Goal: Task Accomplishment & Management: Complete application form

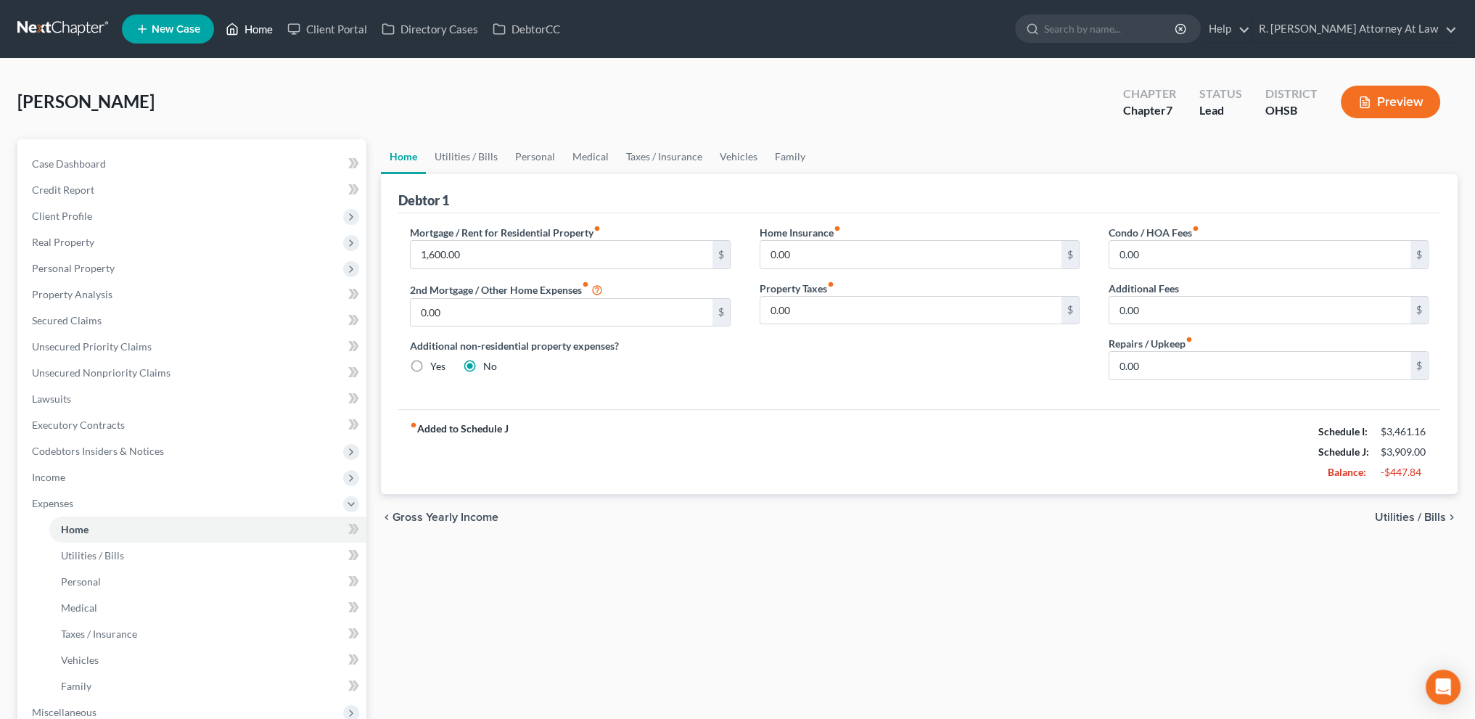
click at [253, 31] on link "Home" at bounding box center [249, 29] width 62 height 26
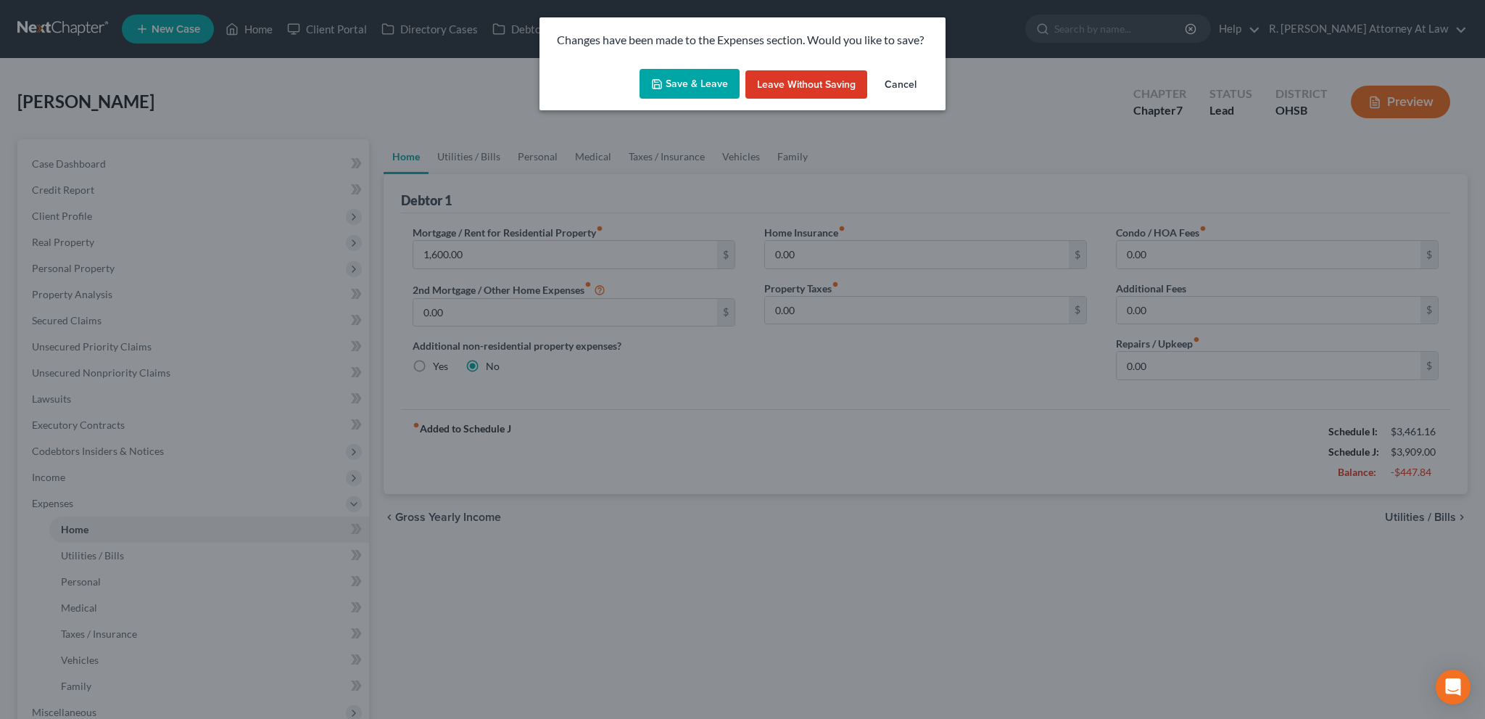
click at [679, 78] on button "Save & Leave" at bounding box center [690, 84] width 100 height 30
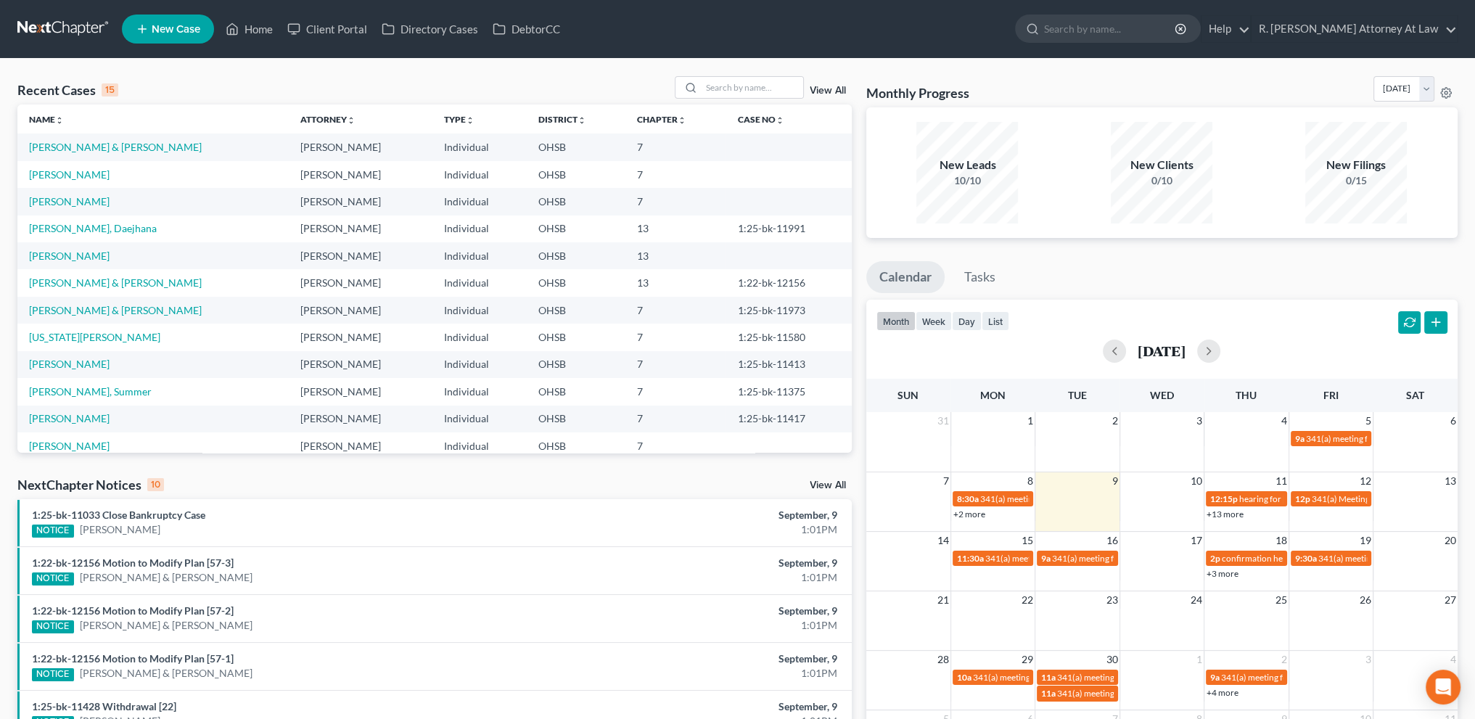
click at [143, 30] on icon at bounding box center [142, 28] width 13 height 17
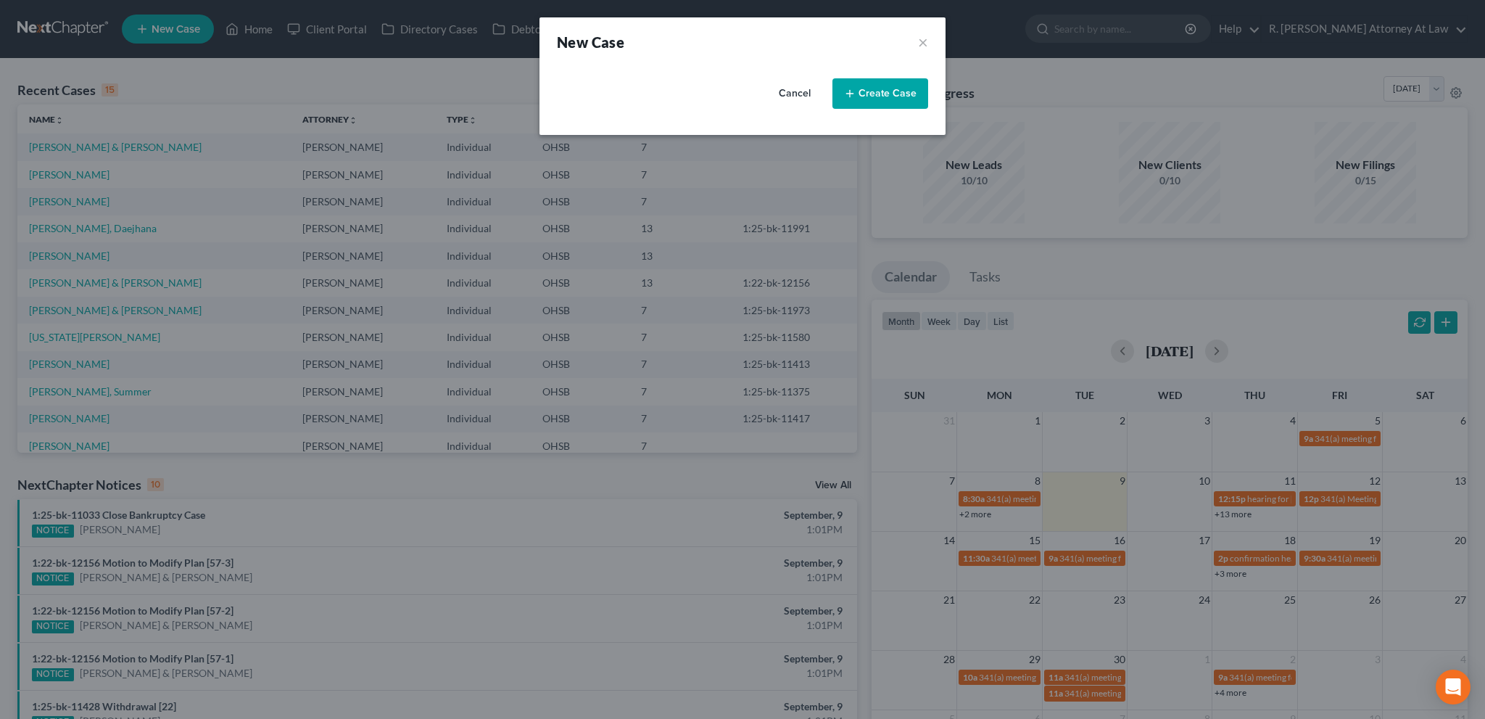
select select "62"
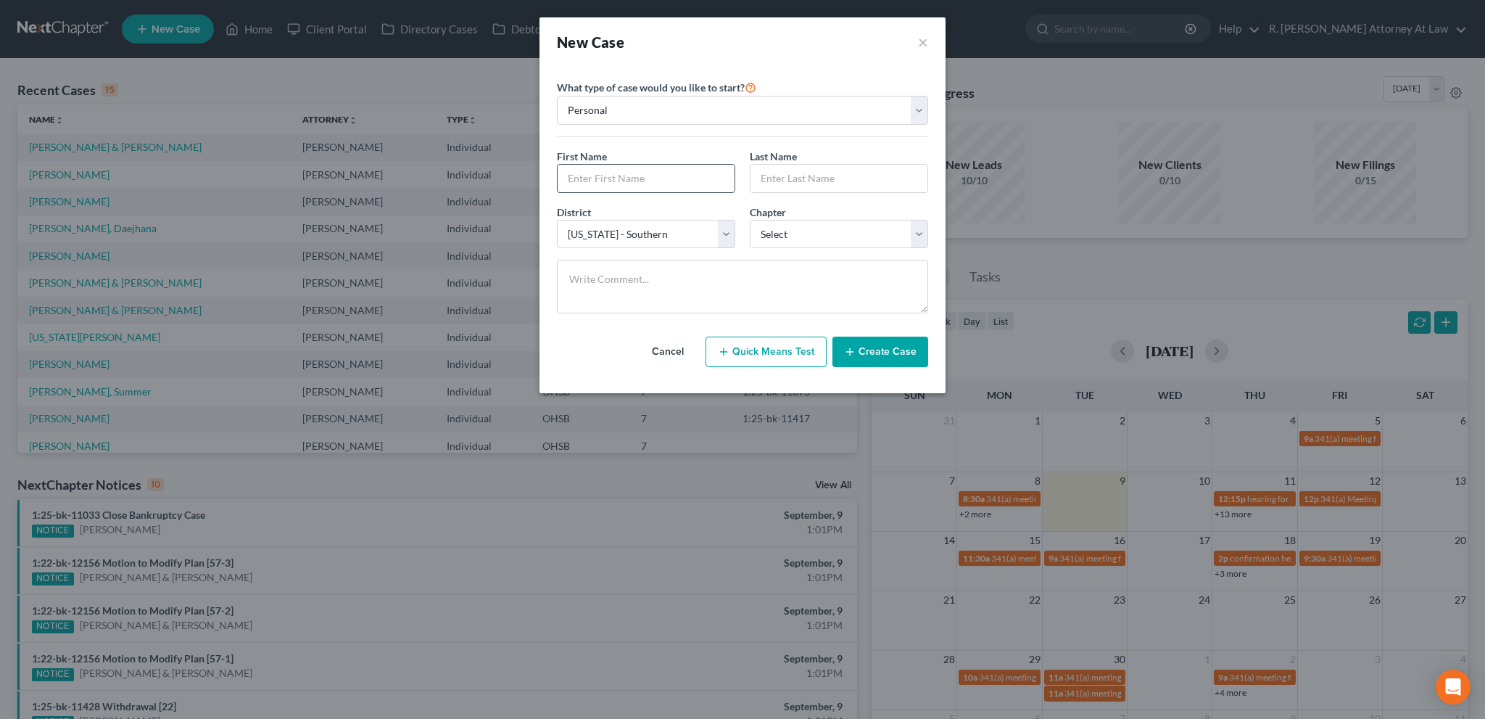
click at [675, 179] on input "text" at bounding box center [646, 179] width 177 height 28
type input "Fatimata"
type input "Thiam"
click at [764, 226] on select "Select 7 11 12 13" at bounding box center [839, 234] width 178 height 29
select select "0"
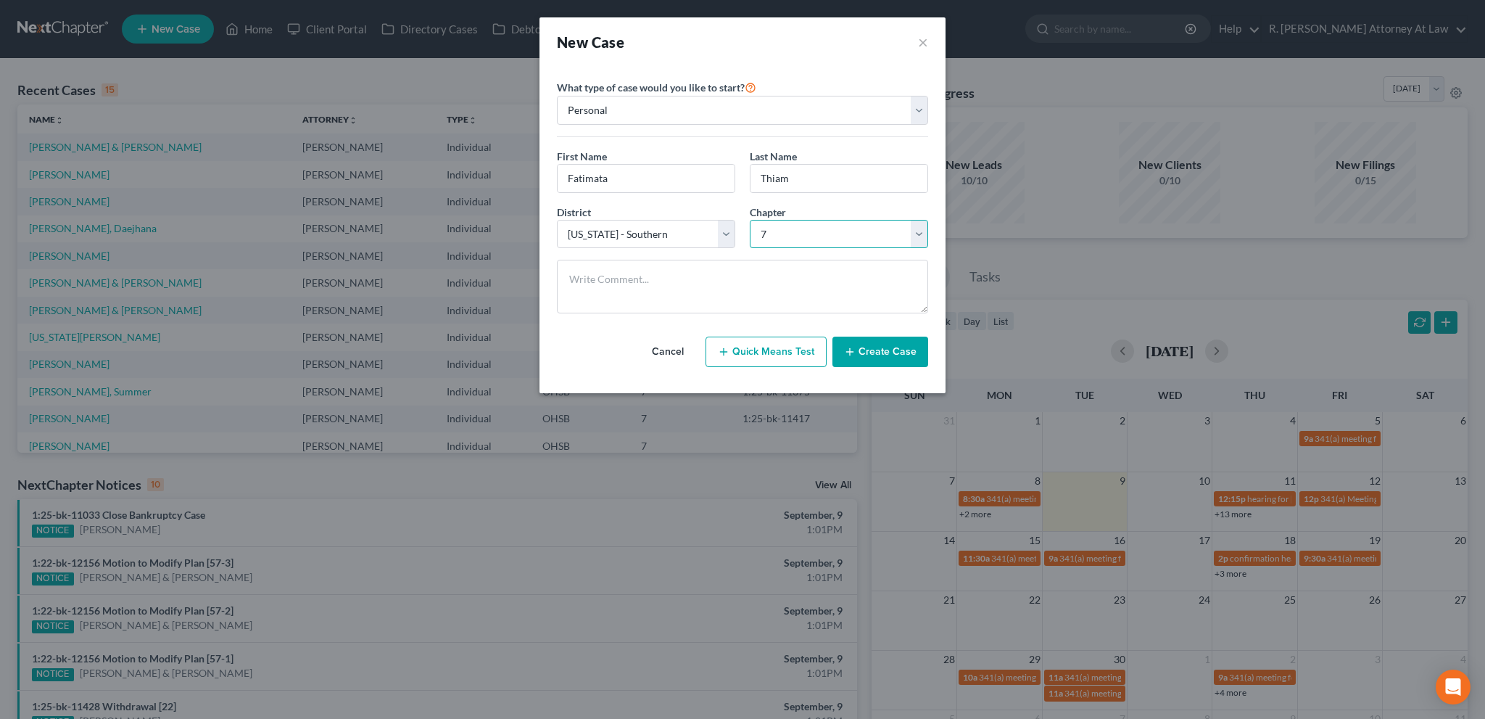
click at [750, 220] on select "Select 7 11 12 13" at bounding box center [839, 234] width 178 height 29
click at [859, 352] on button "Create Case" at bounding box center [881, 352] width 96 height 30
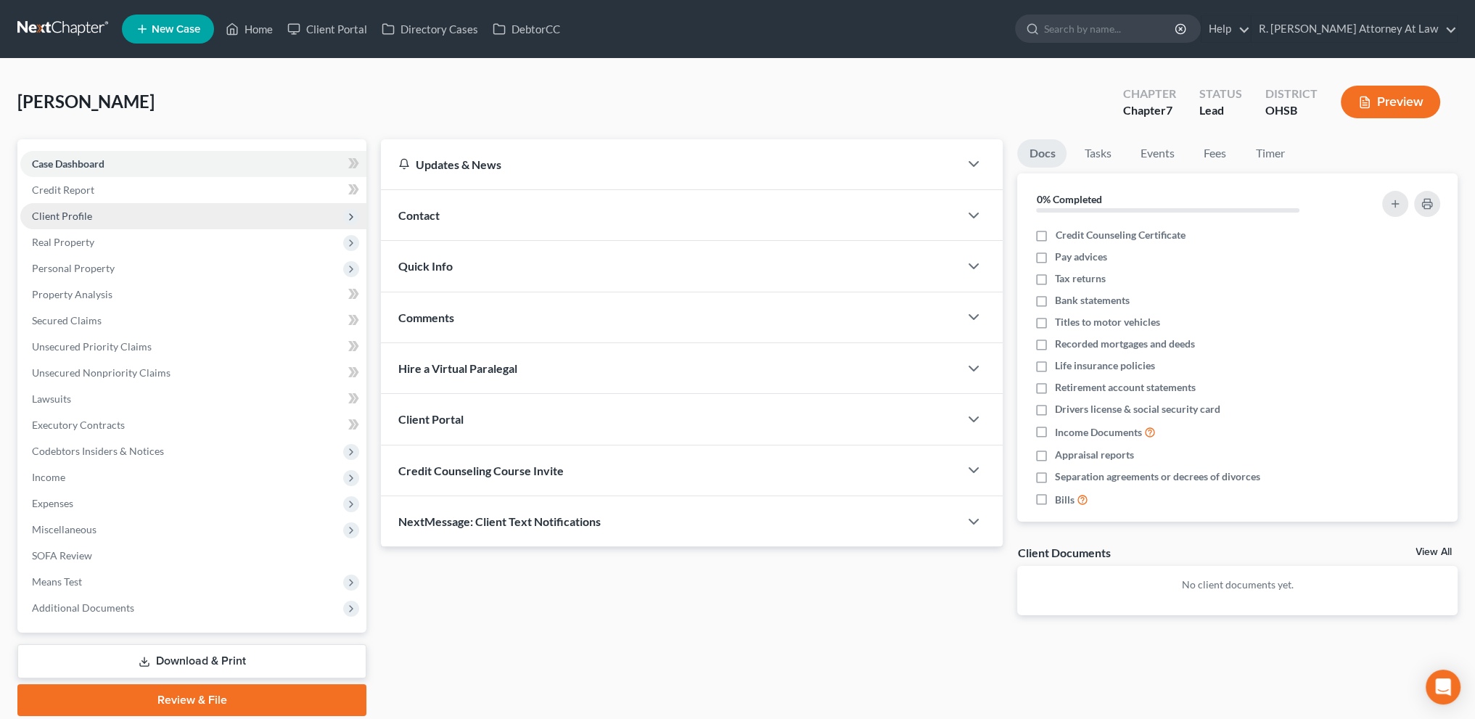
click at [81, 220] on span "Client Profile" at bounding box center [62, 216] width 60 height 12
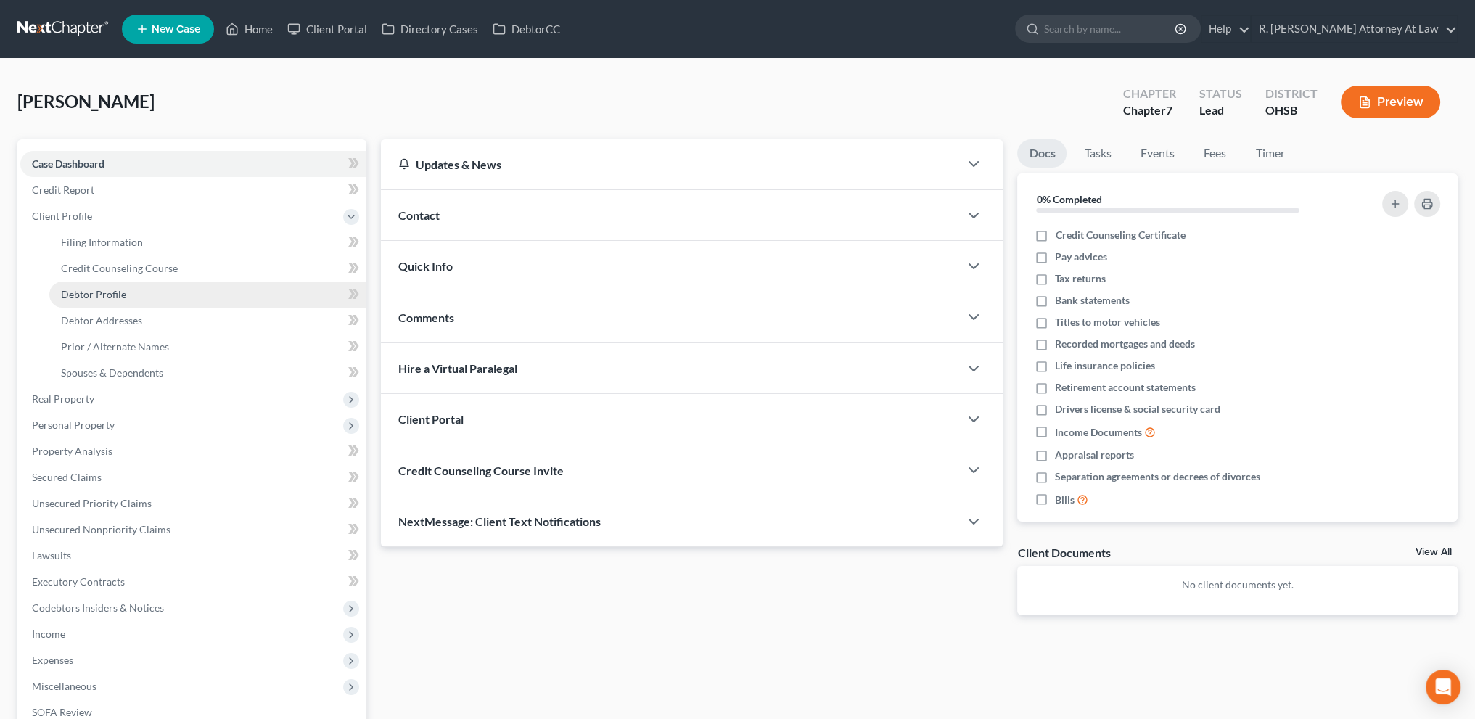
click at [89, 293] on span "Debtor Profile" at bounding box center [93, 294] width 65 height 12
select select "0"
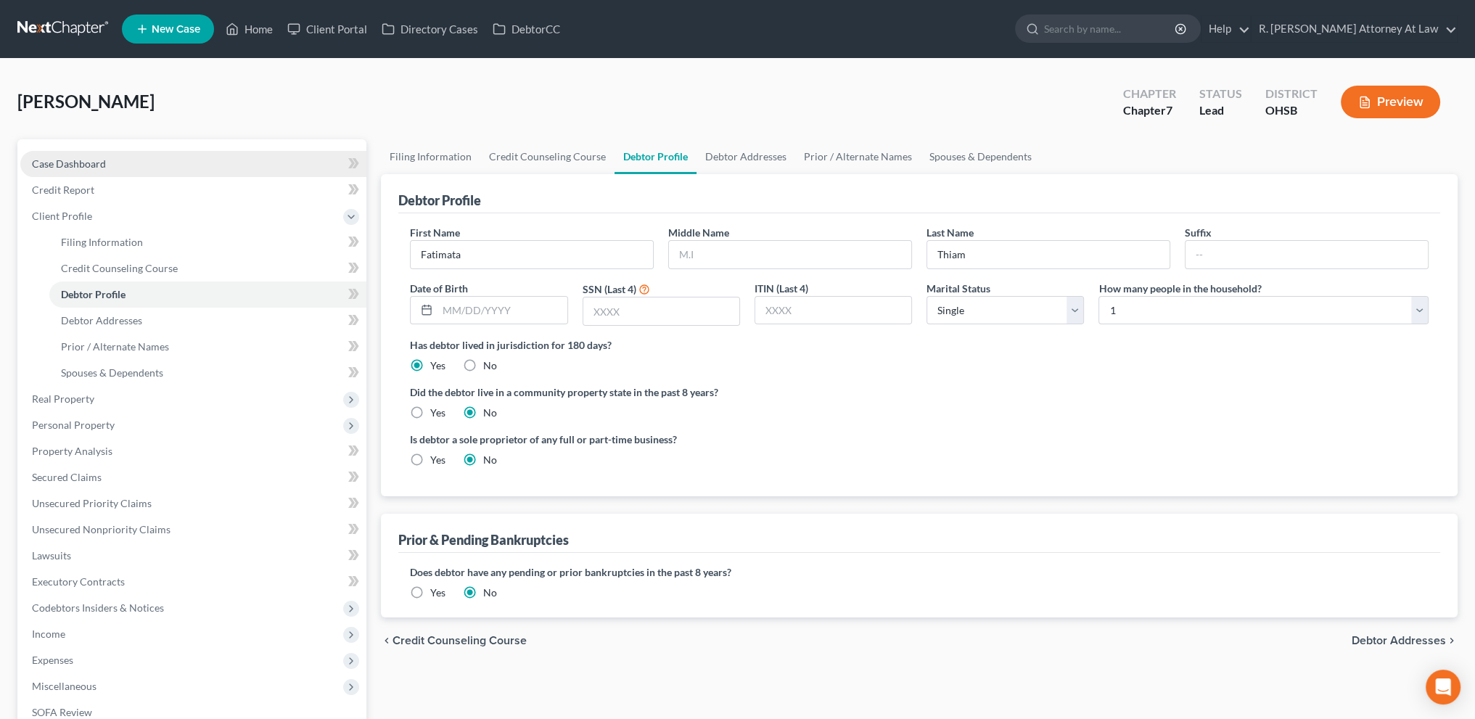
click at [64, 162] on span "Case Dashboard" at bounding box center [69, 163] width 74 height 12
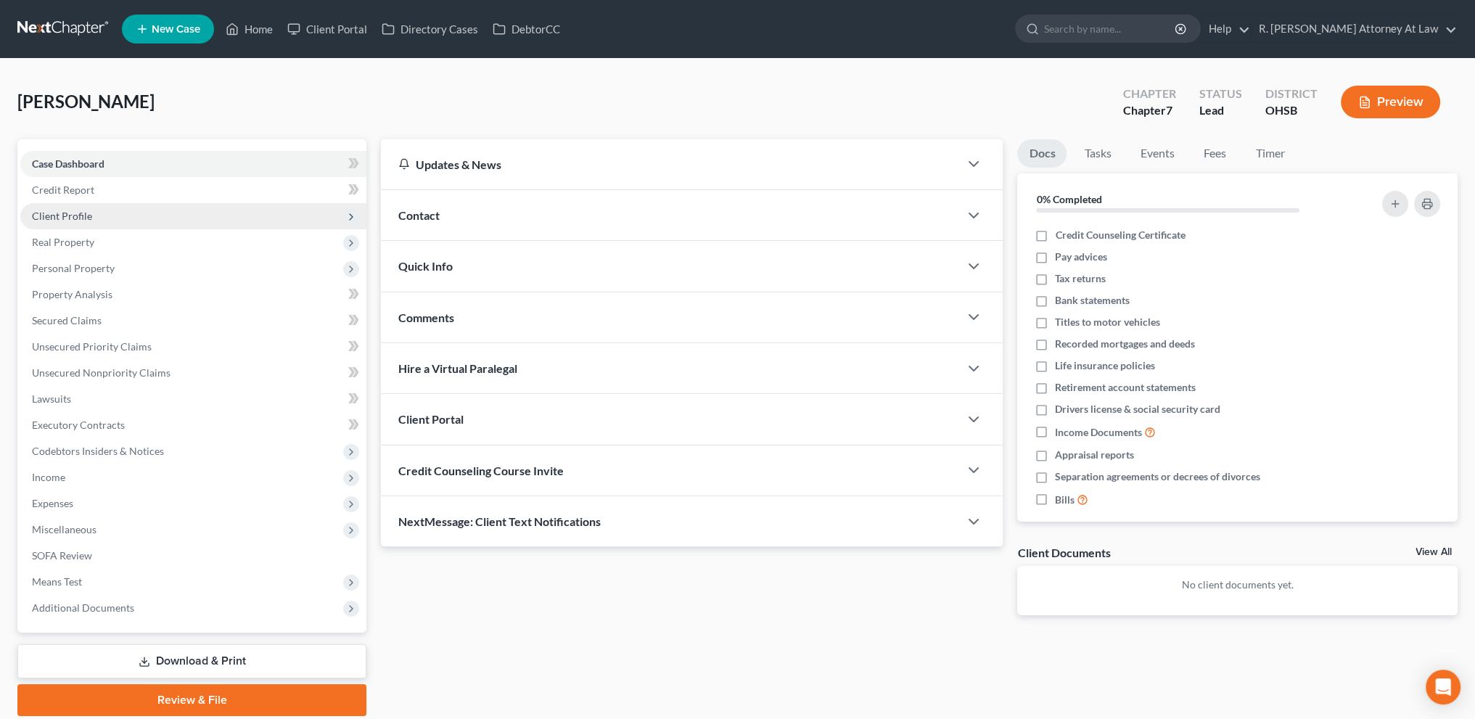
click at [54, 215] on span "Client Profile" at bounding box center [62, 216] width 60 height 12
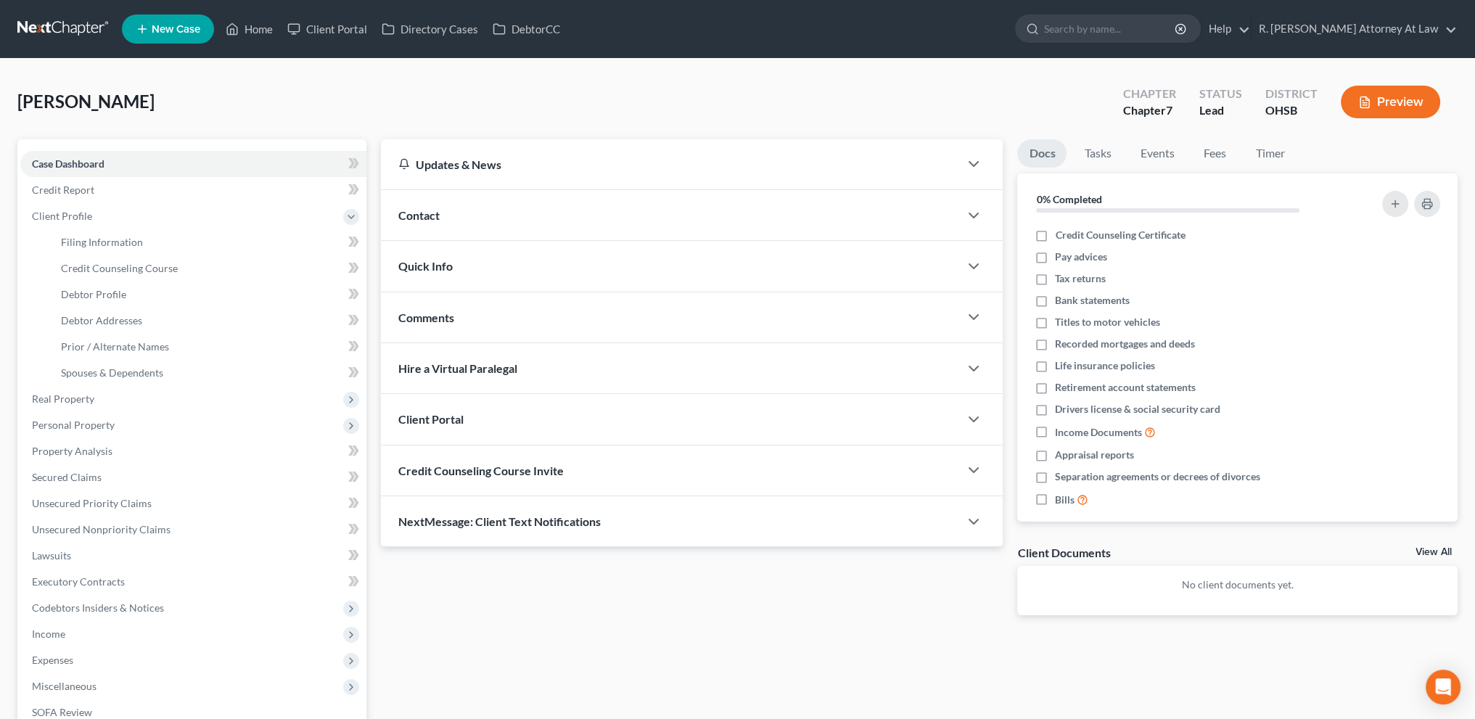
click at [424, 315] on span "Comments" at bounding box center [426, 317] width 56 height 14
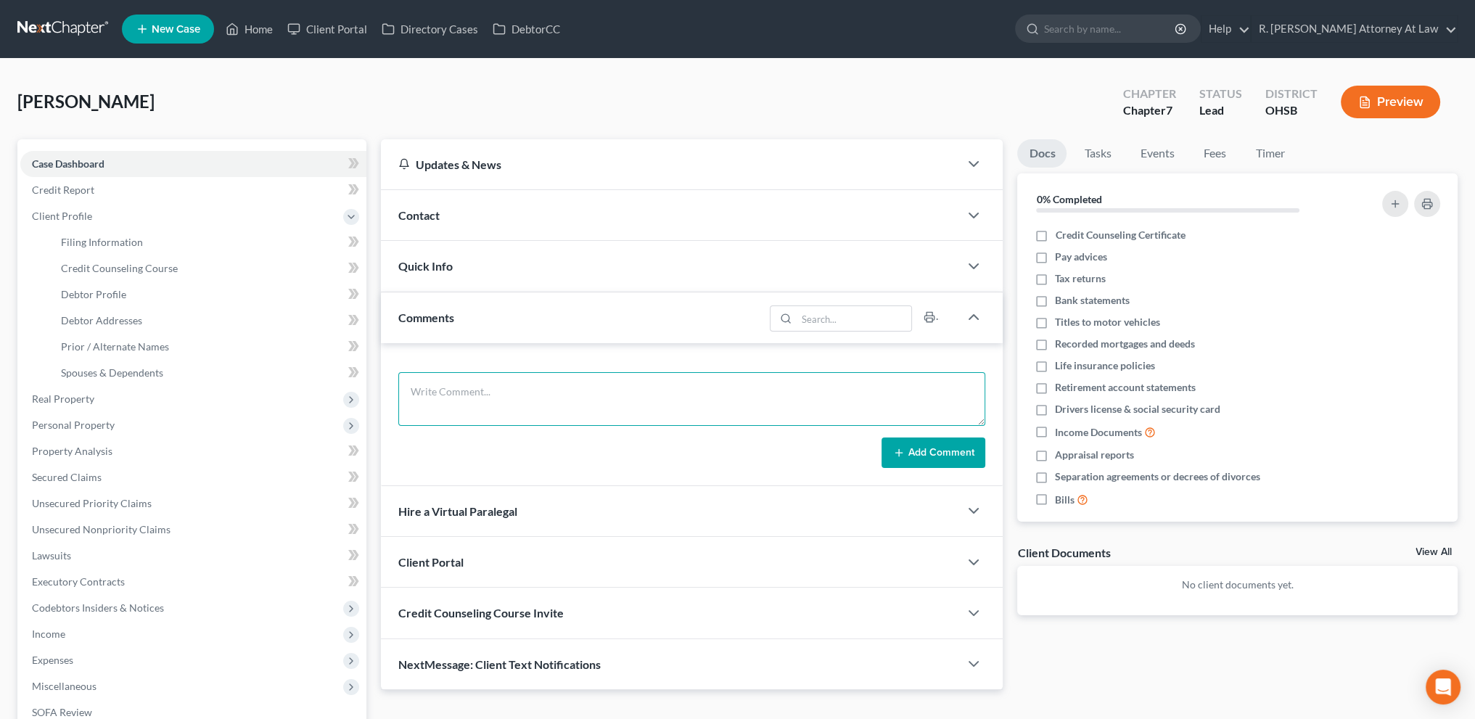
click at [442, 385] on textarea at bounding box center [691, 399] width 587 height 54
type textarea "prior filing in [GEOGRAPHIC_DATA], unknwon/"
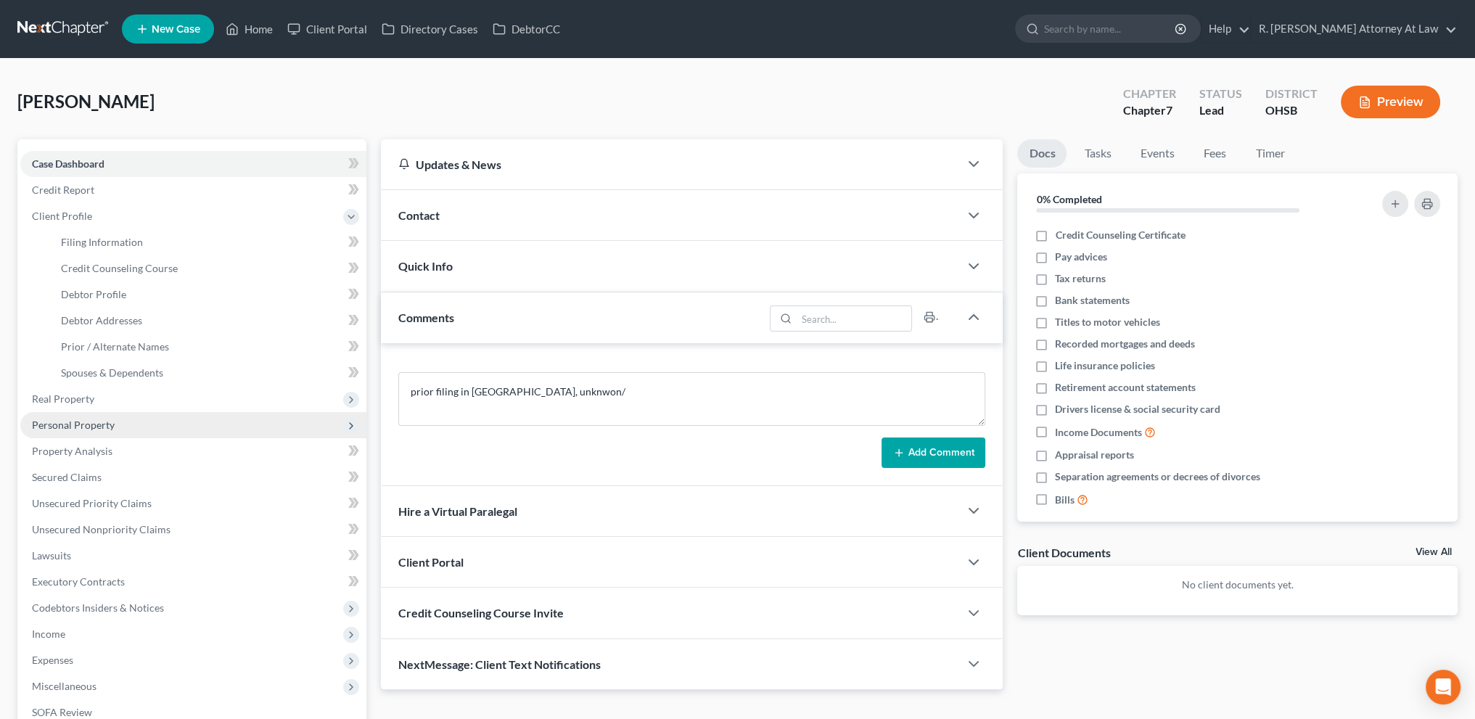
click at [75, 417] on span "Personal Property" at bounding box center [193, 425] width 346 height 26
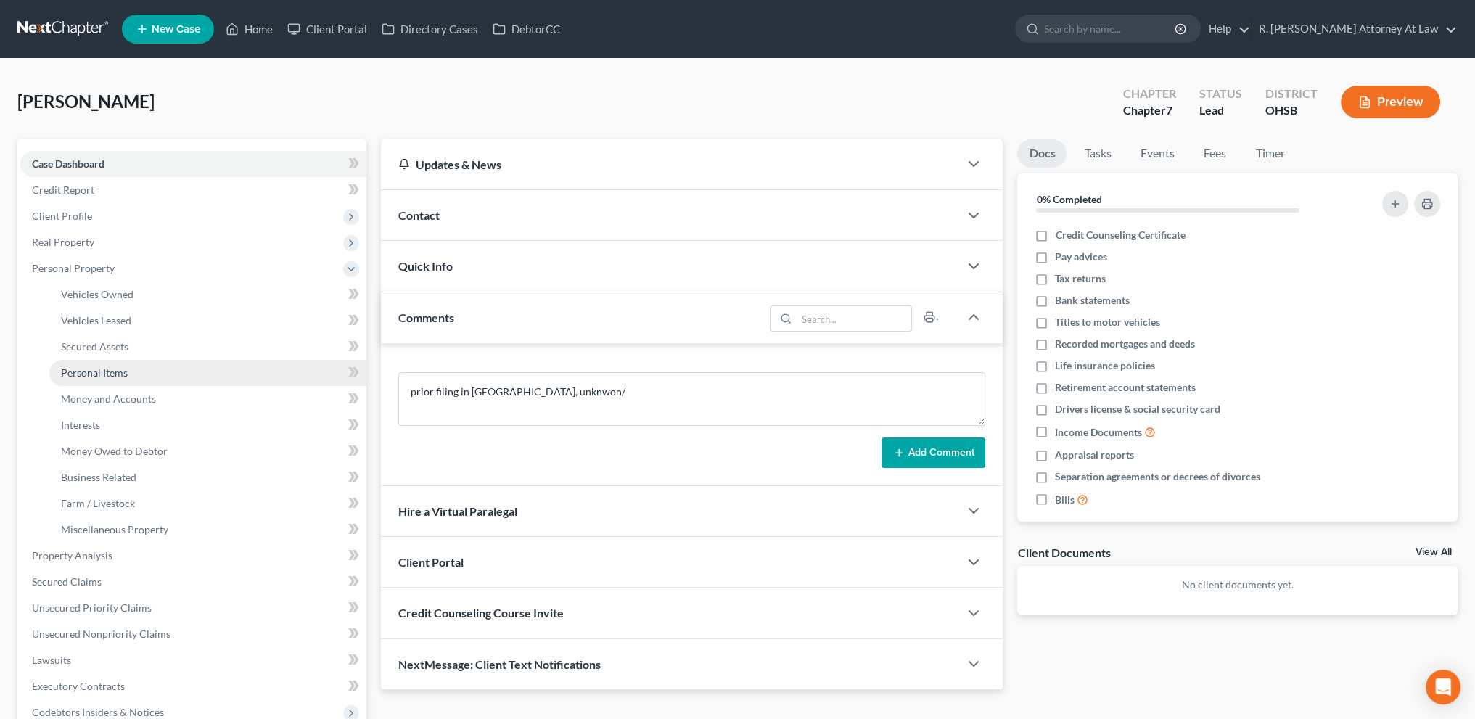
drag, startPoint x: 920, startPoint y: 450, endPoint x: 197, endPoint y: 365, distance: 728.2
click at [920, 450] on button "Add Comment" at bounding box center [933, 452] width 104 height 30
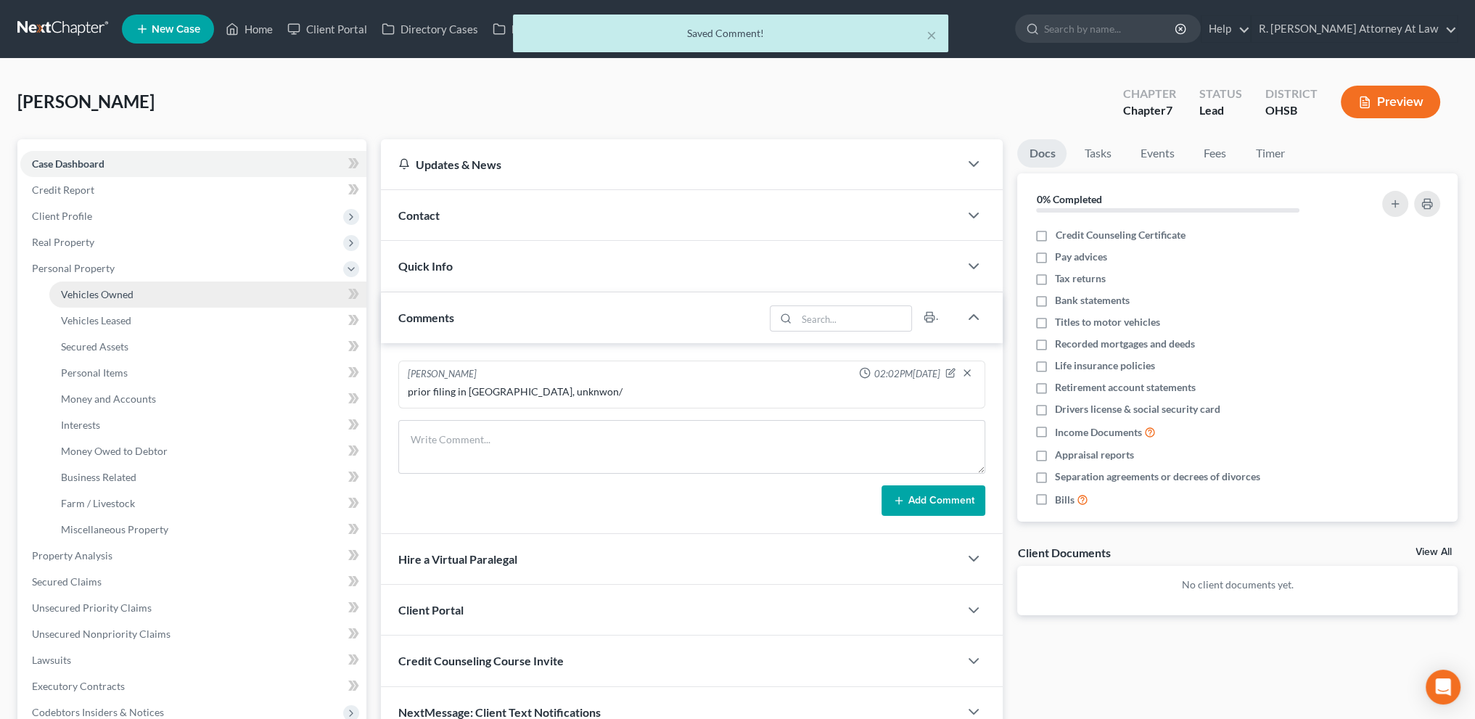
click at [88, 289] on span "Vehicles Owned" at bounding box center [97, 294] width 73 height 12
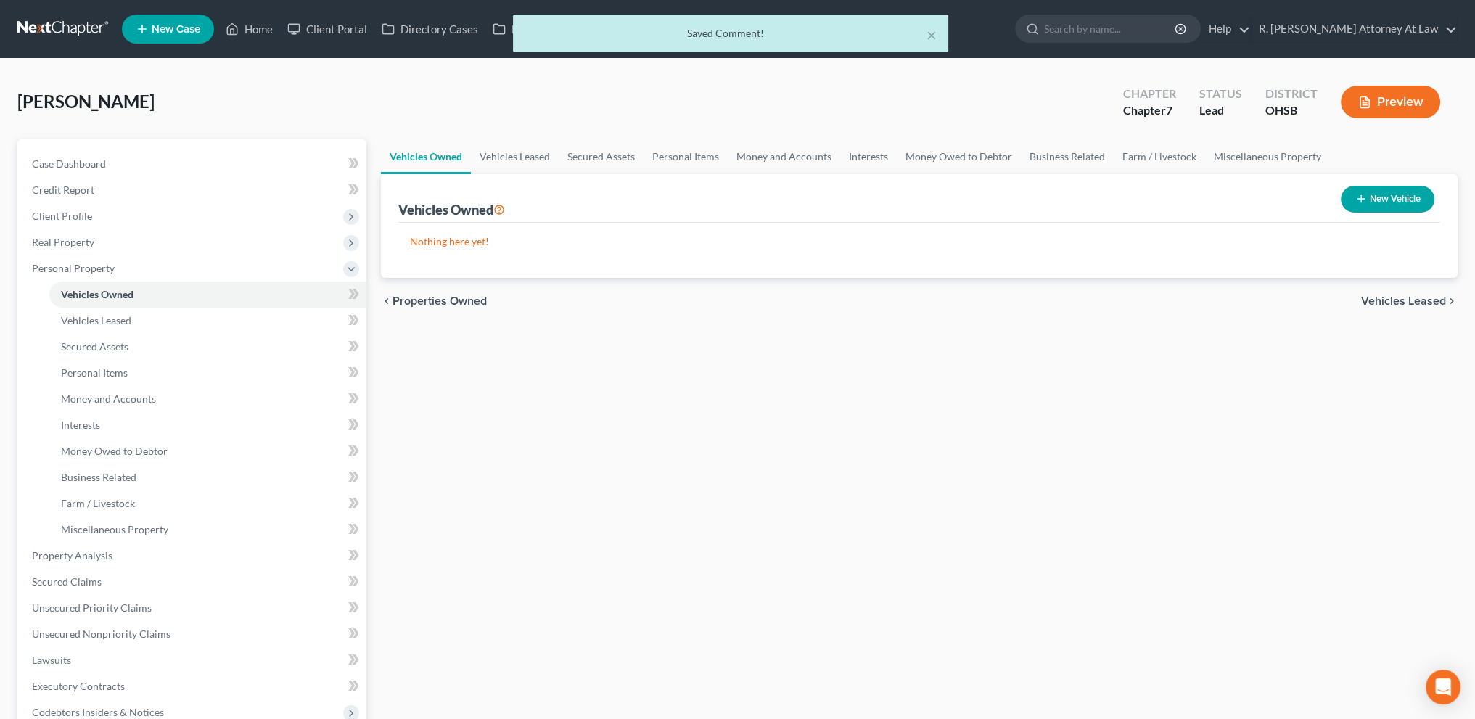
click at [1376, 194] on button "New Vehicle" at bounding box center [1387, 199] width 94 height 27
select select "0"
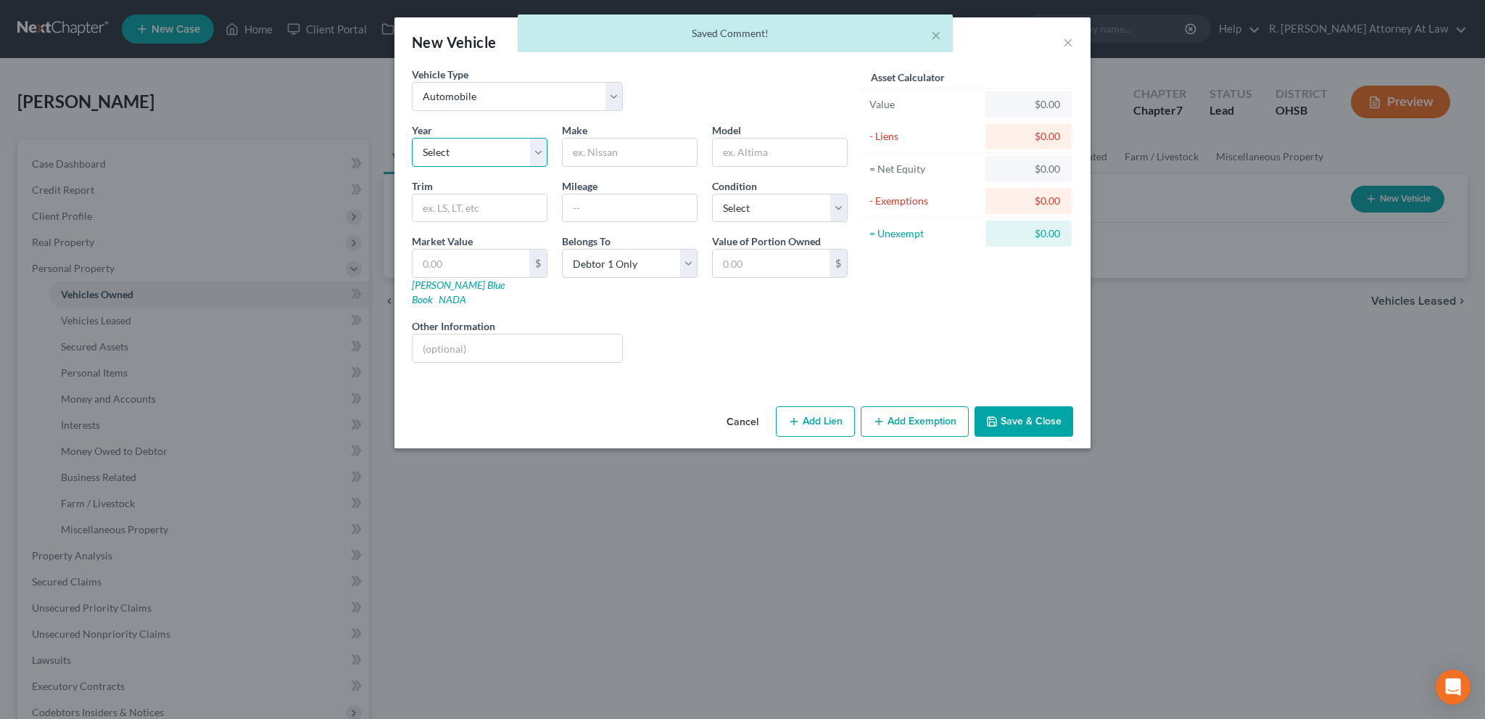
click at [495, 161] on select "Select 2026 2025 2024 2023 2022 2021 2020 2019 2018 2017 2016 2015 2014 2013 20…" at bounding box center [480, 152] width 136 height 29
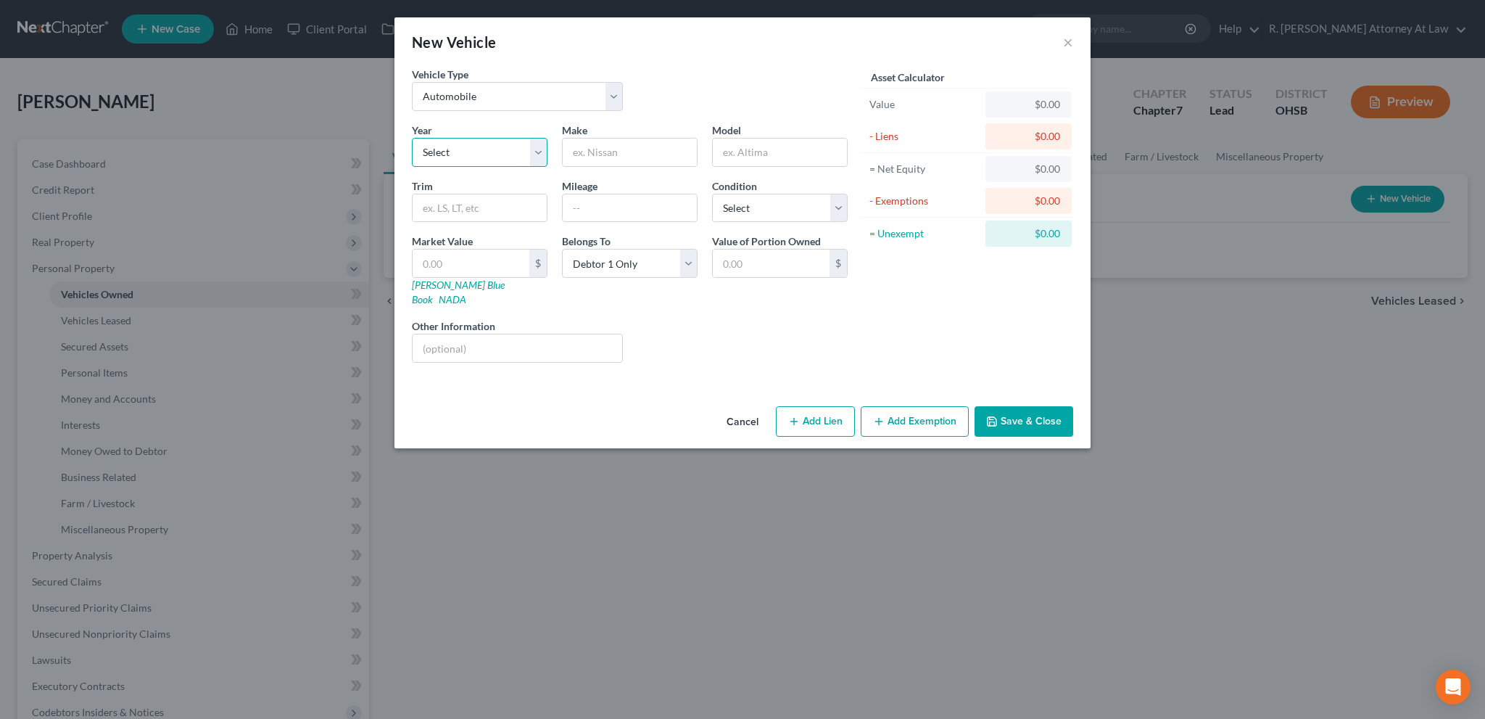
select select "11"
click at [412, 138] on select "Select 2026 2025 2024 2023 2022 2021 2020 2019 2018 2017 2016 2015 2014 2013 20…" at bounding box center [480, 152] width 136 height 29
click at [580, 152] on input "text" at bounding box center [630, 153] width 134 height 28
type input "Ford"
type input "Escape"
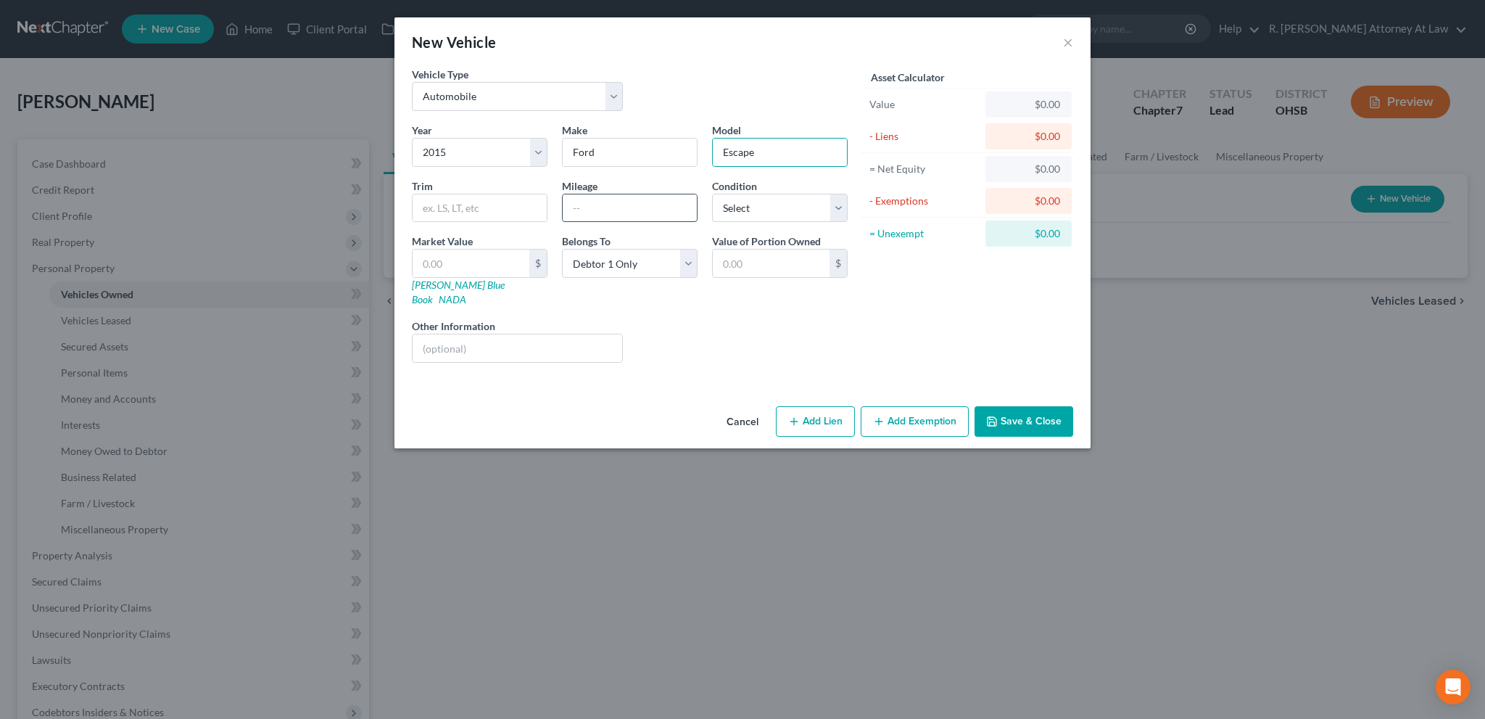
click at [613, 209] on input "text" at bounding box center [630, 208] width 134 height 28
click at [765, 318] on div "Liens Select" at bounding box center [743, 340] width 226 height 44
click at [746, 210] on select "Select Excellent Very Good Good Fair Poor" at bounding box center [780, 208] width 136 height 29
select select "2"
click at [712, 194] on select "Select Excellent Very Good Good Fair Poor" at bounding box center [780, 208] width 136 height 29
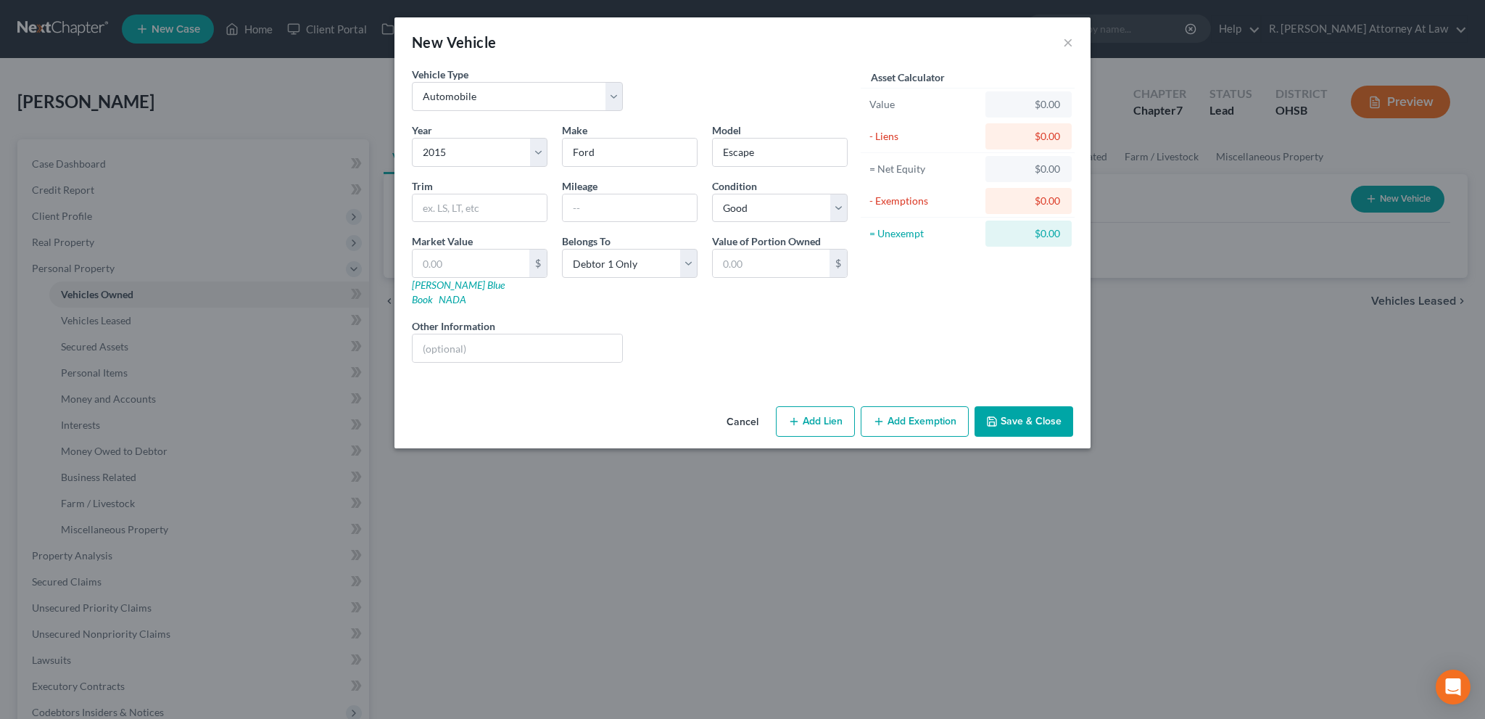
click at [1012, 406] on button "Save & Close" at bounding box center [1024, 421] width 99 height 30
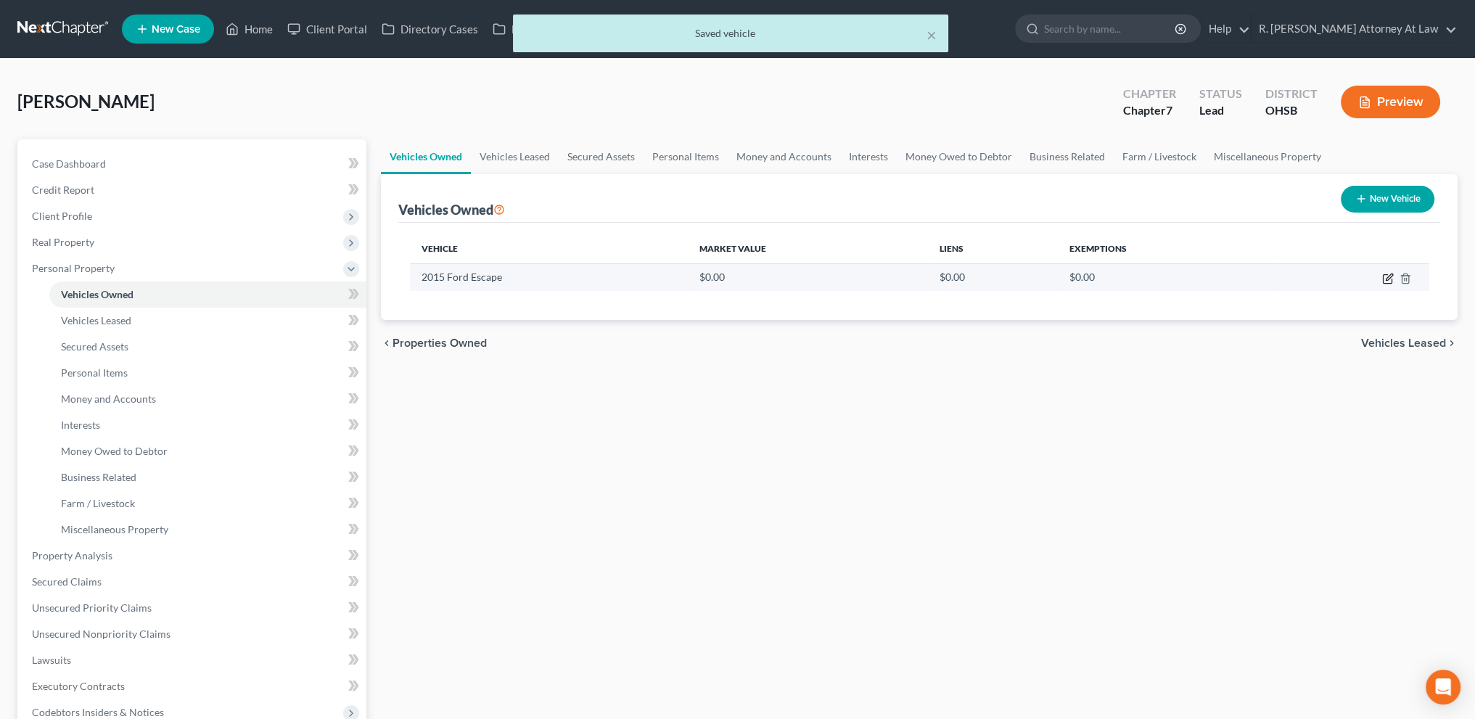
click at [1386, 280] on icon "button" at bounding box center [1388, 279] width 12 height 12
select select "0"
select select "11"
select select "2"
select select "0"
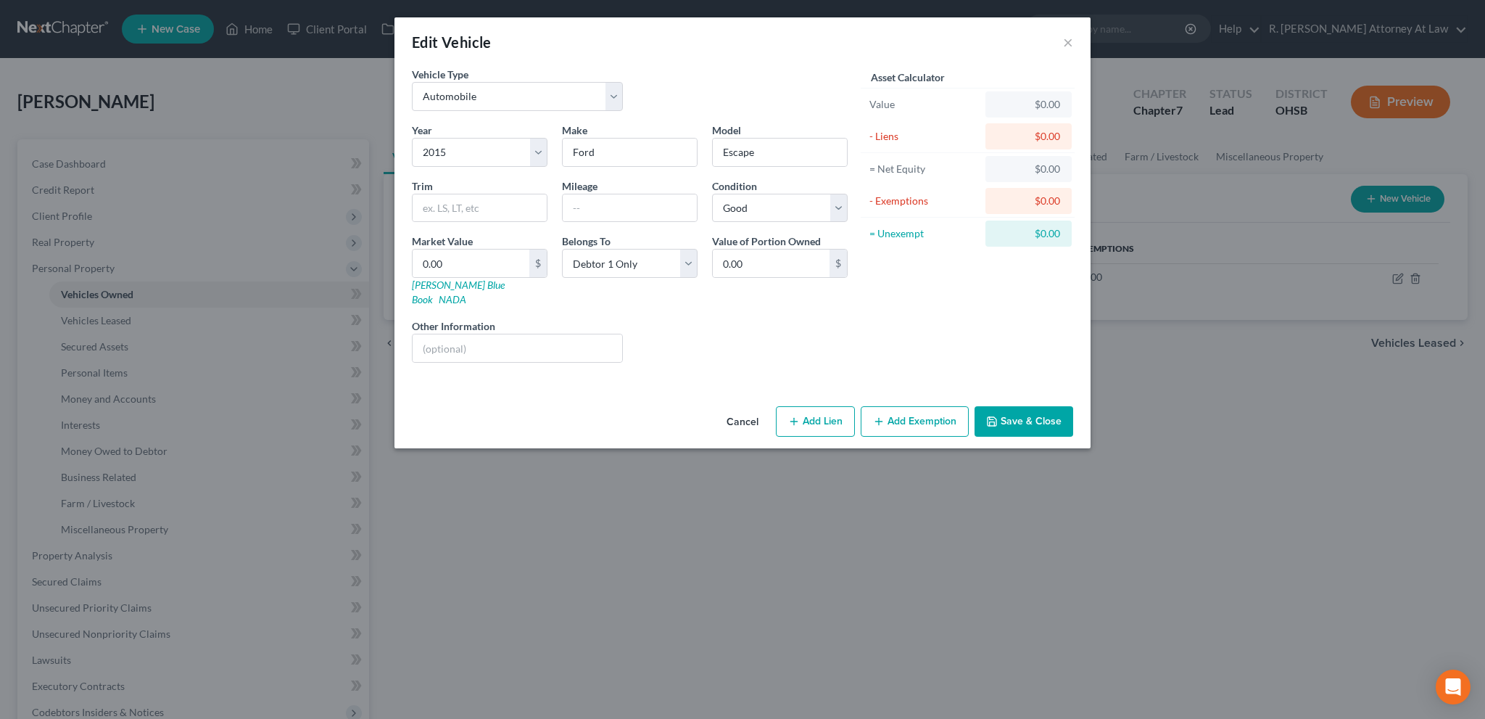
click at [701, 318] on div "Liens Select" at bounding box center [743, 340] width 226 height 44
click at [998, 406] on button "Save & Close" at bounding box center [1024, 421] width 99 height 30
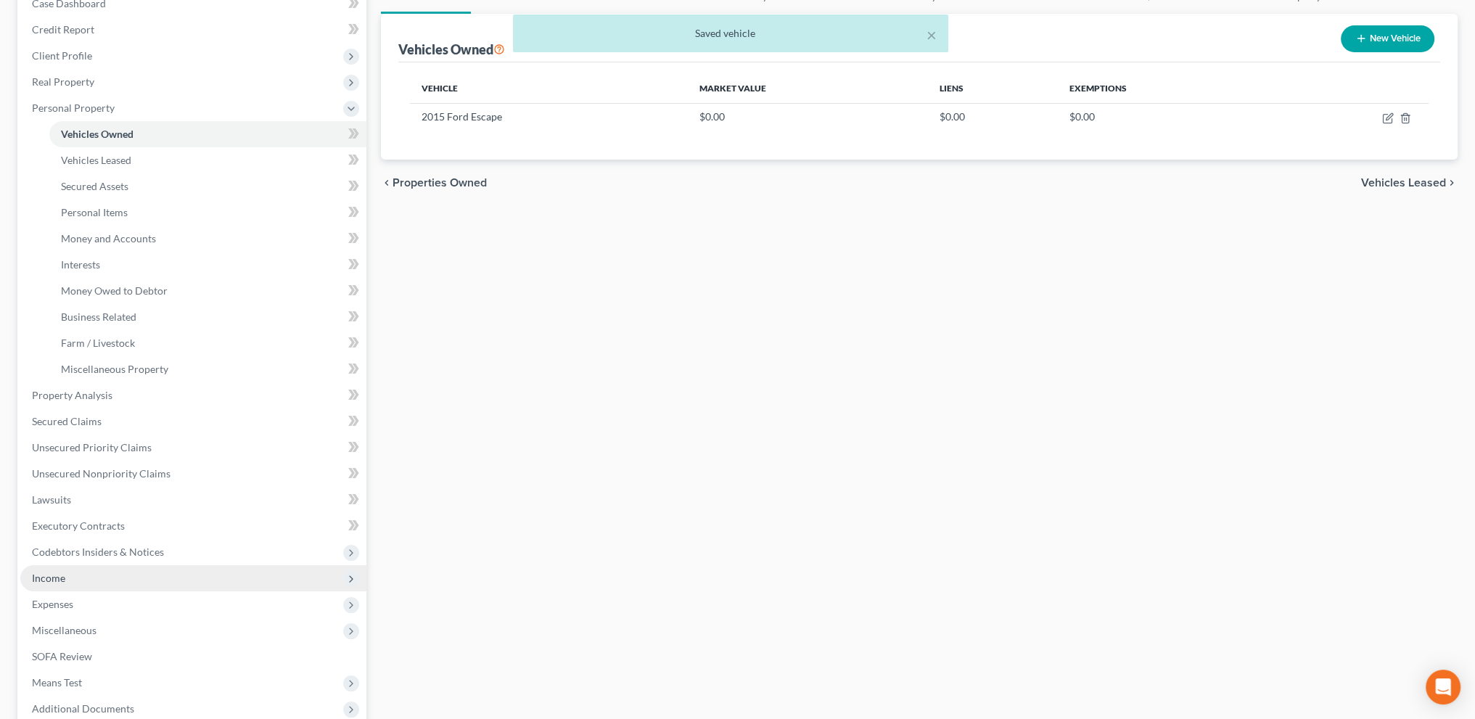
click at [62, 582] on span "Income" at bounding box center [193, 578] width 346 height 26
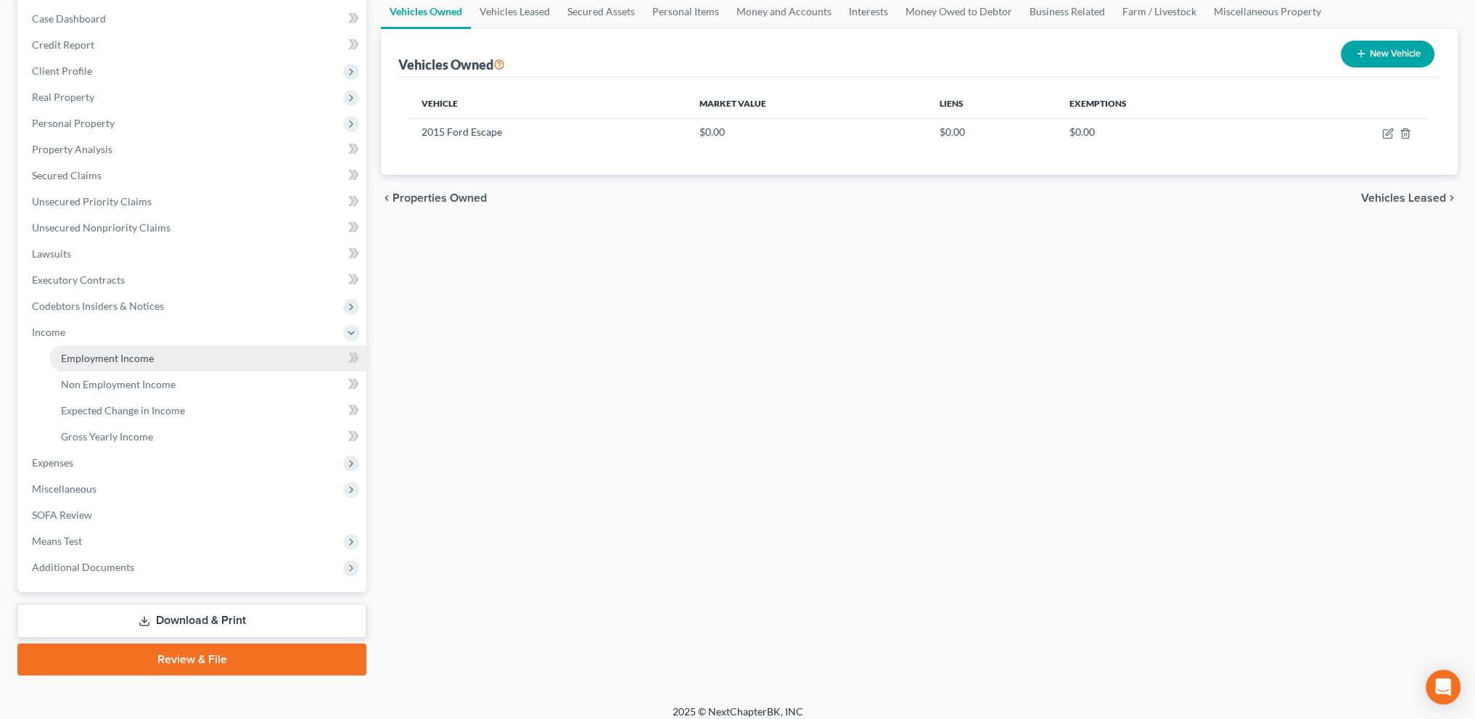
click at [90, 364] on link "Employment Income" at bounding box center [207, 358] width 317 height 26
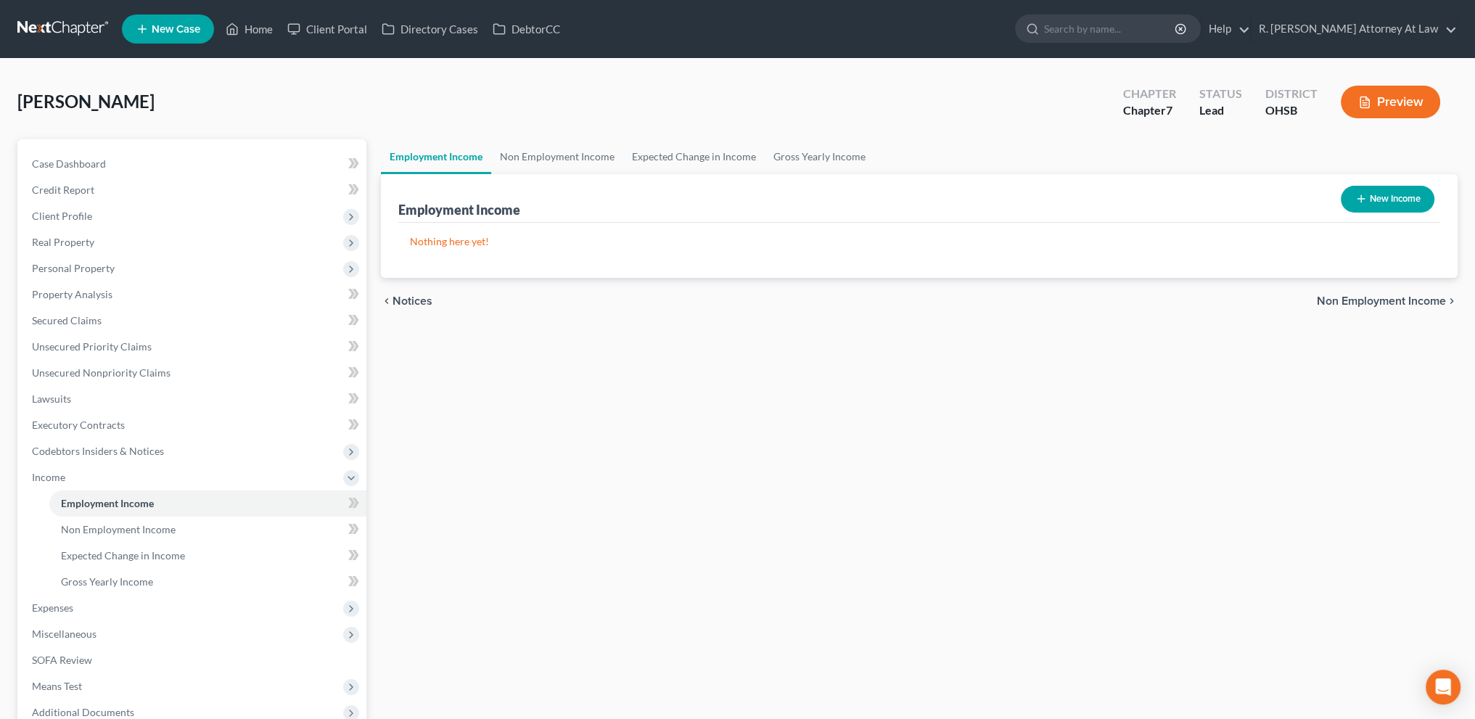
click at [1369, 206] on button "New Income" at bounding box center [1387, 199] width 94 height 27
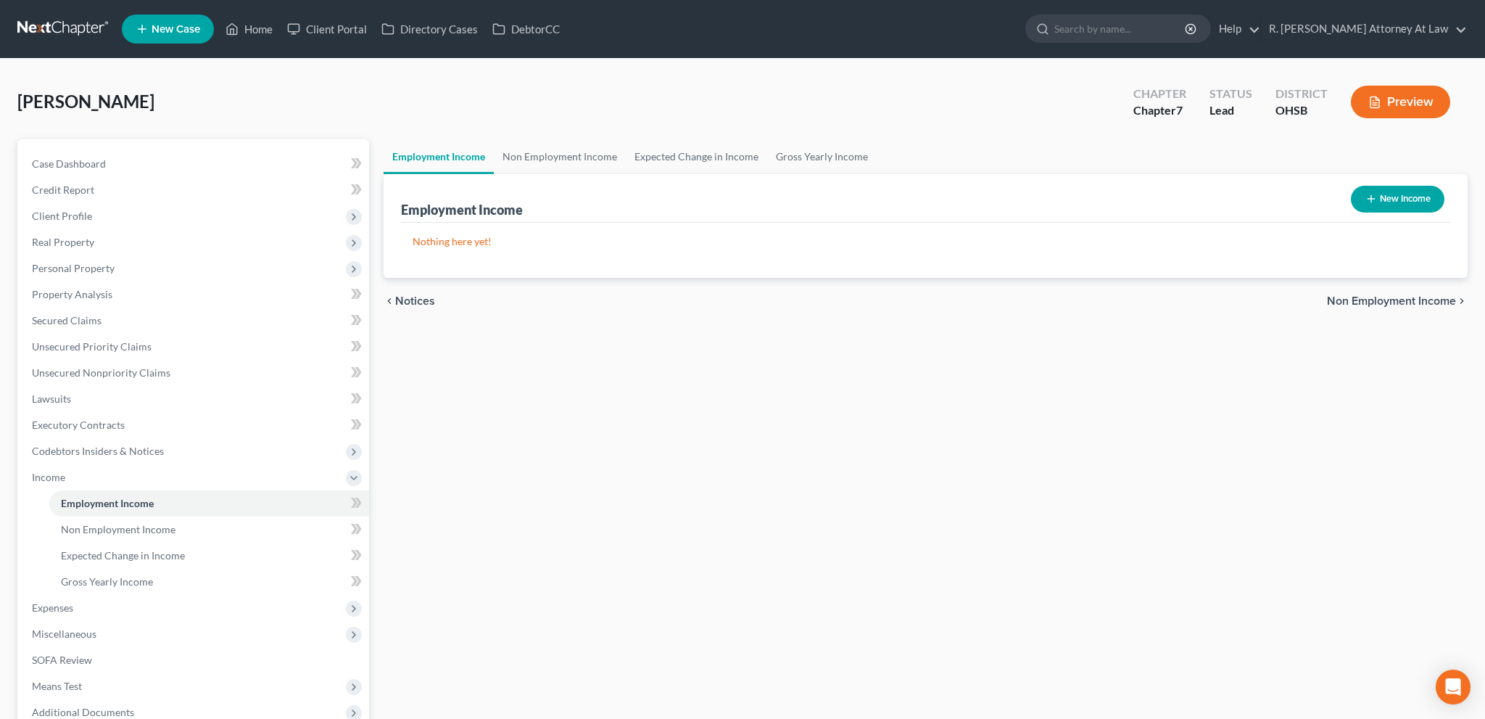
select select "0"
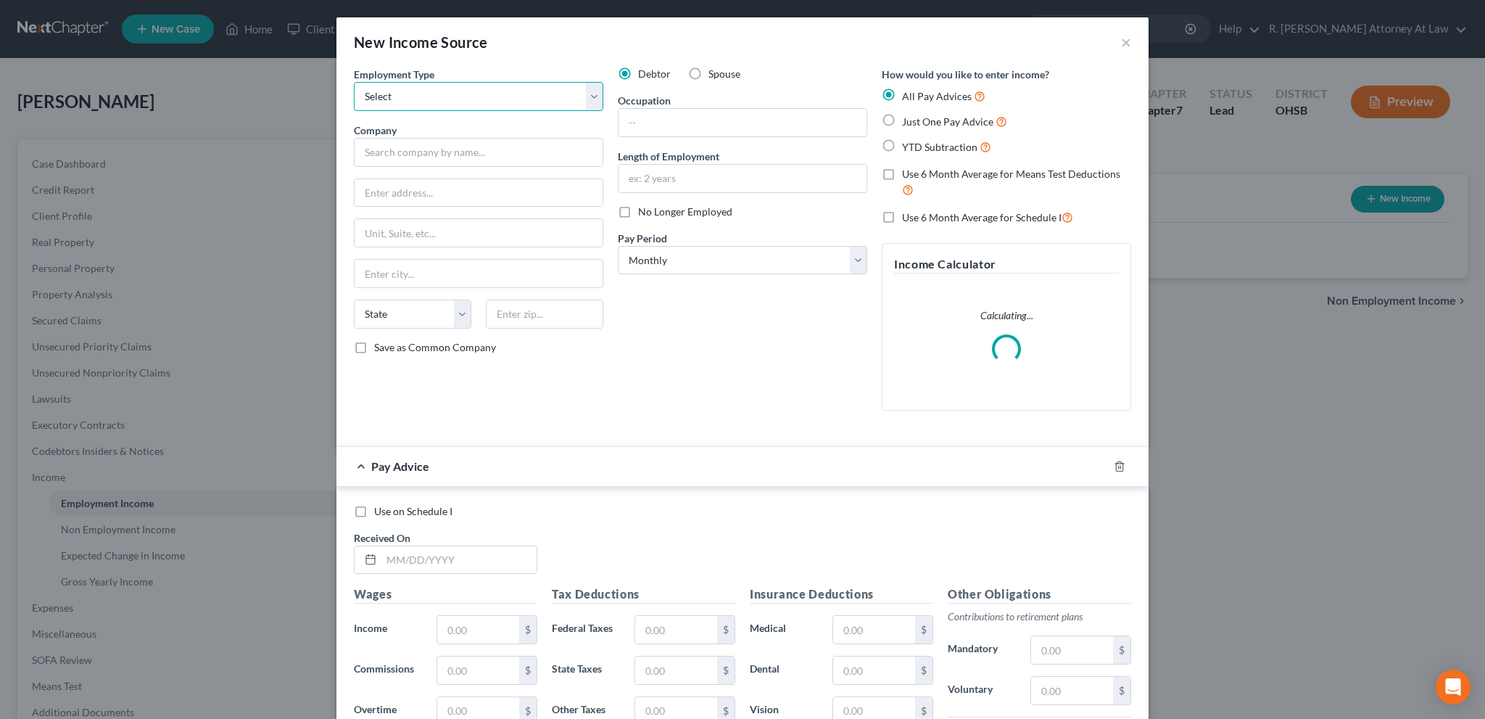
click at [455, 104] on select "Select Full or [DEMOGRAPHIC_DATA] Employment Self Employment" at bounding box center [478, 96] width 249 height 29
select select "0"
click at [354, 82] on select "Select Full or [DEMOGRAPHIC_DATA] Employment Self Employment" at bounding box center [478, 96] width 249 height 29
click at [381, 154] on input "text" at bounding box center [478, 152] width 249 height 29
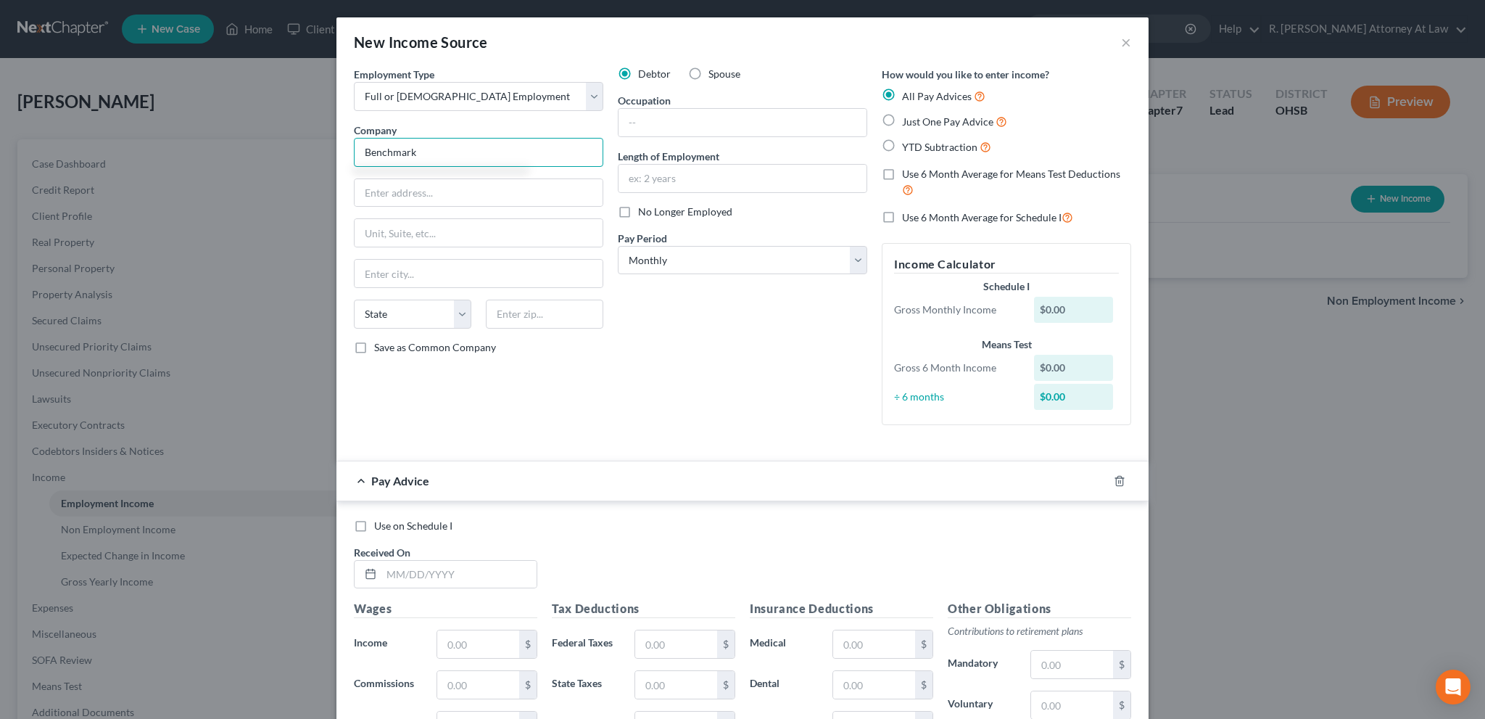
type input "Benchmark"
click at [635, 127] on input "text" at bounding box center [743, 123] width 248 height 28
type input "Home Care Aid"
click at [902, 123] on label "Just One Pay Advice" at bounding box center [954, 121] width 105 height 17
click at [908, 123] on input "Just One Pay Advice" at bounding box center [912, 117] width 9 height 9
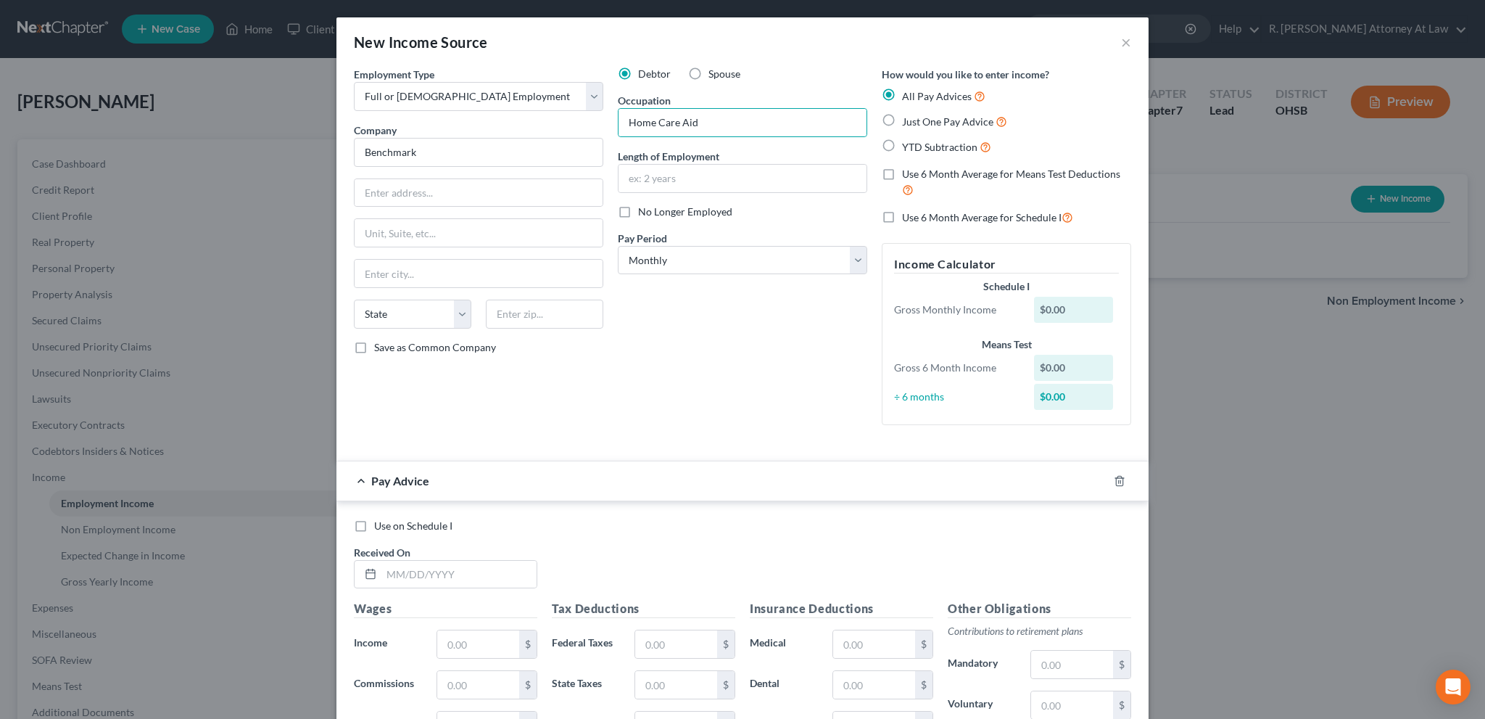
radio input "true"
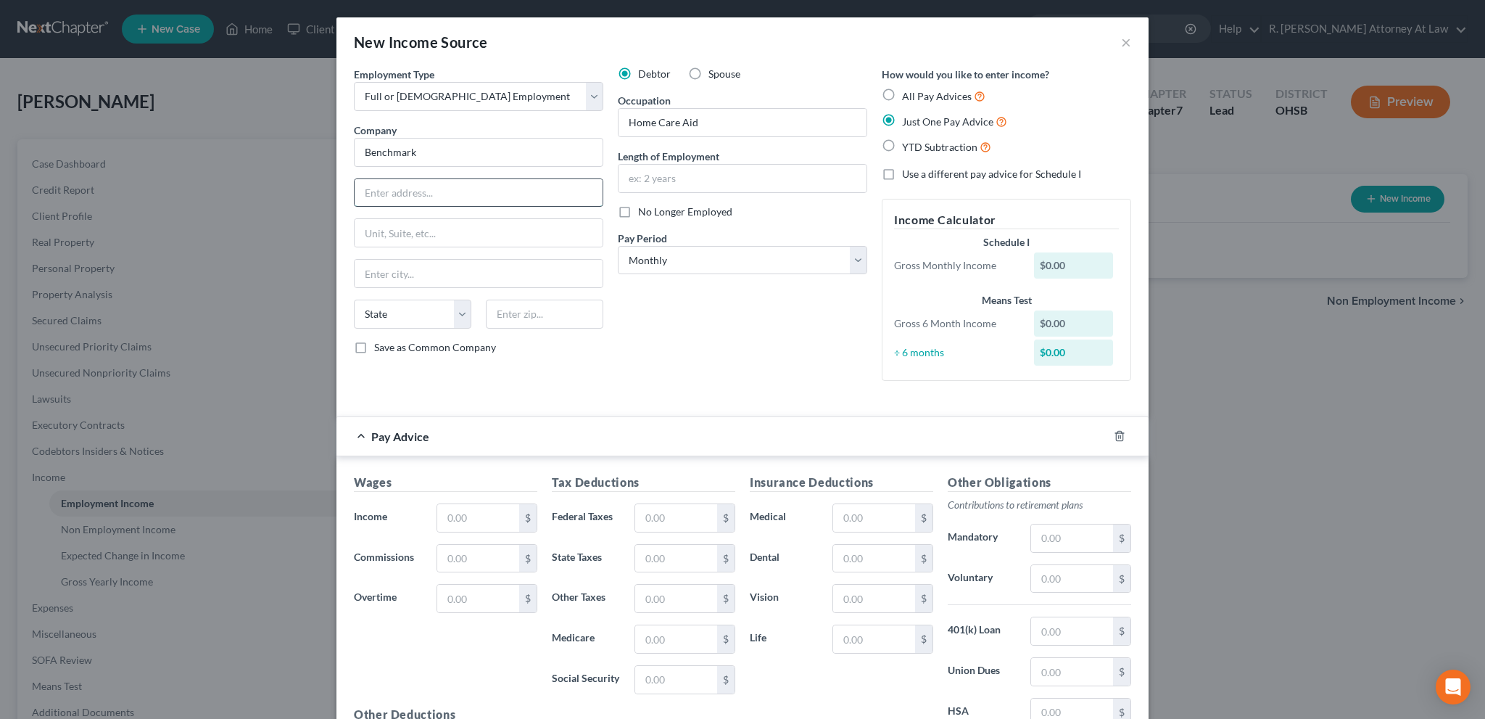
click at [387, 194] on input "text" at bounding box center [479, 193] width 248 height 28
click at [579, 403] on div "Employment Type * Select Full or [DEMOGRAPHIC_DATA] Employment Self Employment …" at bounding box center [743, 236] width 792 height 338
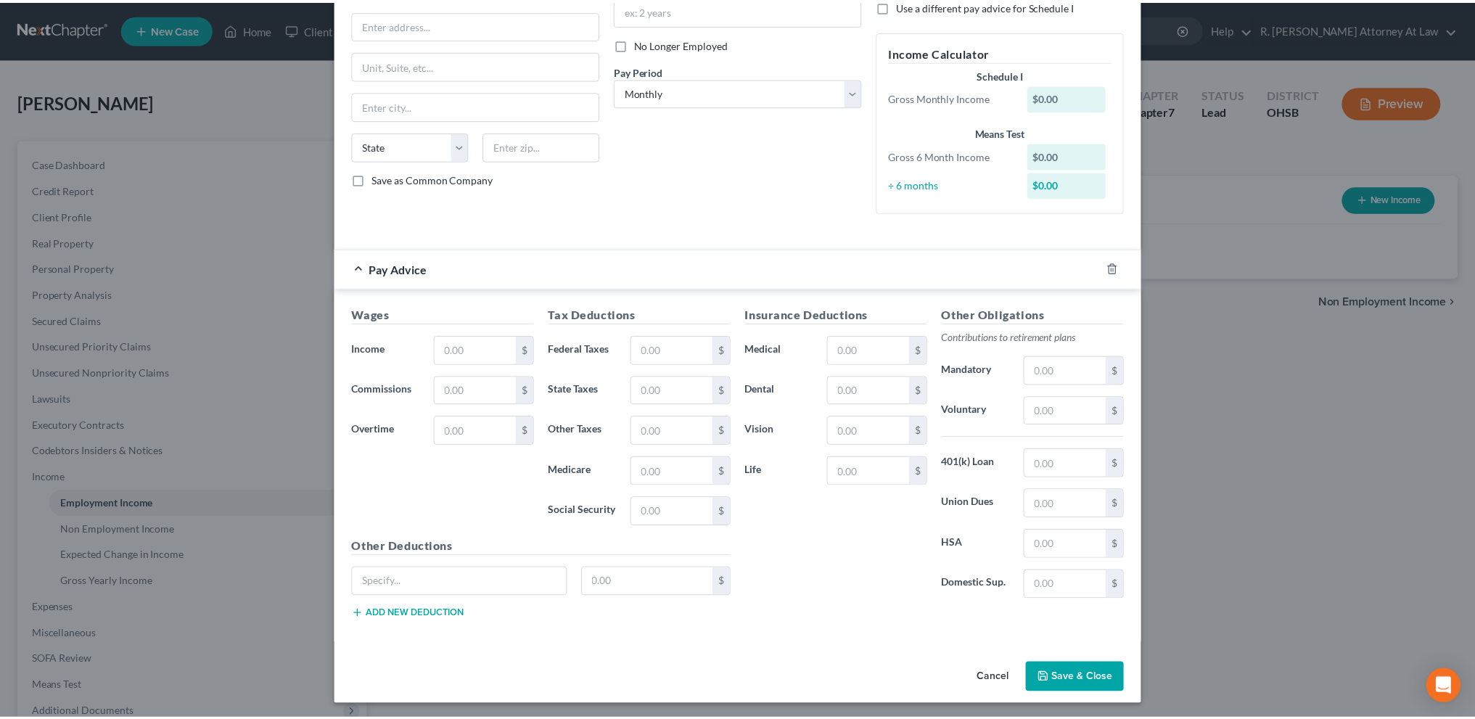
scroll to position [141, 0]
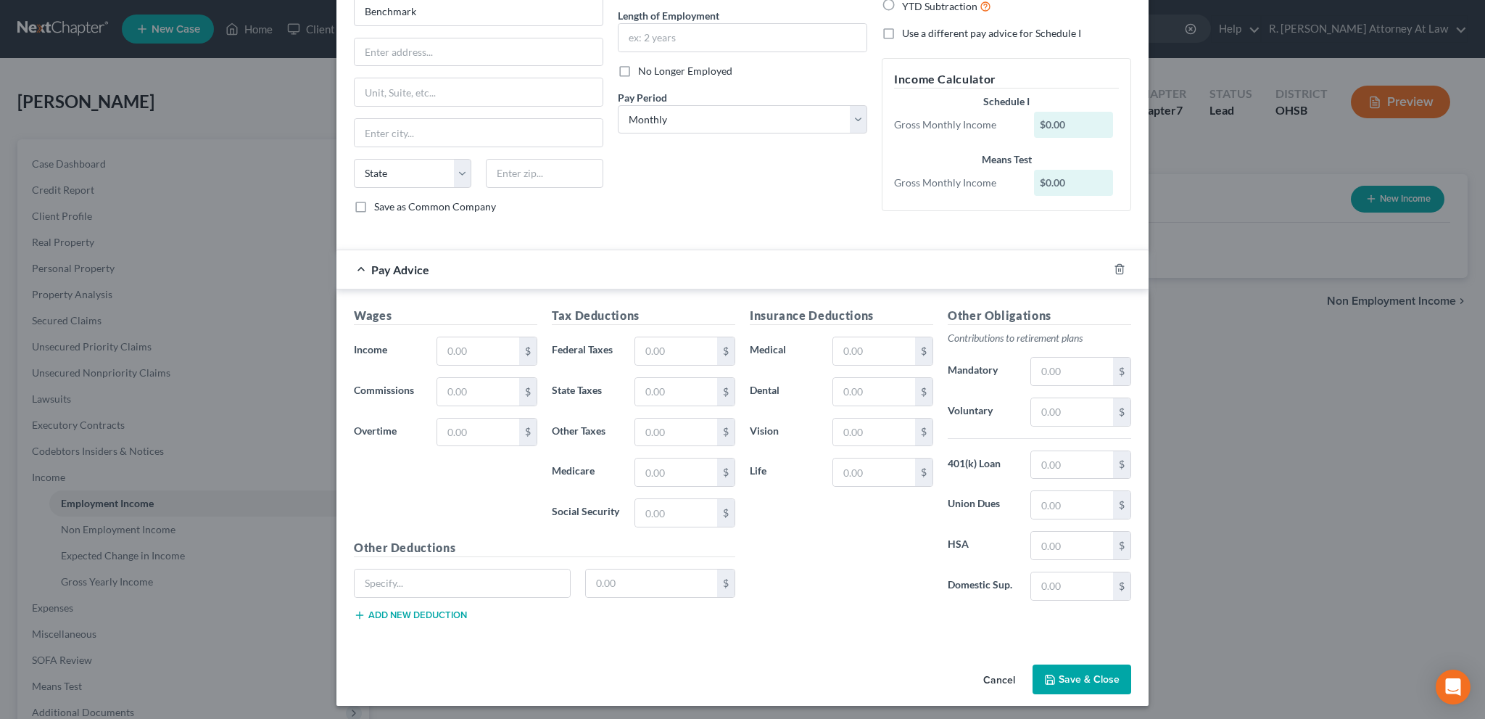
click at [1059, 669] on button "Save & Close" at bounding box center [1082, 679] width 99 height 30
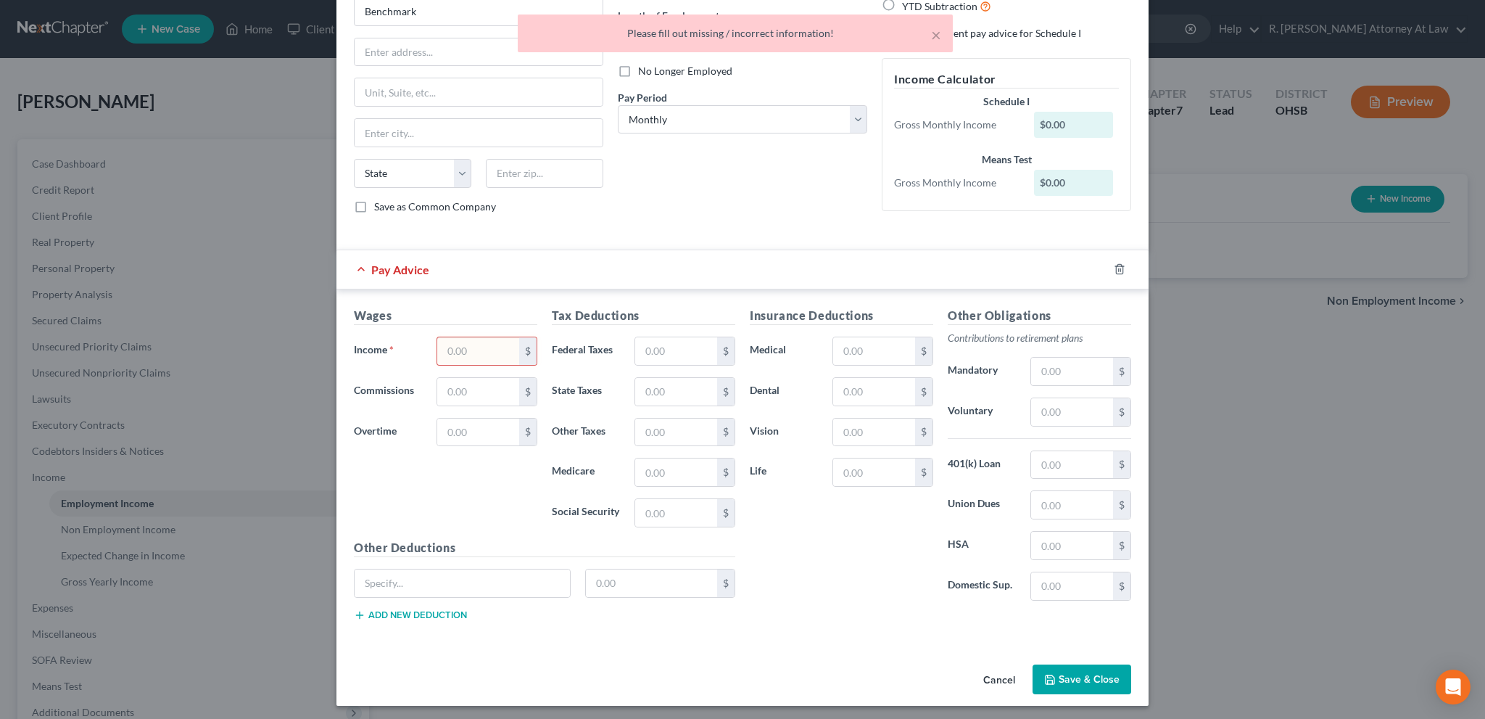
click at [438, 352] on input "text" at bounding box center [478, 351] width 82 height 28
type input "6"
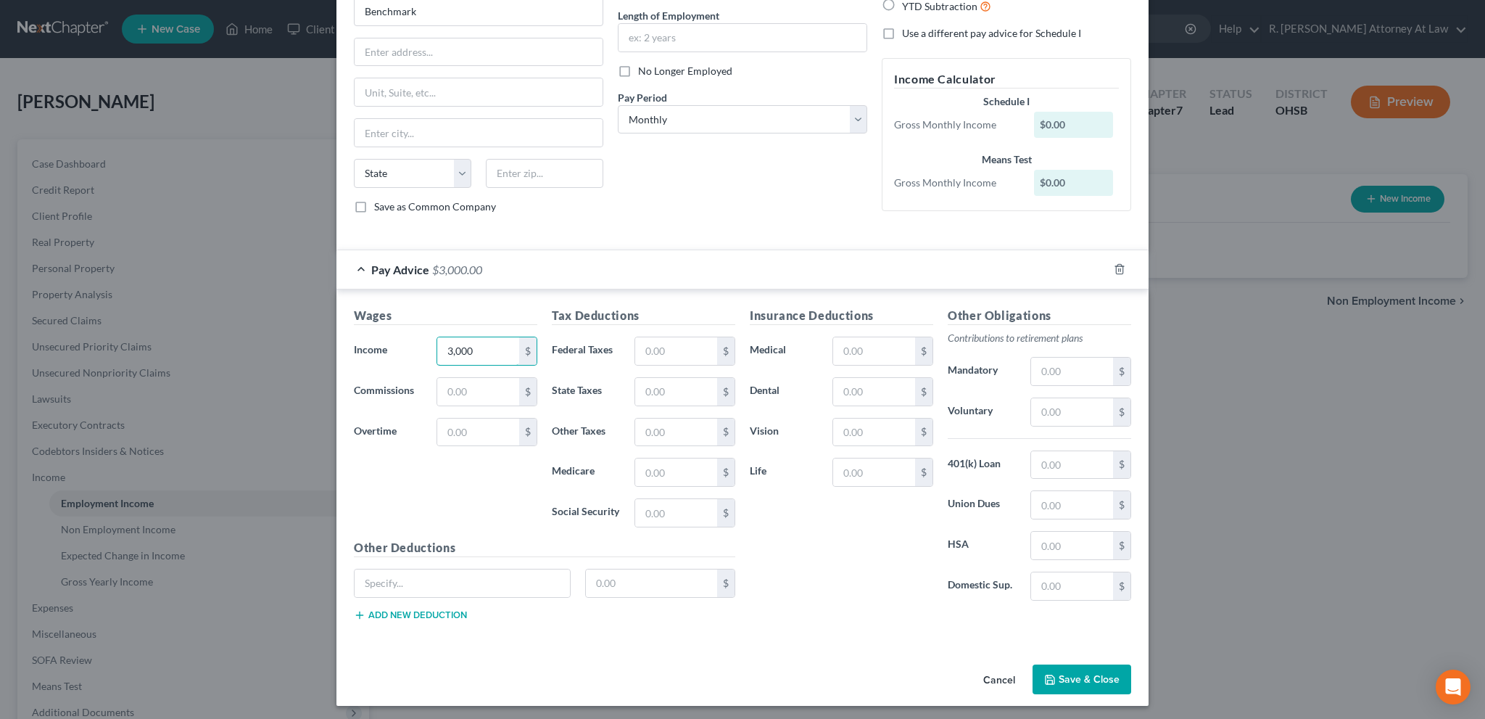
type input "3,000"
click at [1056, 672] on button "Save & Close" at bounding box center [1082, 679] width 99 height 30
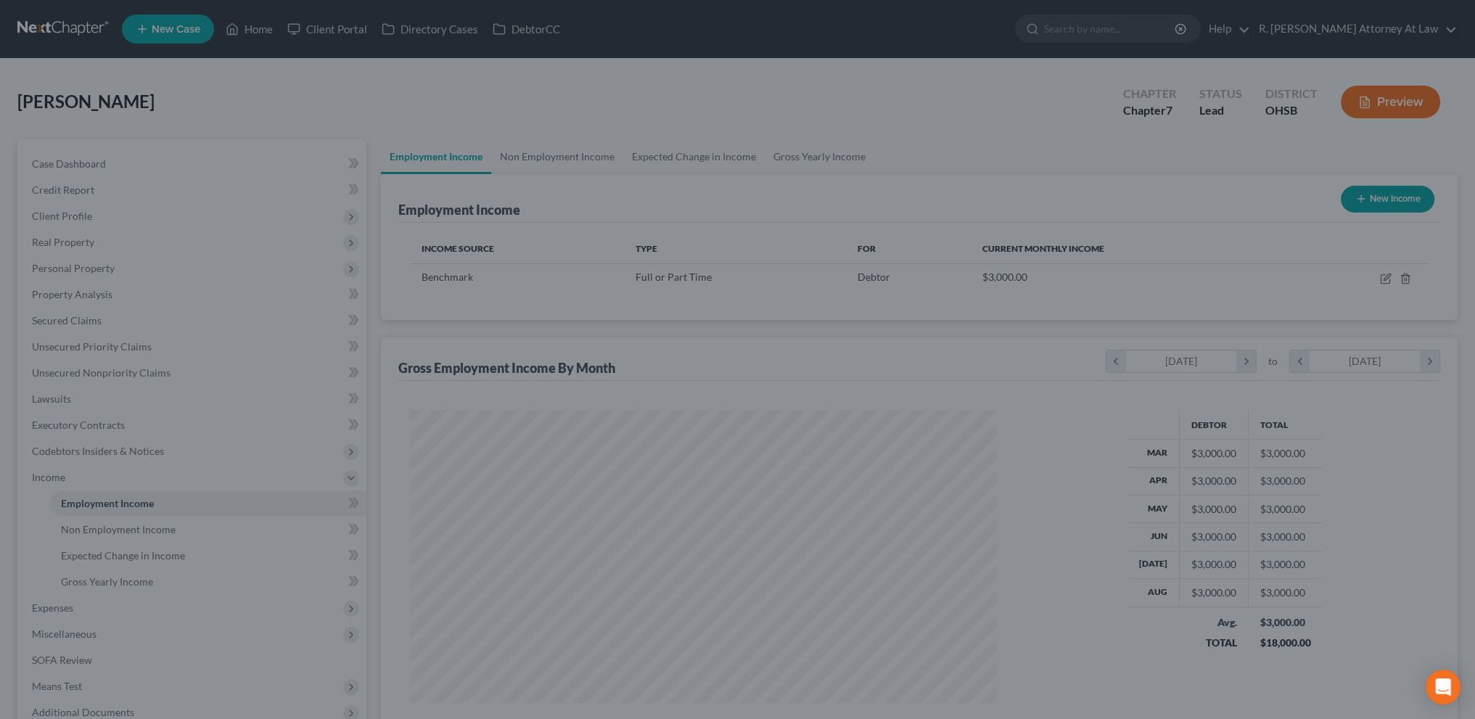
scroll to position [724994, 724673]
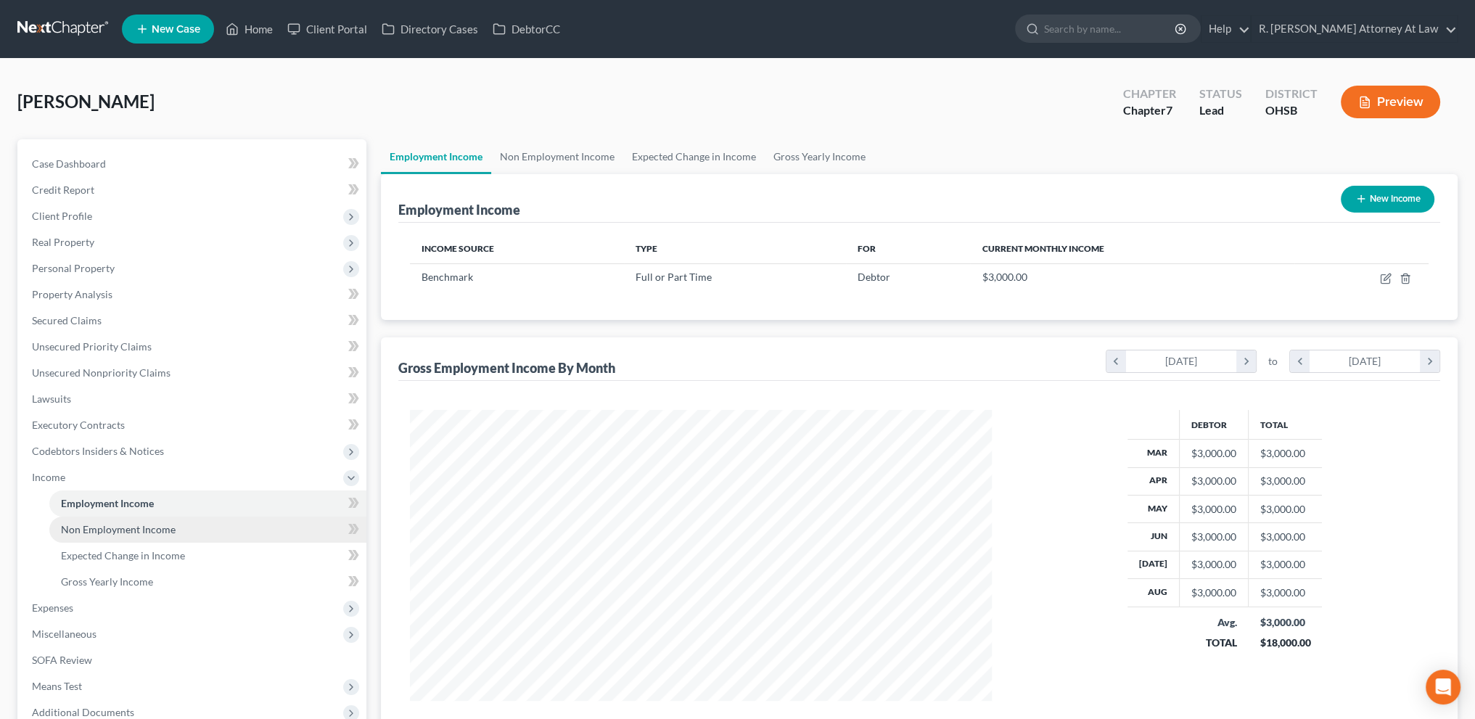
click at [113, 533] on span "Non Employment Income" at bounding box center [118, 529] width 115 height 12
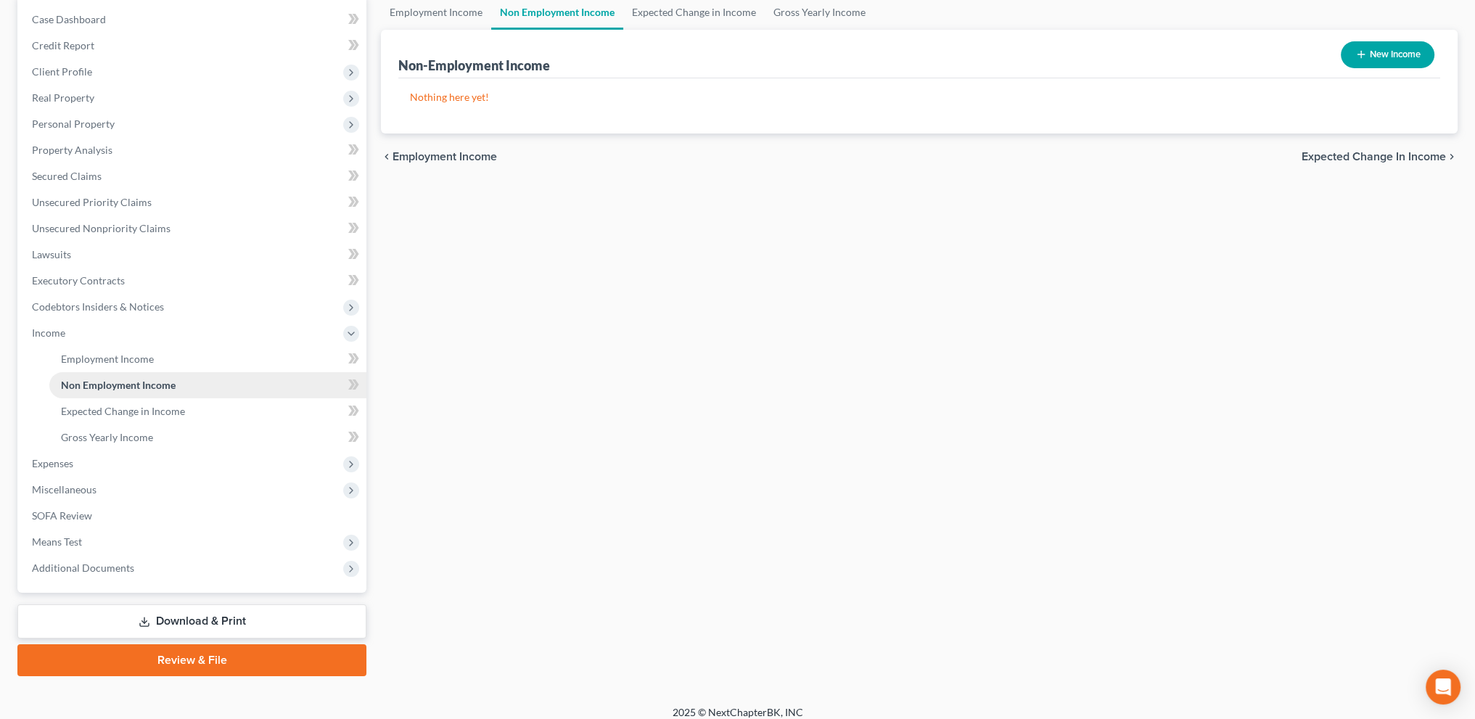
scroll to position [155, 0]
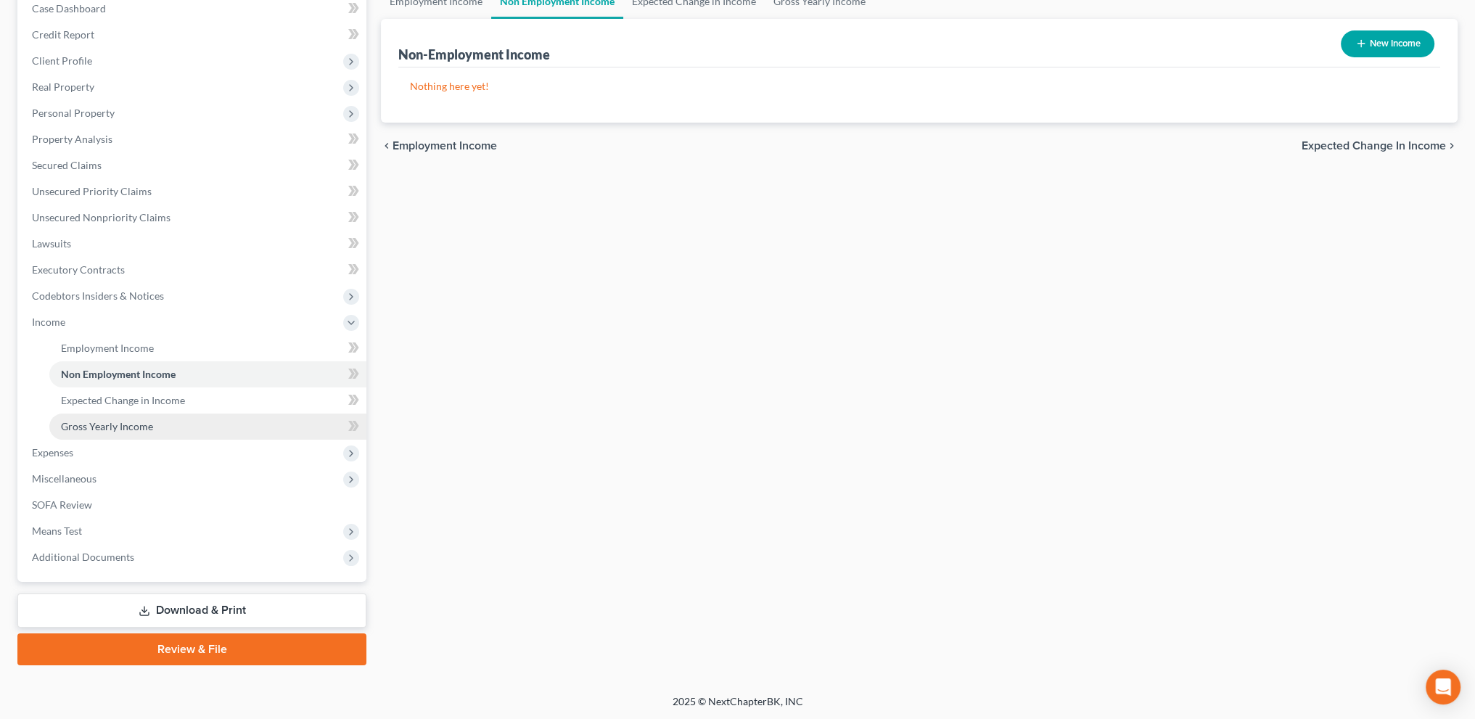
click at [80, 430] on span "Gross Yearly Income" at bounding box center [107, 426] width 92 height 12
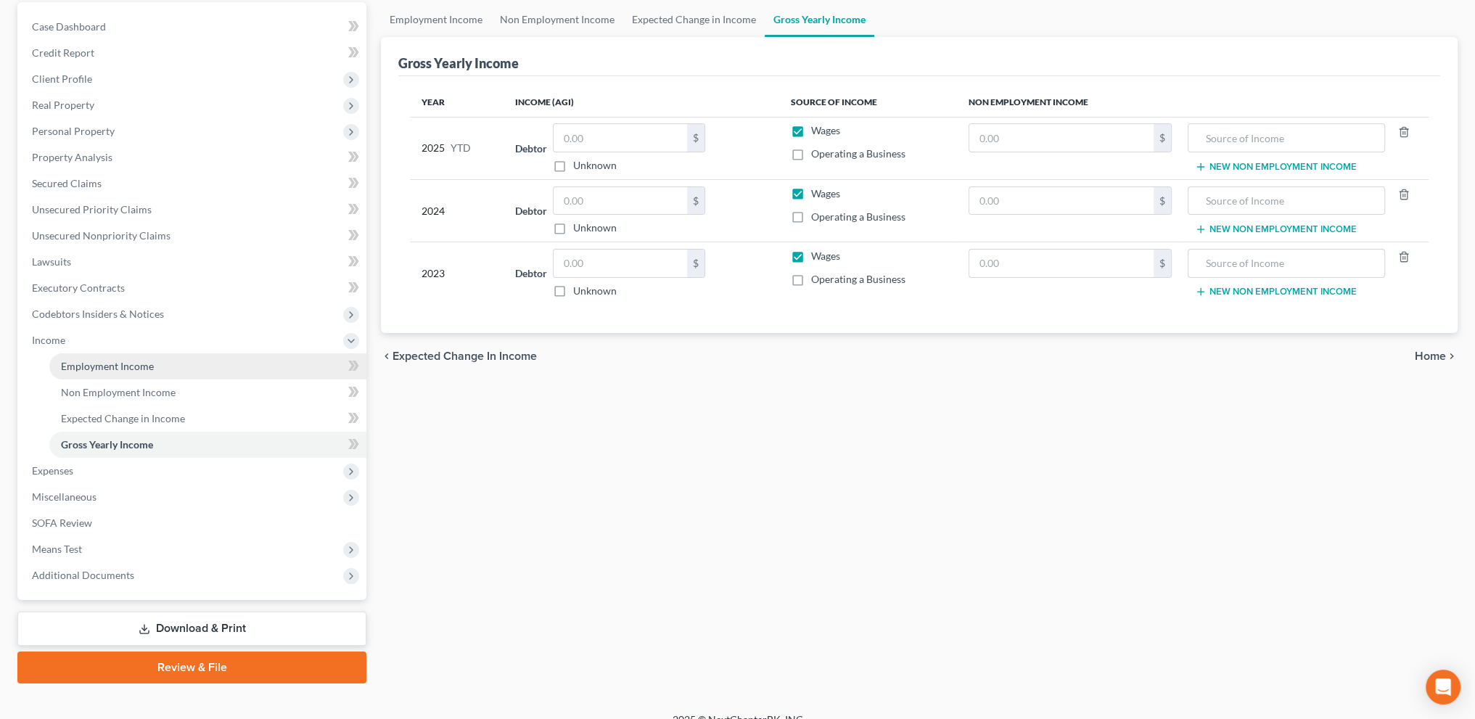
scroll to position [145, 0]
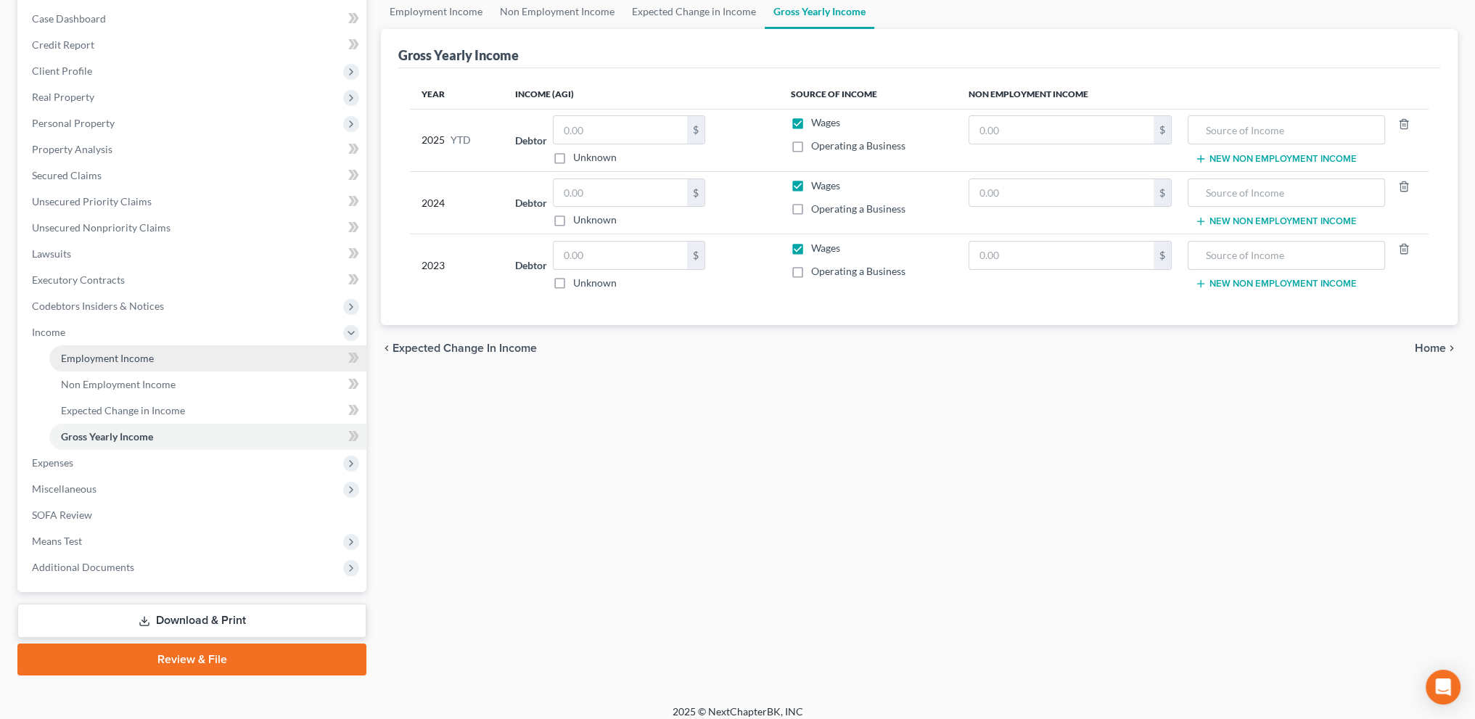
click at [78, 355] on span "Employment Income" at bounding box center [107, 358] width 93 height 12
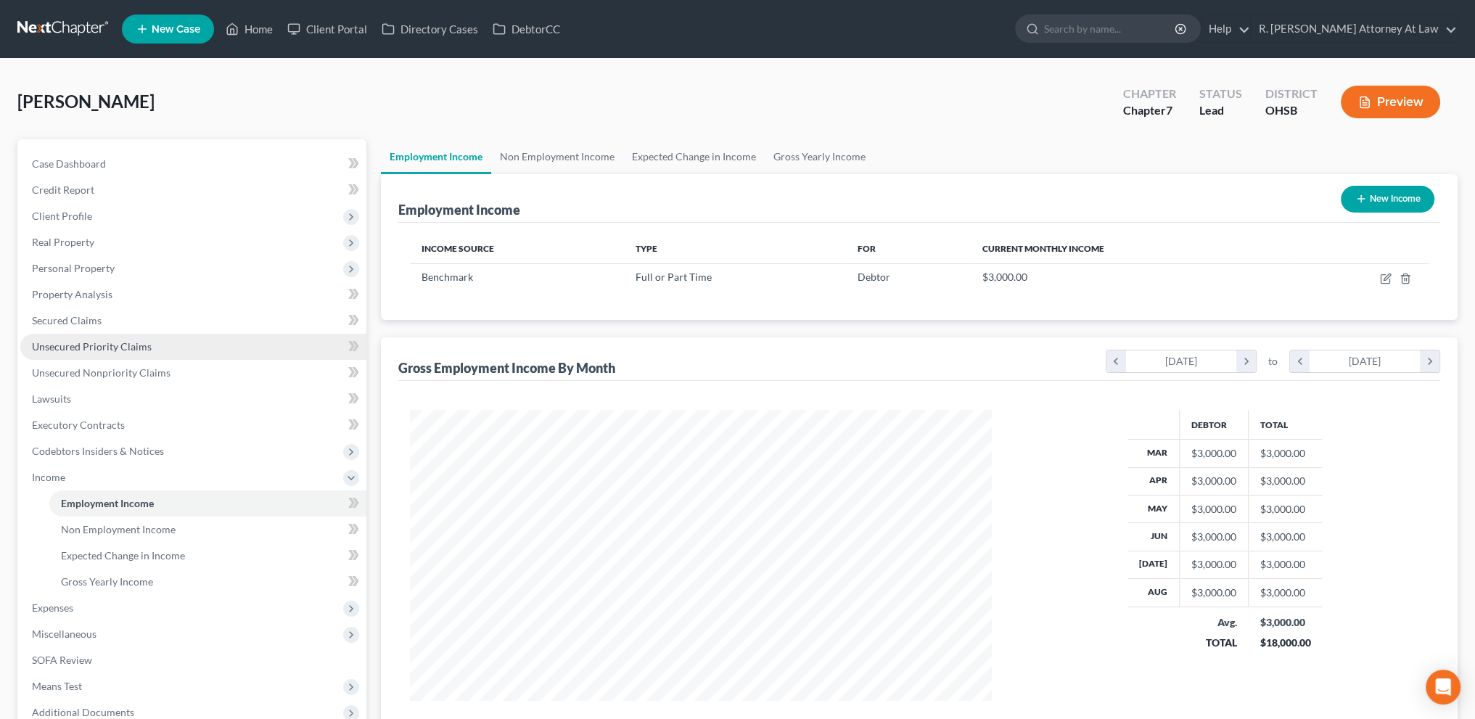
scroll to position [291, 610]
drag, startPoint x: 1110, startPoint y: 25, endPoint x: 1084, endPoint y: 20, distance: 26.6
click at [1111, 24] on input "search" at bounding box center [1110, 28] width 133 height 27
type input "[PERSON_NAME]"
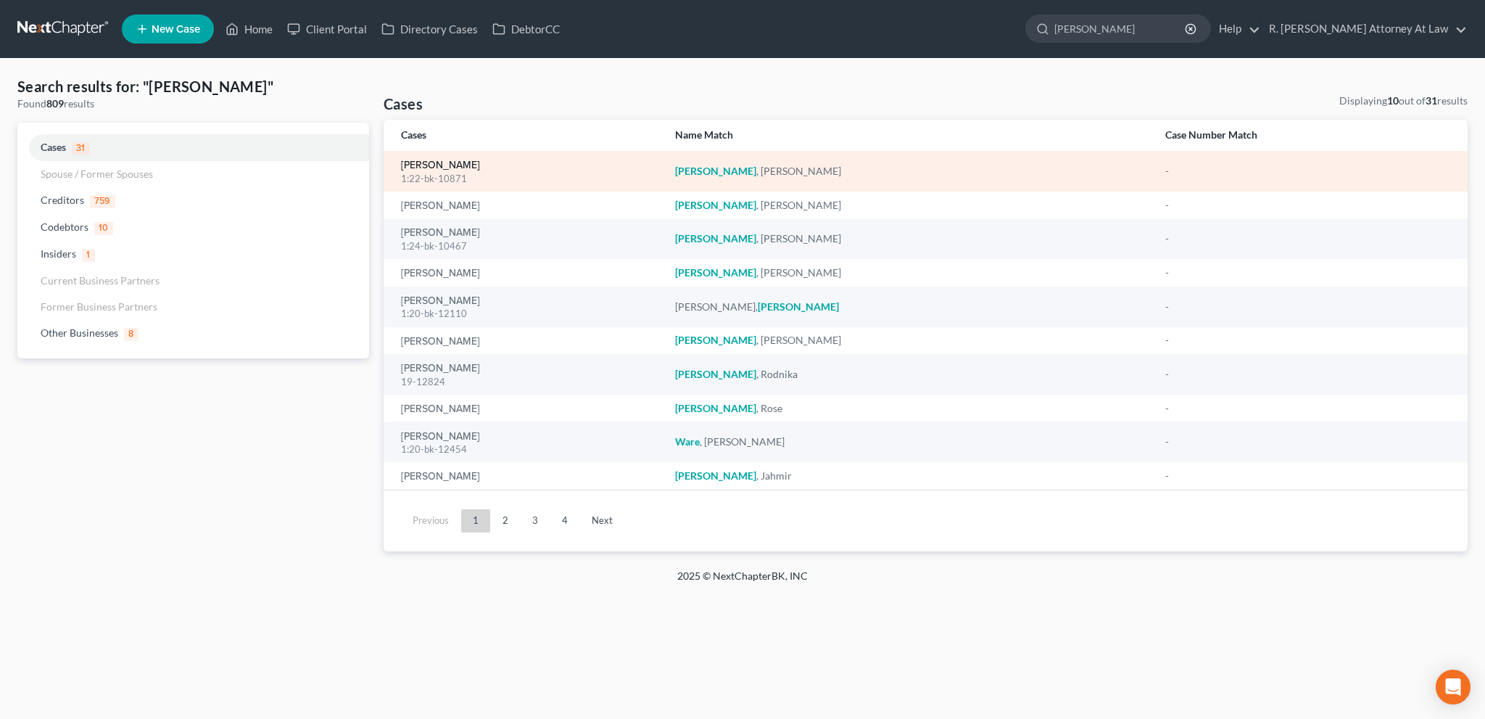
click at [414, 169] on link "[PERSON_NAME]" at bounding box center [440, 165] width 79 height 10
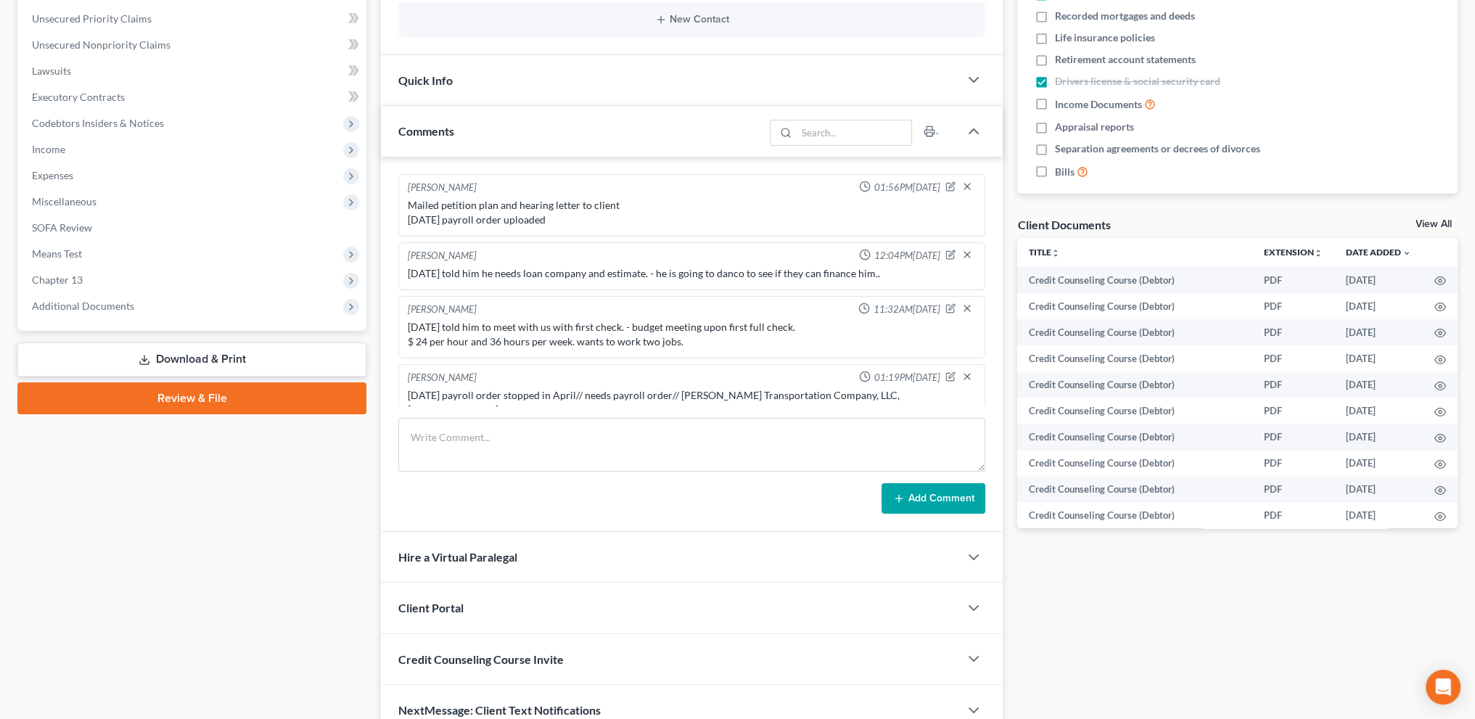
scroll to position [342, 0]
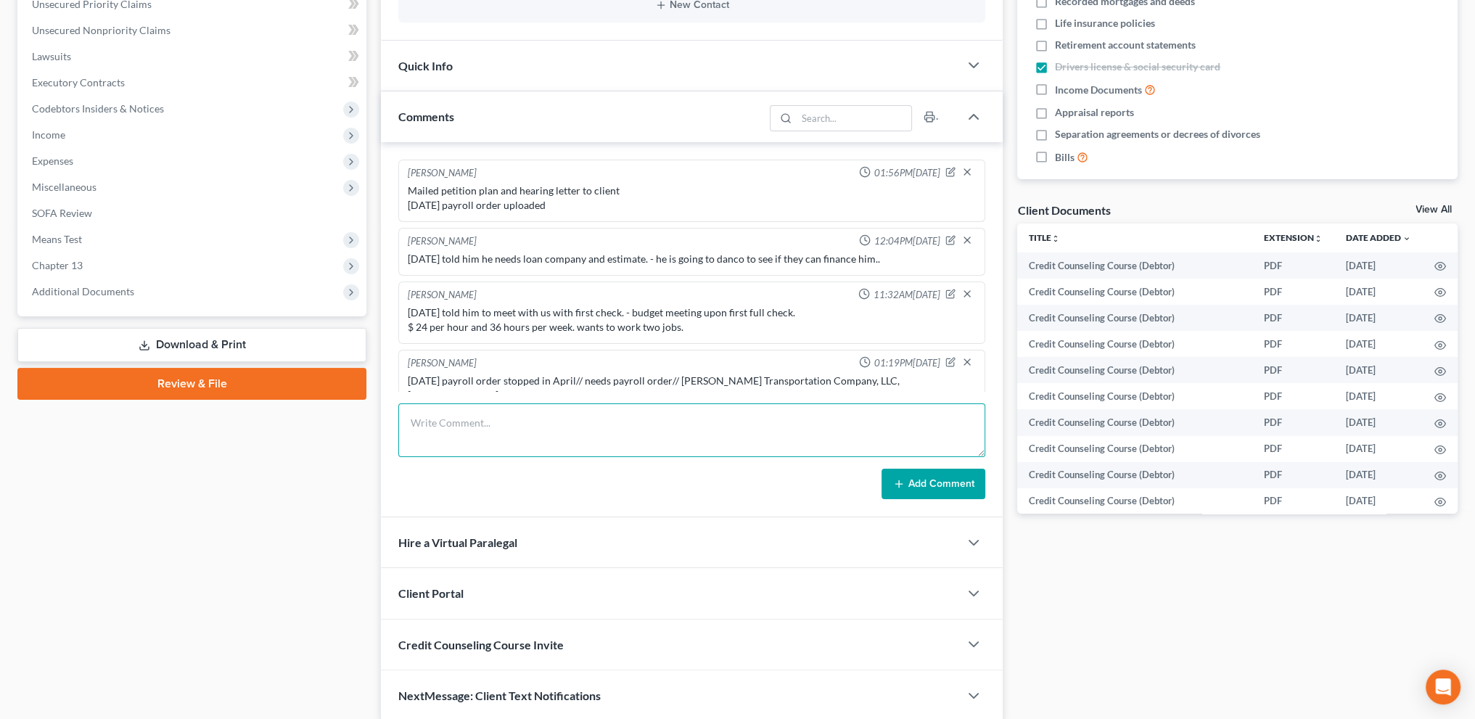
click at [438, 426] on textarea at bounding box center [691, 430] width 587 height 54
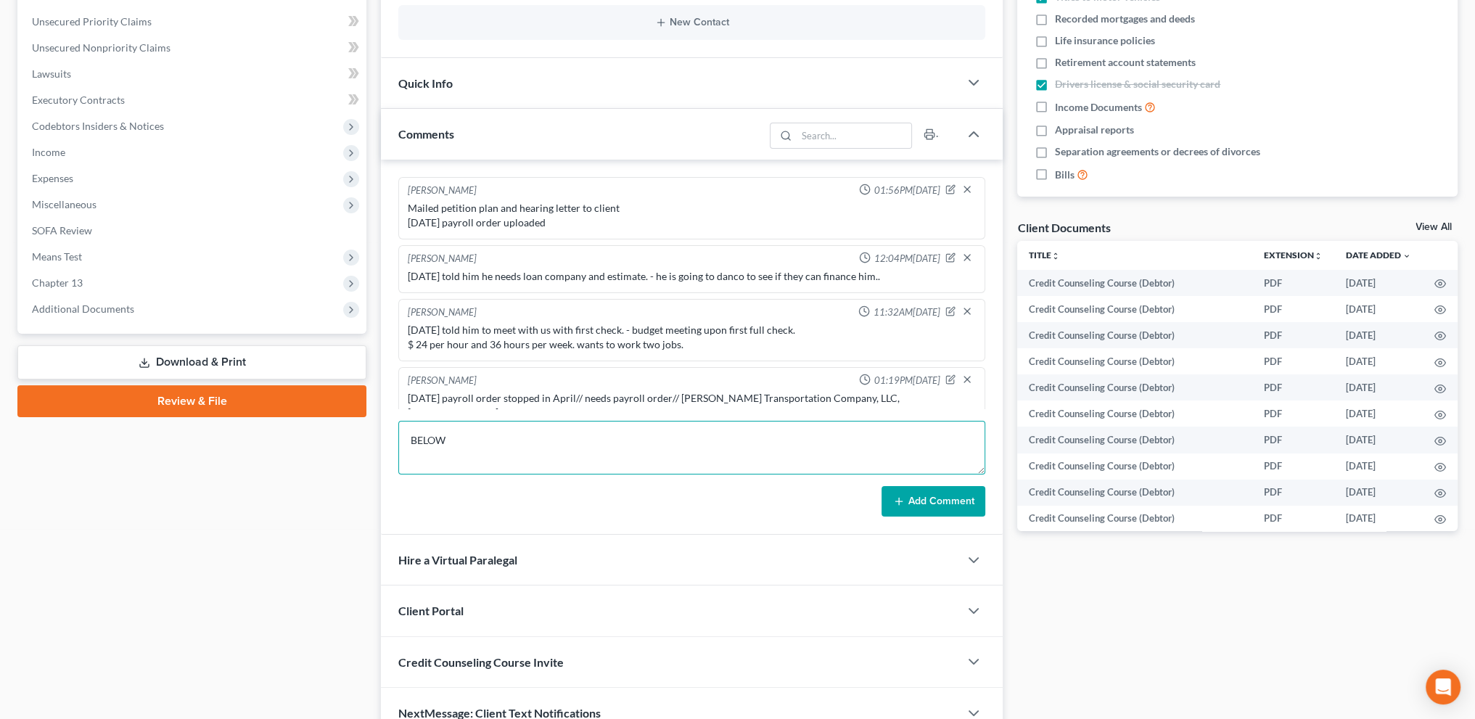
type textarea "BELOW"
click at [920, 500] on button "Add Comment" at bounding box center [933, 501] width 104 height 30
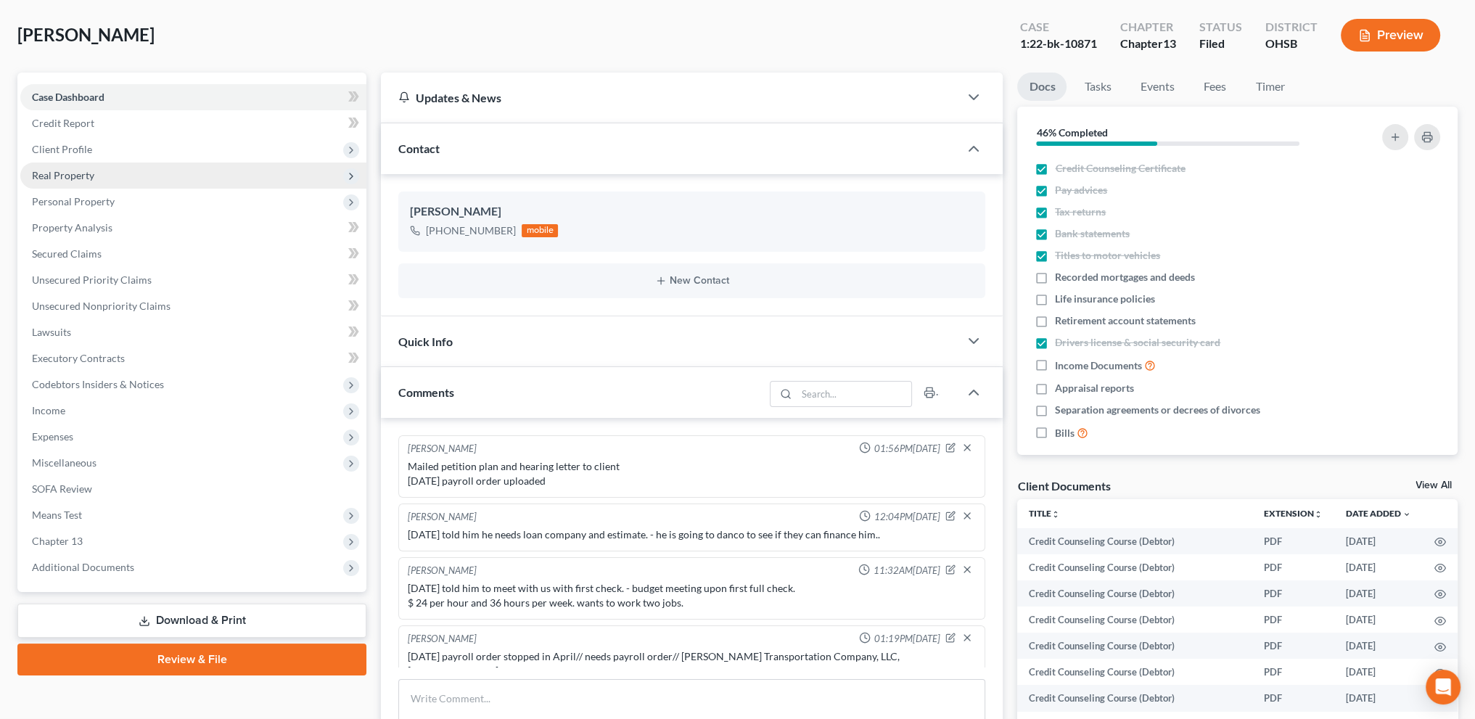
scroll to position [0, 0]
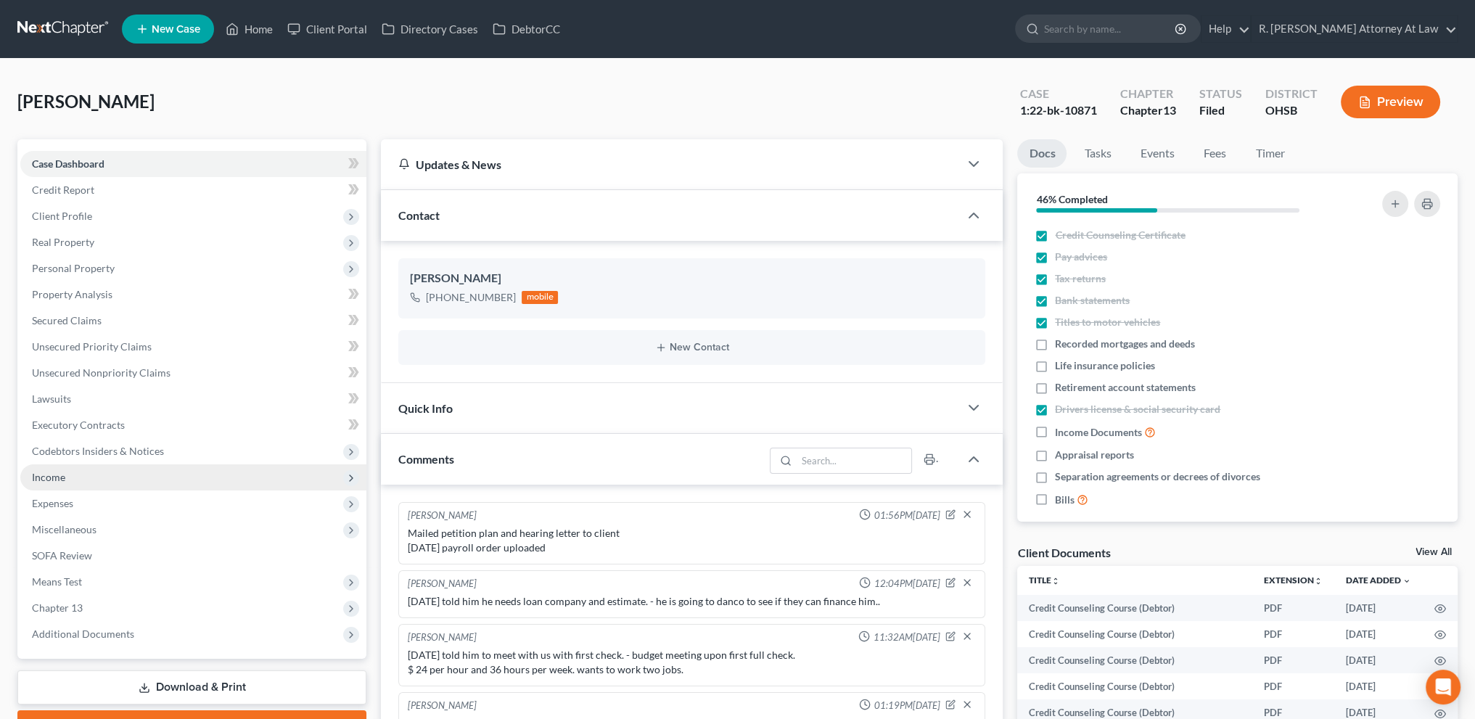
drag, startPoint x: 56, startPoint y: 473, endPoint x: 63, endPoint y: 478, distance: 8.9
click at [58, 474] on span "Income" at bounding box center [48, 477] width 33 height 12
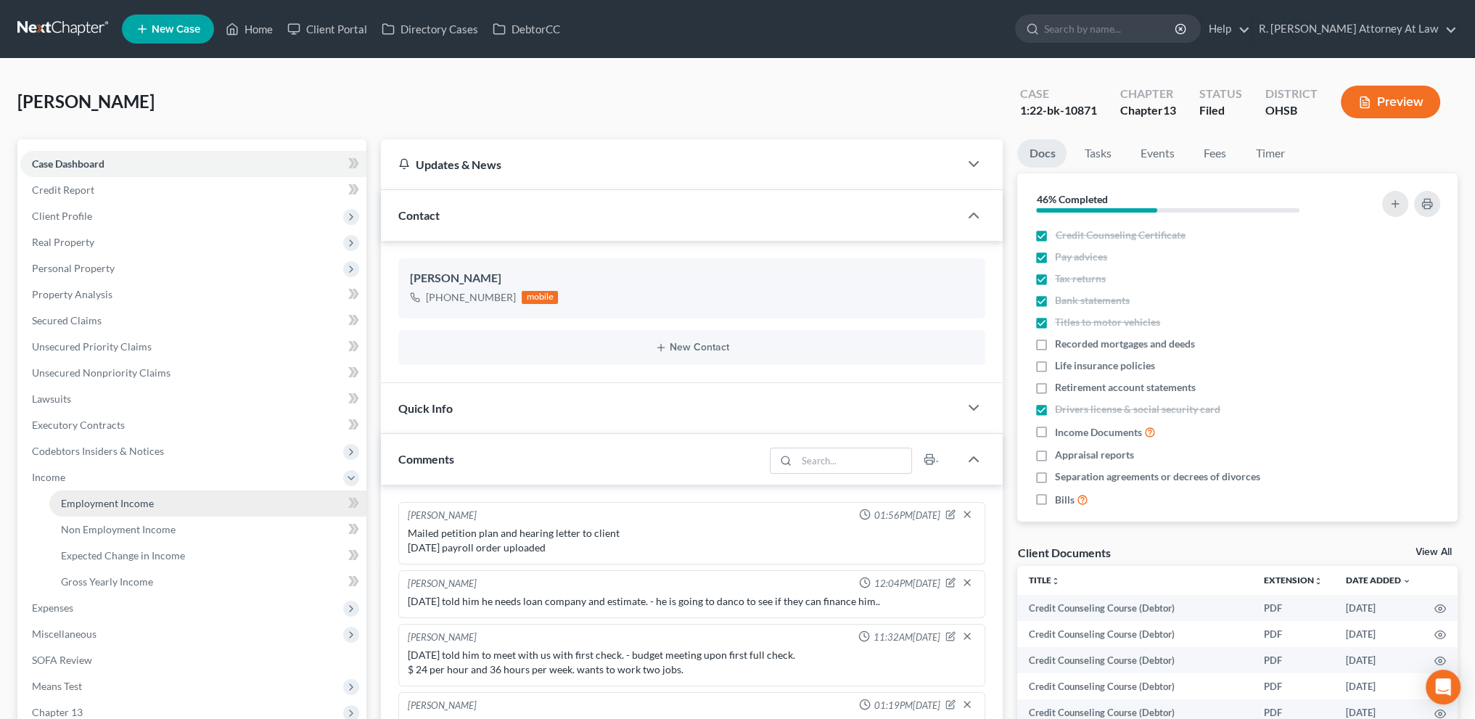
click at [73, 496] on link "Employment Income" at bounding box center [207, 503] width 317 height 26
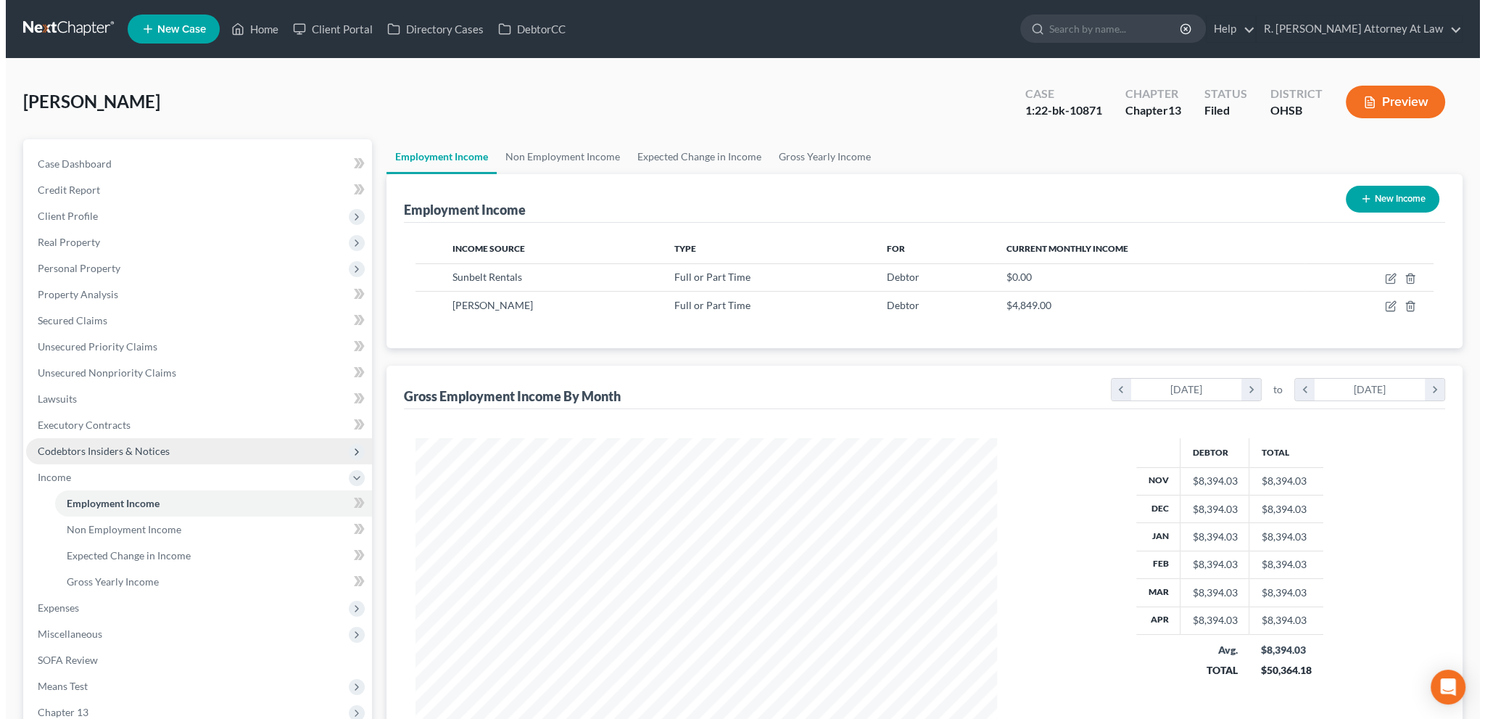
scroll to position [291, 610]
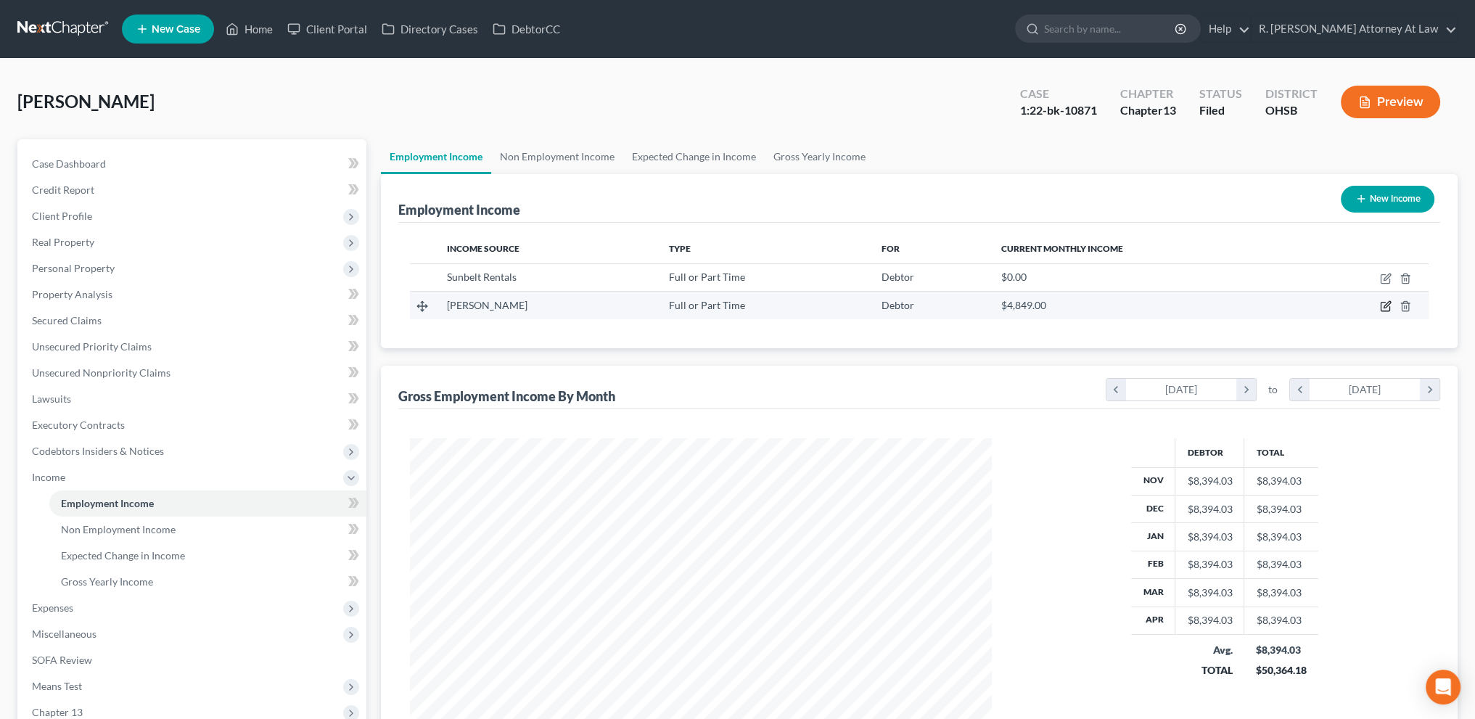
click at [1387, 308] on icon "button" at bounding box center [1385, 306] width 12 height 12
select select "0"
select select "36"
select select "0"
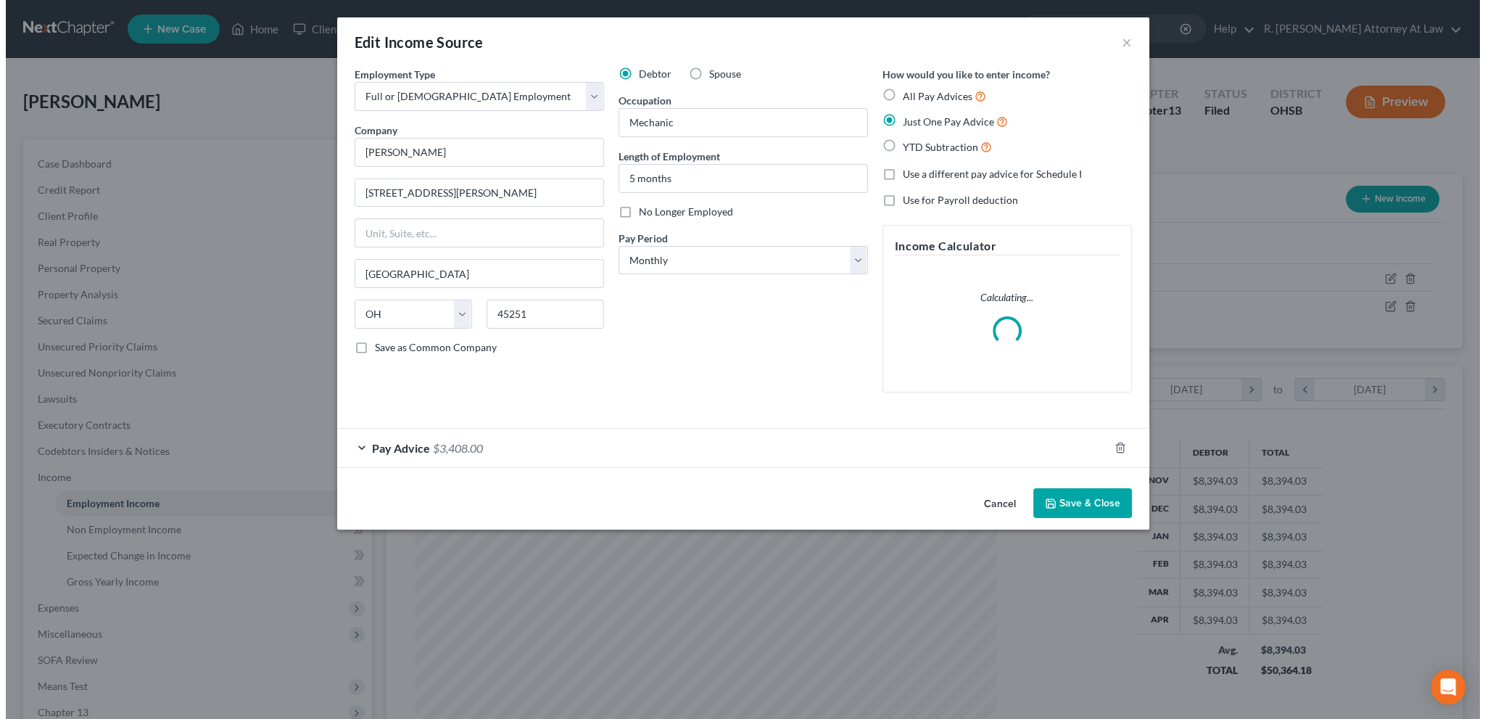
scroll to position [293, 615]
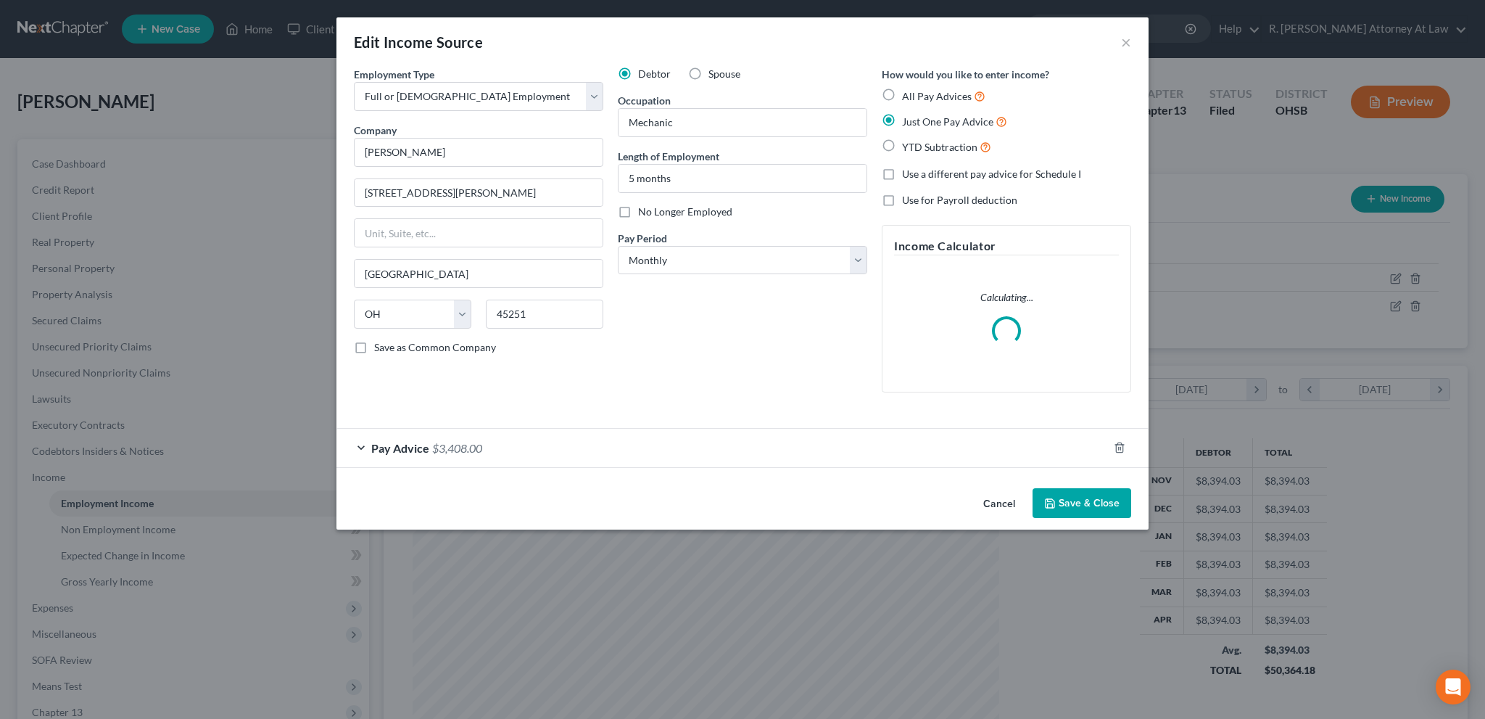
click at [575, 440] on div "Pay Advice $3,408.00" at bounding box center [723, 448] width 772 height 38
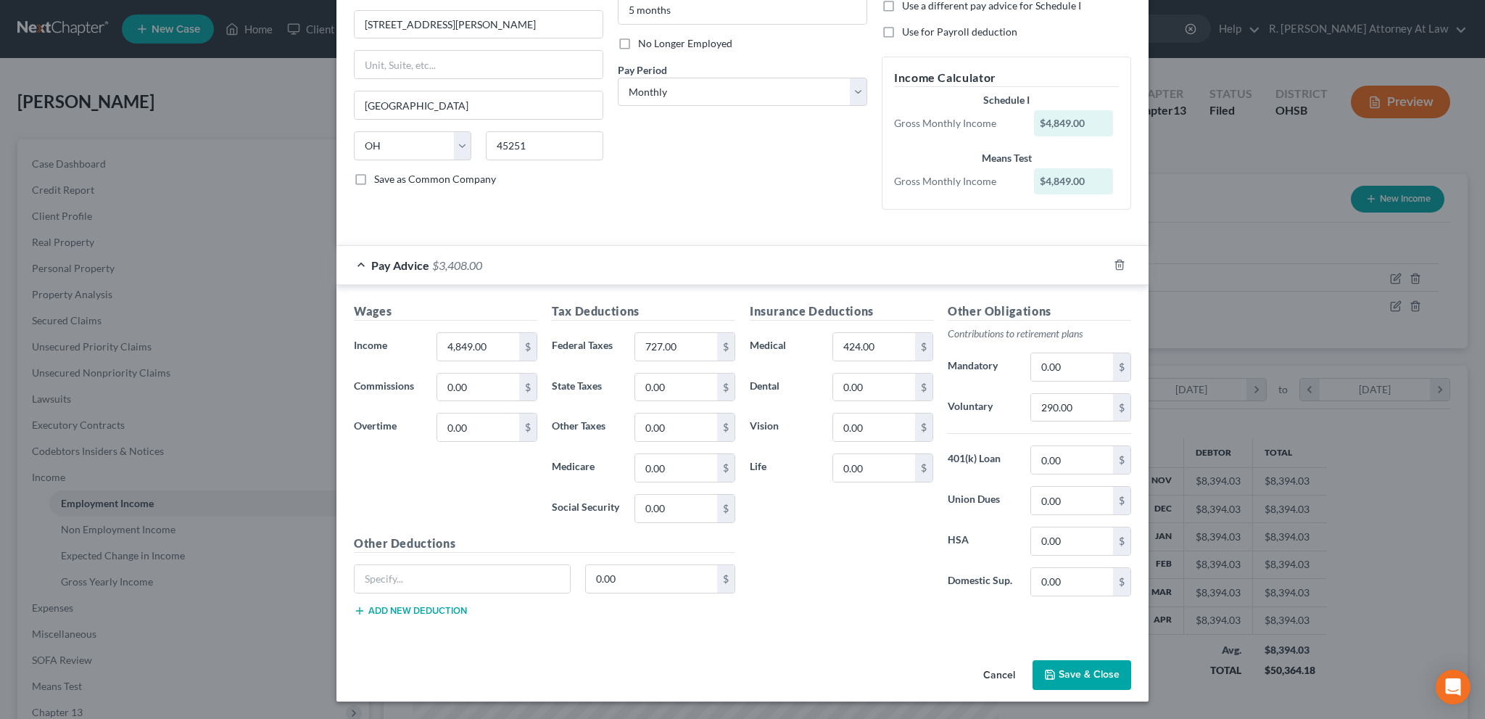
scroll to position [165, 0]
click at [1050, 672] on icon "button" at bounding box center [1050, 678] width 12 height 12
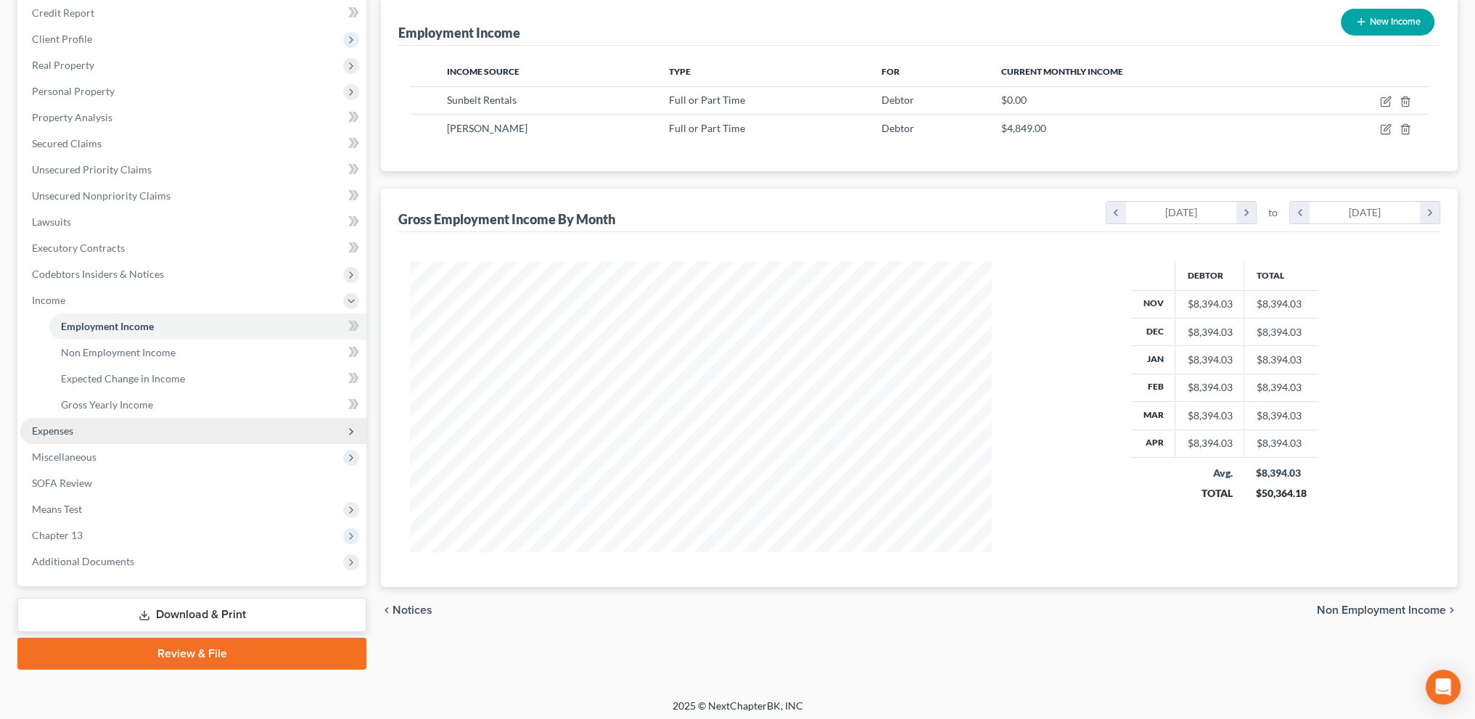
scroll to position [181, 0]
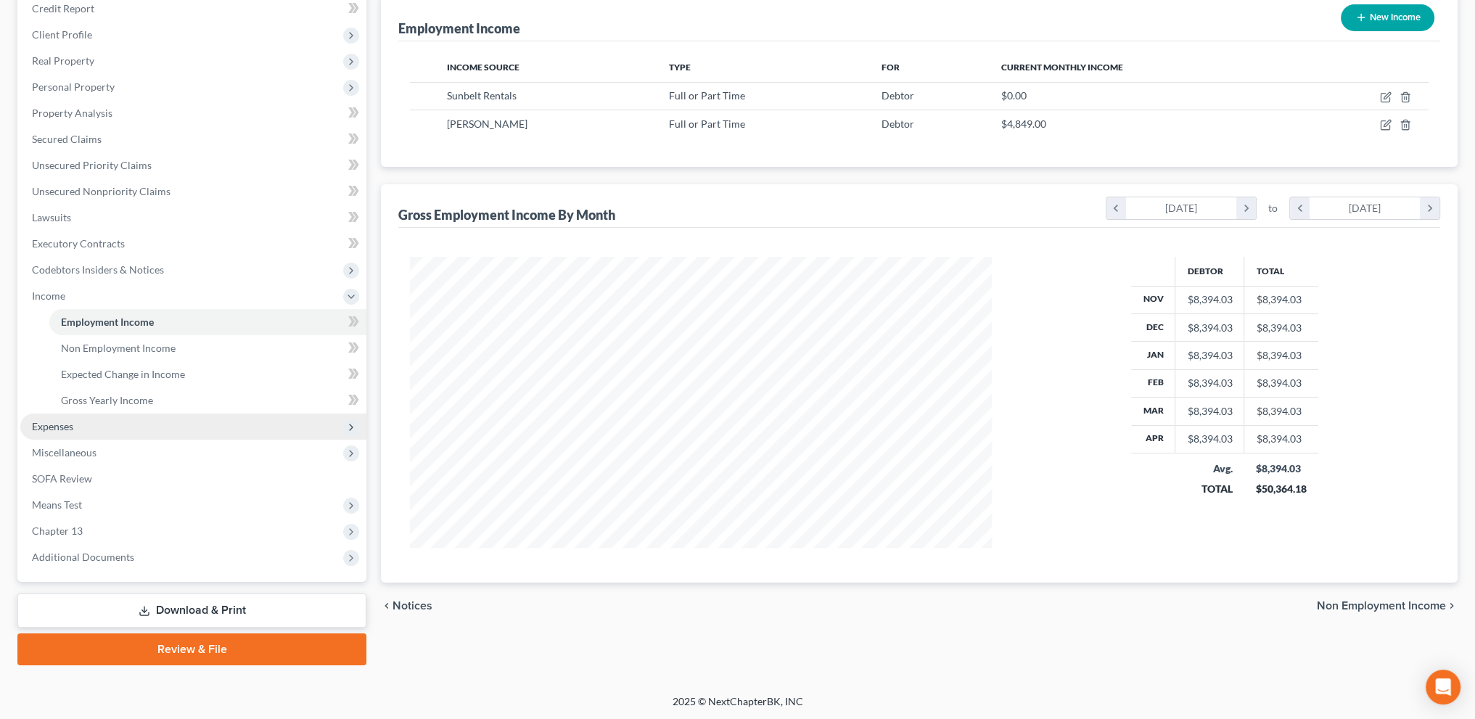
click at [77, 423] on span "Expenses" at bounding box center [193, 426] width 346 height 26
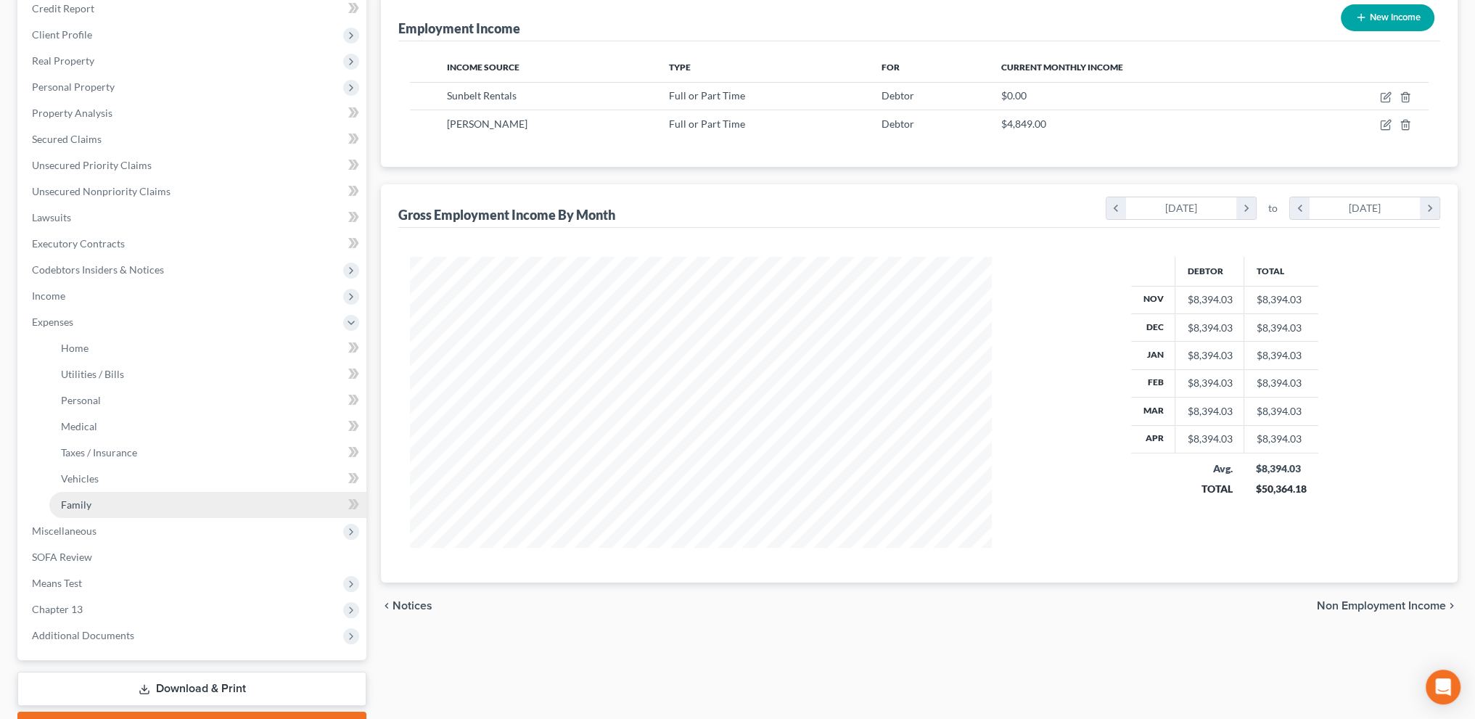
click at [78, 503] on span "Family" at bounding box center [76, 504] width 30 height 12
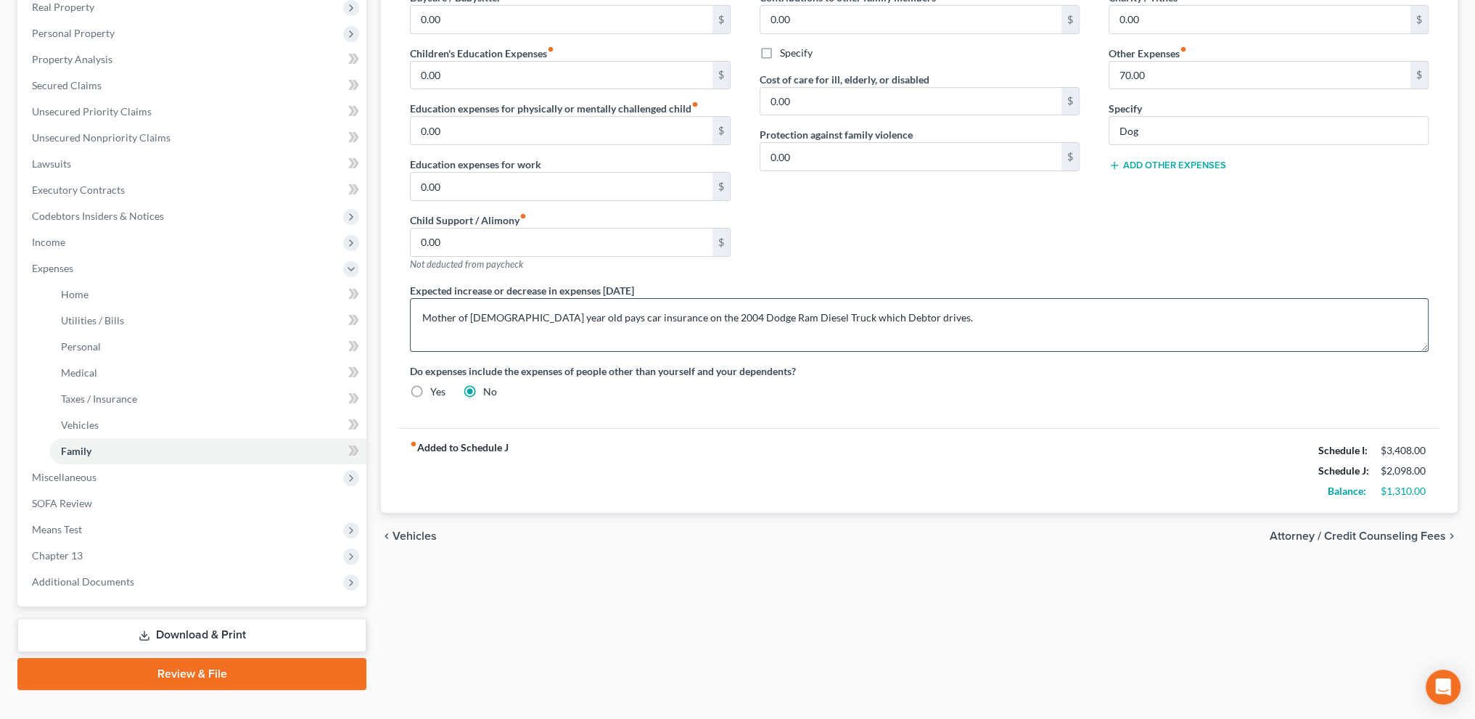
scroll to position [260, 0]
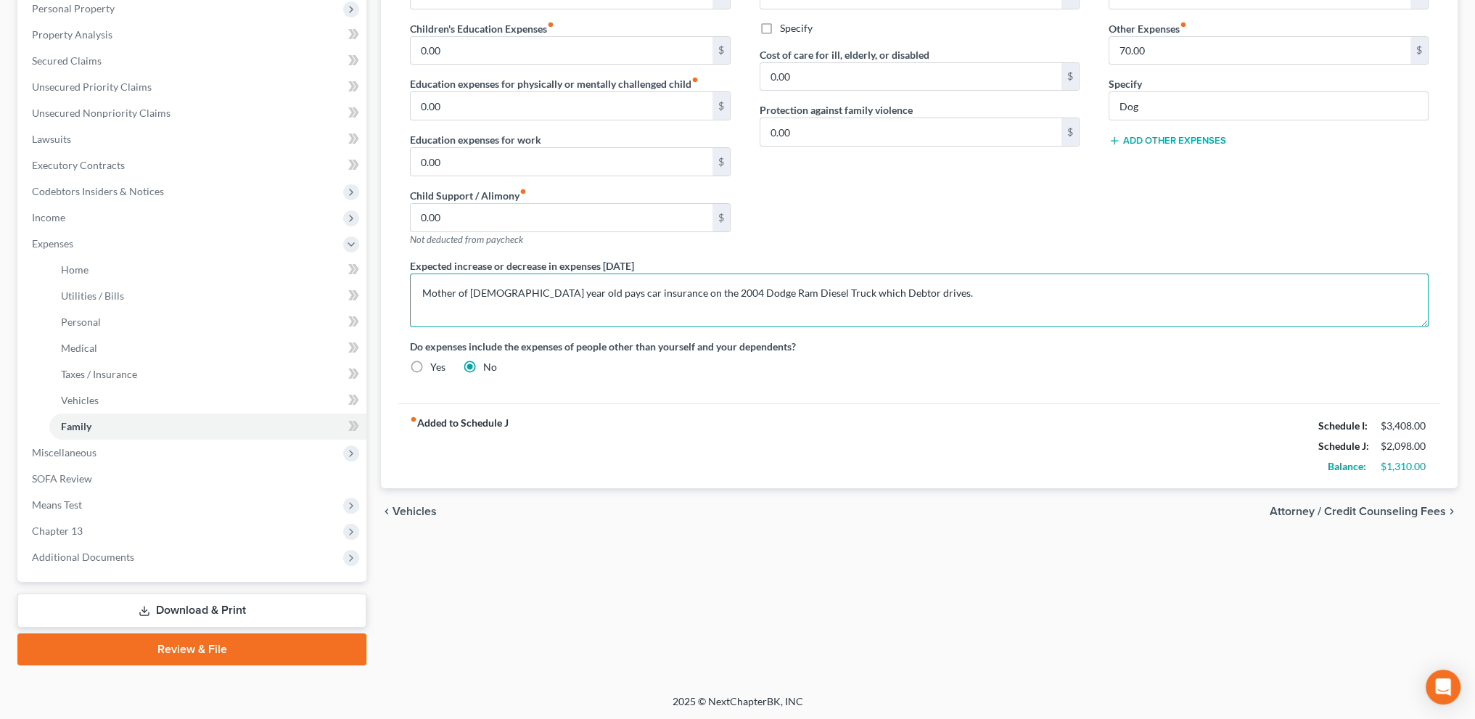
click at [865, 289] on textarea "Mother of [DEMOGRAPHIC_DATA] year old pays car insurance on the 2004 Dodge Ram …" at bounding box center [919, 300] width 1018 height 54
type textarea "M"
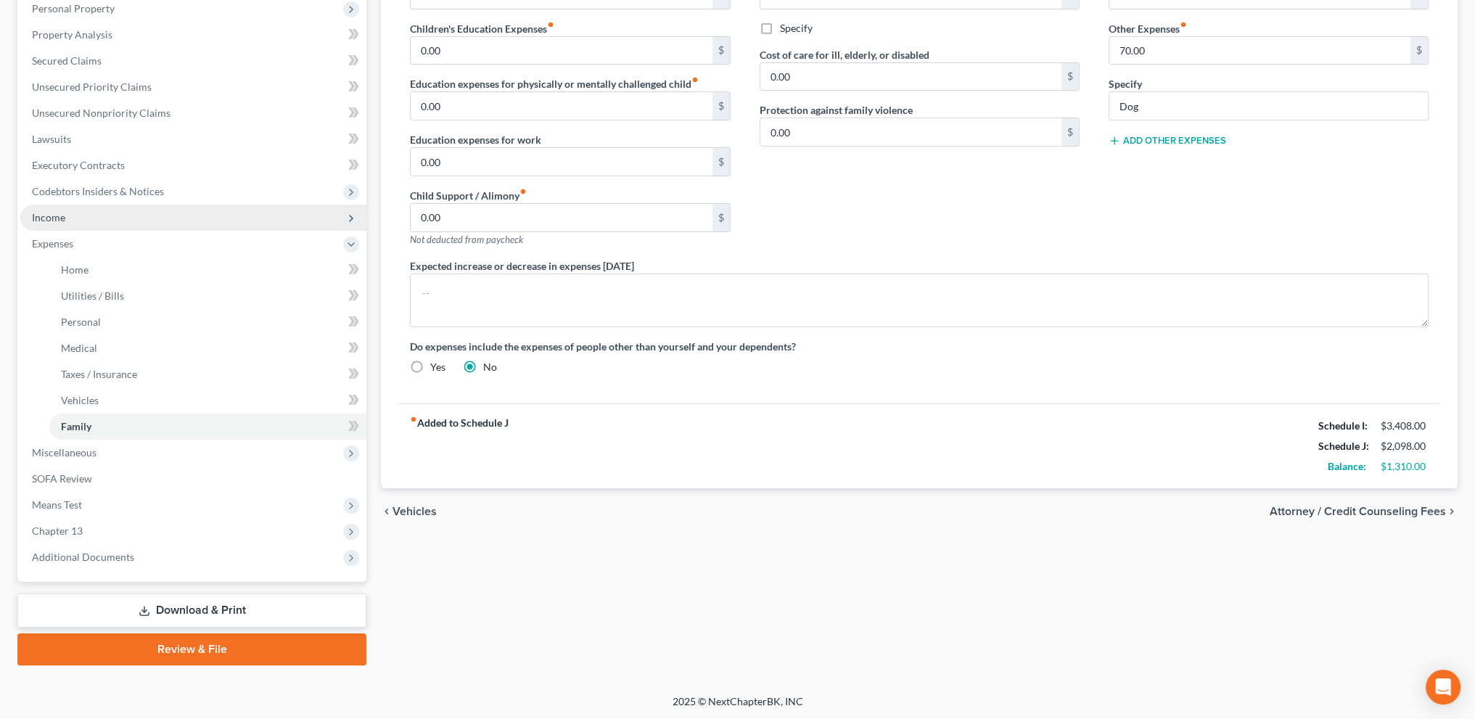
click at [58, 218] on span "Income" at bounding box center [48, 217] width 33 height 12
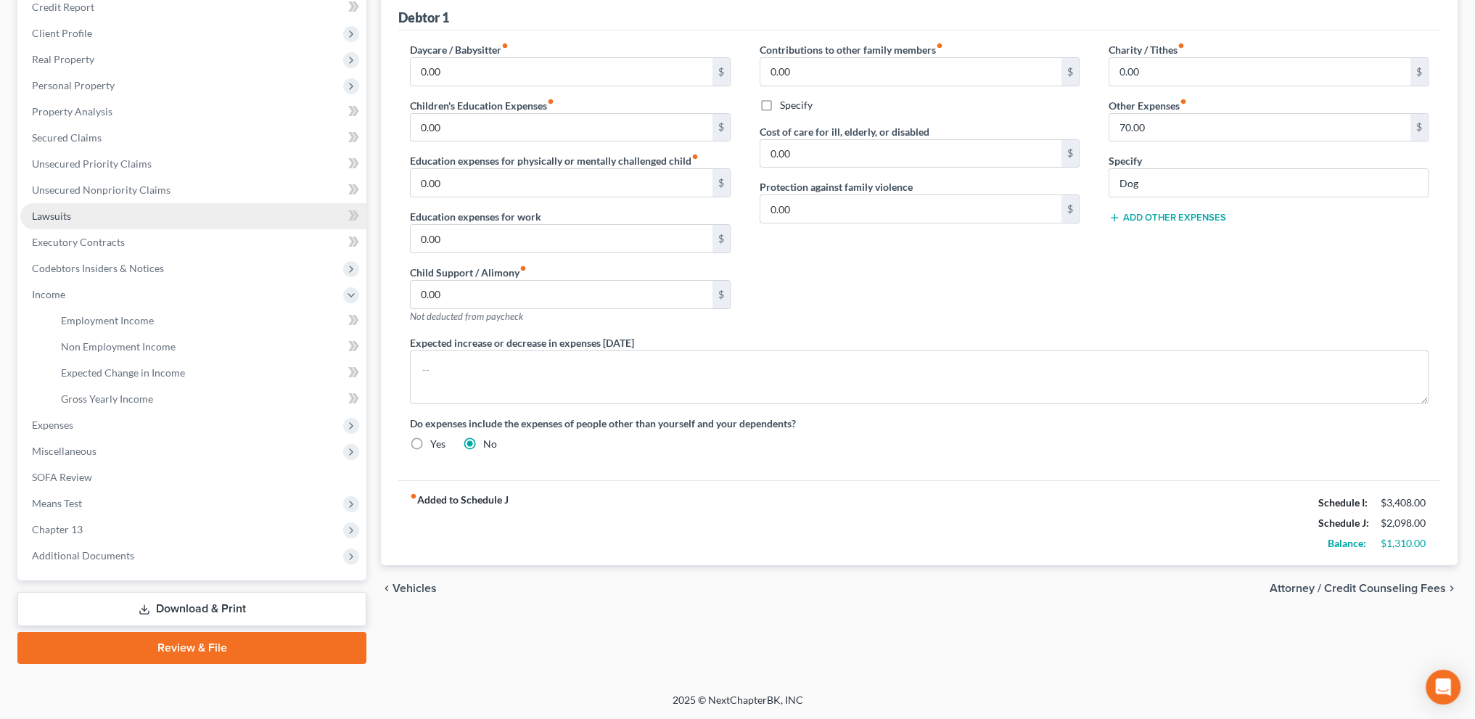
scroll to position [181, 0]
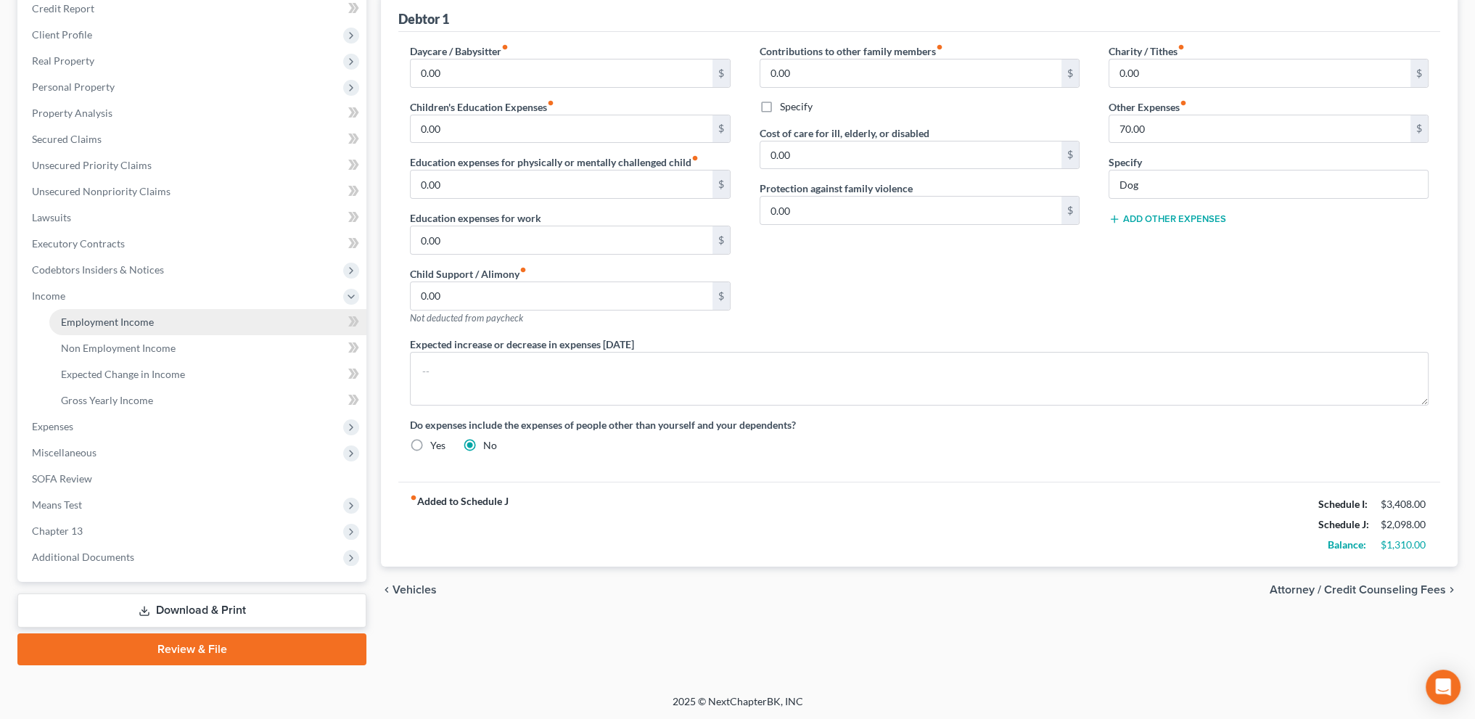
click at [98, 322] on span "Employment Income" at bounding box center [107, 321] width 93 height 12
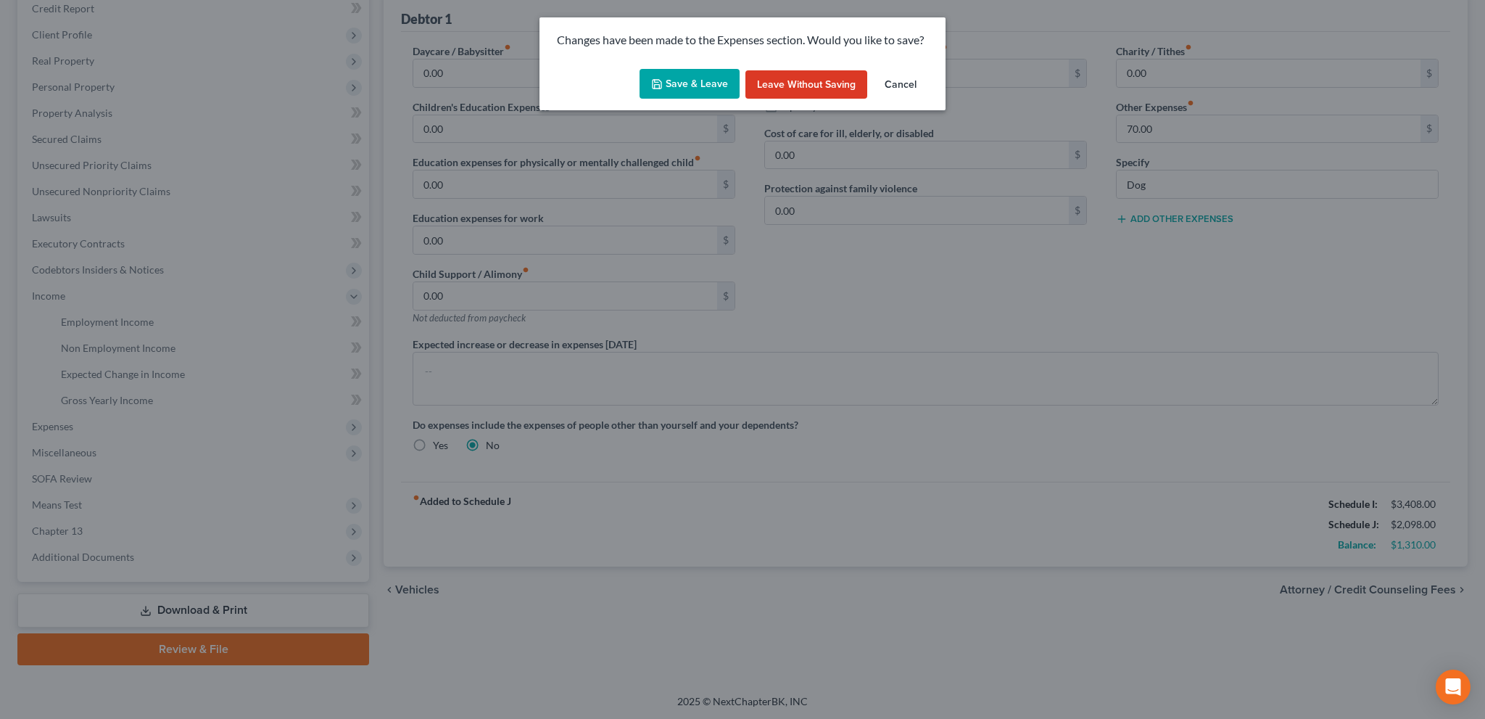
click at [682, 88] on button "Save & Leave" at bounding box center [690, 84] width 100 height 30
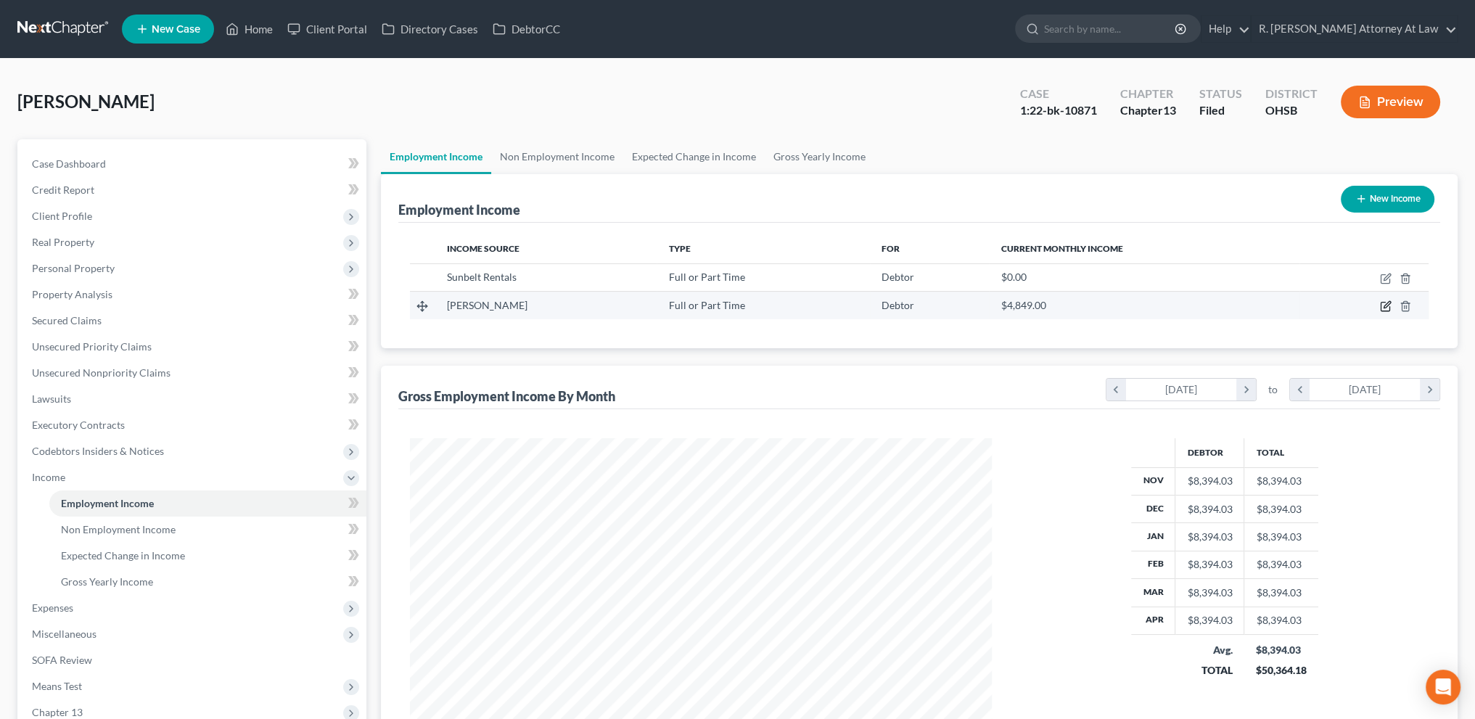
click at [1384, 306] on icon "button" at bounding box center [1385, 306] width 12 height 12
select select "0"
select select "36"
select select "0"
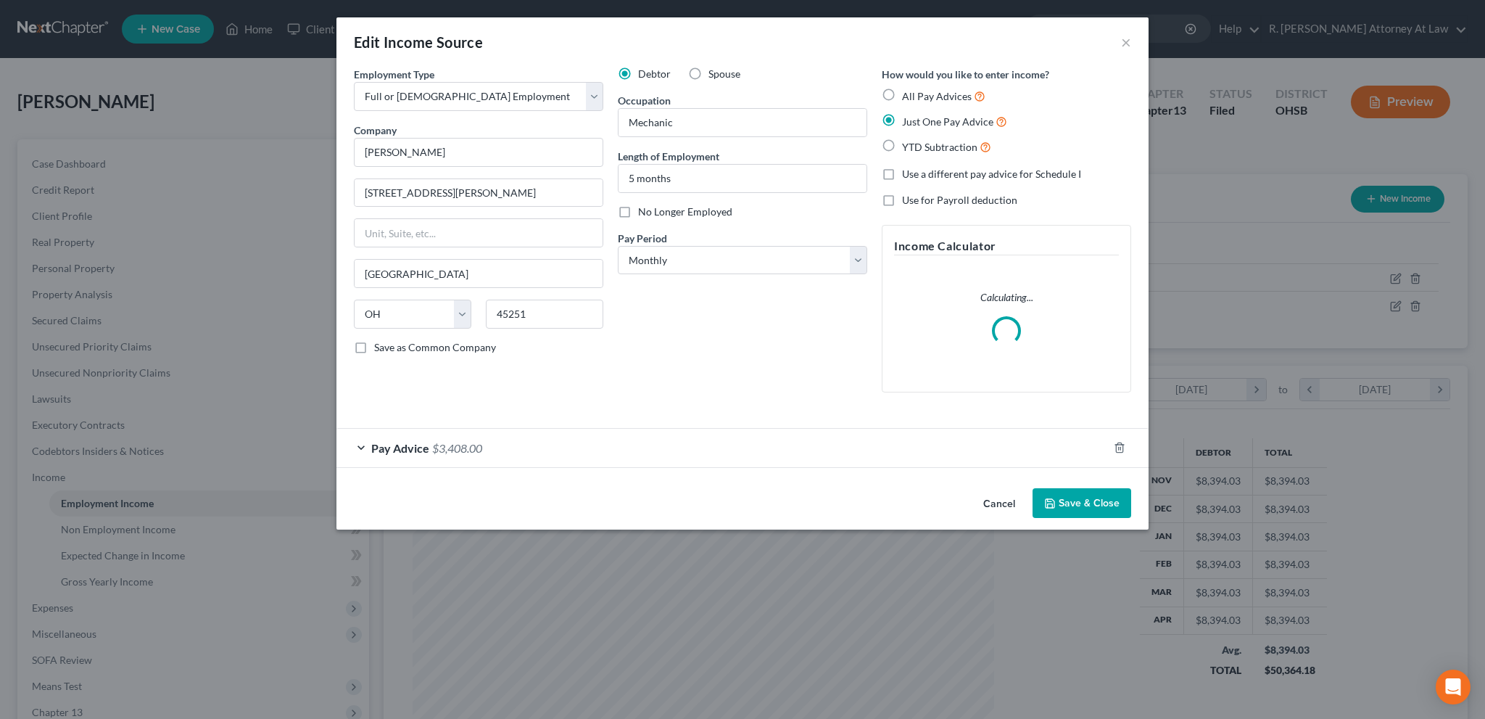
scroll to position [293, 615]
click at [521, 433] on div "Pay Advice $3,408.00" at bounding box center [723, 448] width 772 height 38
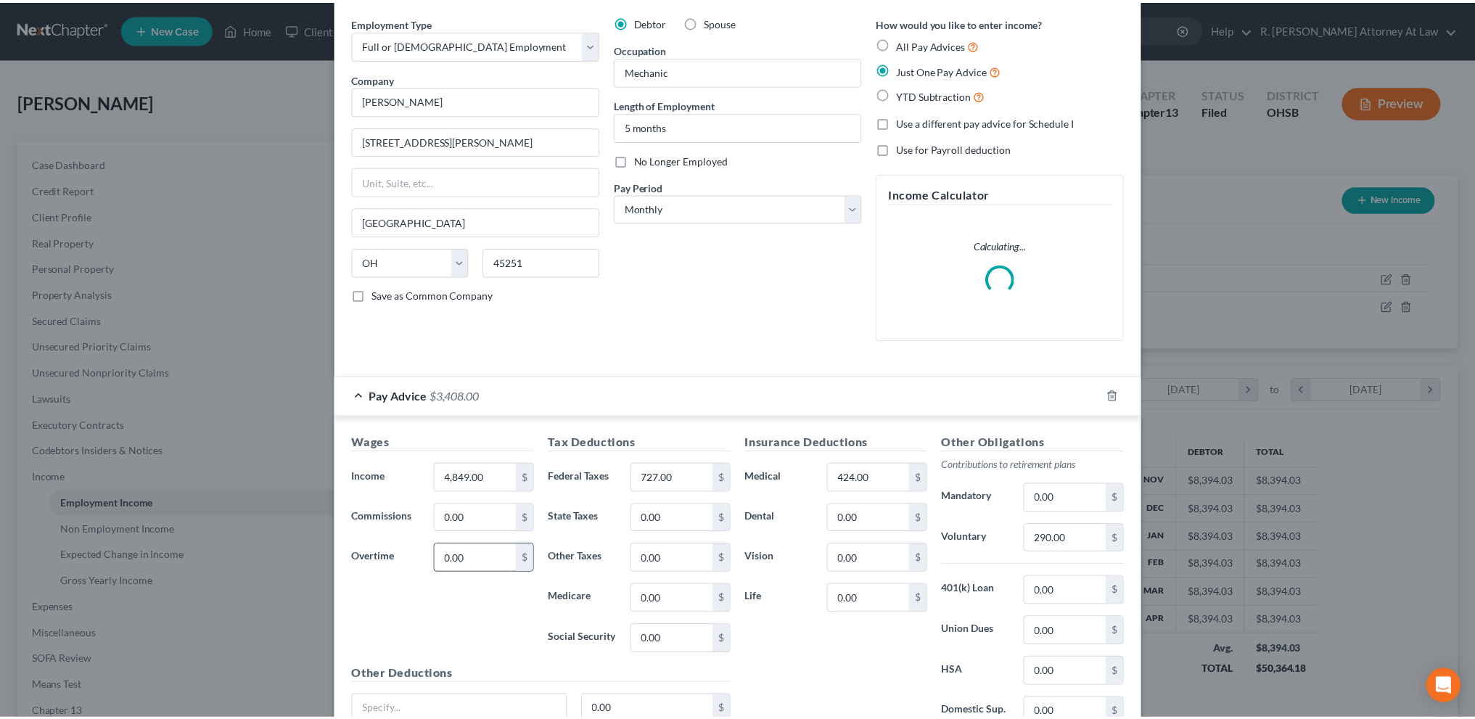
scroll to position [180, 0]
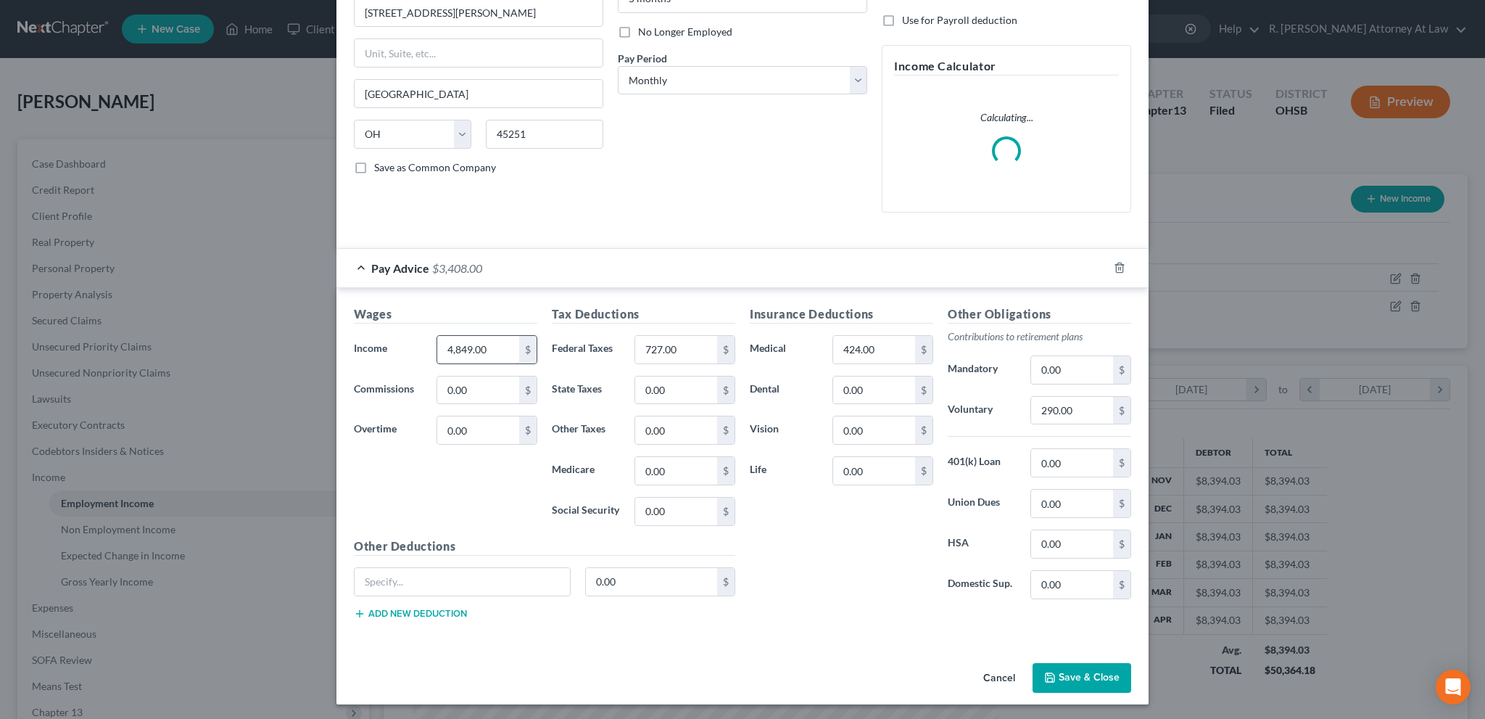
click at [499, 347] on input "4,849.00" at bounding box center [478, 350] width 82 height 28
type input "6,140"
click at [1061, 676] on button "Save & Close" at bounding box center [1082, 678] width 99 height 30
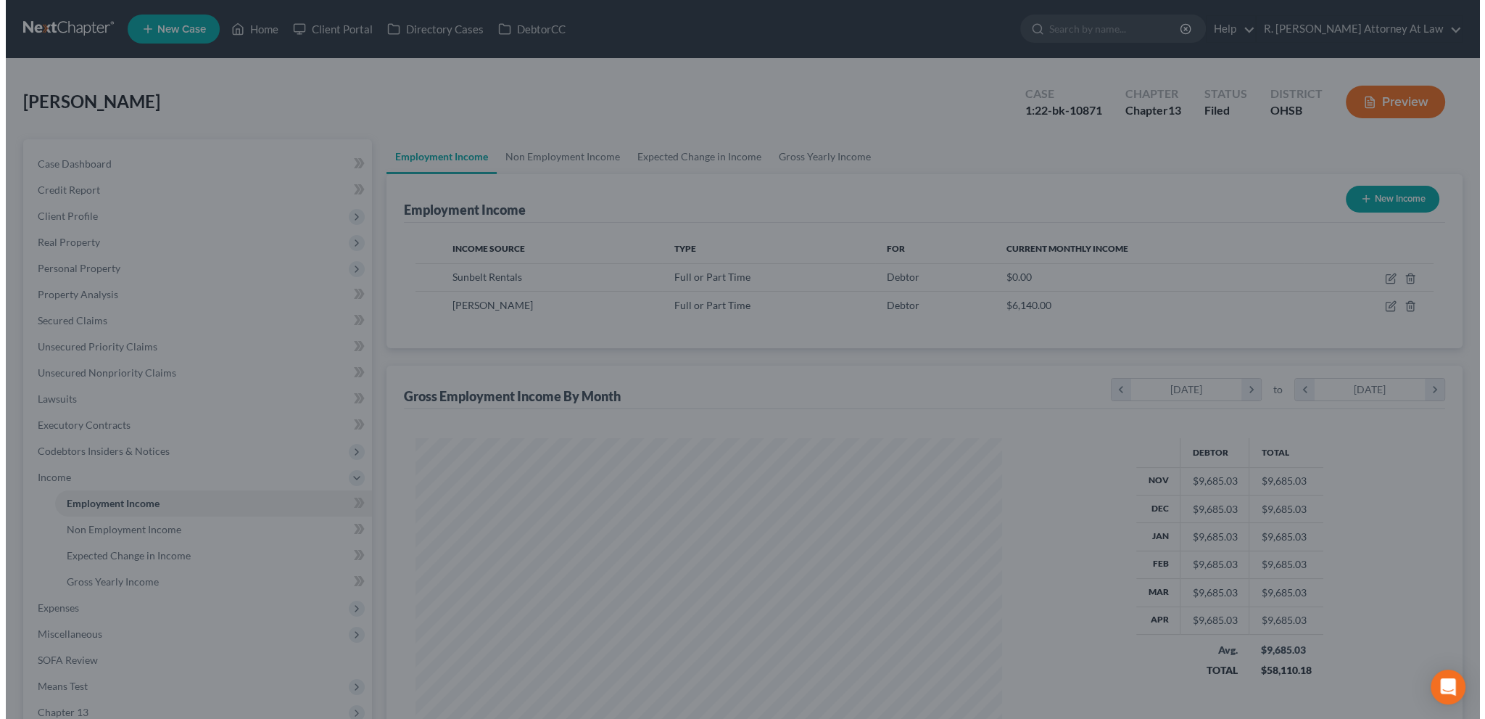
scroll to position [724994, 724673]
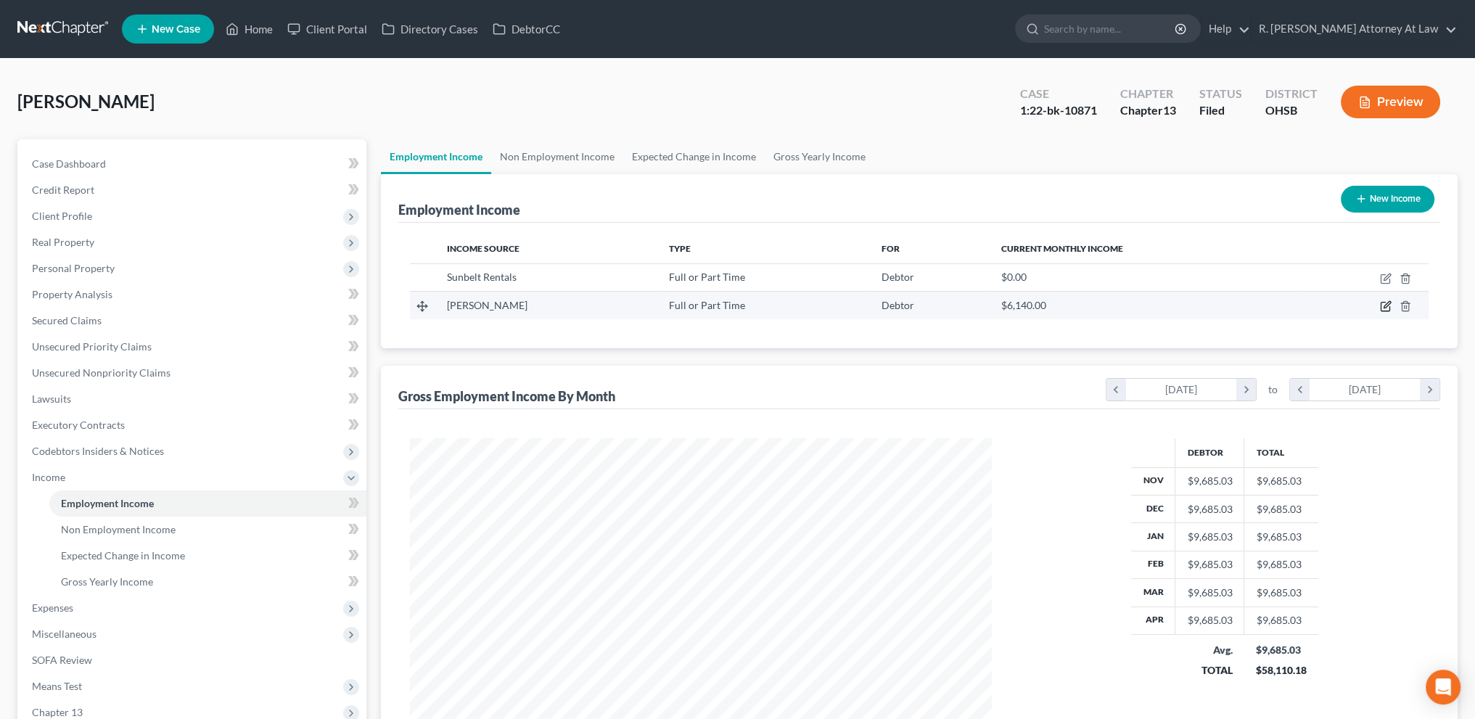
click at [1381, 302] on icon "button" at bounding box center [1385, 306] width 12 height 12
select select "0"
select select "36"
select select "0"
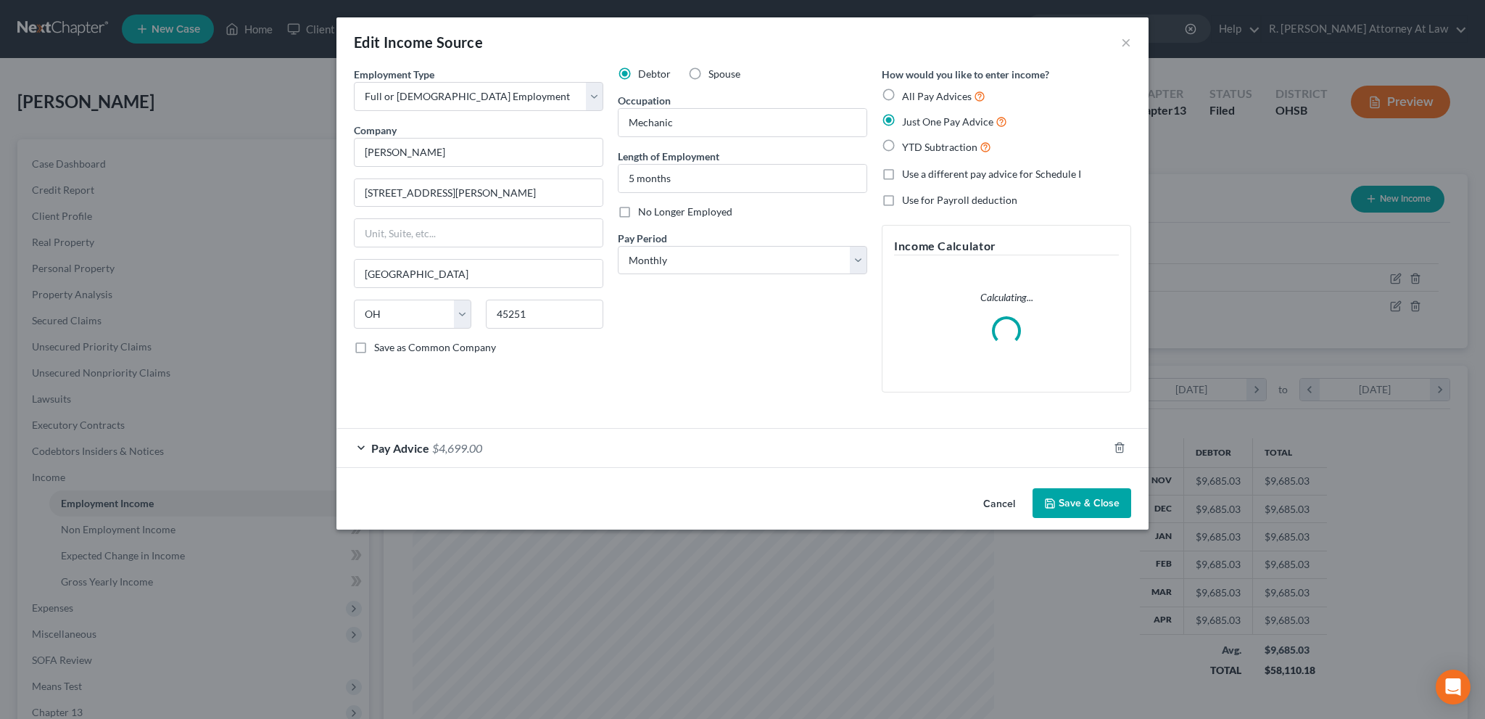
scroll to position [293, 615]
click at [527, 449] on div "Pay Advice $4,699.00" at bounding box center [723, 448] width 772 height 38
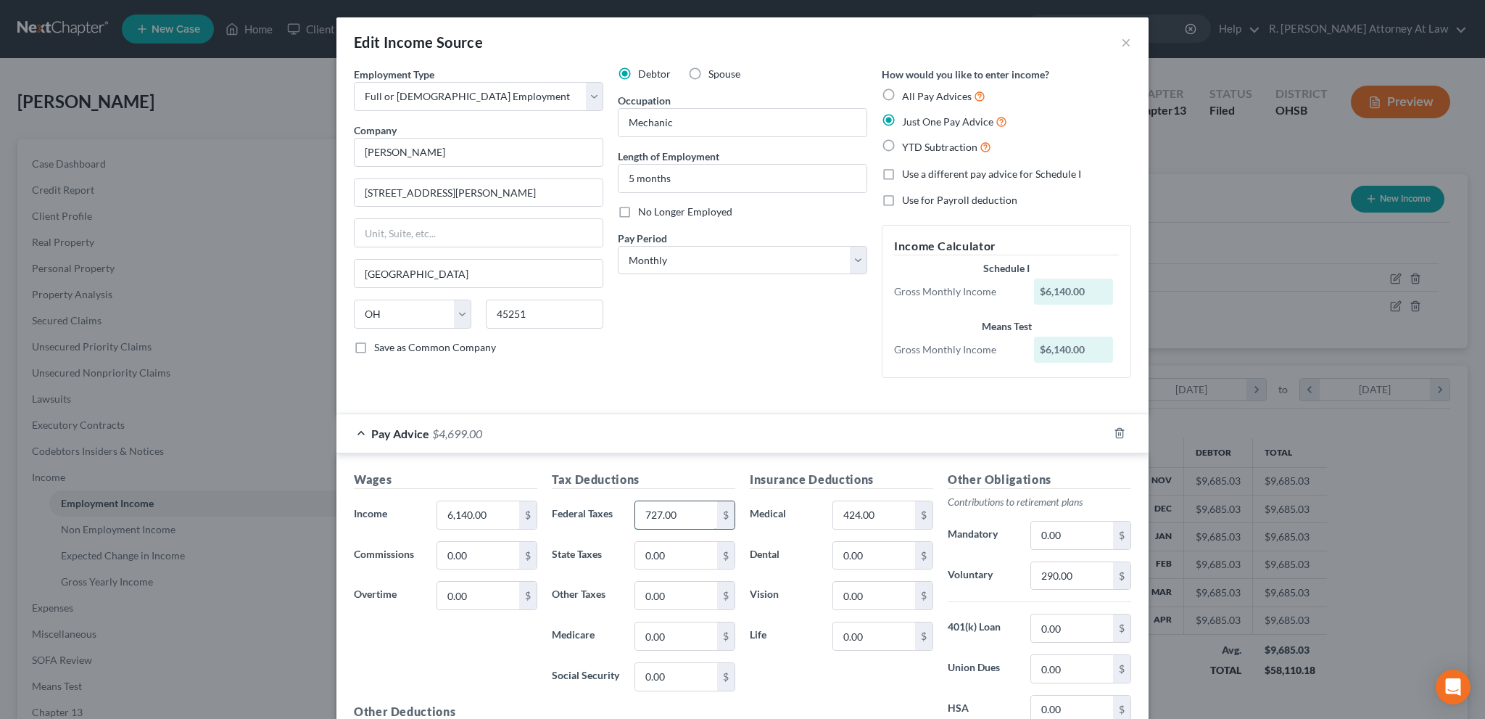
click at [679, 512] on input "727.00" at bounding box center [676, 515] width 82 height 28
type input "1,289"
click at [1076, 572] on input "290.00" at bounding box center [1072, 576] width 82 height 28
type input "368"
click at [878, 518] on input "424.00" at bounding box center [874, 515] width 82 height 28
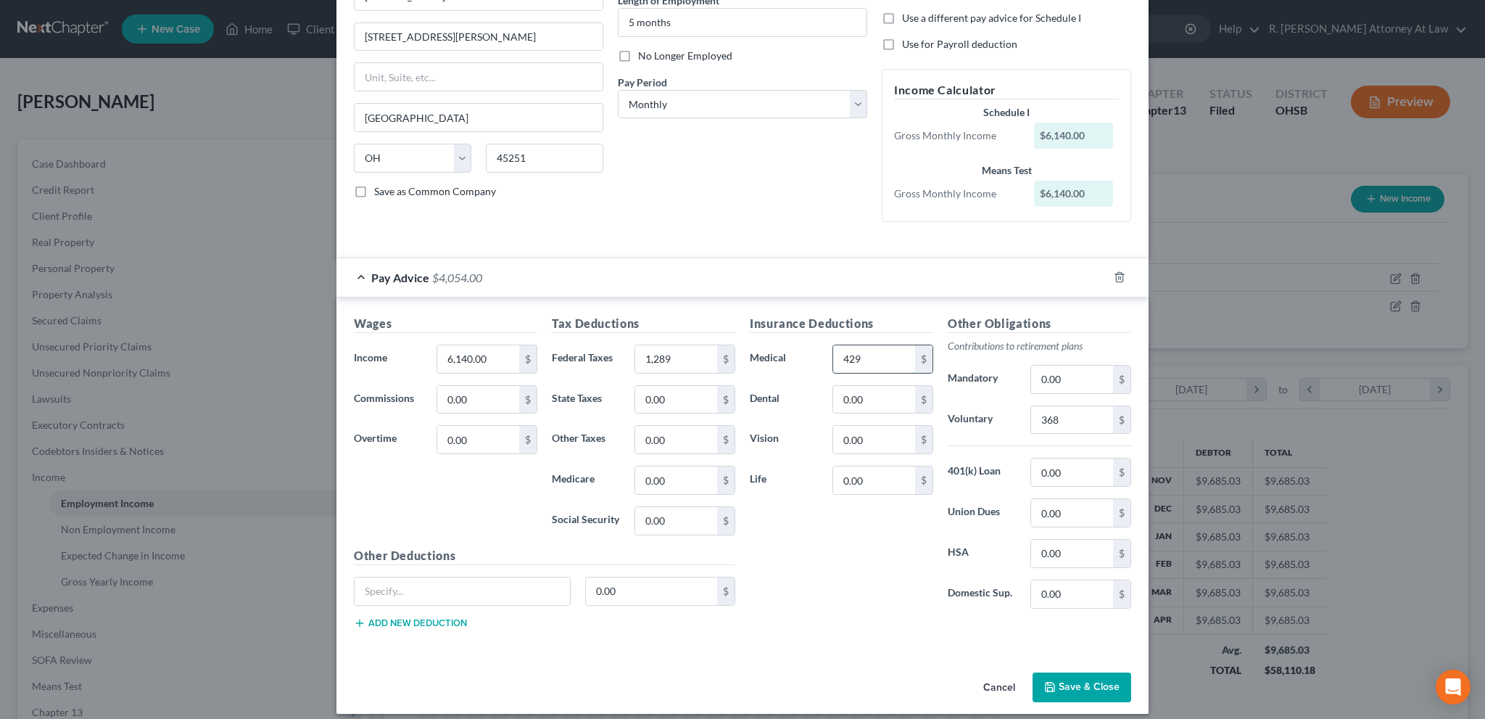
scroll to position [162, 0]
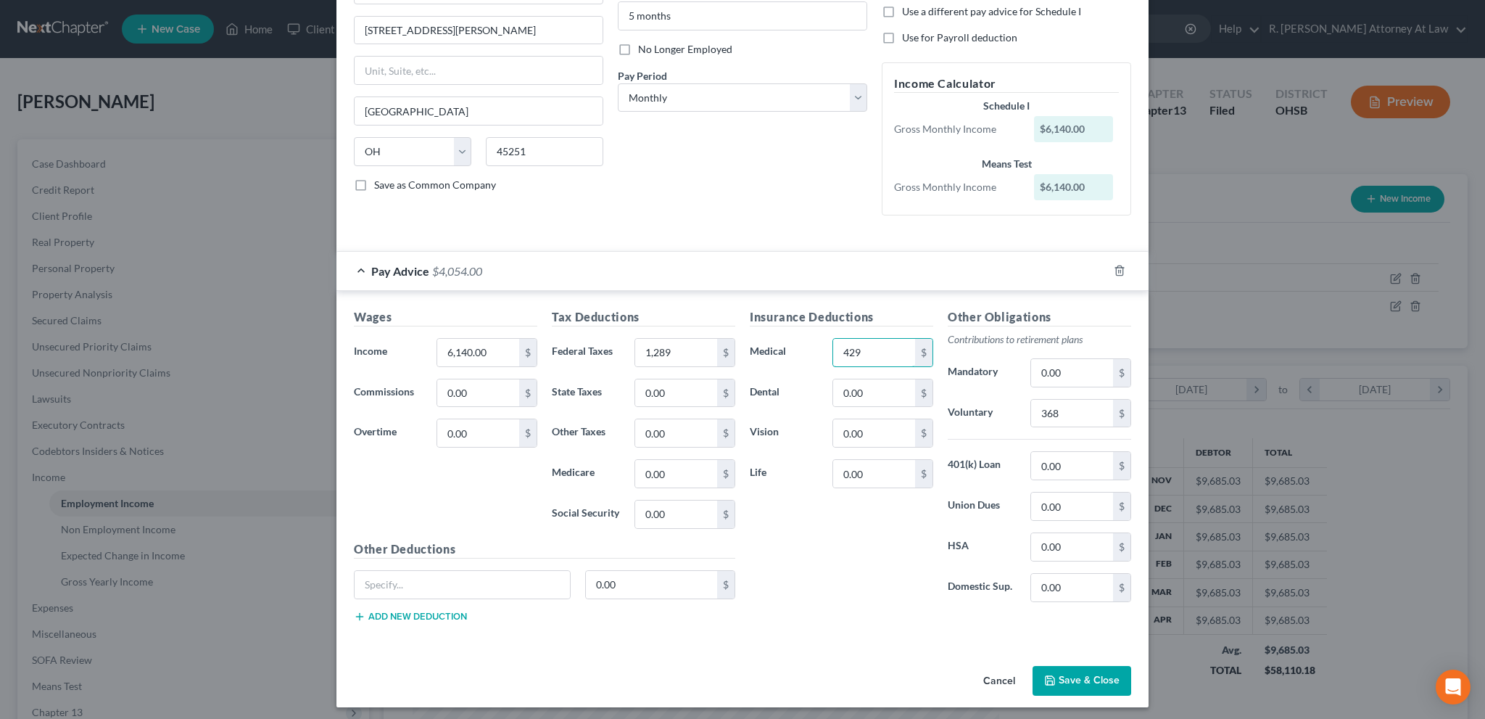
type input "429"
click at [769, 403] on label "Dental" at bounding box center [784, 393] width 83 height 29
click at [1060, 670] on button "Save & Close" at bounding box center [1082, 681] width 99 height 30
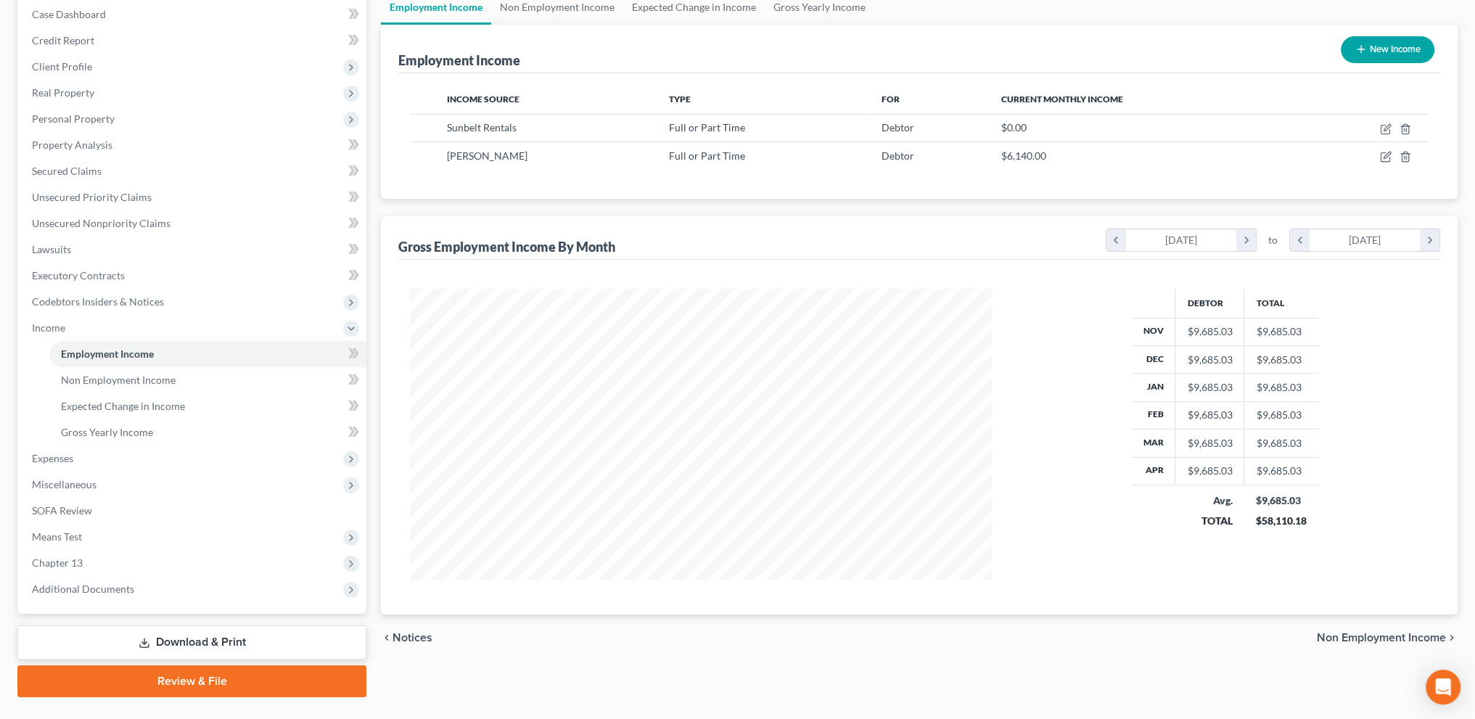
scroll to position [181, 0]
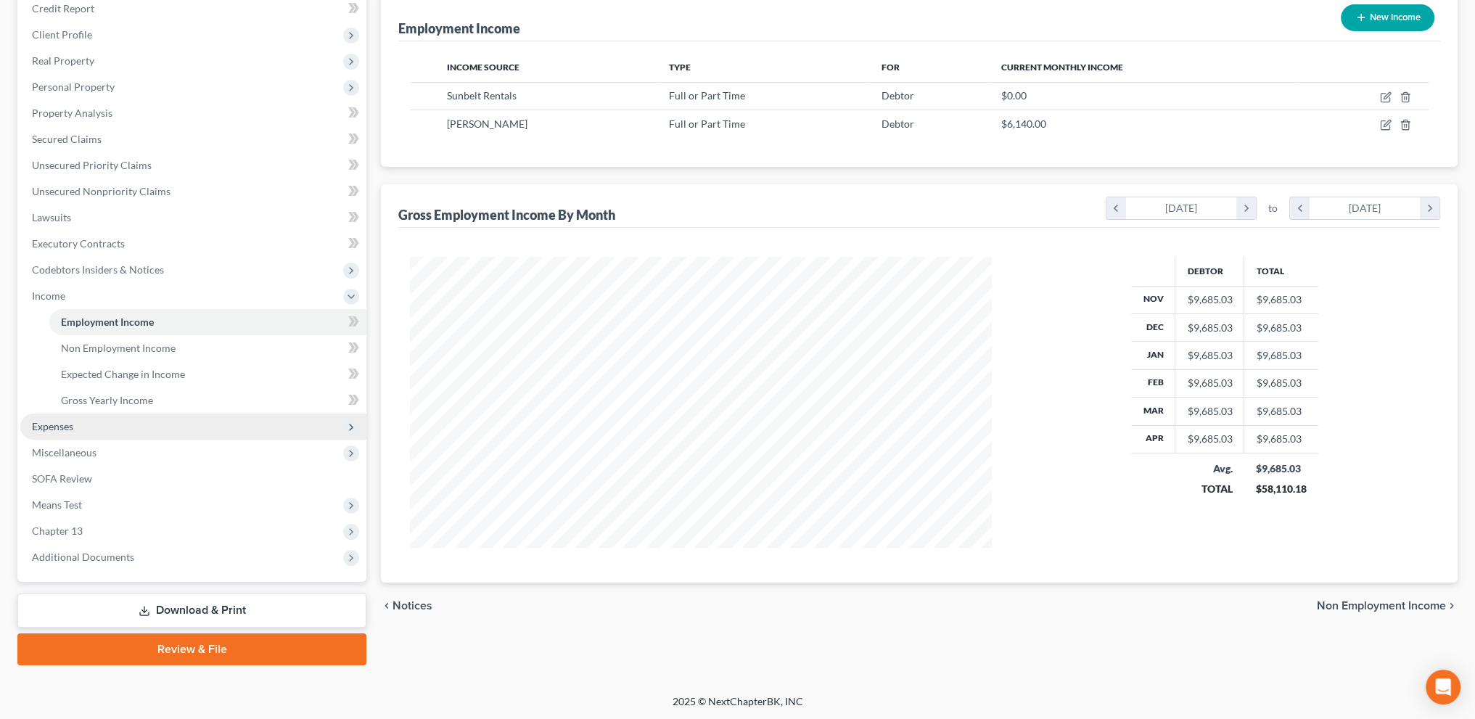
click at [81, 420] on span "Expenses" at bounding box center [193, 426] width 346 height 26
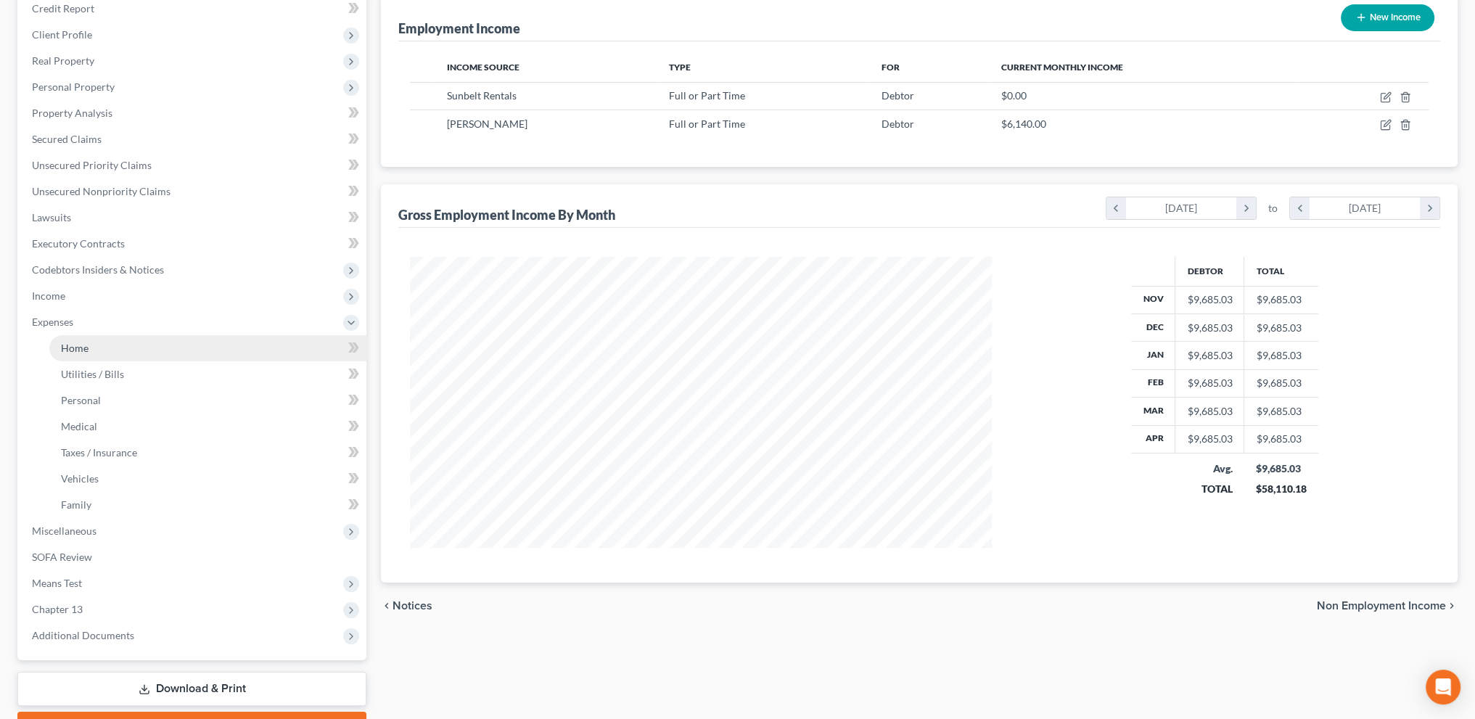
click at [81, 350] on span "Home" at bounding box center [75, 348] width 28 height 12
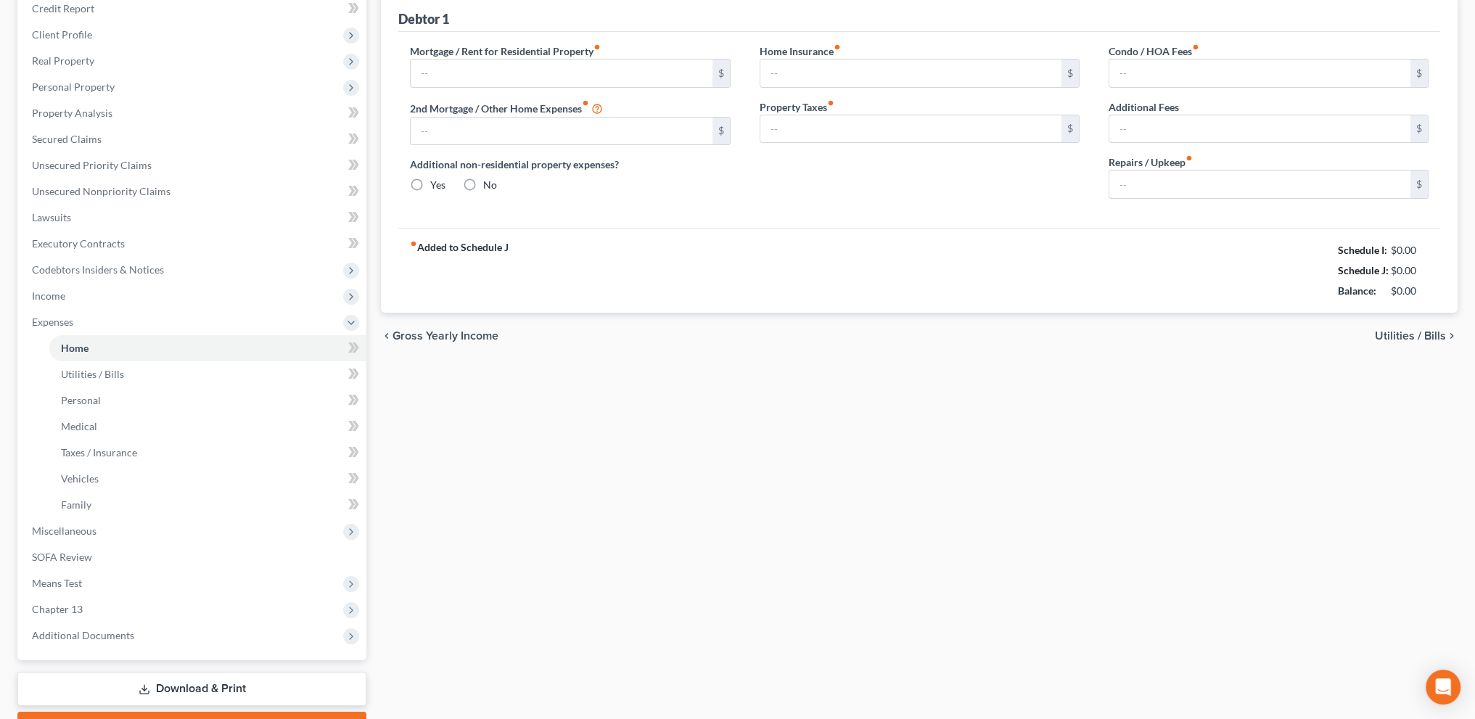
type input "350.00"
type input "0.00"
radio input "true"
type input "0.00"
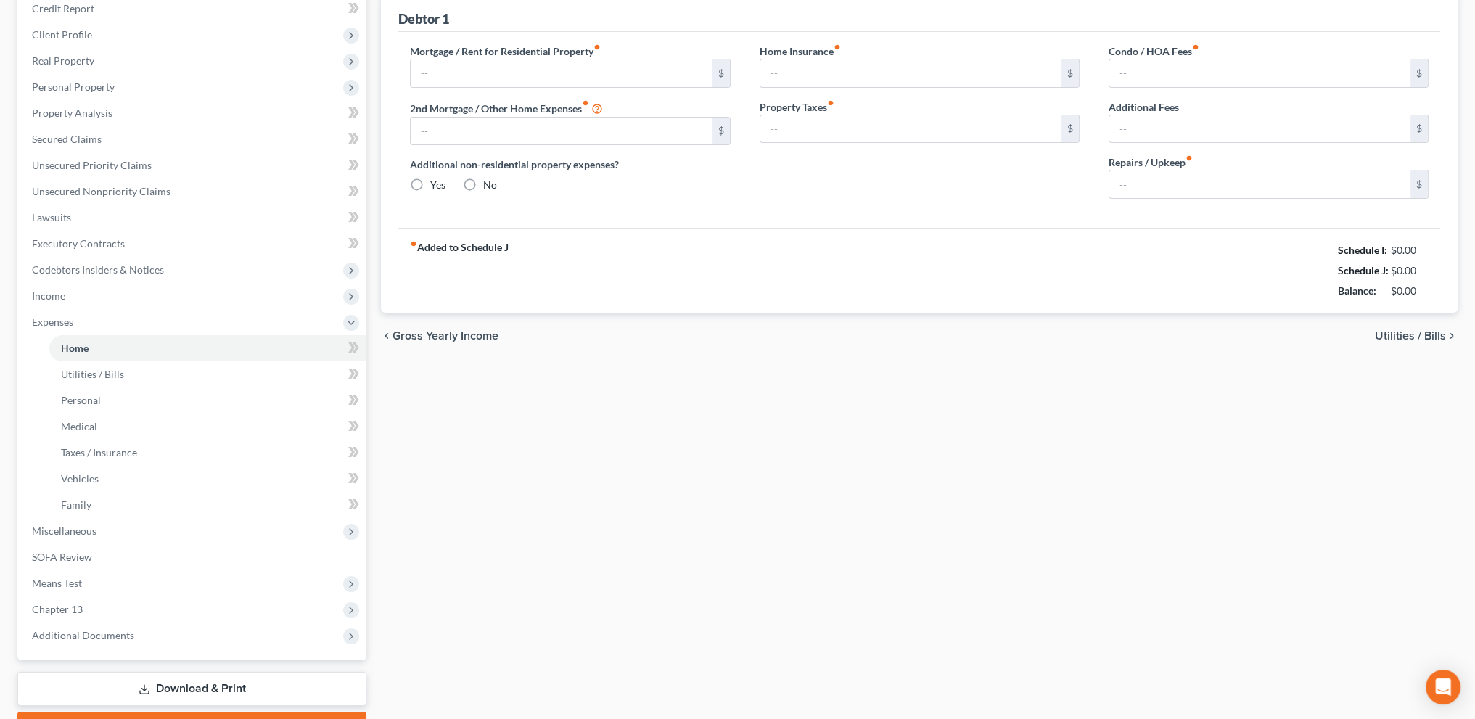
type input "0.00"
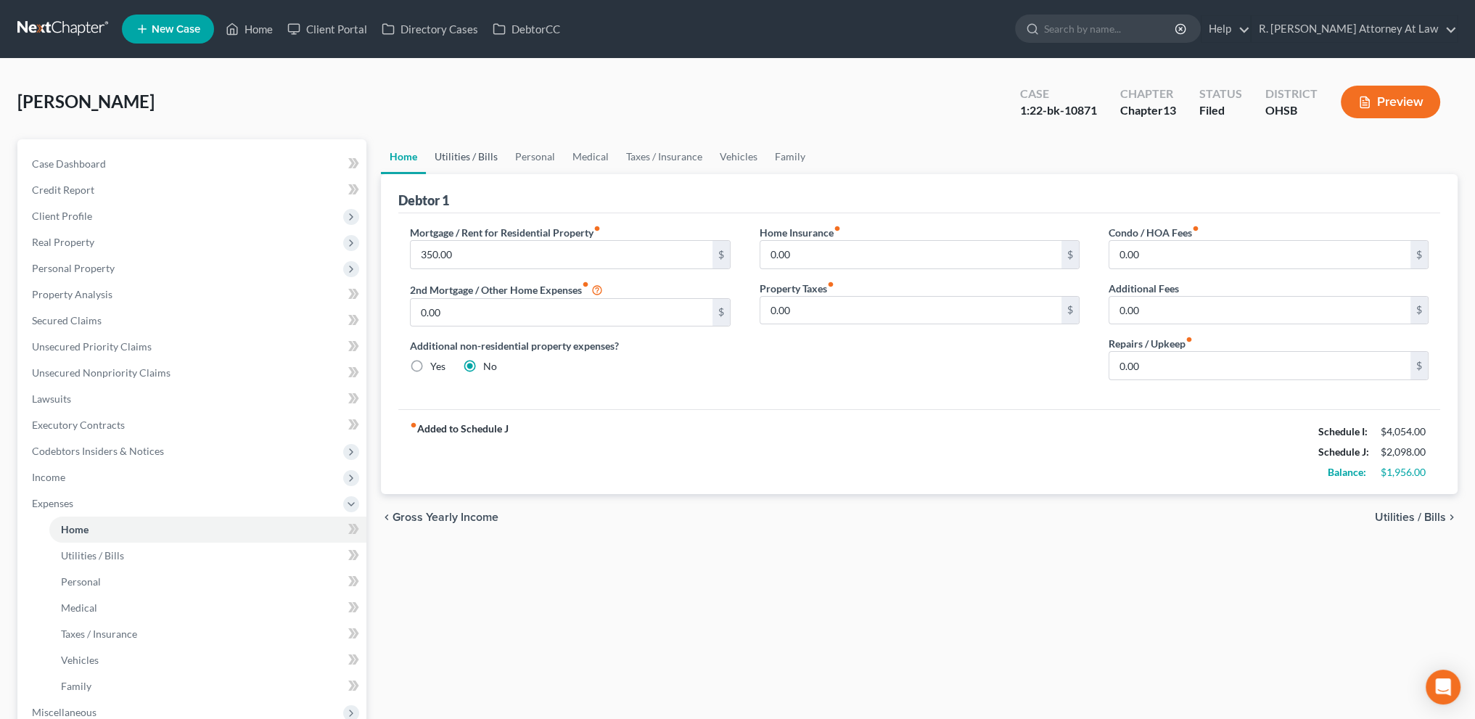
click at [453, 153] on link "Utilities / Bills" at bounding box center [466, 156] width 81 height 35
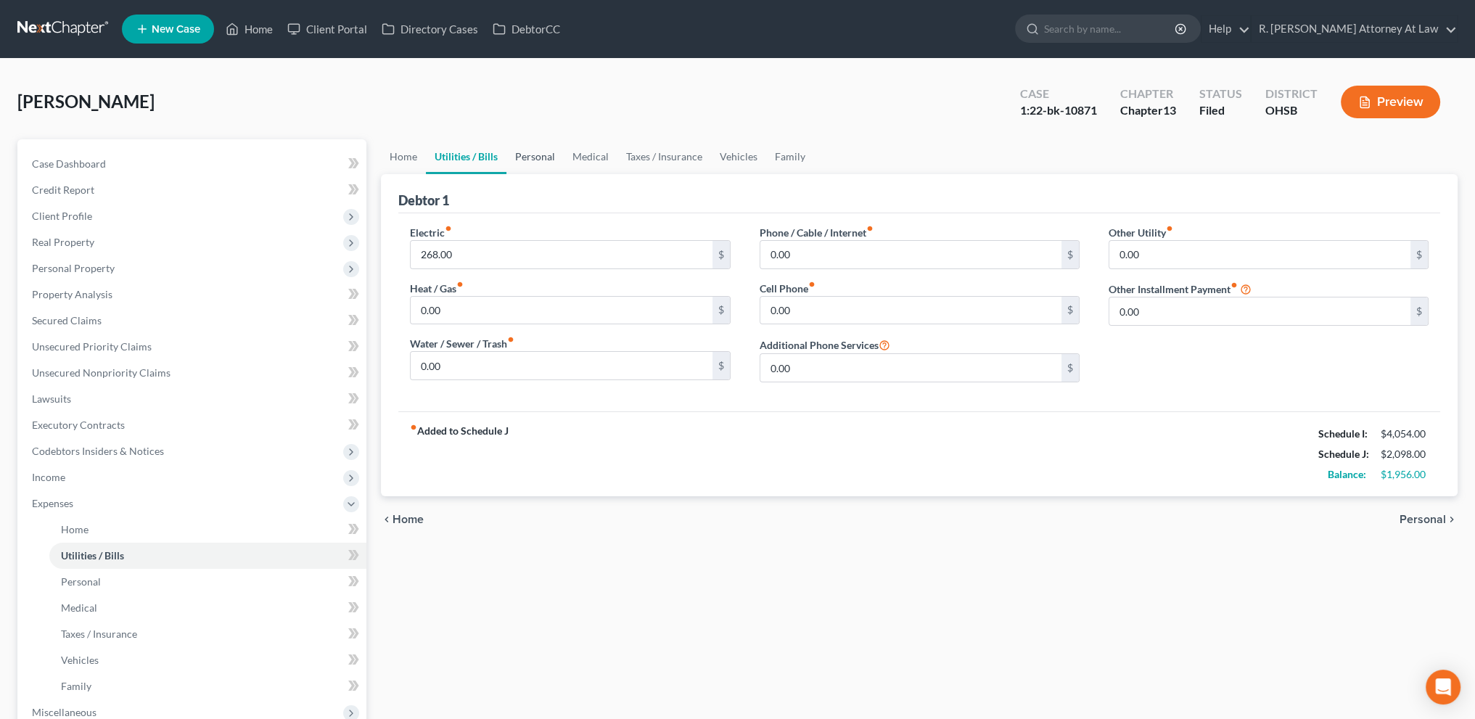
click at [540, 150] on link "Personal" at bounding box center [534, 156] width 57 height 35
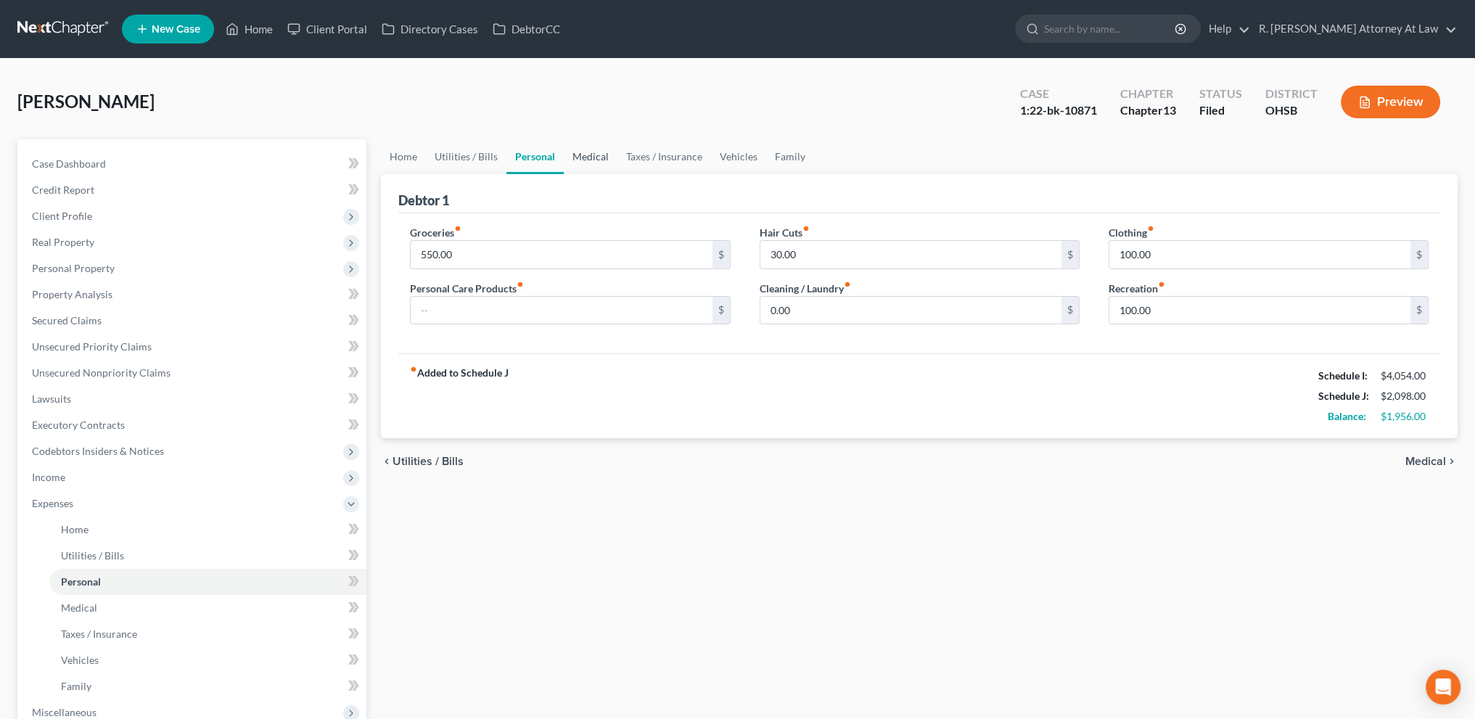
click at [580, 156] on link "Medical" at bounding box center [591, 156] width 54 height 35
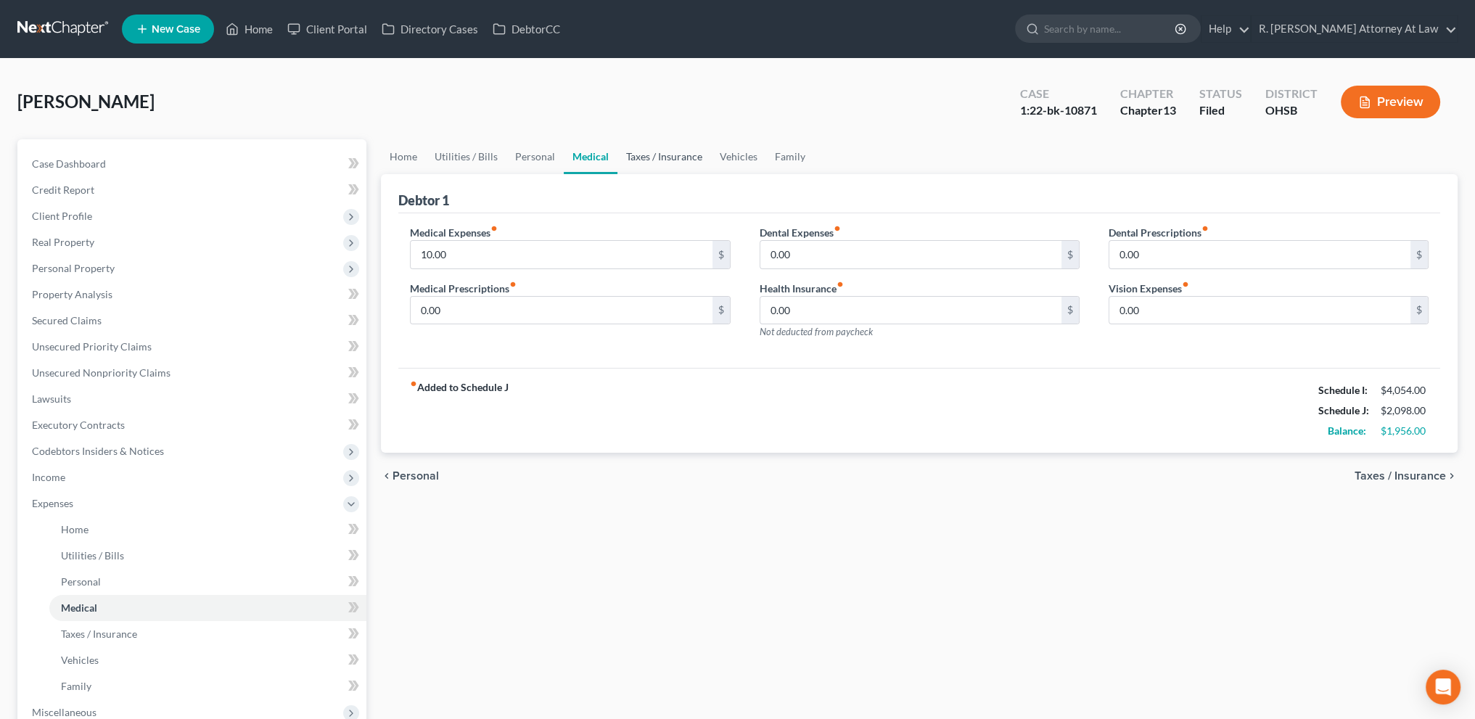
click at [650, 154] on link "Taxes / Insurance" at bounding box center [664, 156] width 94 height 35
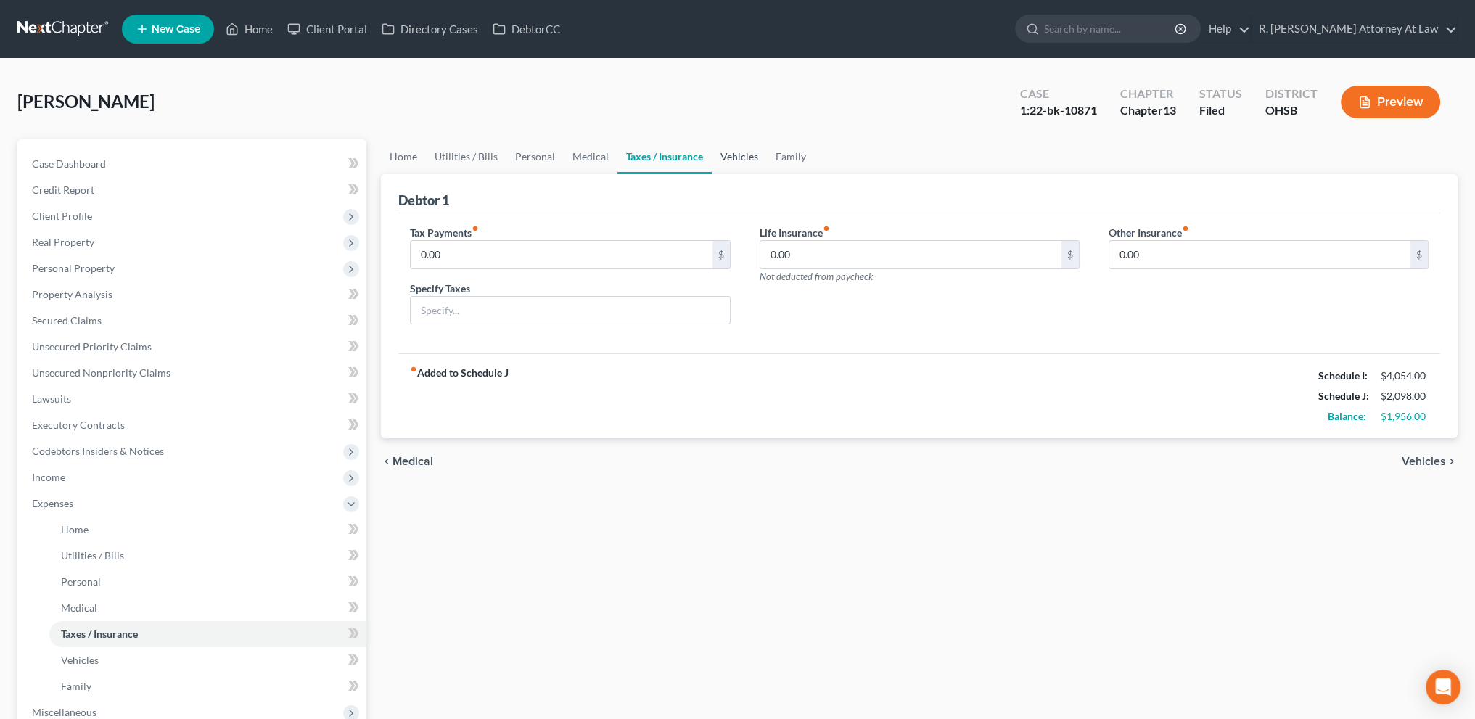
click at [737, 152] on link "Vehicles" at bounding box center [739, 156] width 55 height 35
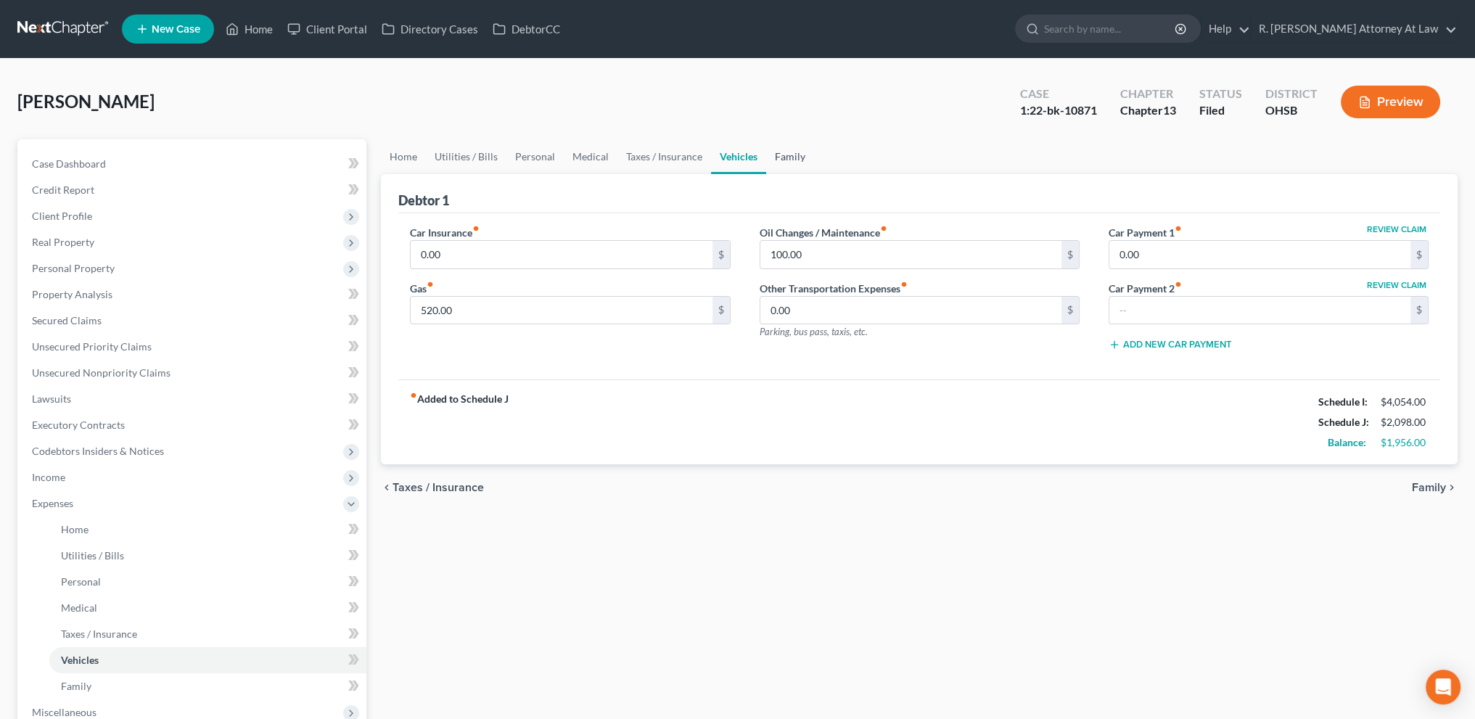
click at [786, 154] on link "Family" at bounding box center [790, 156] width 48 height 35
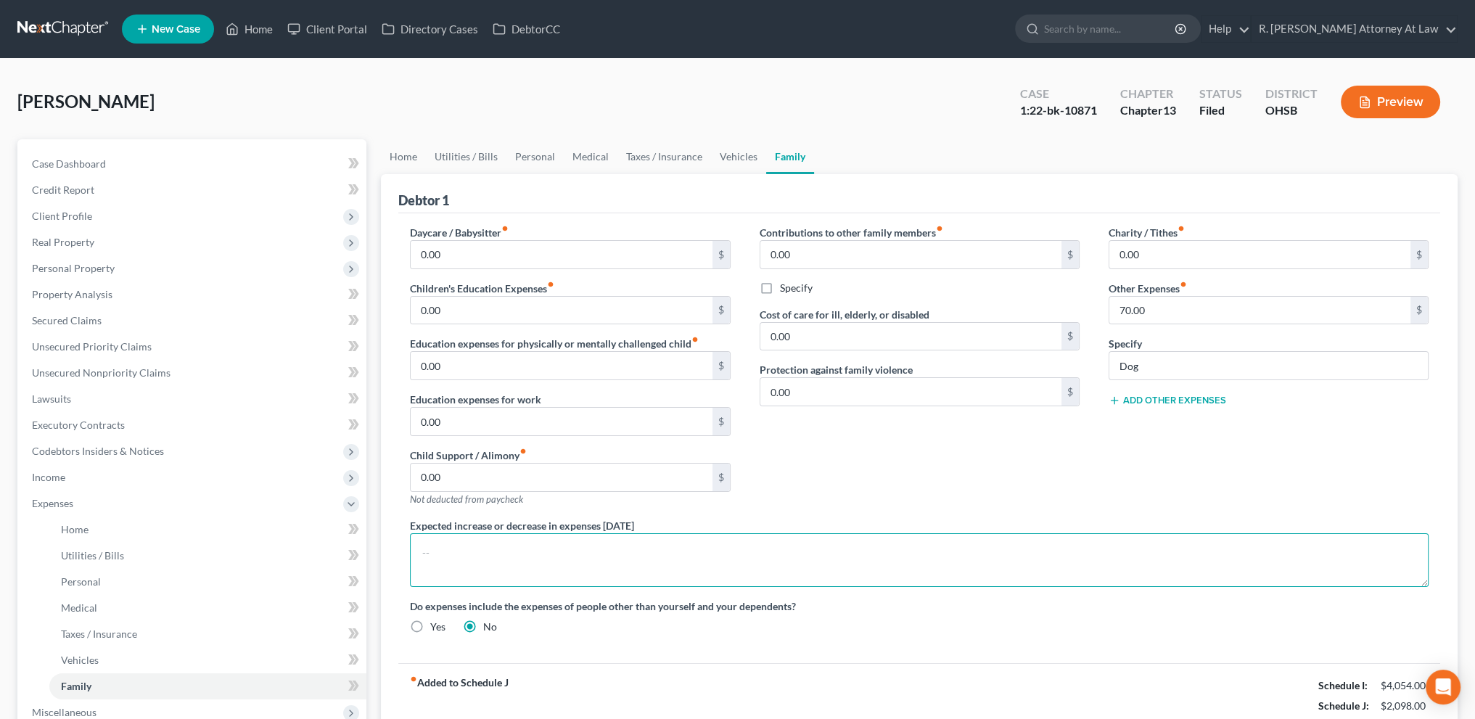
click at [443, 545] on textarea at bounding box center [919, 560] width 1018 height 54
type textarea "I"
click at [1187, 311] on input "70.00" at bounding box center [1259, 311] width 301 height 28
type input "100"
click at [741, 152] on link "Vehicles" at bounding box center [738, 156] width 55 height 35
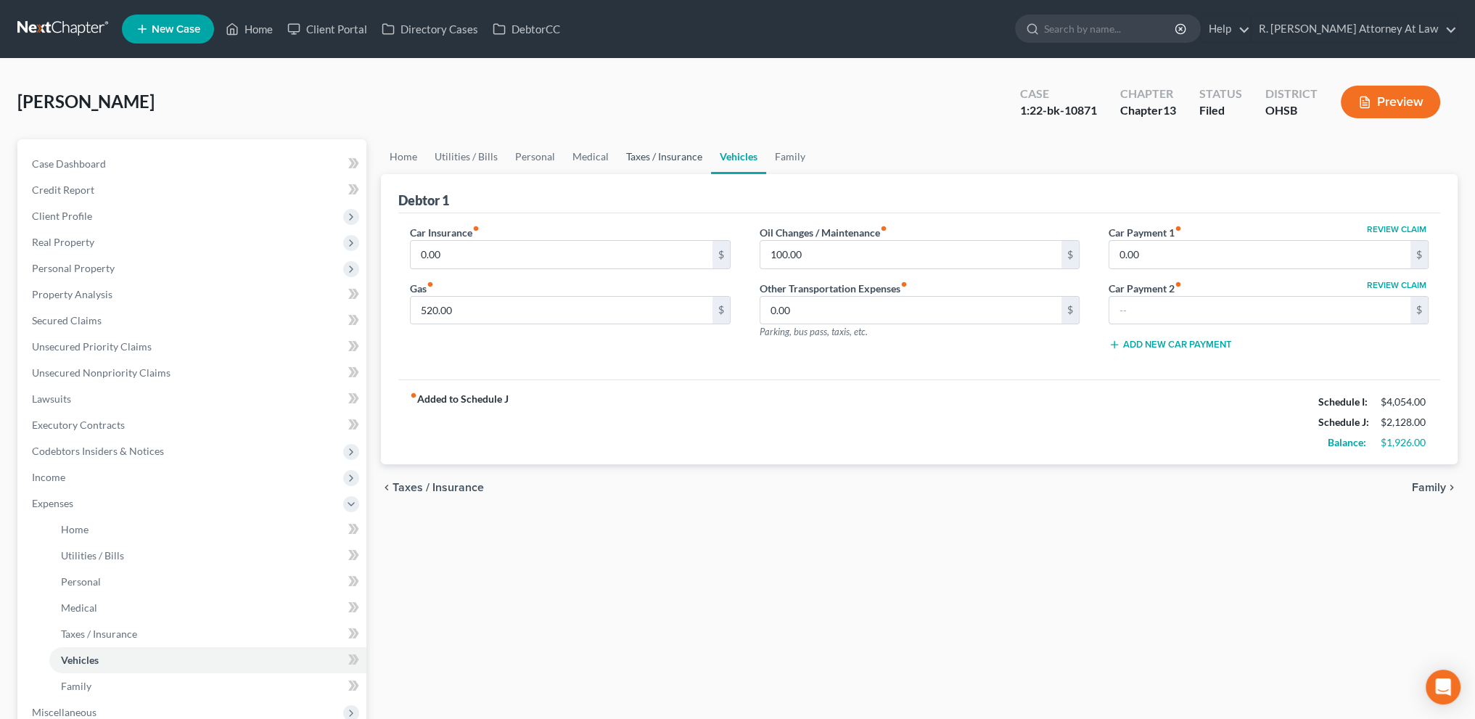
click at [642, 154] on link "Taxes / Insurance" at bounding box center [664, 156] width 94 height 35
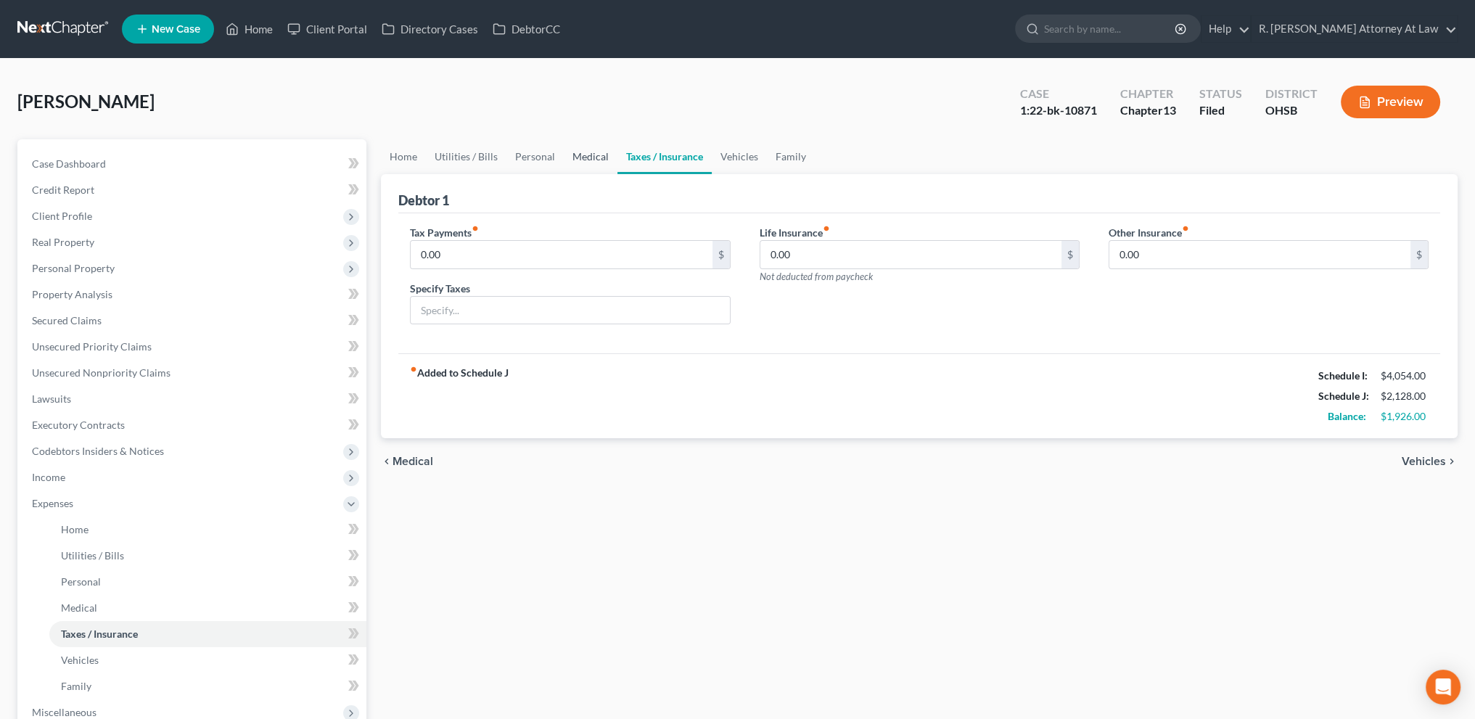
click at [587, 158] on link "Medical" at bounding box center [591, 156] width 54 height 35
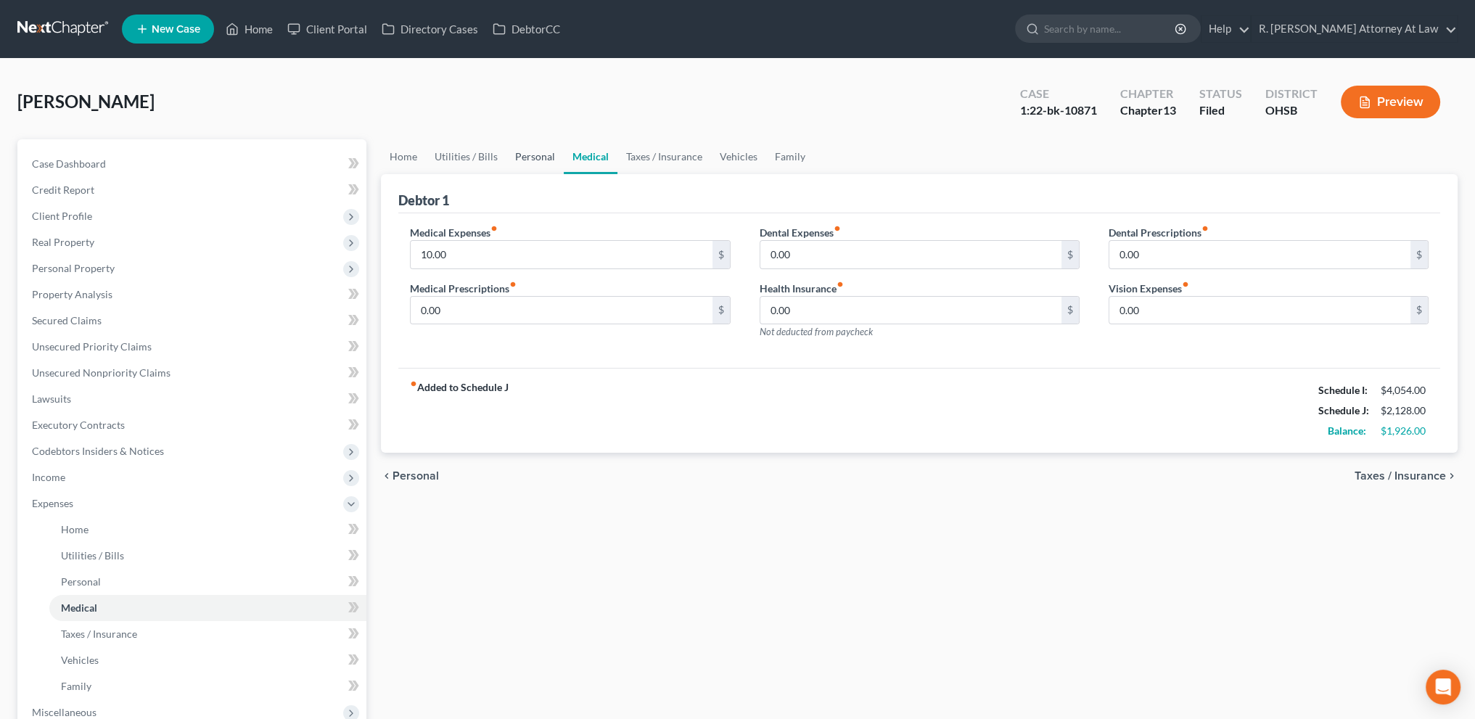
click at [528, 155] on link "Personal" at bounding box center [534, 156] width 57 height 35
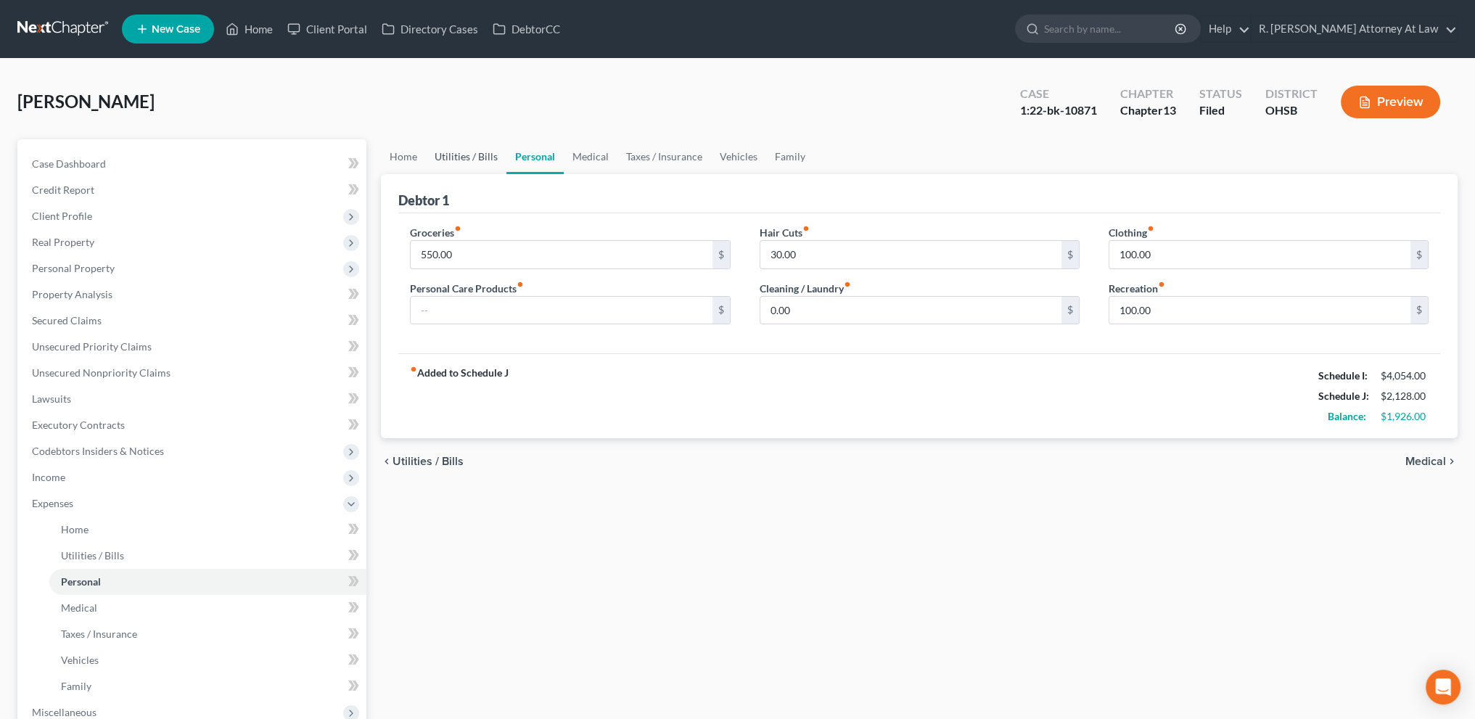
click at [482, 153] on link "Utilities / Bills" at bounding box center [466, 156] width 81 height 35
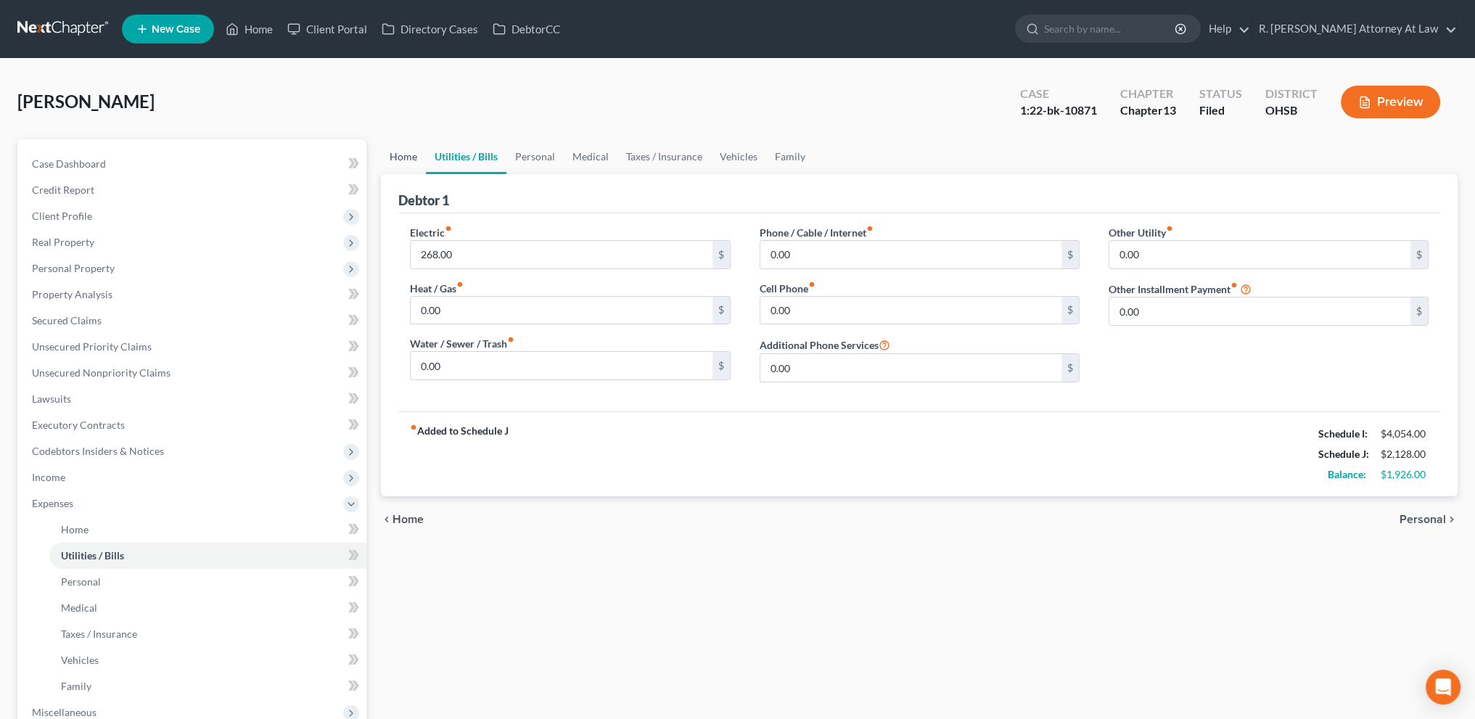
click at [409, 156] on link "Home" at bounding box center [403, 156] width 45 height 35
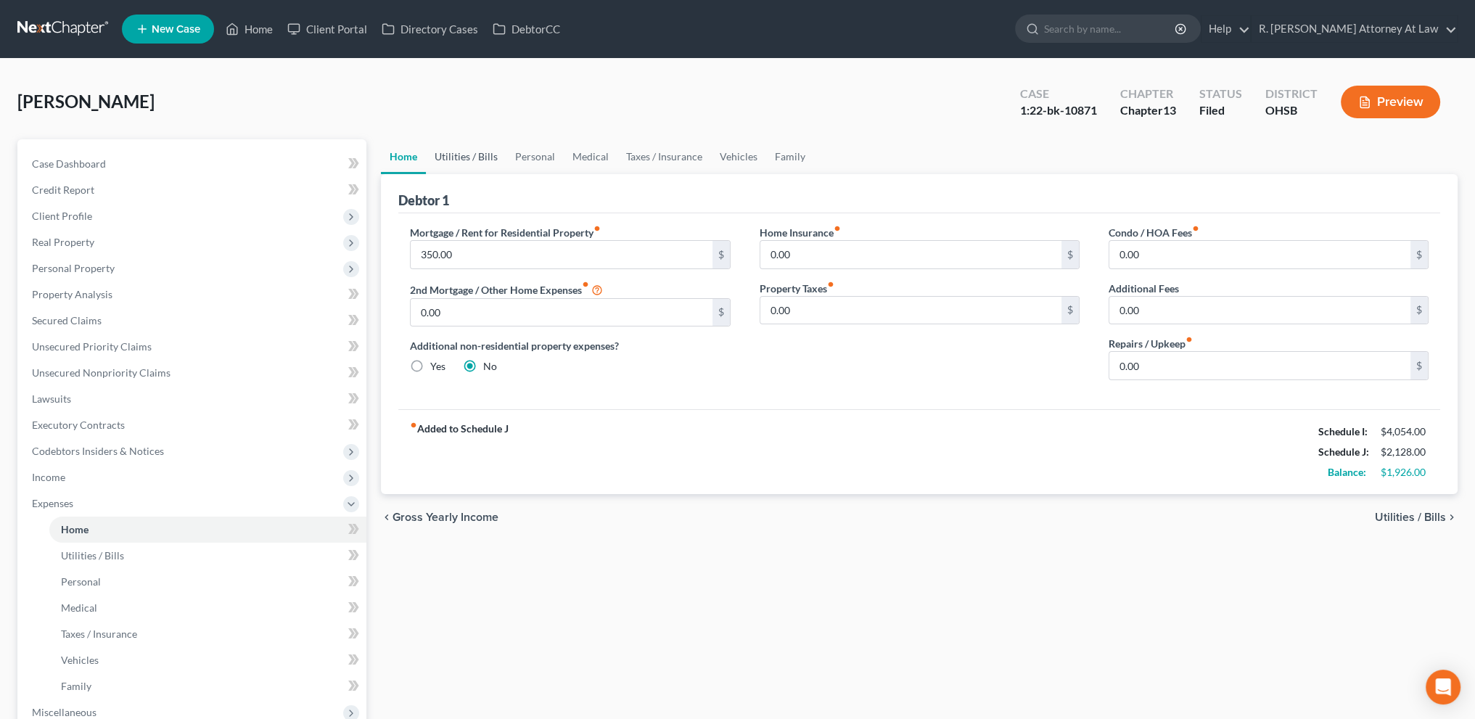
click at [469, 149] on link "Utilities / Bills" at bounding box center [466, 156] width 81 height 35
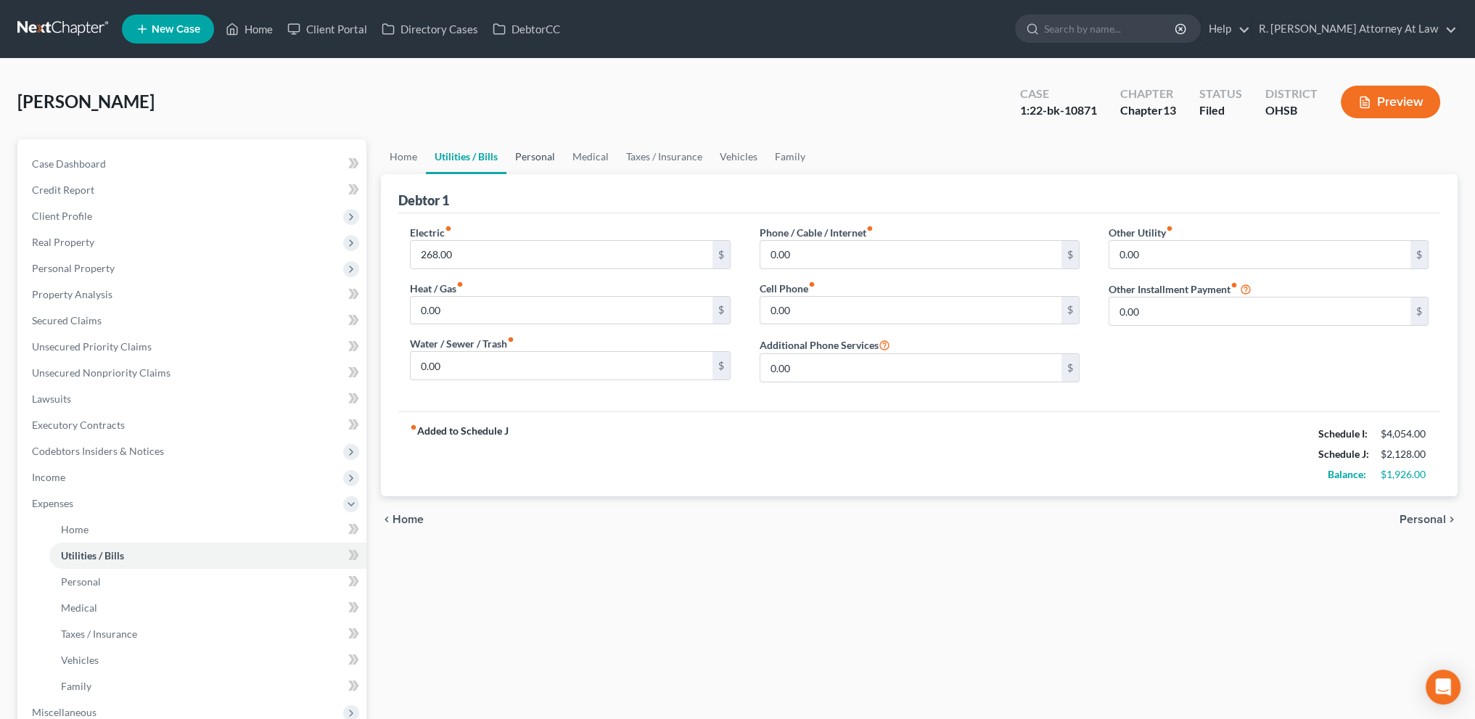
click at [539, 151] on link "Personal" at bounding box center [534, 156] width 57 height 35
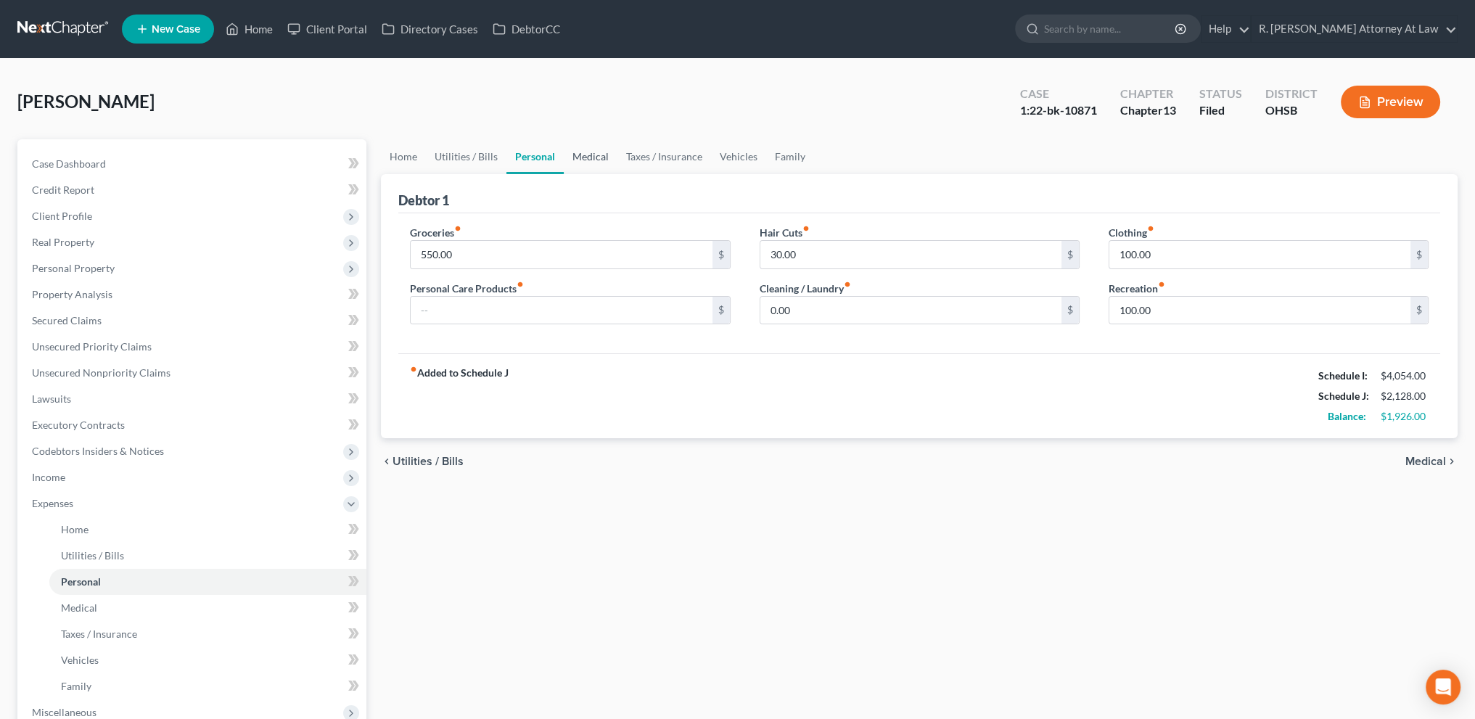
click at [598, 156] on link "Medical" at bounding box center [591, 156] width 54 height 35
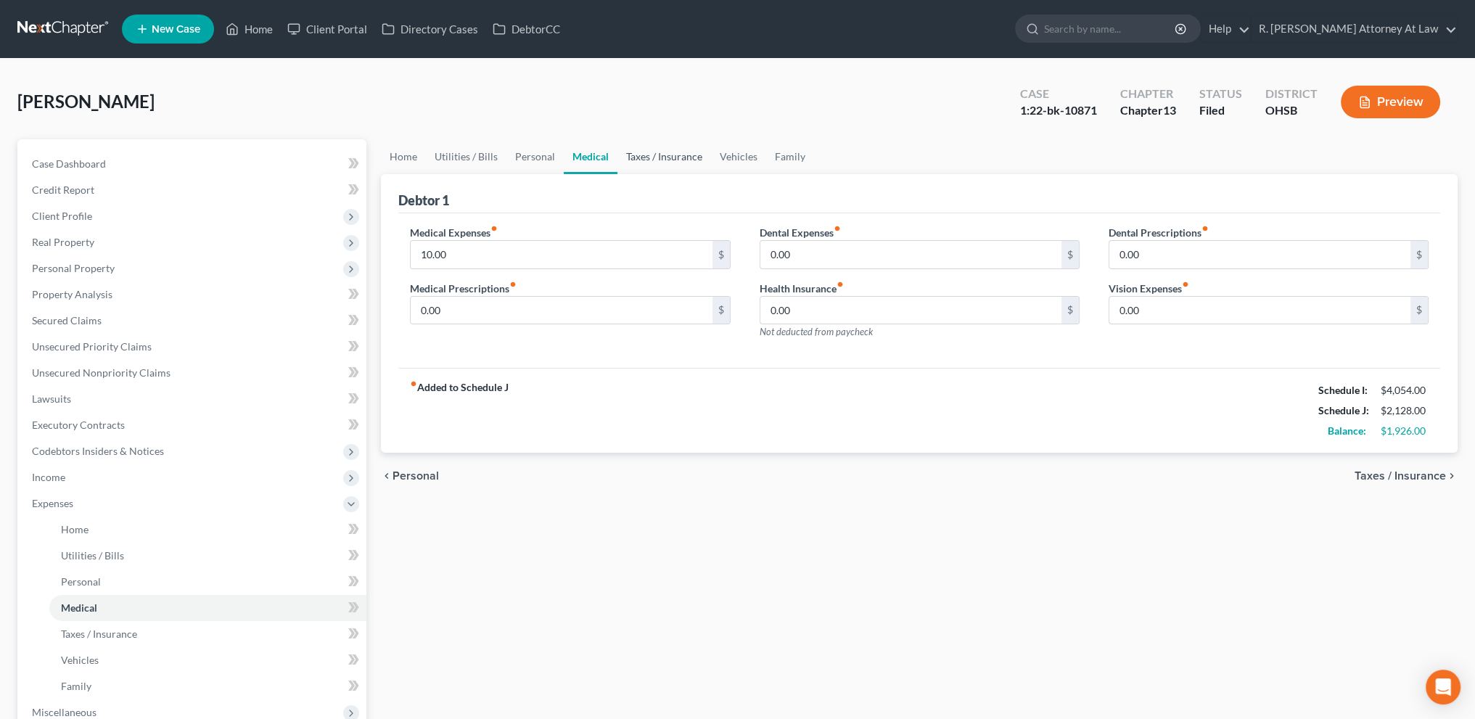
click at [662, 157] on link "Taxes / Insurance" at bounding box center [664, 156] width 94 height 35
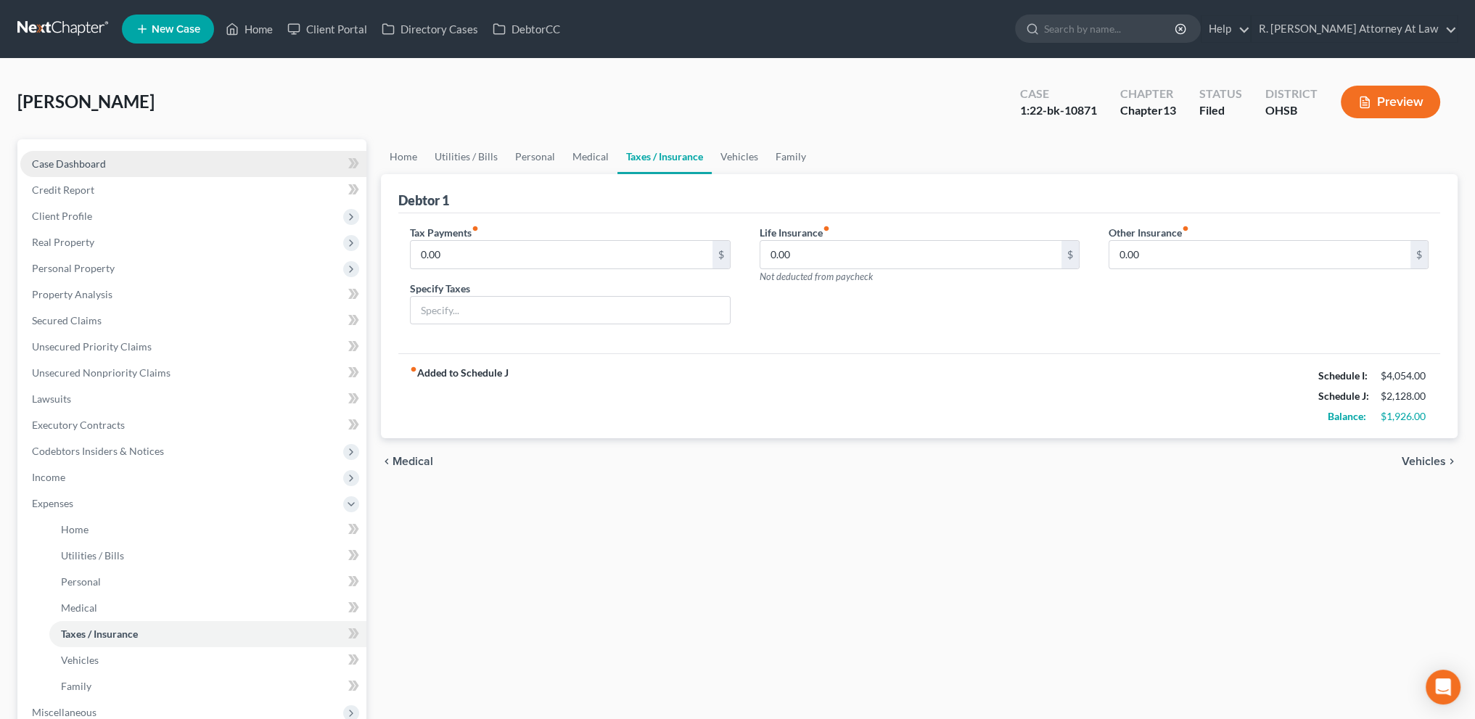
click at [55, 162] on span "Case Dashboard" at bounding box center [69, 163] width 74 height 12
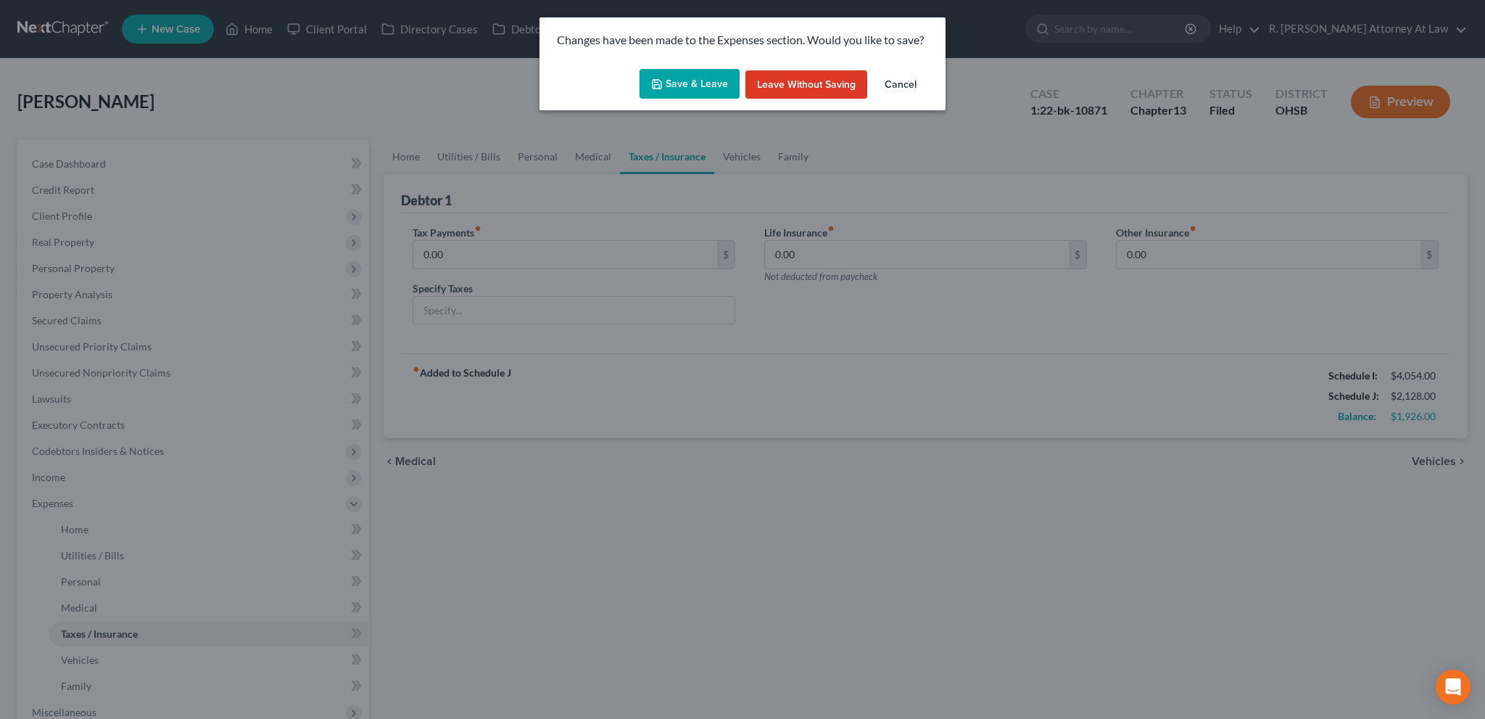
click at [682, 79] on button "Save & Leave" at bounding box center [690, 84] width 100 height 30
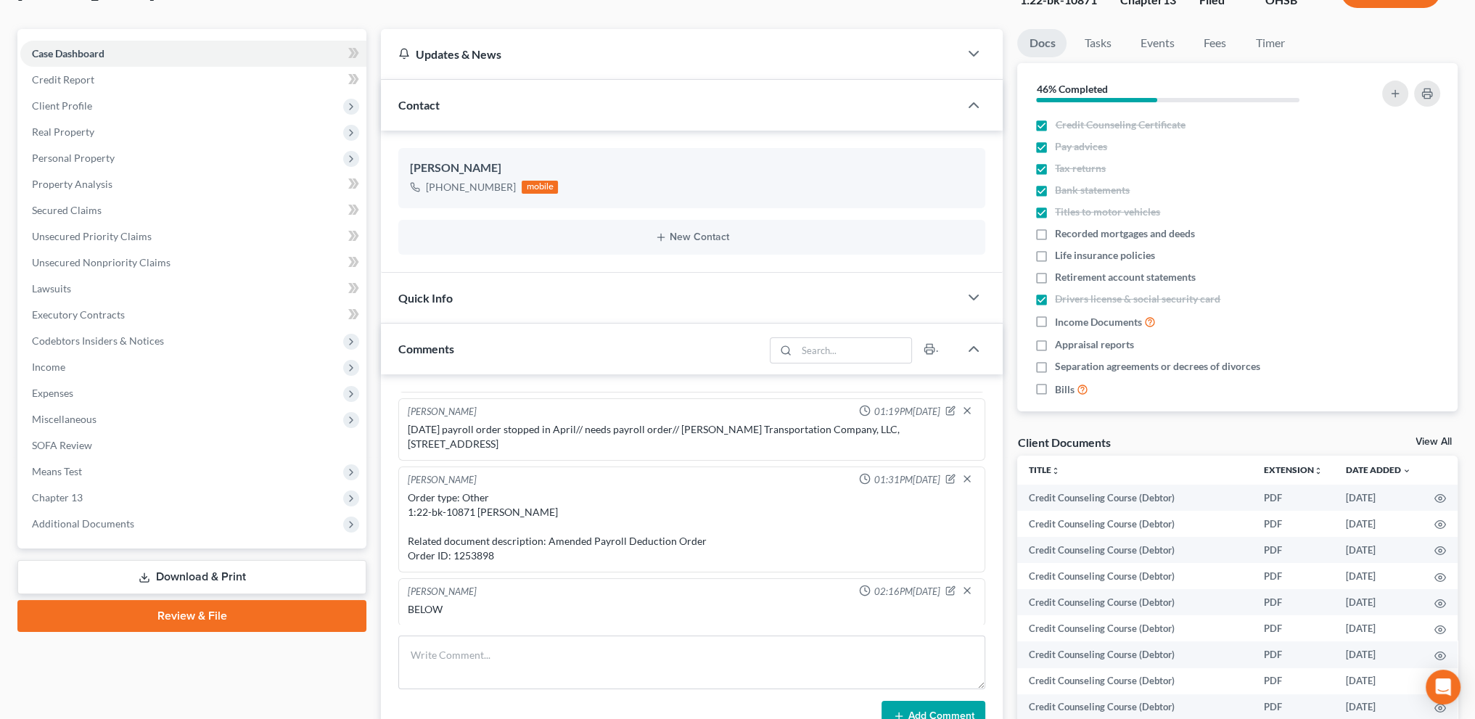
scroll to position [397, 0]
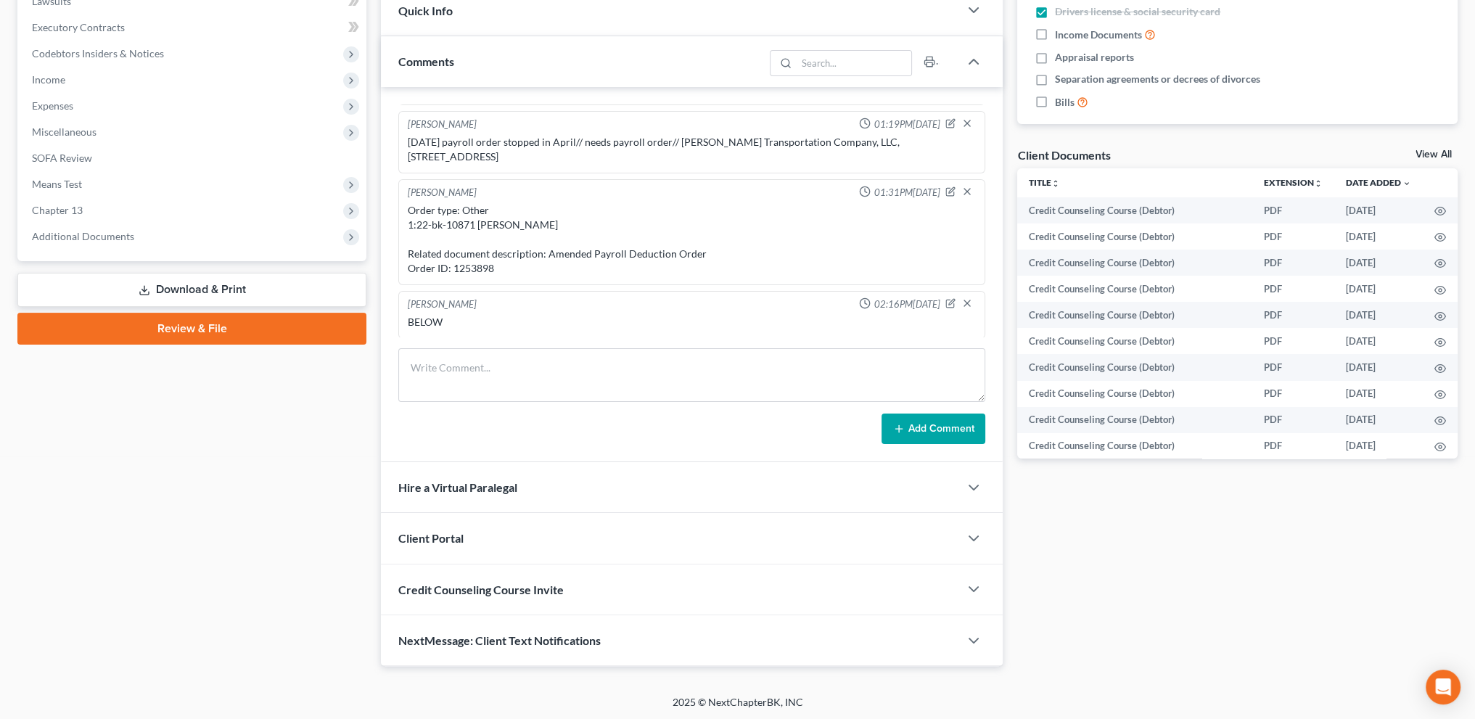
click at [455, 308] on div "[PERSON_NAME]" at bounding box center [442, 304] width 69 height 15
click at [945, 298] on icon "button" at bounding box center [950, 303] width 10 height 10
click at [468, 321] on textarea "BELOW" at bounding box center [692, 342] width 568 height 54
type textarea "BELOW/// began [PERSON_NAME] [DATE]"
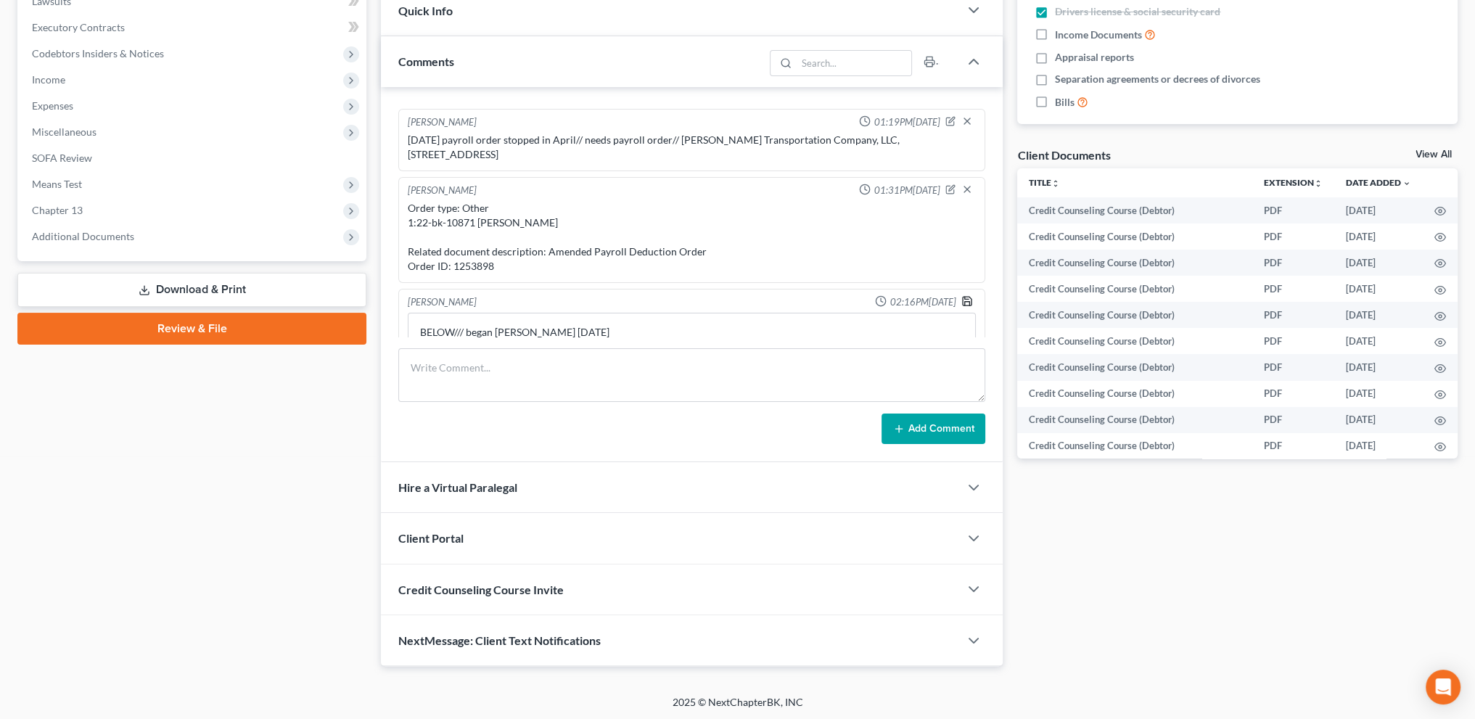
drag, startPoint x: 953, startPoint y: 297, endPoint x: 841, endPoint y: 214, distance: 139.4
click at [961, 297] on icon "button" at bounding box center [967, 301] width 12 height 12
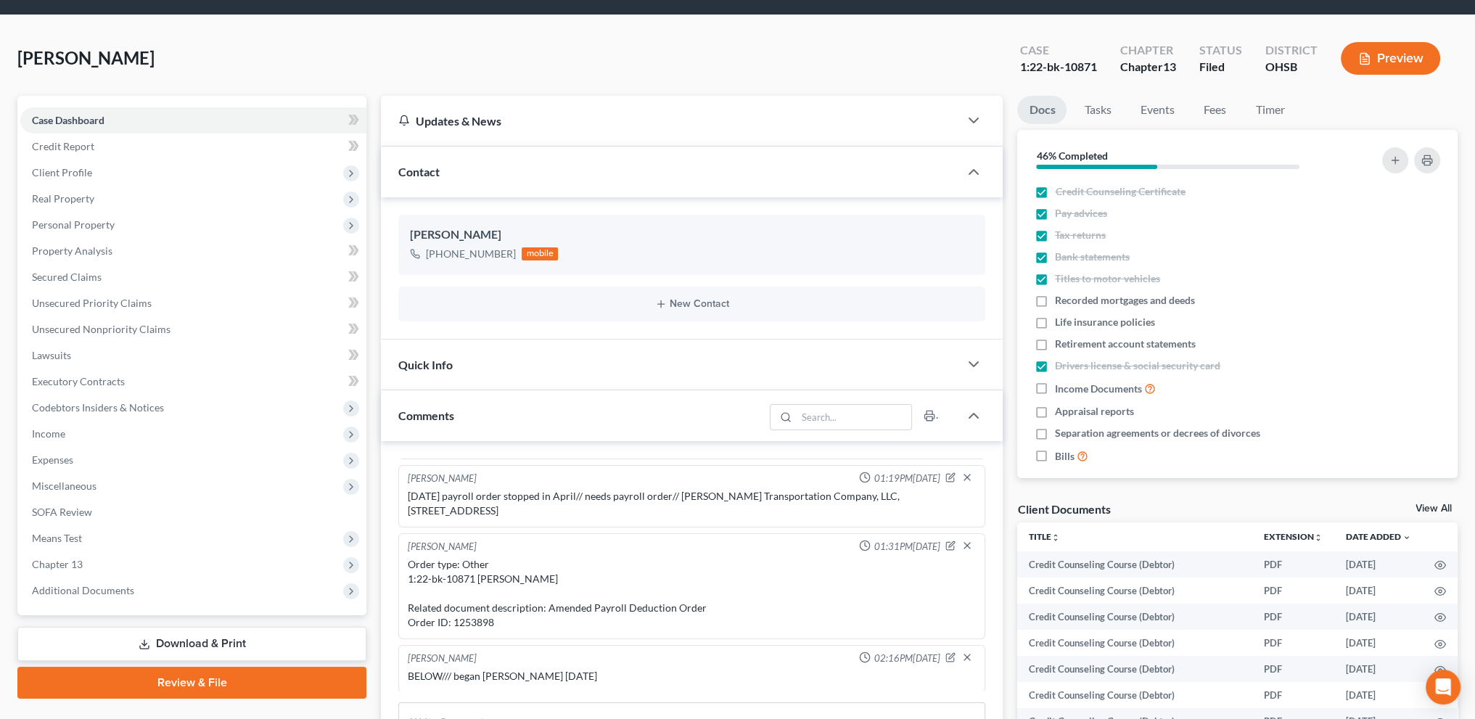
scroll to position [17, 0]
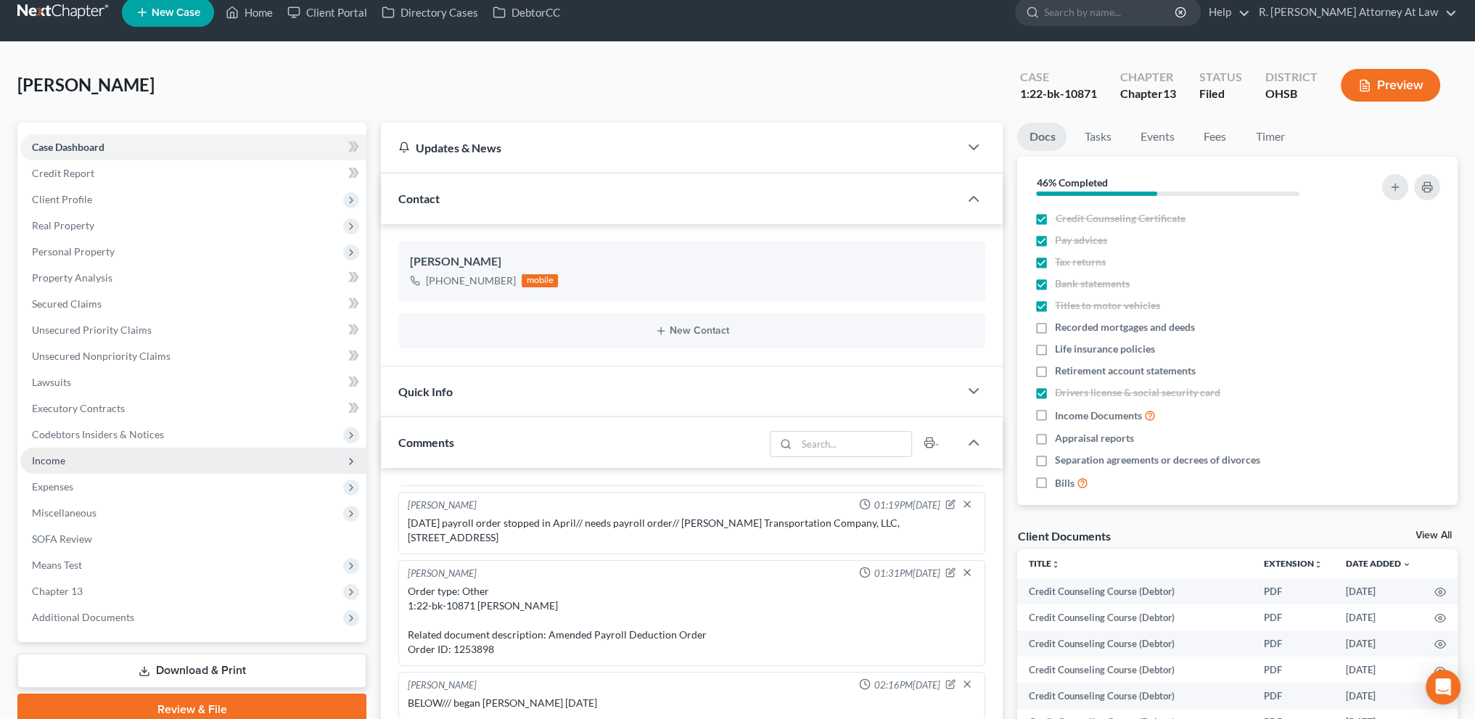
drag, startPoint x: 44, startPoint y: 460, endPoint x: 60, endPoint y: 469, distance: 18.8
click at [44, 459] on span "Income" at bounding box center [48, 460] width 33 height 12
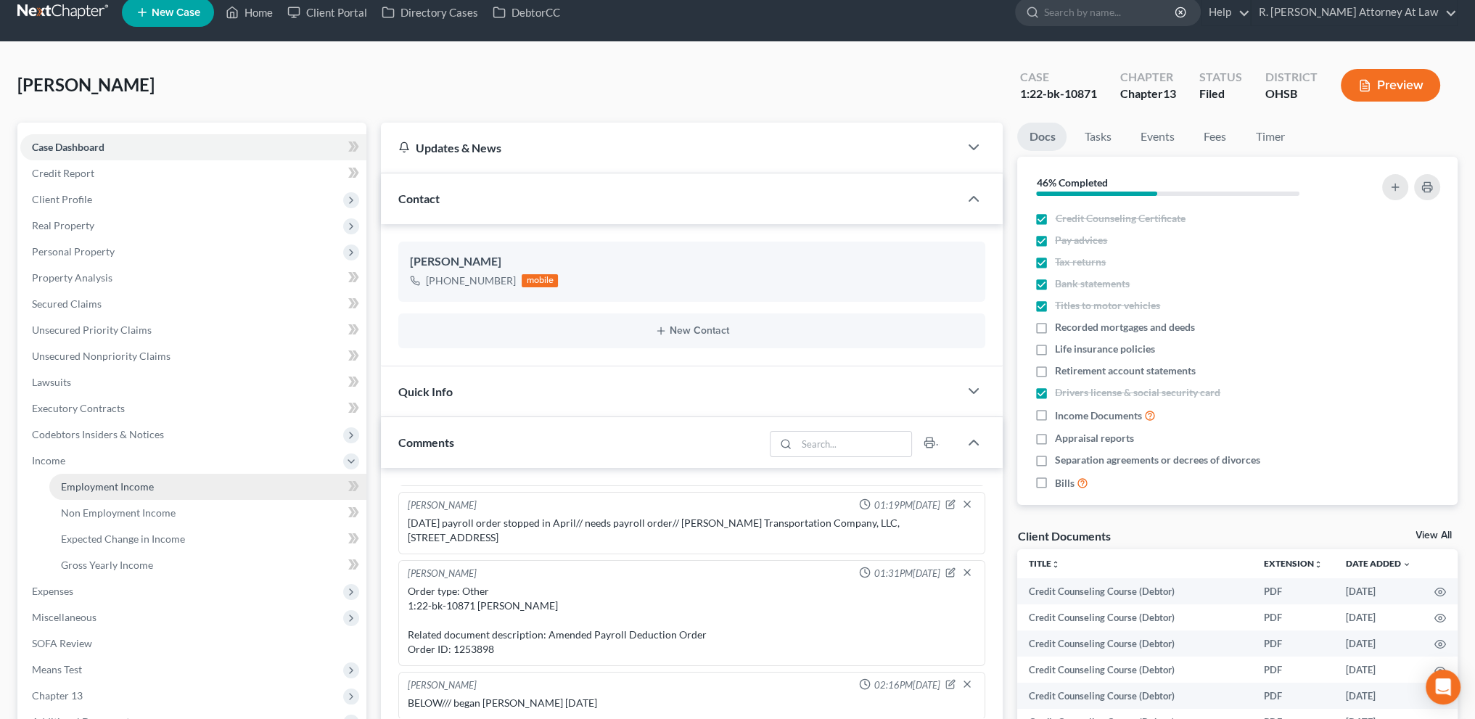
click at [73, 485] on span "Employment Income" at bounding box center [107, 486] width 93 height 12
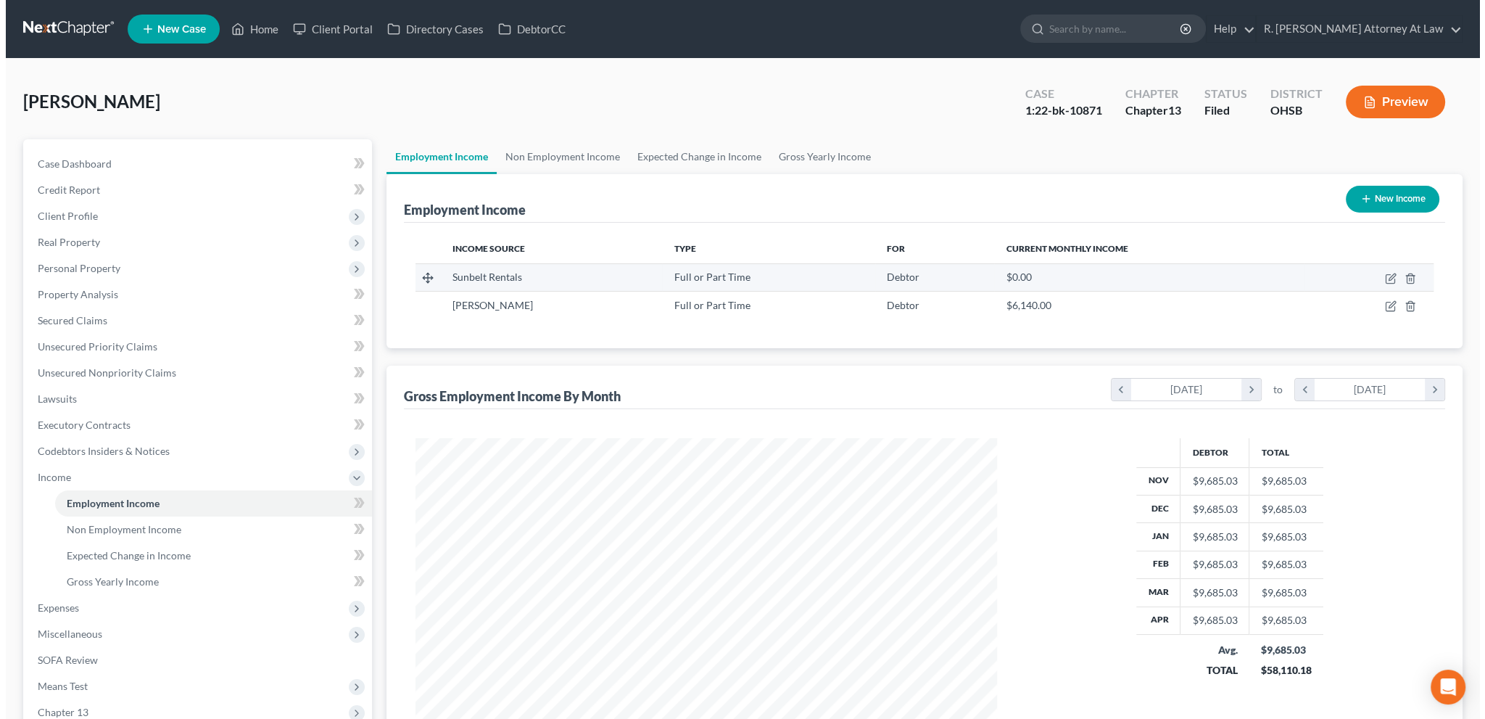
scroll to position [291, 610]
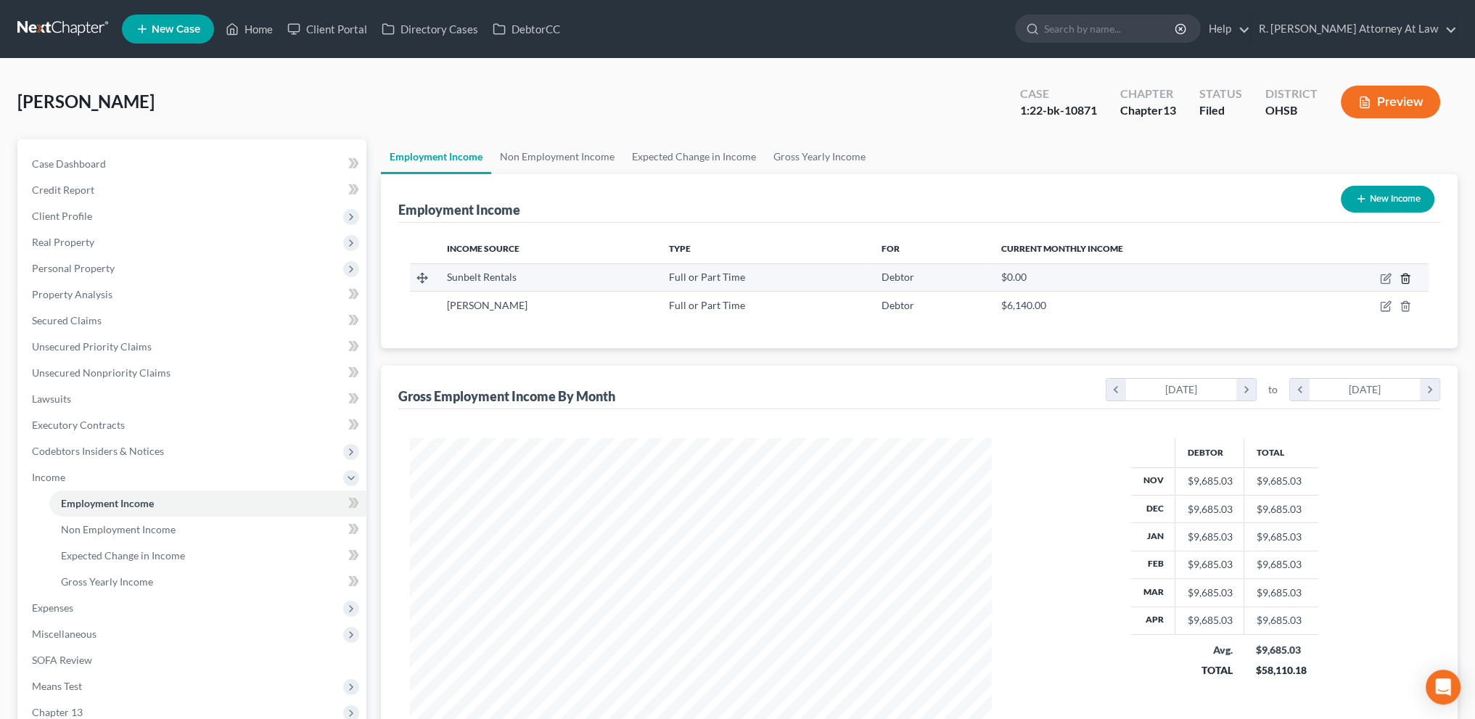
click at [1404, 275] on icon "button" at bounding box center [1405, 279] width 12 height 12
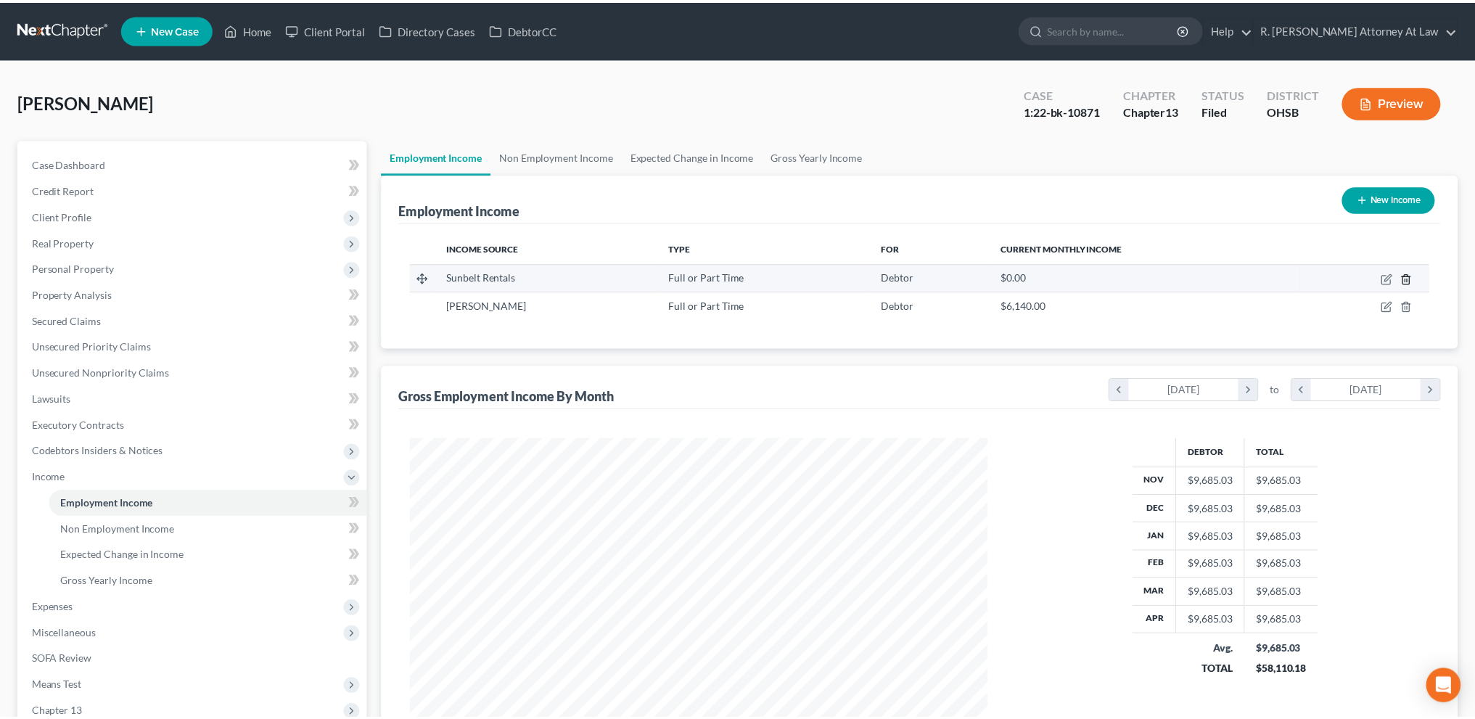
scroll to position [293, 615]
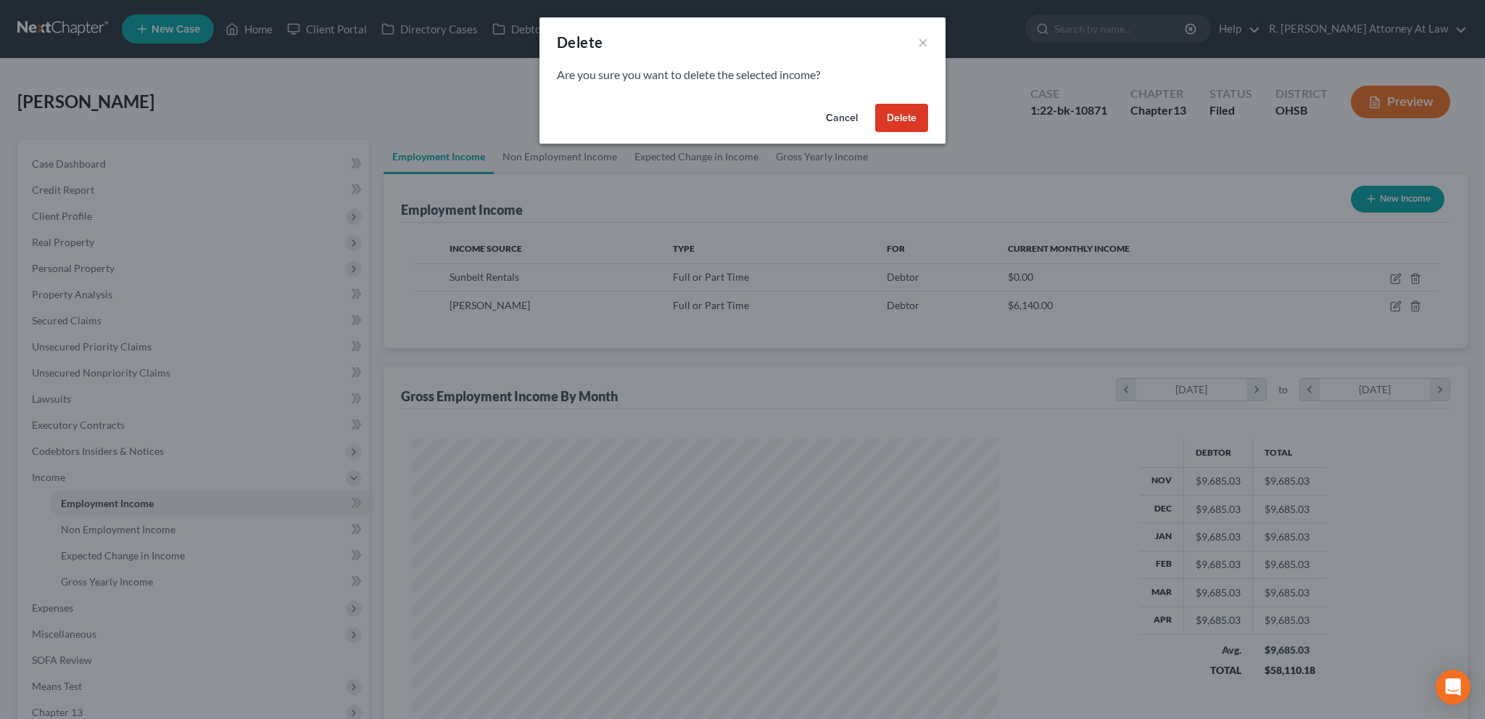
click at [891, 110] on button "Delete" at bounding box center [901, 118] width 53 height 29
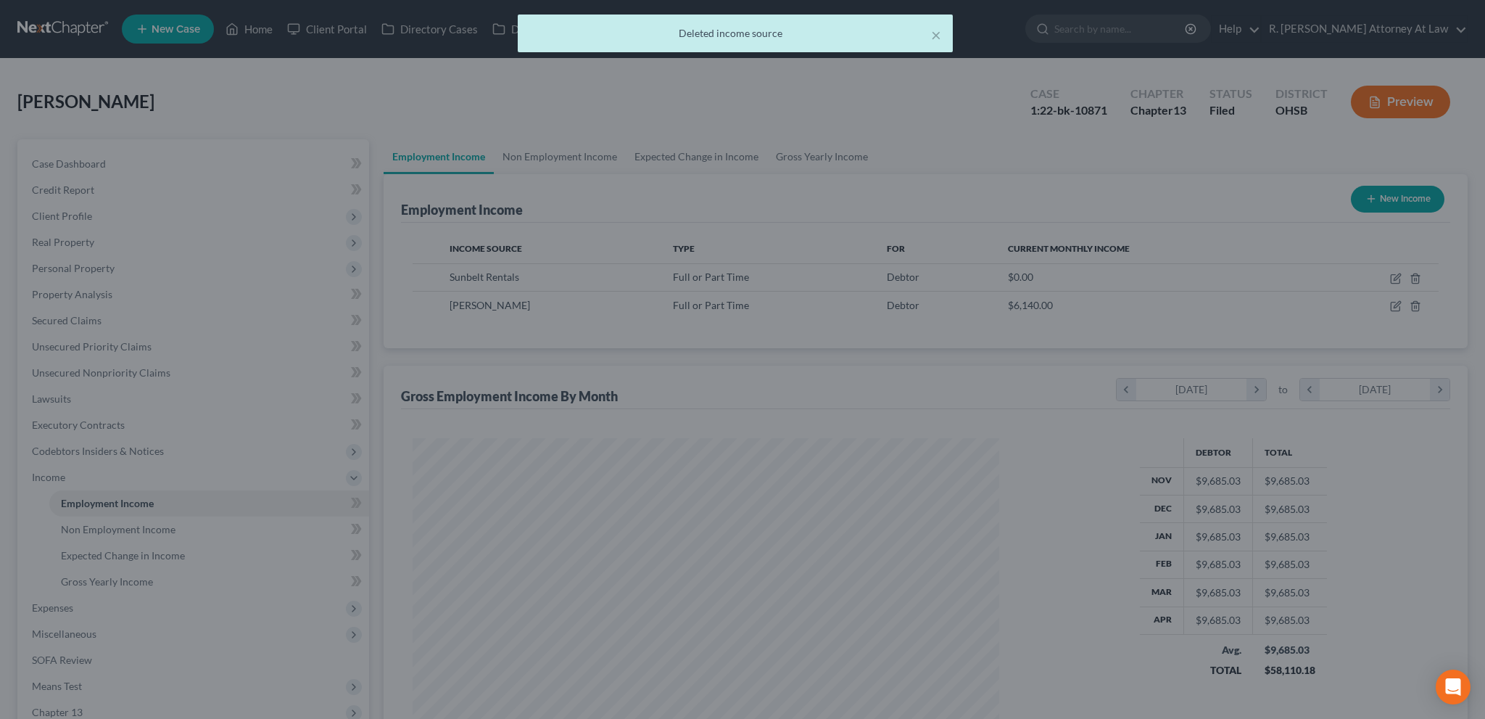
scroll to position [724994, 724673]
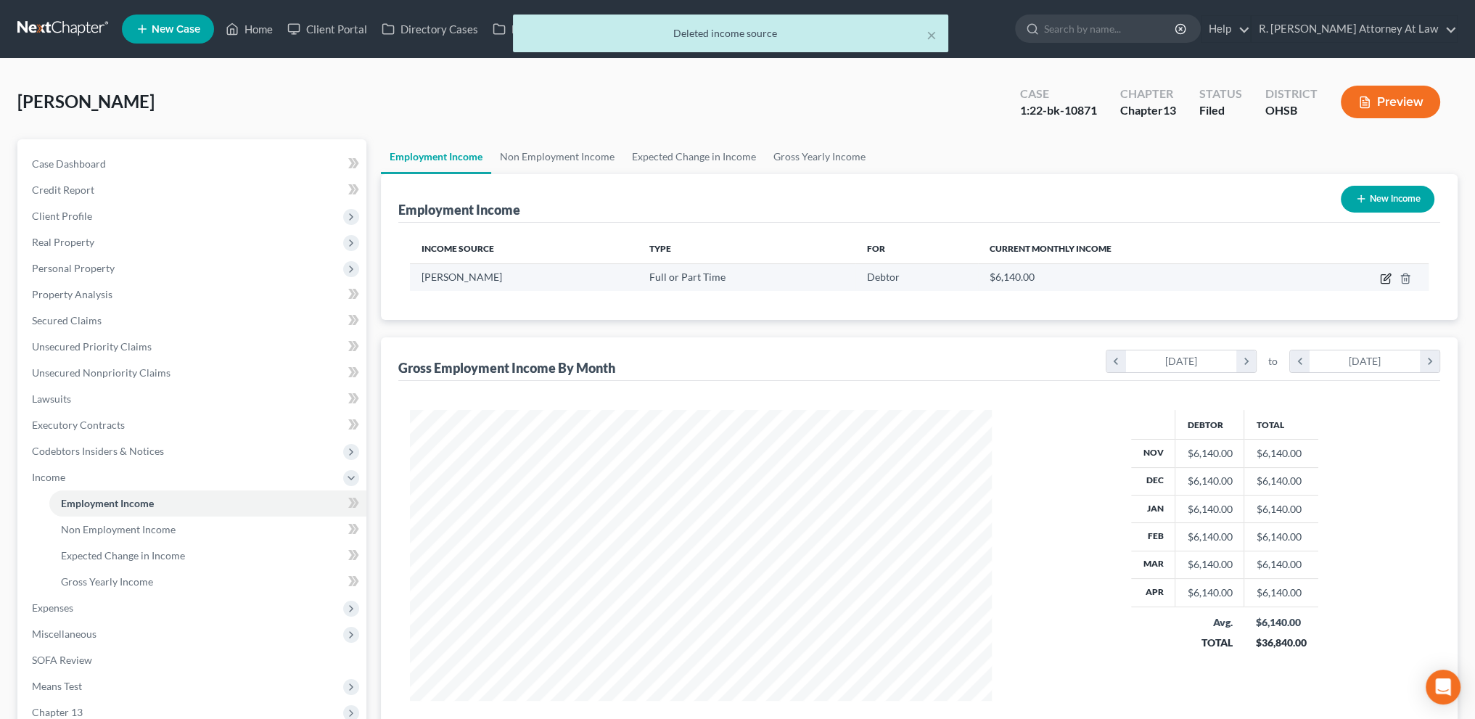
click at [1380, 281] on icon "button" at bounding box center [1384, 279] width 9 height 9
select select "0"
select select "36"
select select "0"
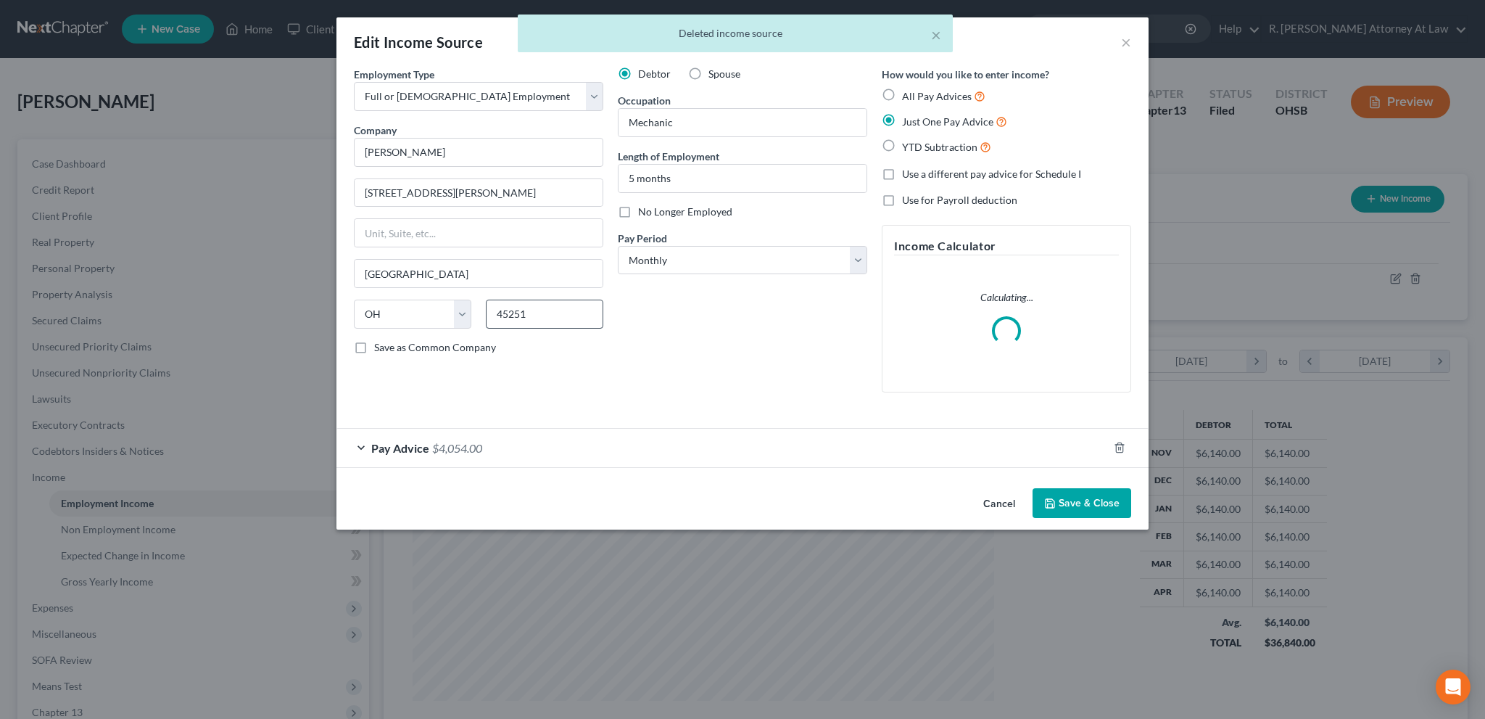
scroll to position [293, 615]
click at [573, 440] on div "Pay Advice $4,054.00" at bounding box center [723, 448] width 772 height 38
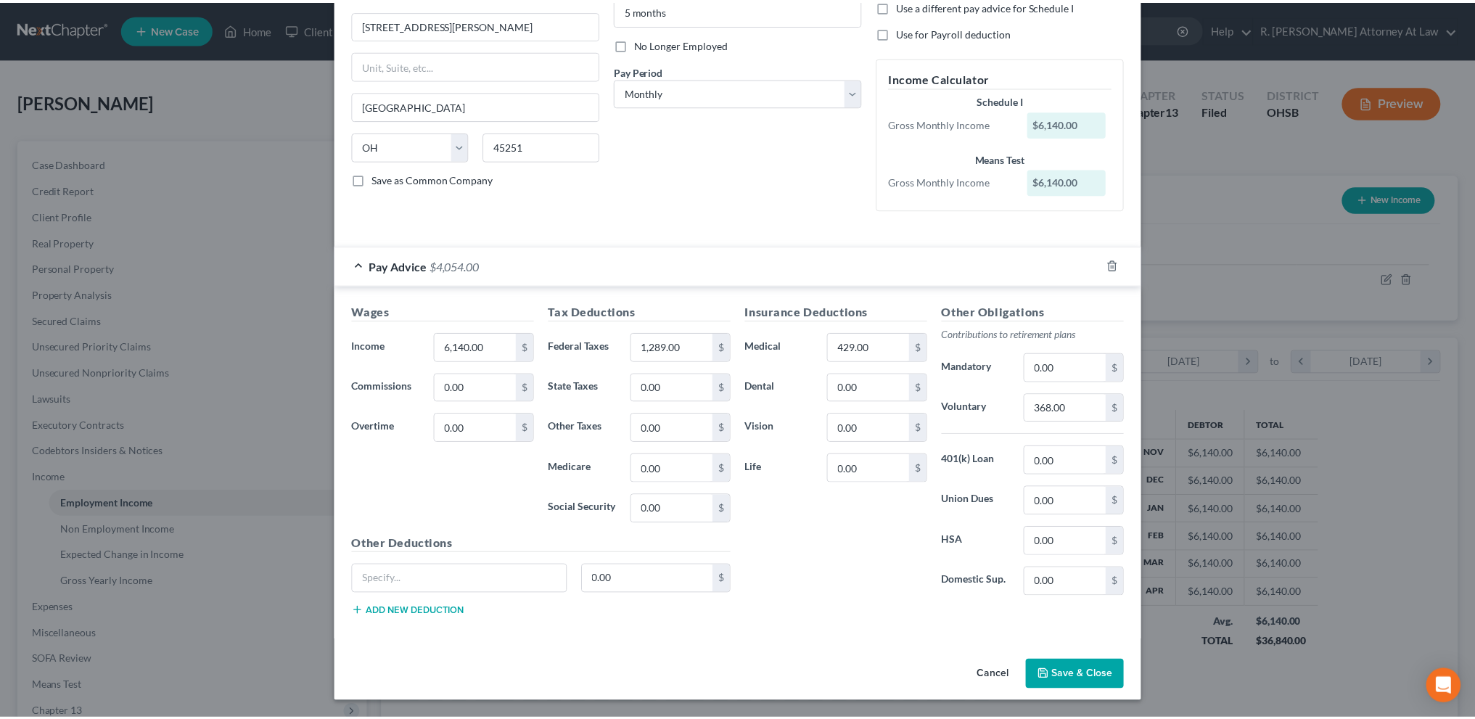
scroll to position [165, 0]
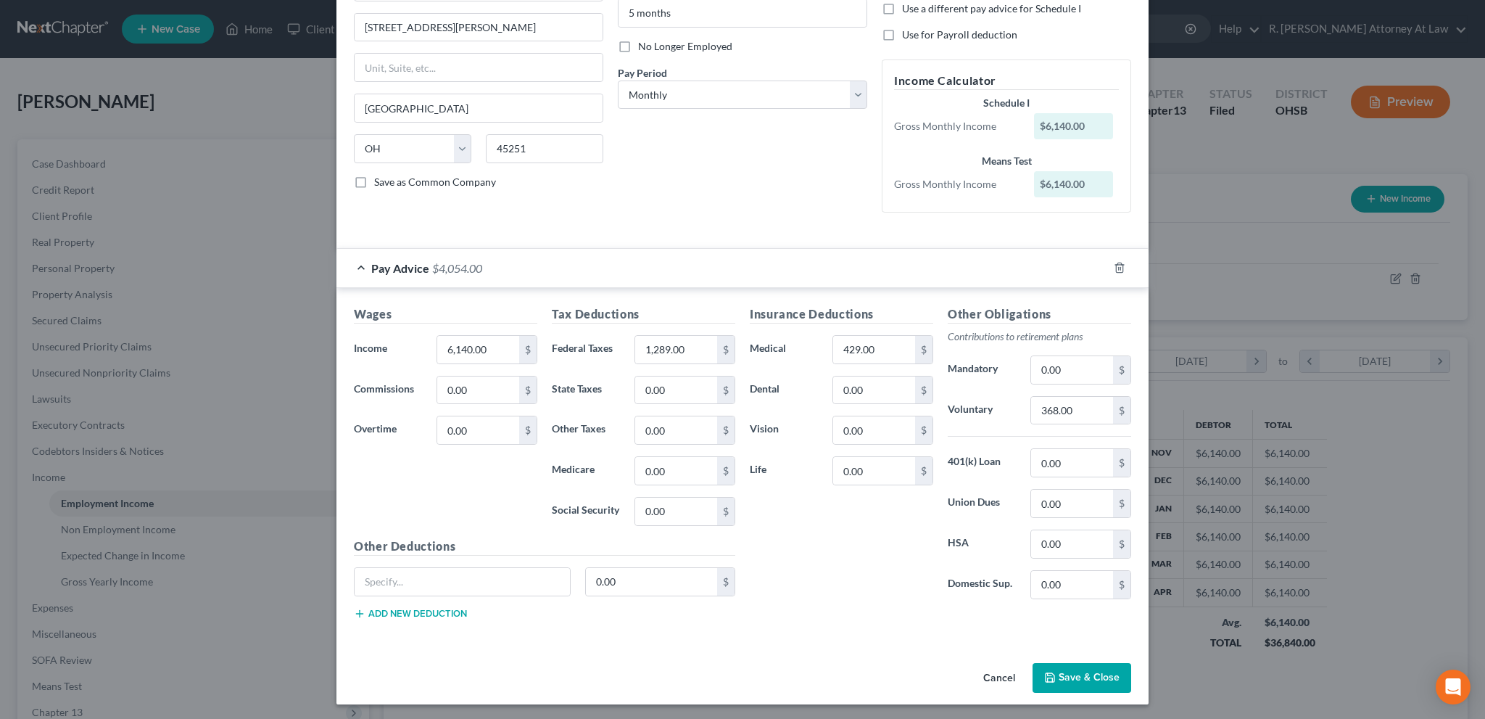
click at [1079, 672] on button "Save & Close" at bounding box center [1082, 678] width 99 height 30
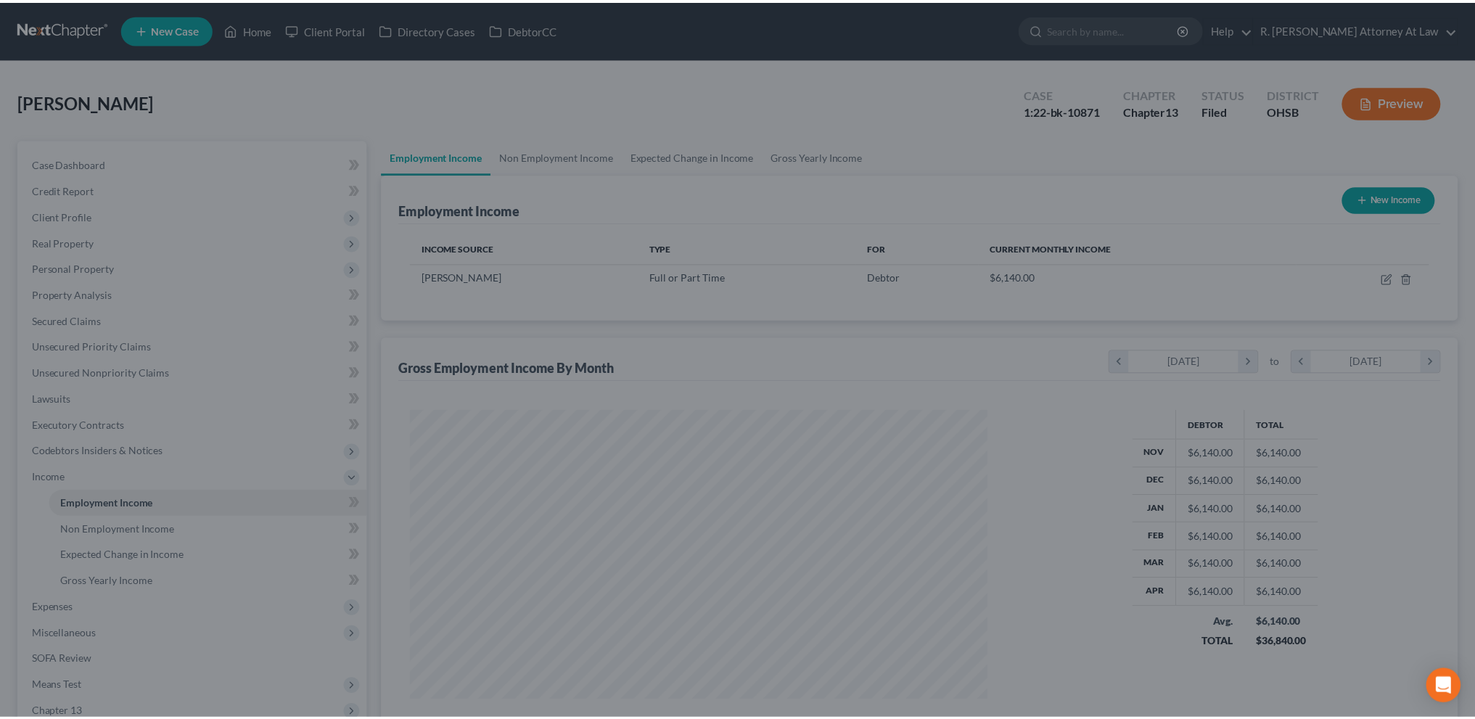
scroll to position [724994, 724673]
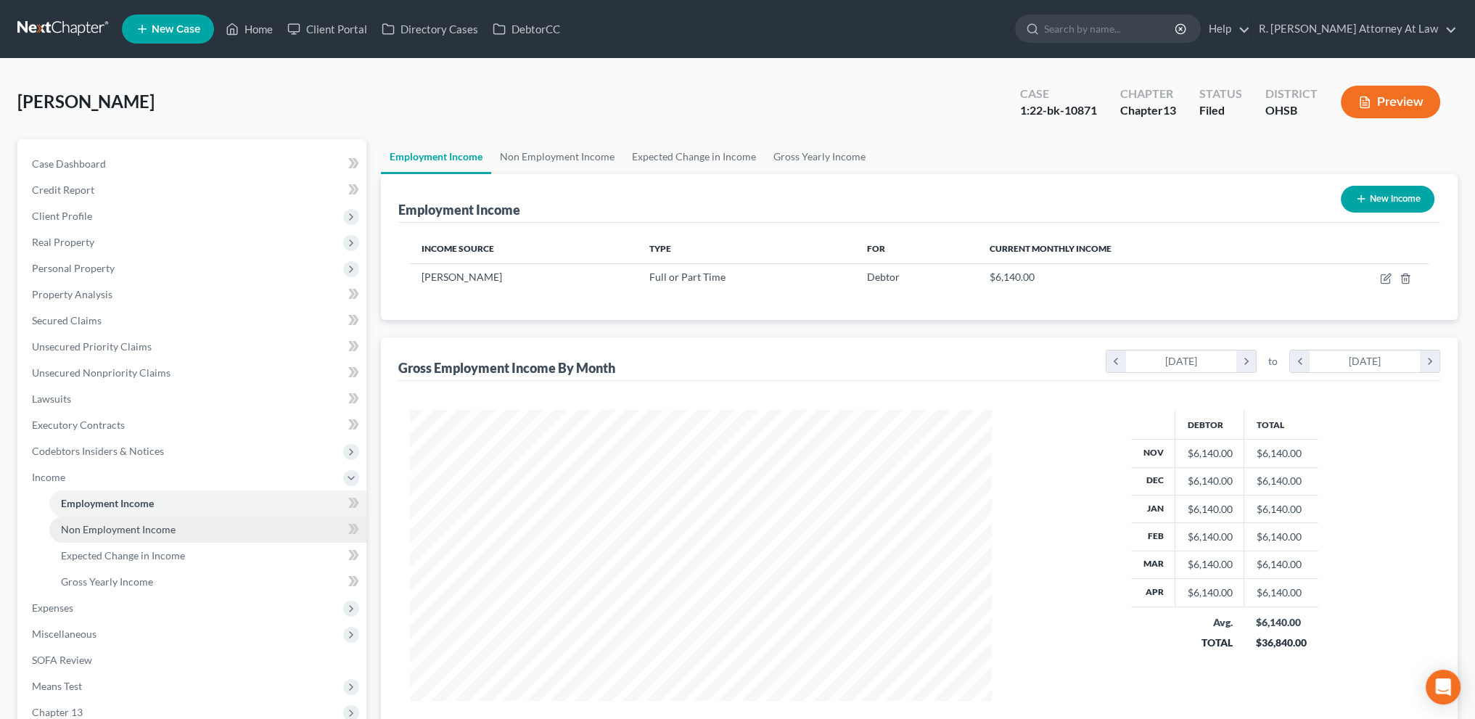
click at [150, 523] on span "Non Employment Income" at bounding box center [118, 529] width 115 height 12
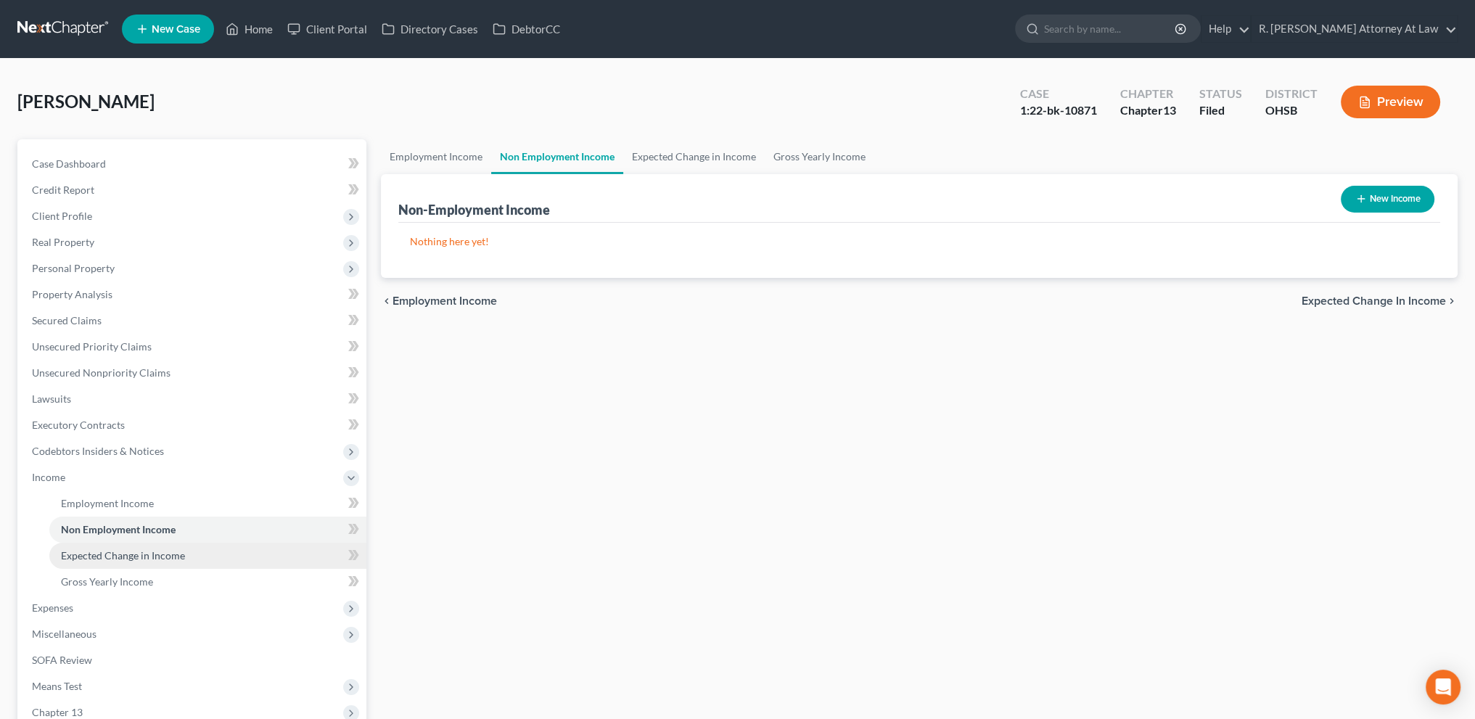
click at [133, 552] on span "Expected Change in Income" at bounding box center [123, 555] width 124 height 12
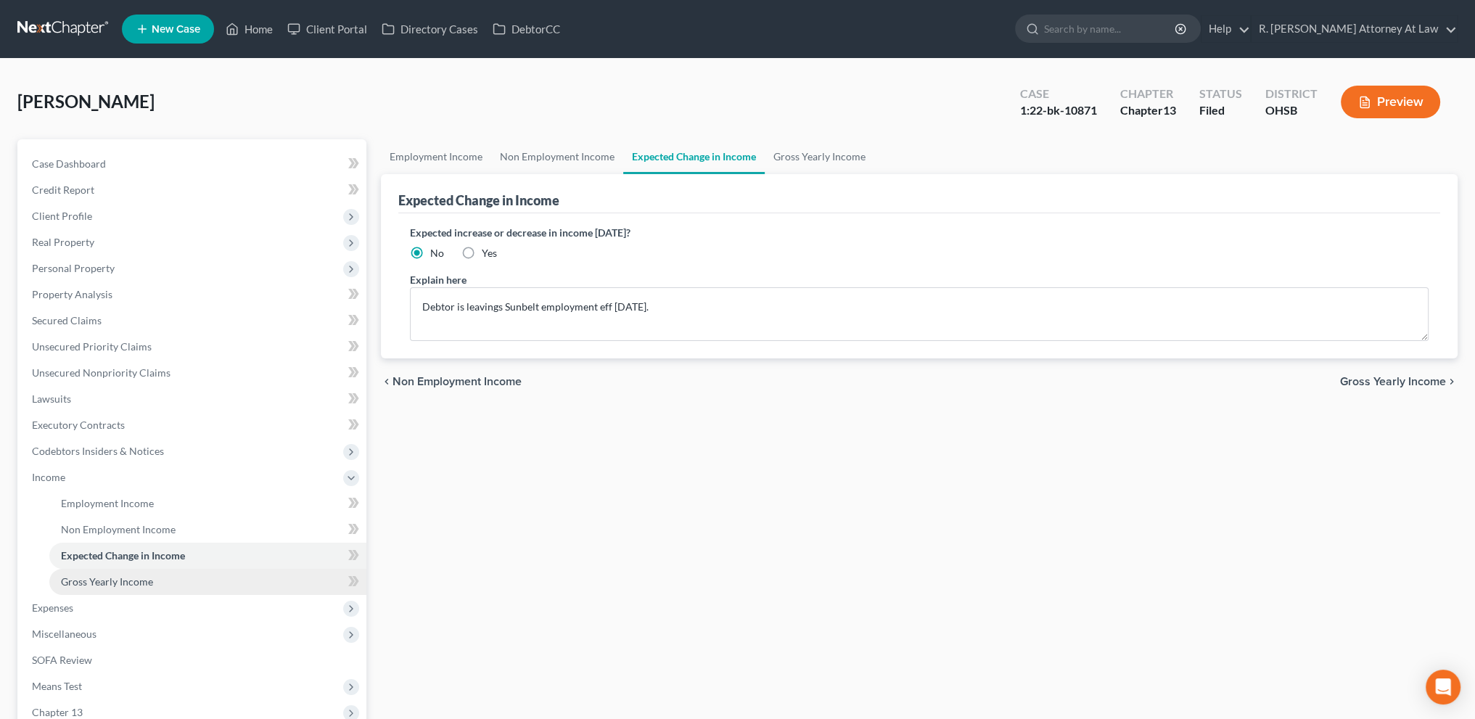
click at [120, 575] on span "Gross Yearly Income" at bounding box center [107, 581] width 92 height 12
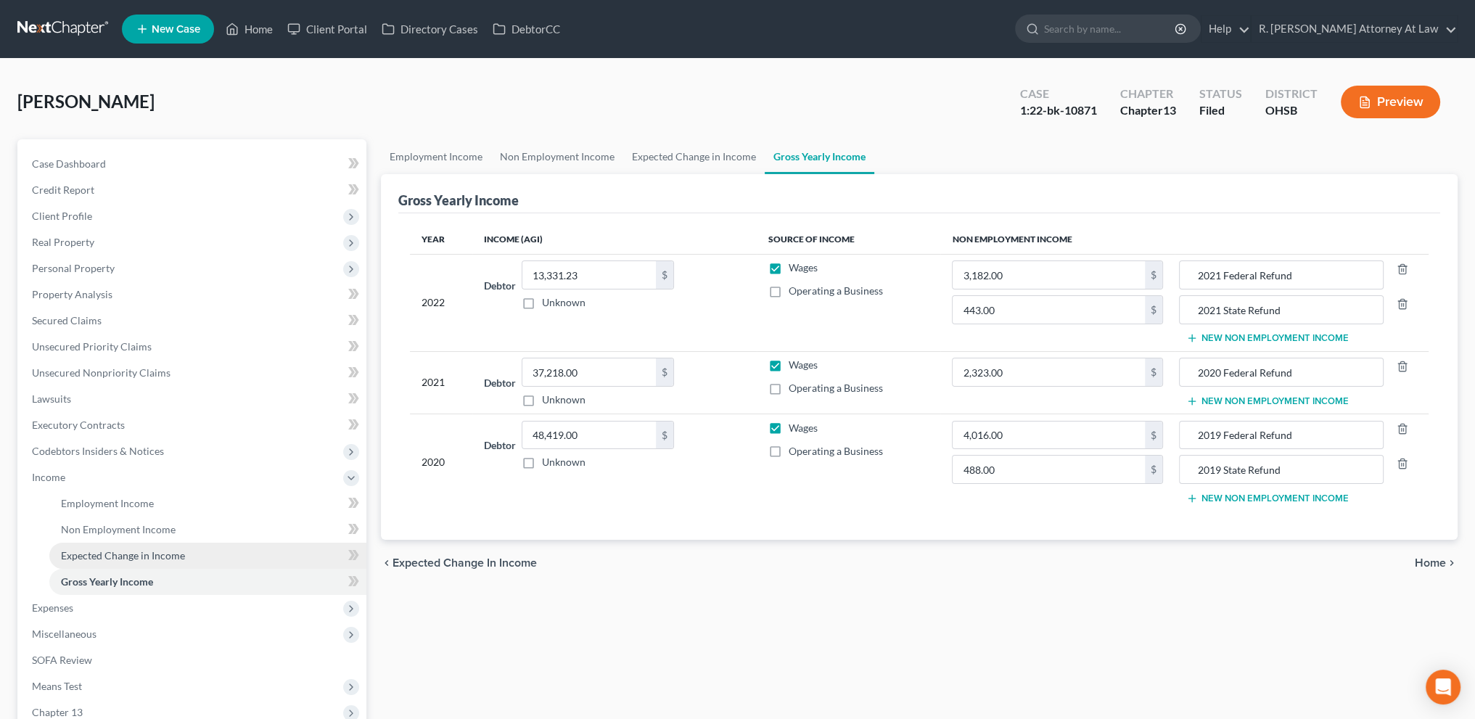
click at [110, 553] on span "Expected Change in Income" at bounding box center [123, 555] width 124 height 12
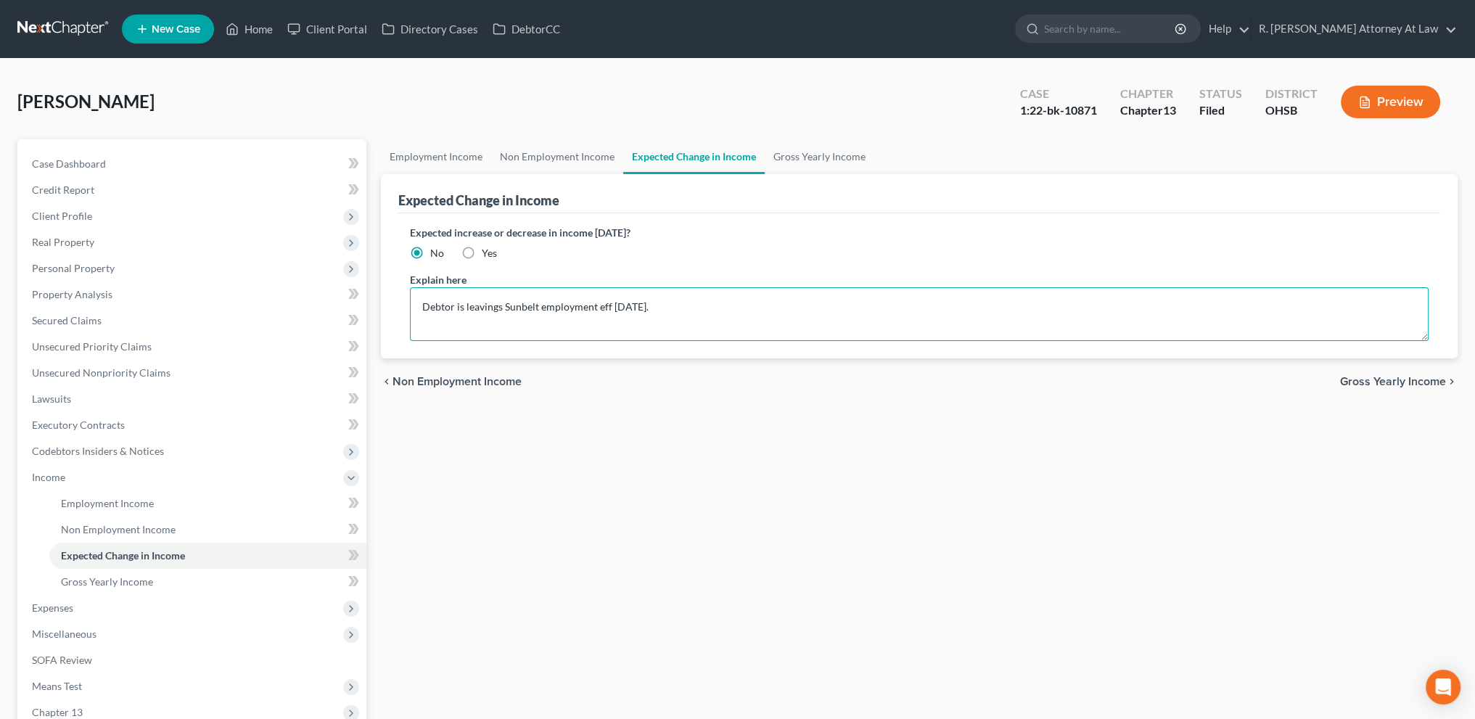
click at [677, 307] on textarea "Debtor is leavings Sunbelt employment eff [DATE]." at bounding box center [919, 314] width 1018 height 54
type textarea "D"
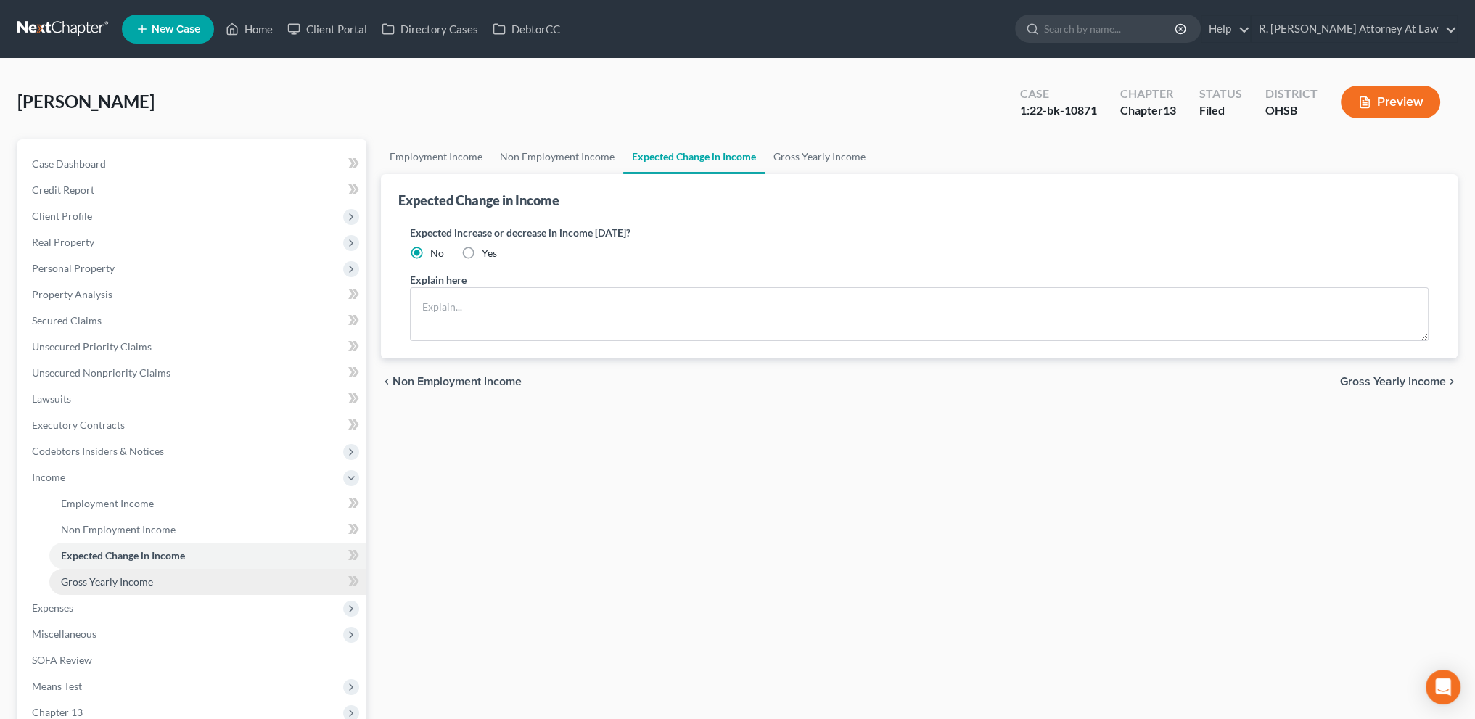
click at [101, 578] on span "Gross Yearly Income" at bounding box center [107, 581] width 92 height 12
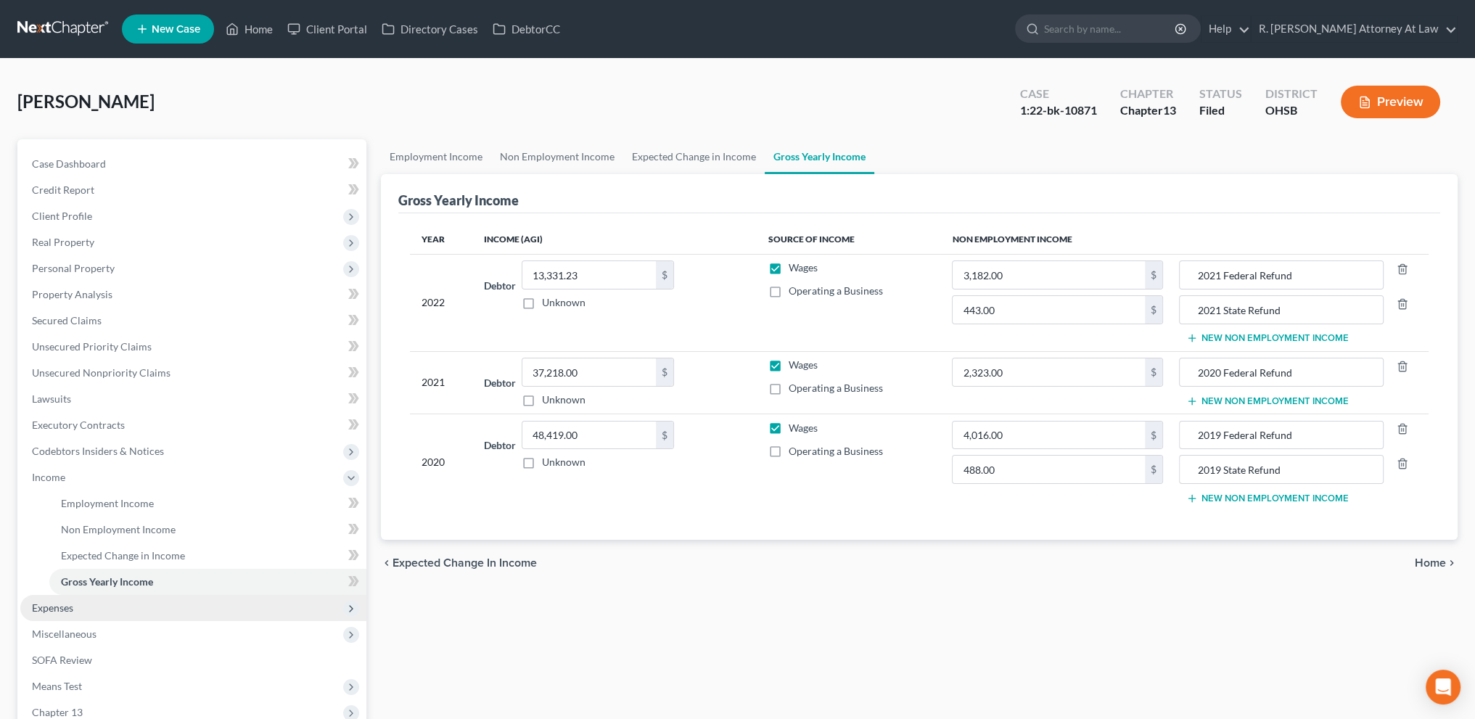
click at [60, 603] on span "Expenses" at bounding box center [52, 607] width 41 height 12
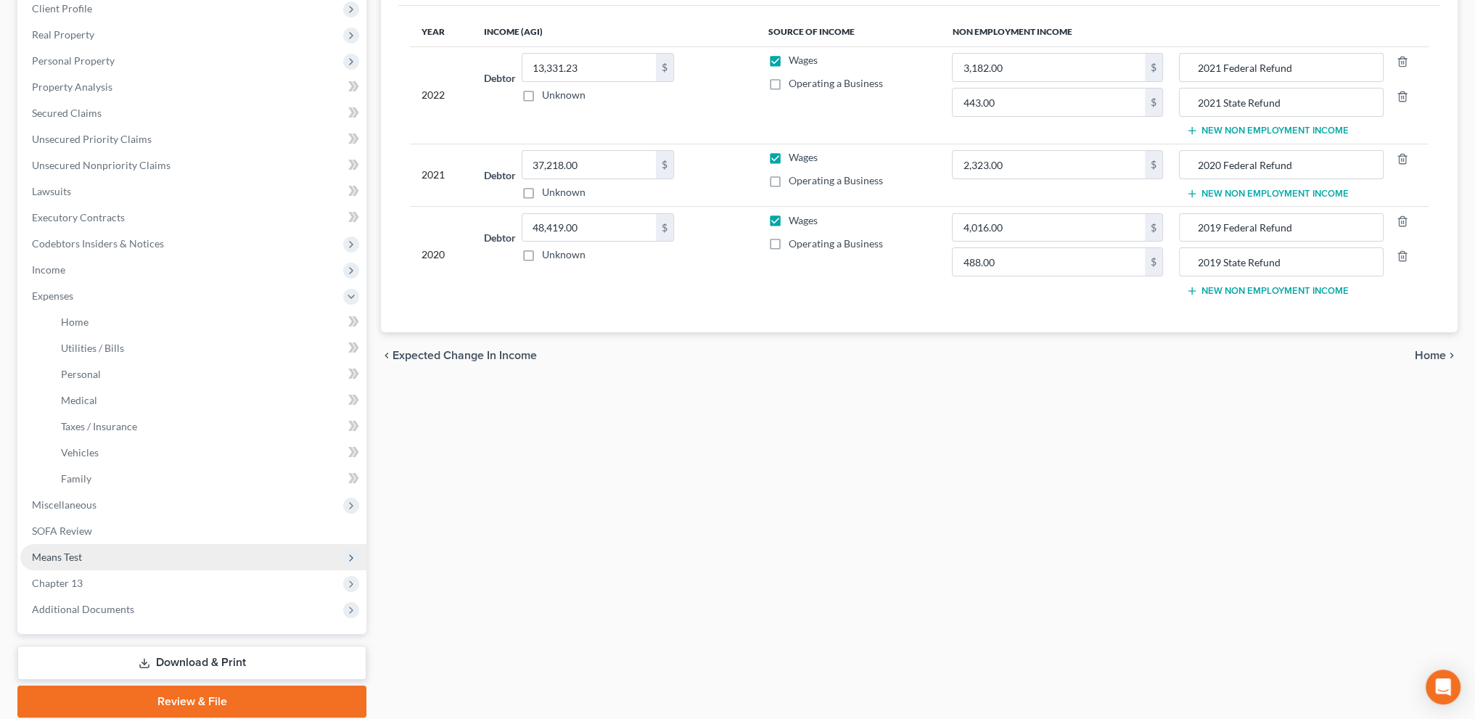
scroll to position [218, 0]
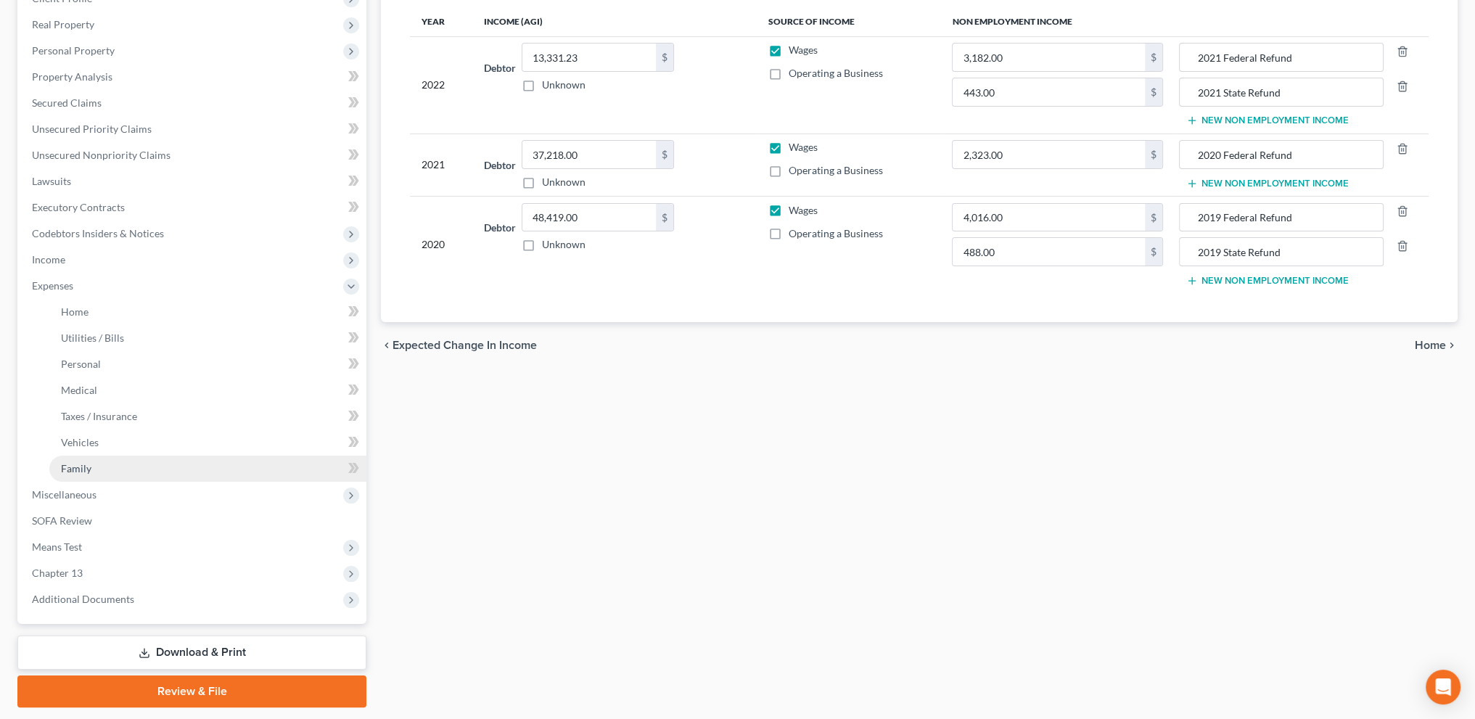
click at [90, 466] on span "Family" at bounding box center [76, 468] width 30 height 12
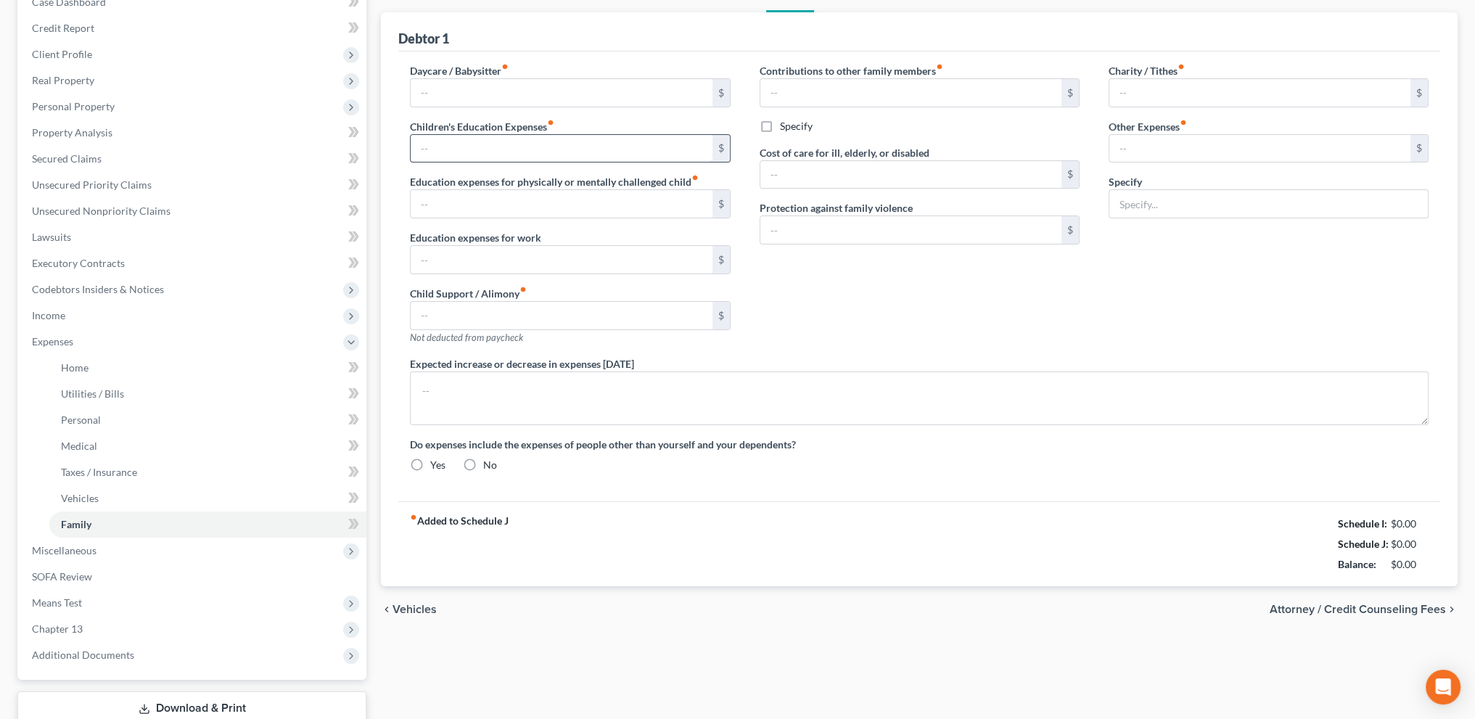
type input "0.00"
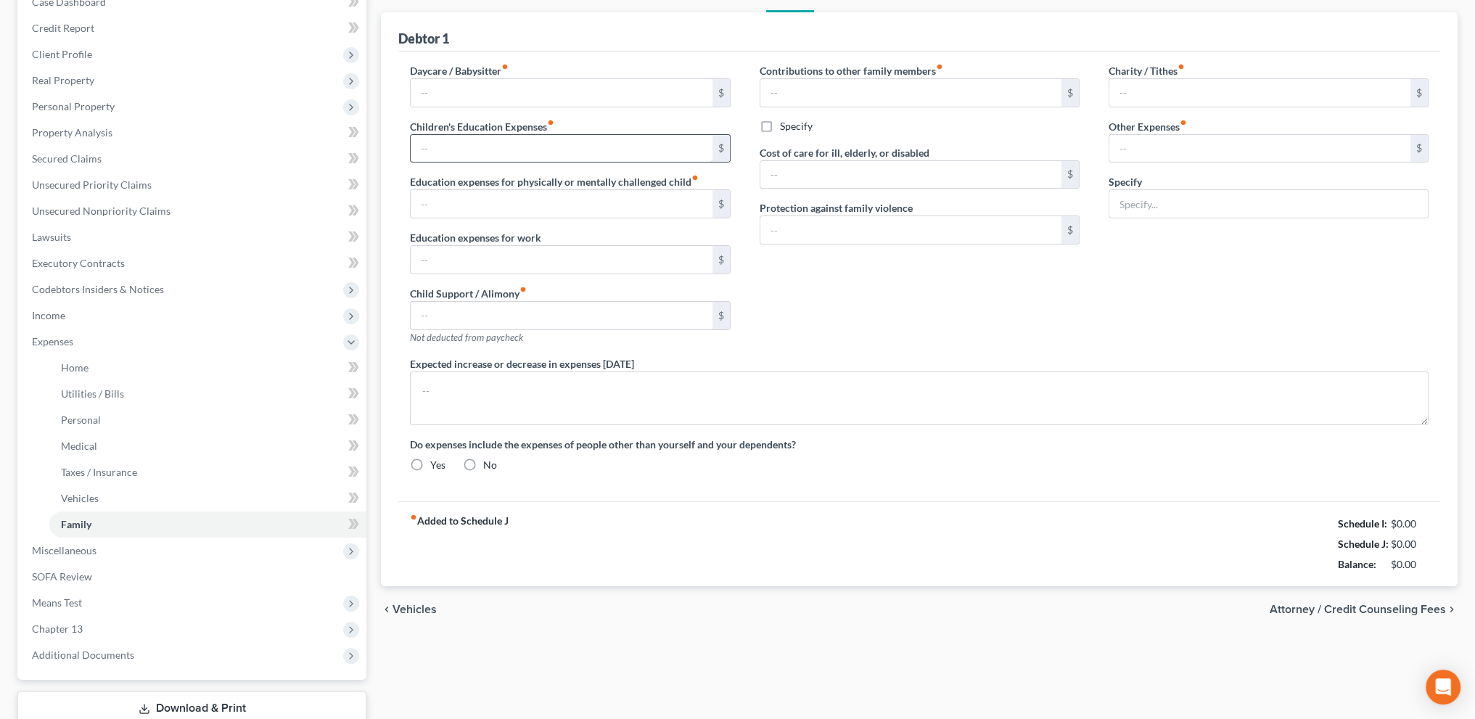
type input "0.00"
type input "100.00"
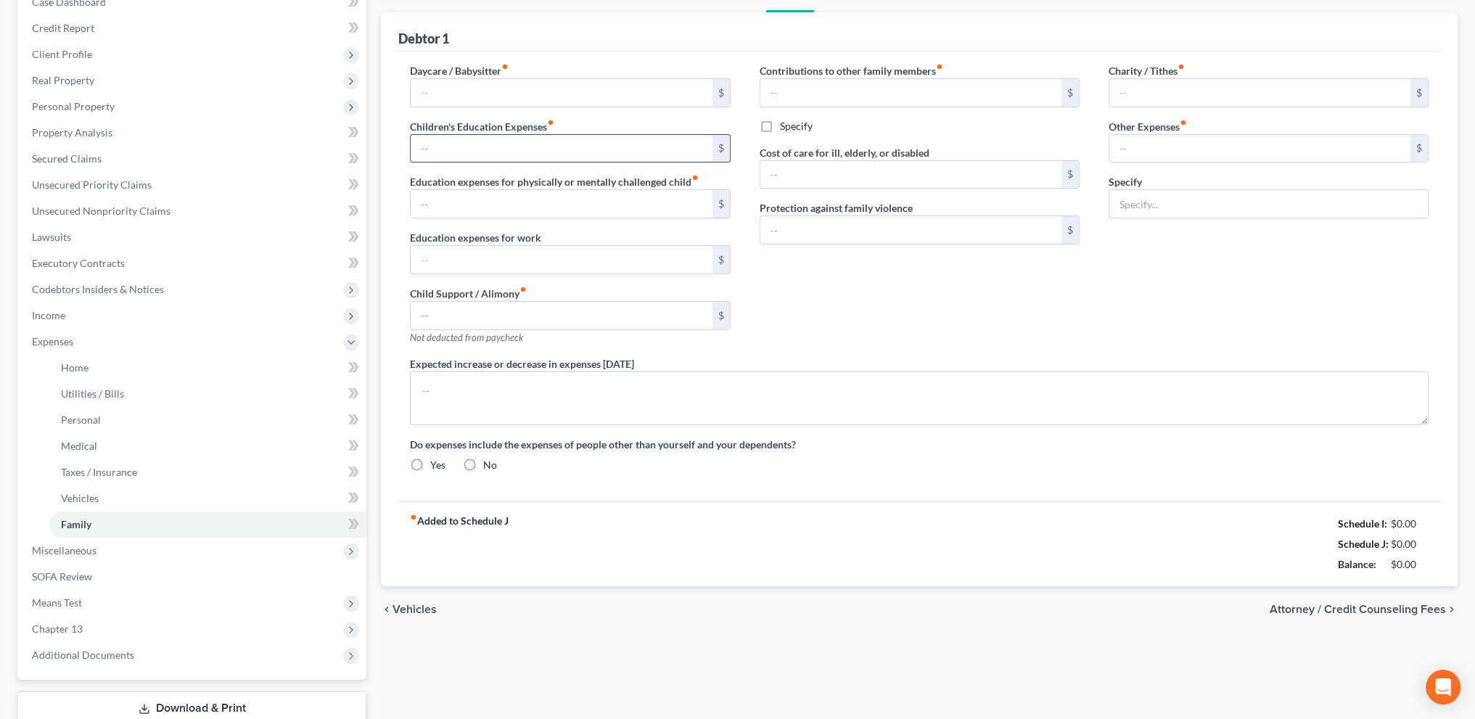
type input "Dog"
radio input "true"
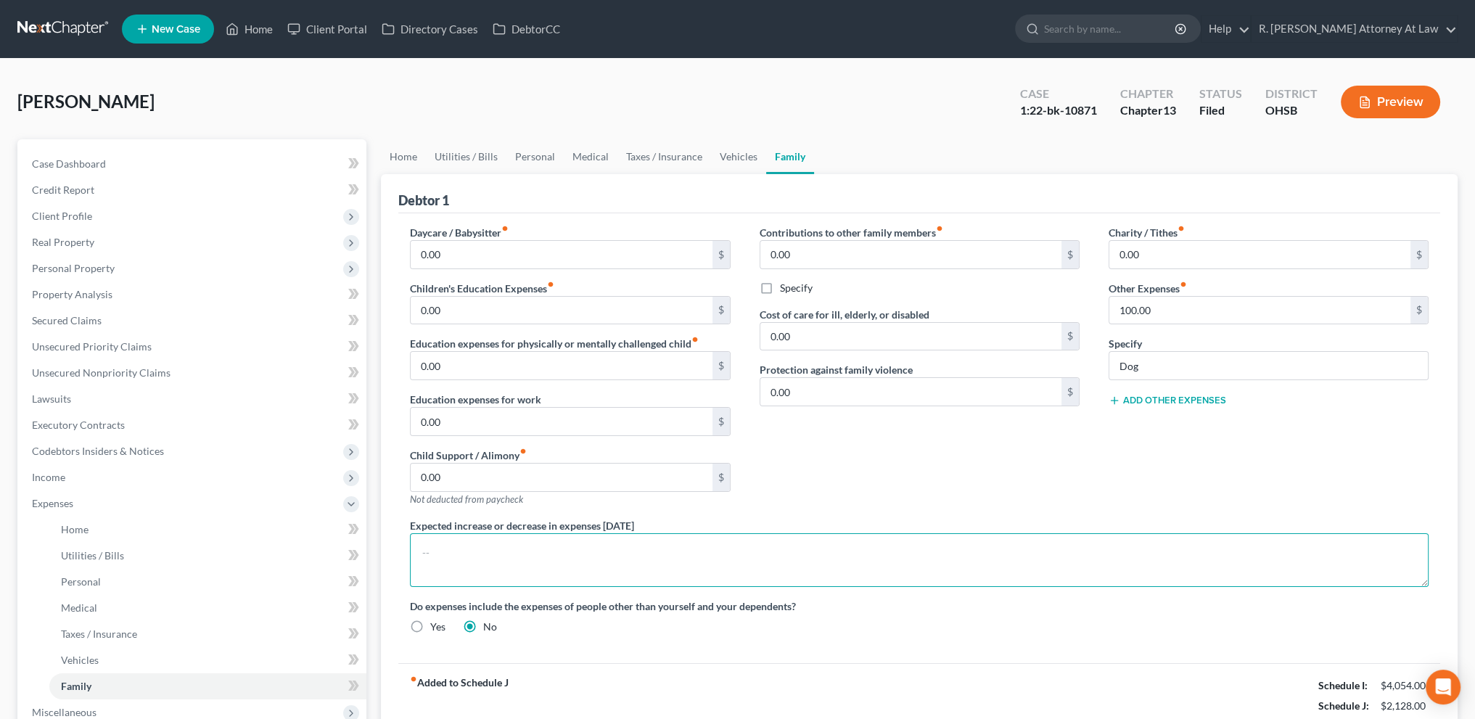
click at [448, 540] on textarea at bounding box center [919, 560] width 1018 height 54
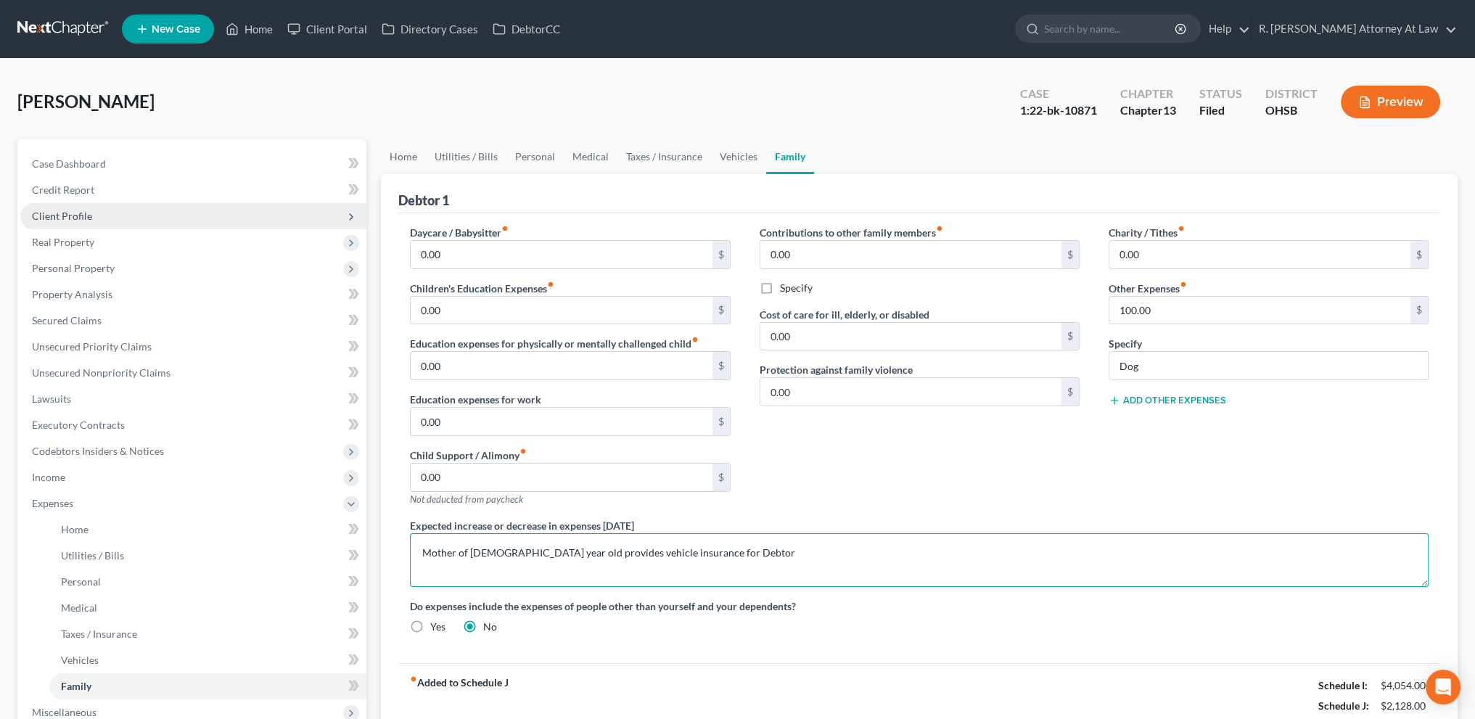
type textarea "Mother of [DEMOGRAPHIC_DATA] year old provides vehicle insurance for Debtor"
click at [64, 214] on span "Client Profile" at bounding box center [62, 216] width 60 height 12
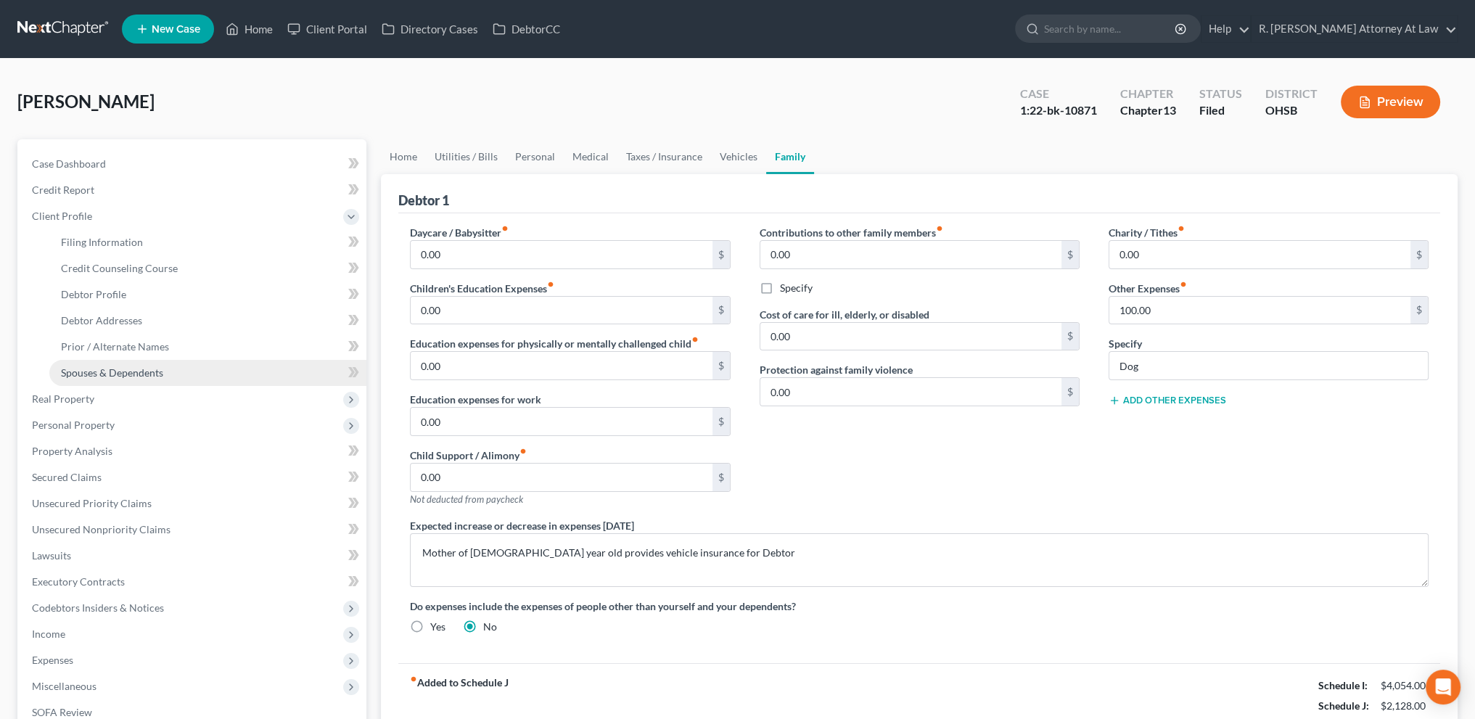
click at [96, 374] on span "Spouses & Dependents" at bounding box center [112, 372] width 102 height 12
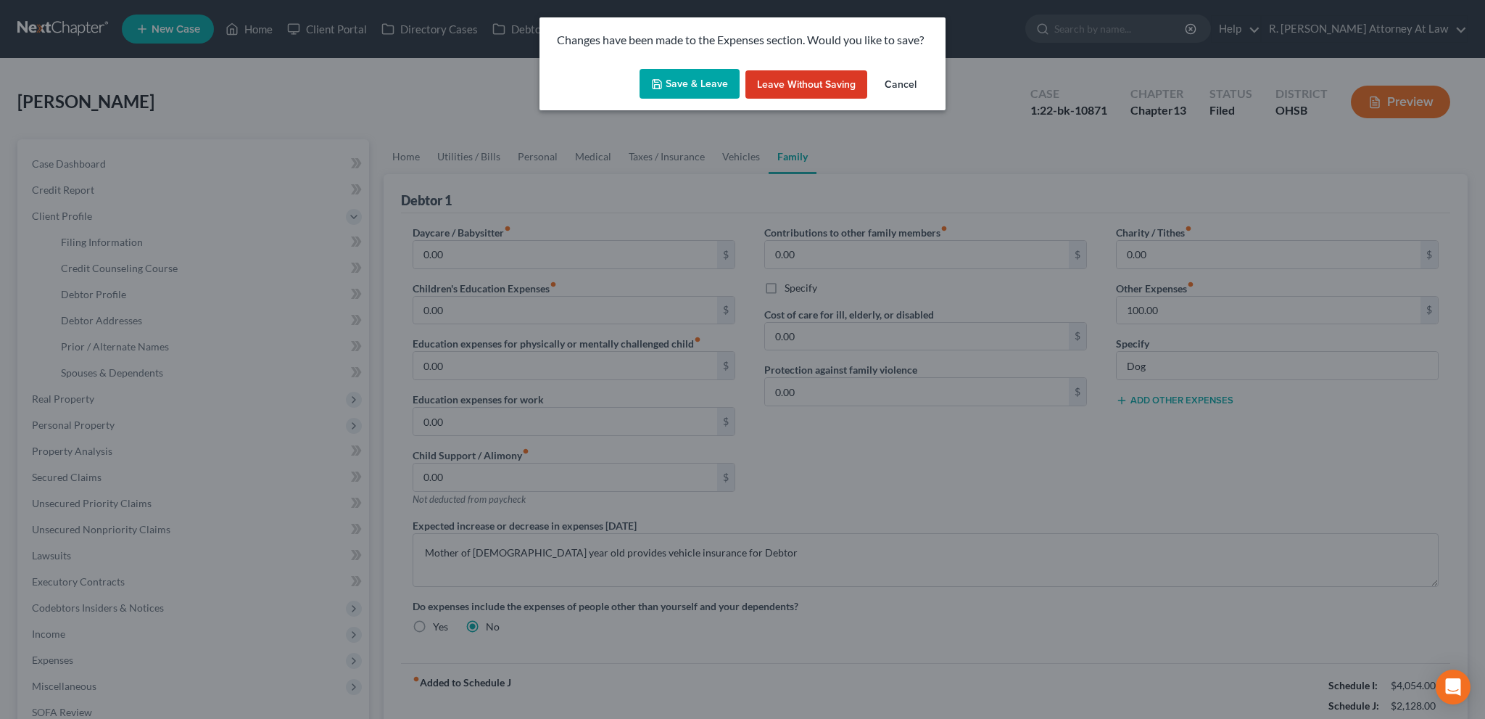
click at [691, 83] on button "Save & Leave" at bounding box center [690, 84] width 100 height 30
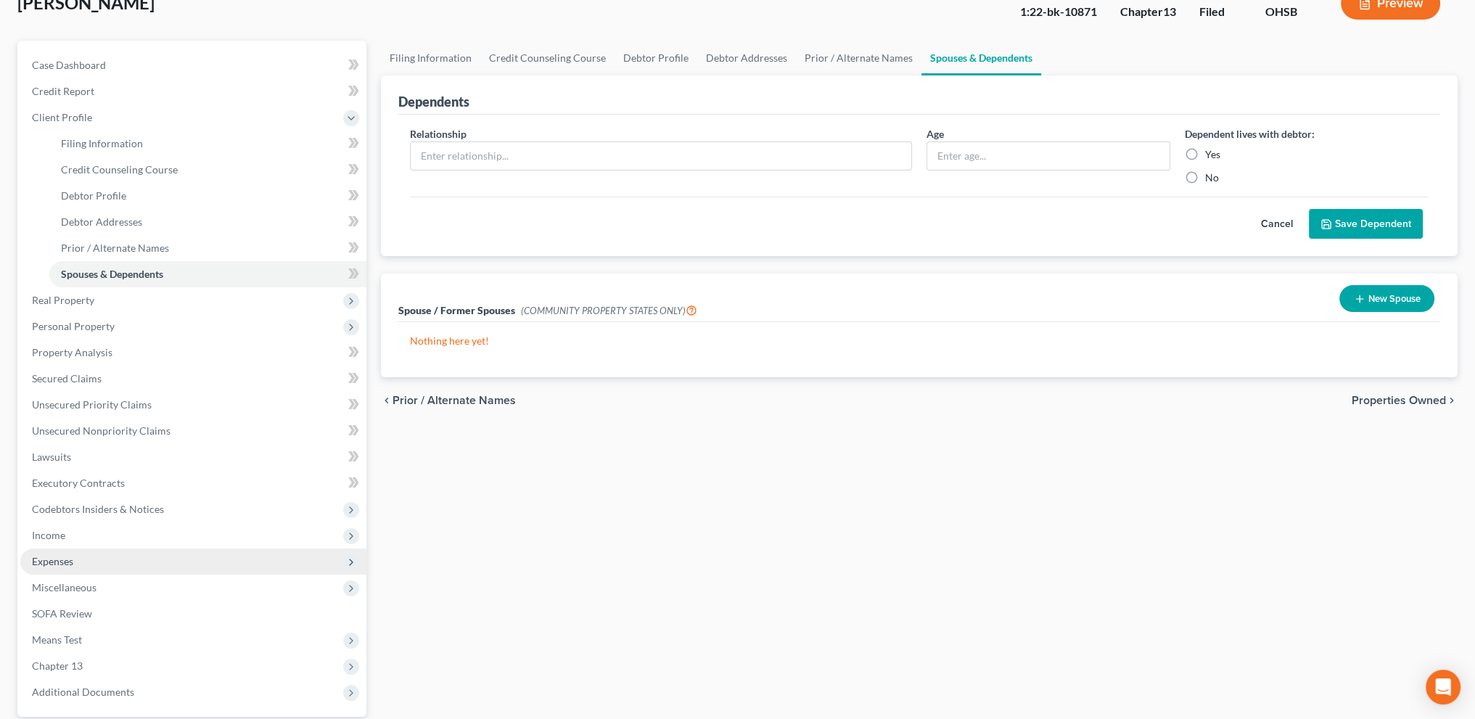
scroll to position [234, 0]
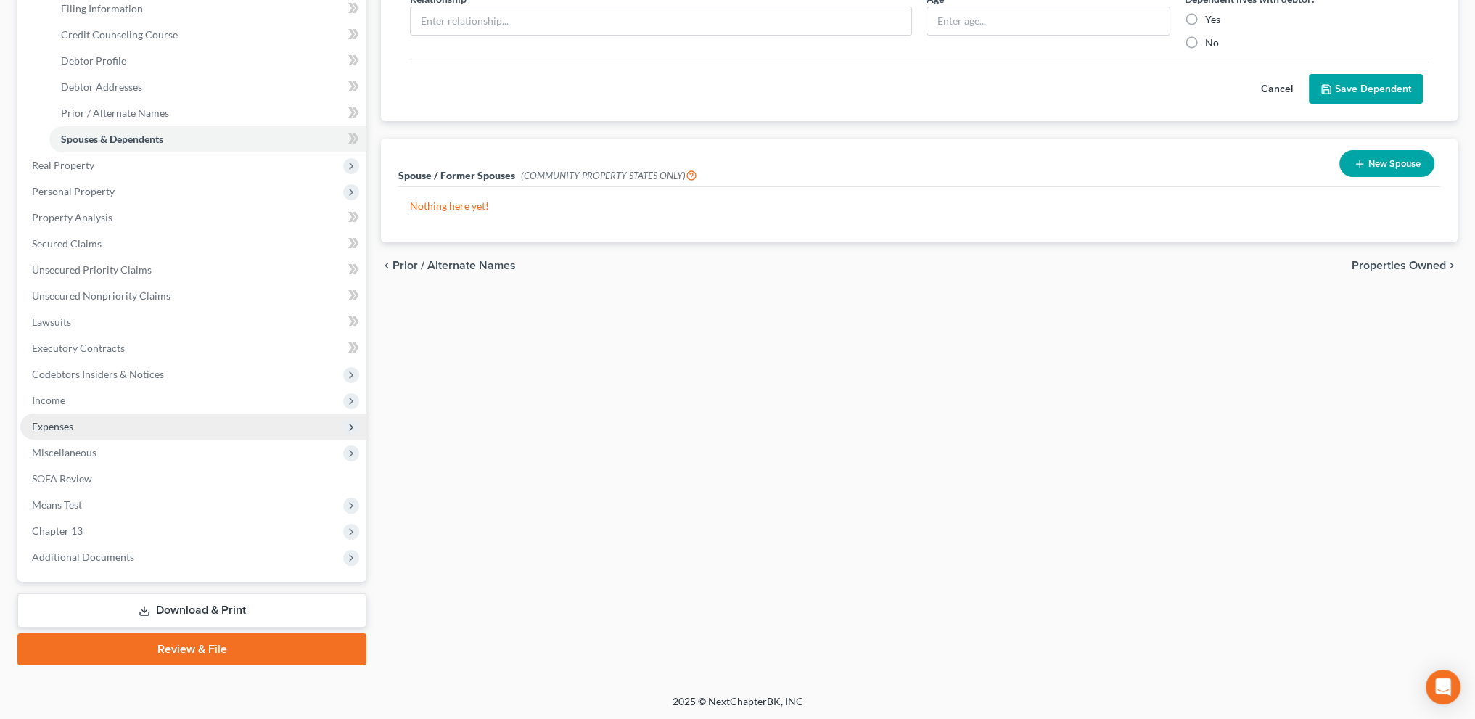
click at [55, 429] on span "Expenses" at bounding box center [52, 426] width 41 height 12
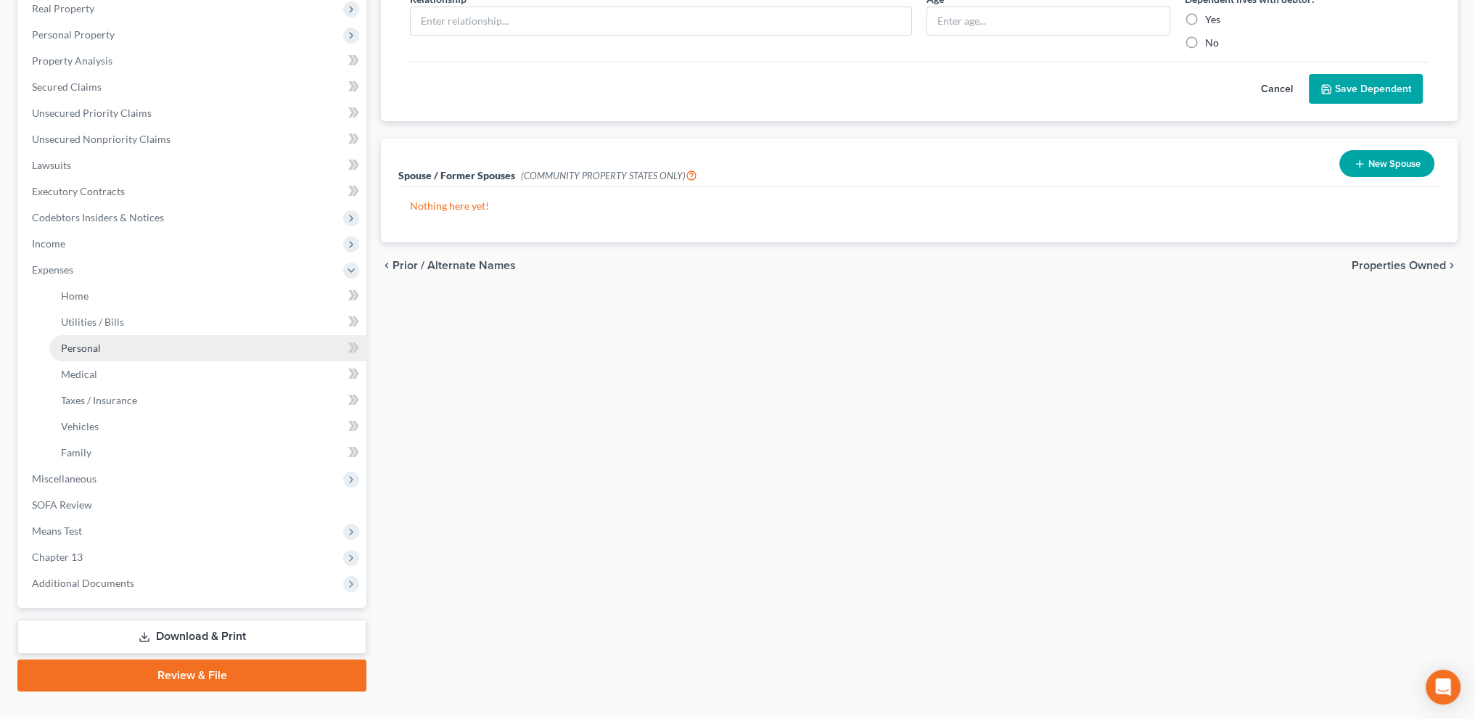
click at [77, 347] on span "Personal" at bounding box center [81, 348] width 40 height 12
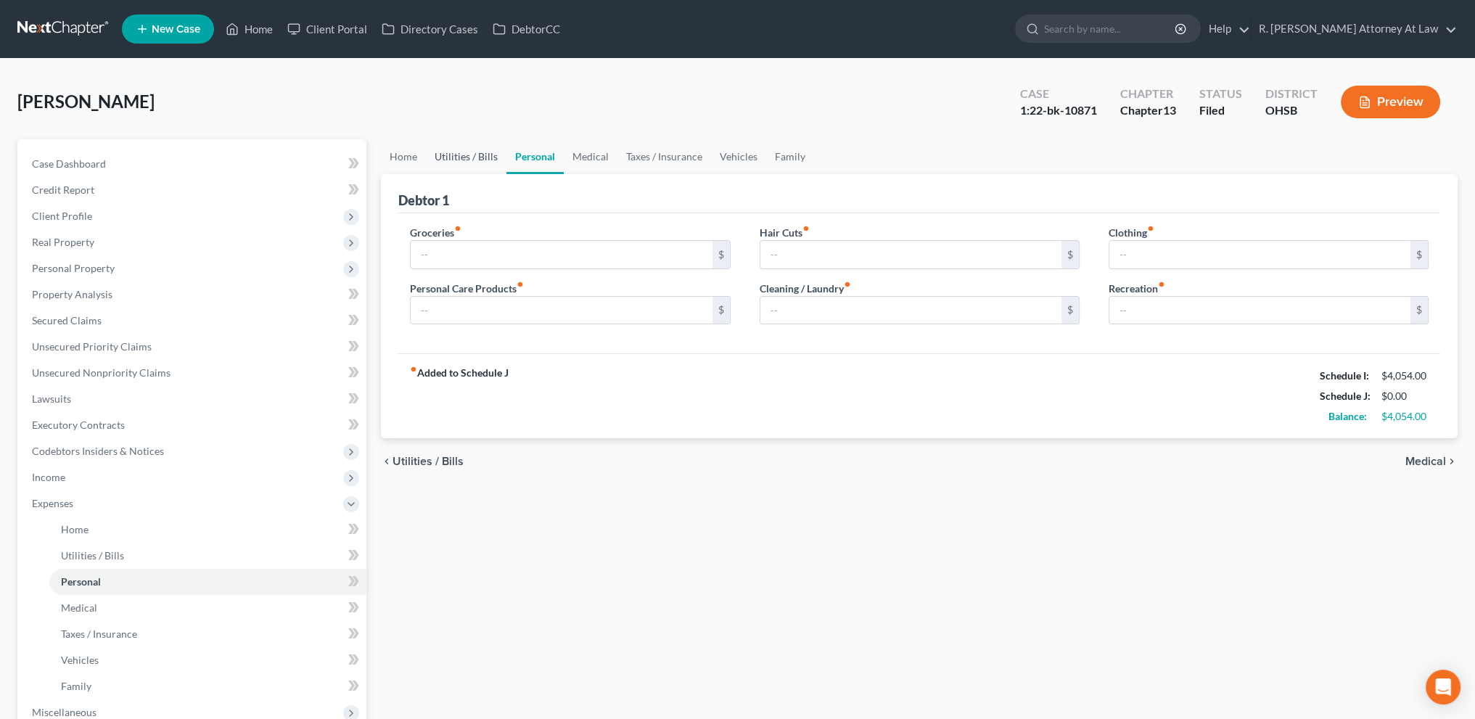
type input "550.00"
type input "30.00"
type input "0.00"
type input "100.00"
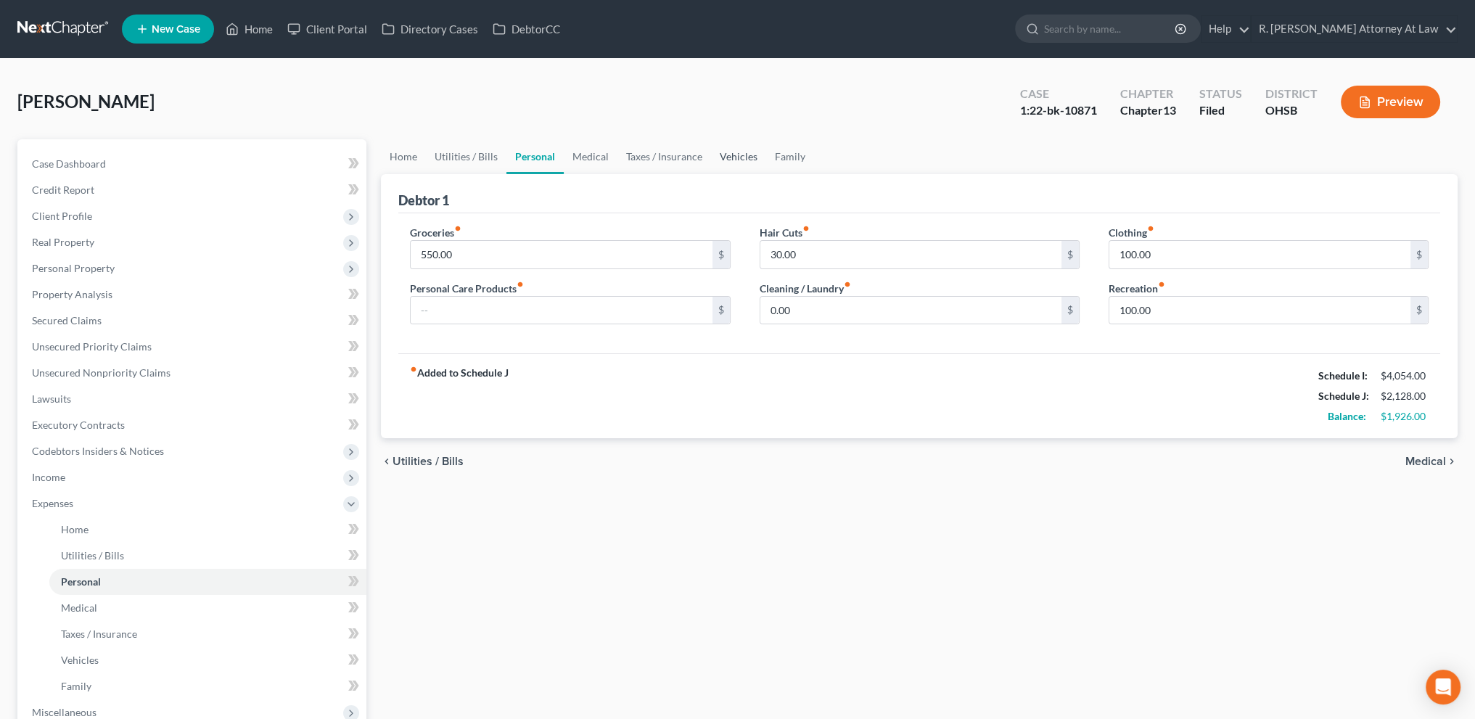
click at [741, 154] on link "Vehicles" at bounding box center [738, 156] width 55 height 35
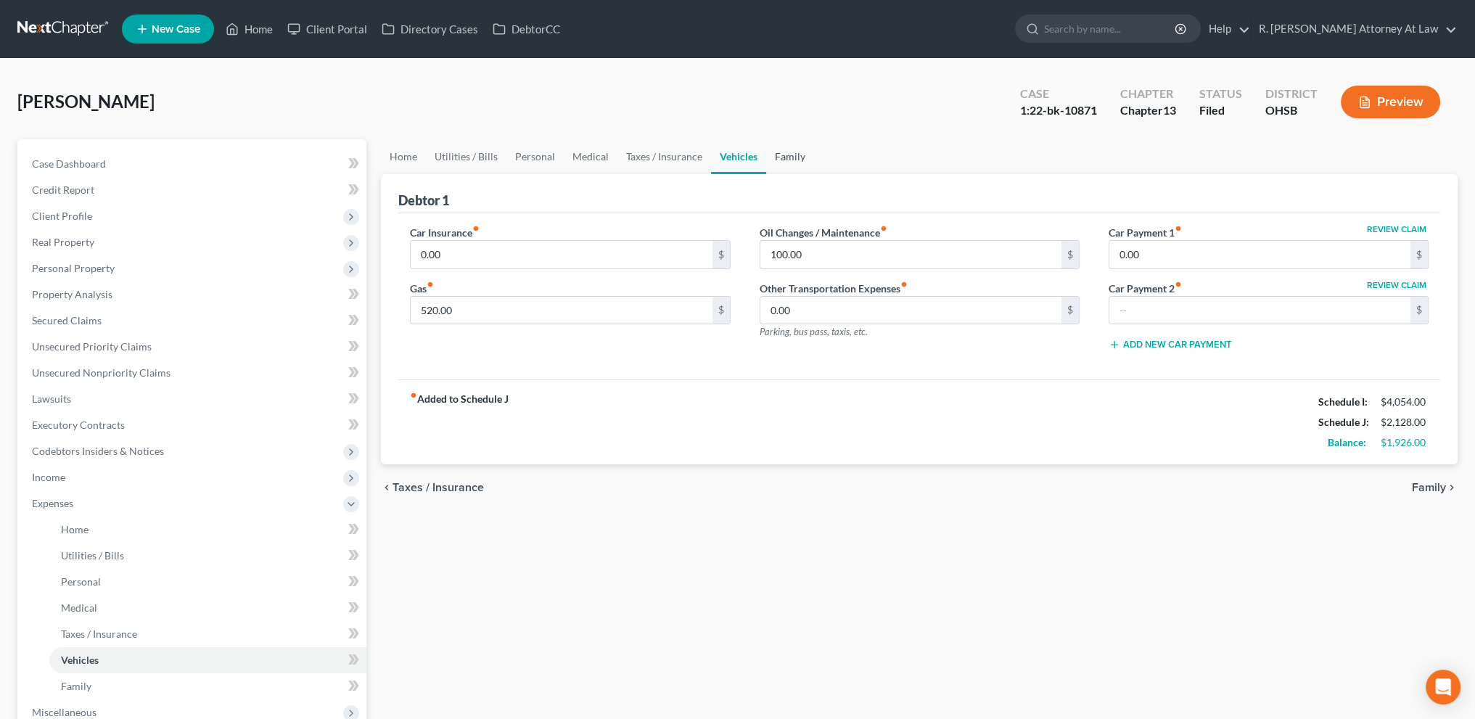
click at [783, 153] on link "Family" at bounding box center [790, 156] width 48 height 35
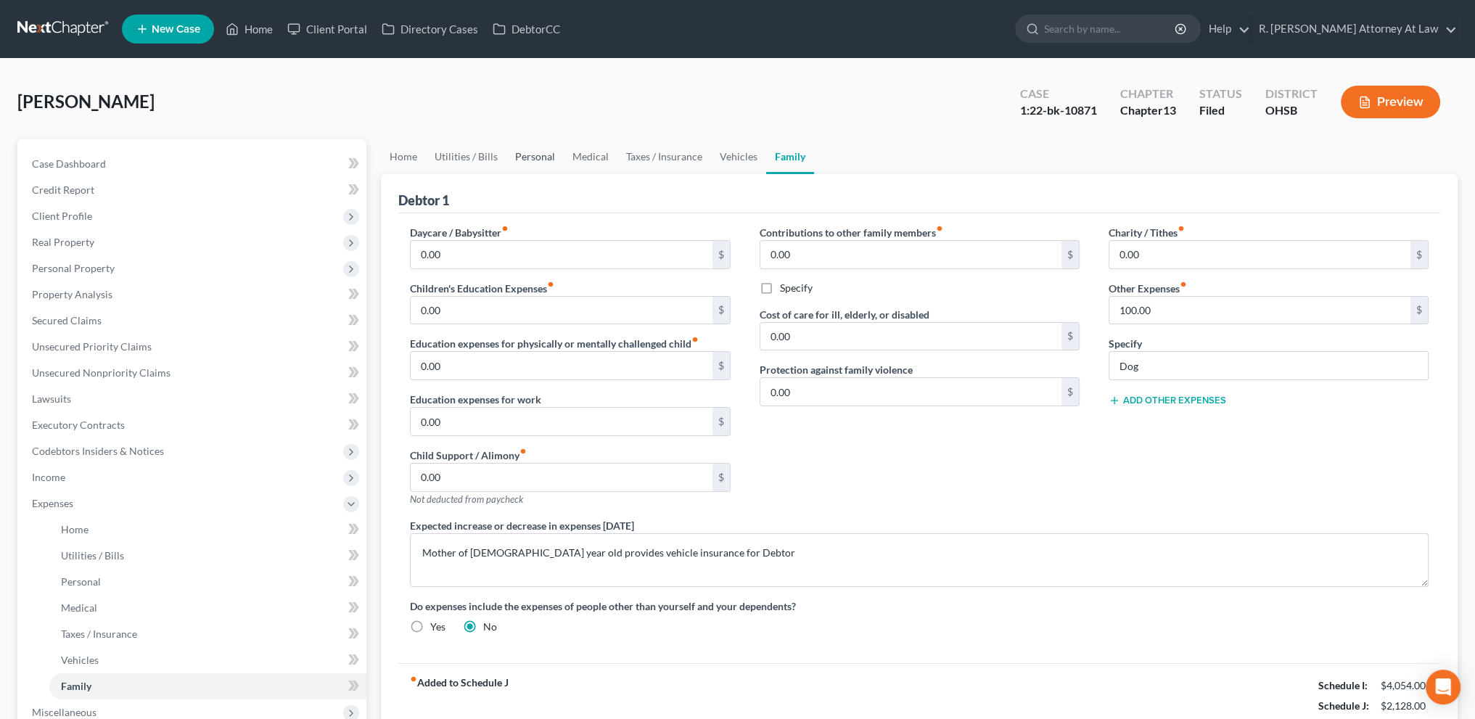
click at [532, 153] on link "Personal" at bounding box center [534, 156] width 57 height 35
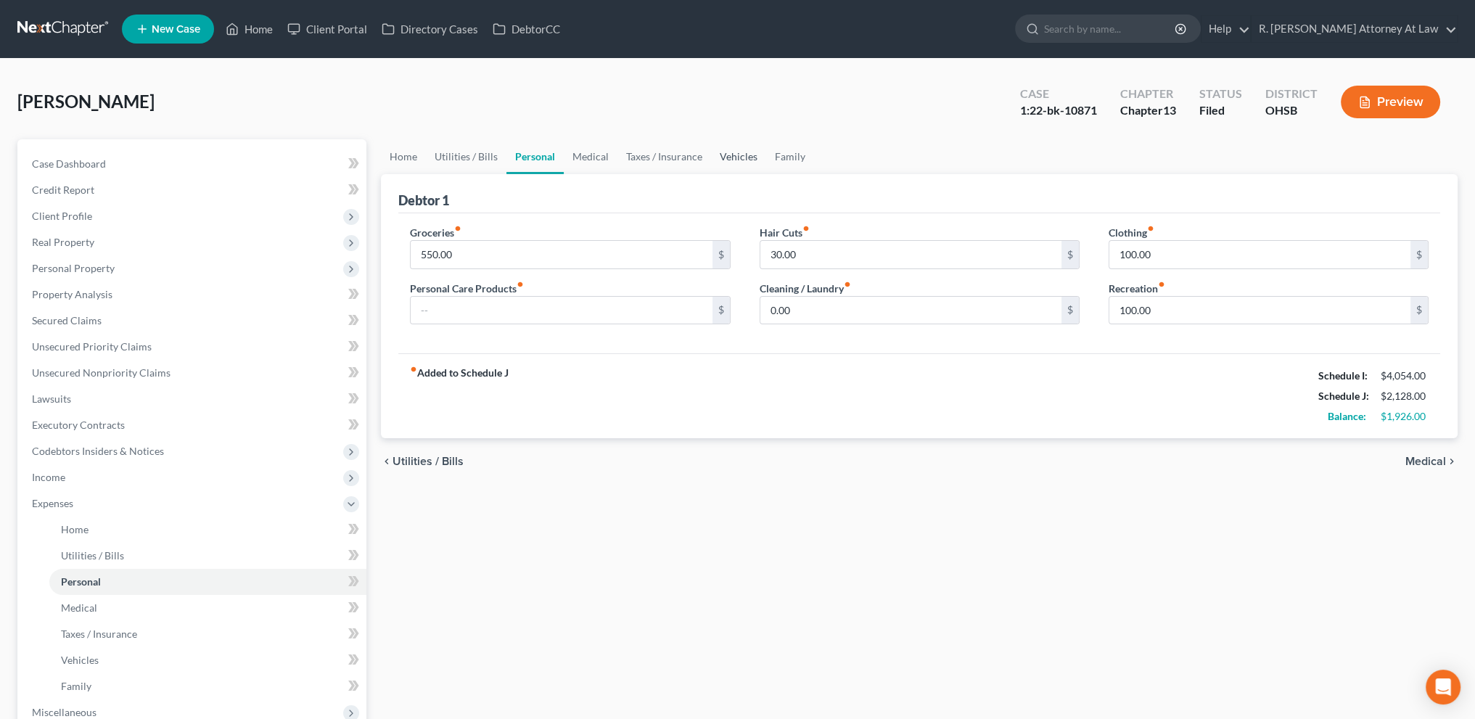
click at [741, 157] on link "Vehicles" at bounding box center [738, 156] width 55 height 35
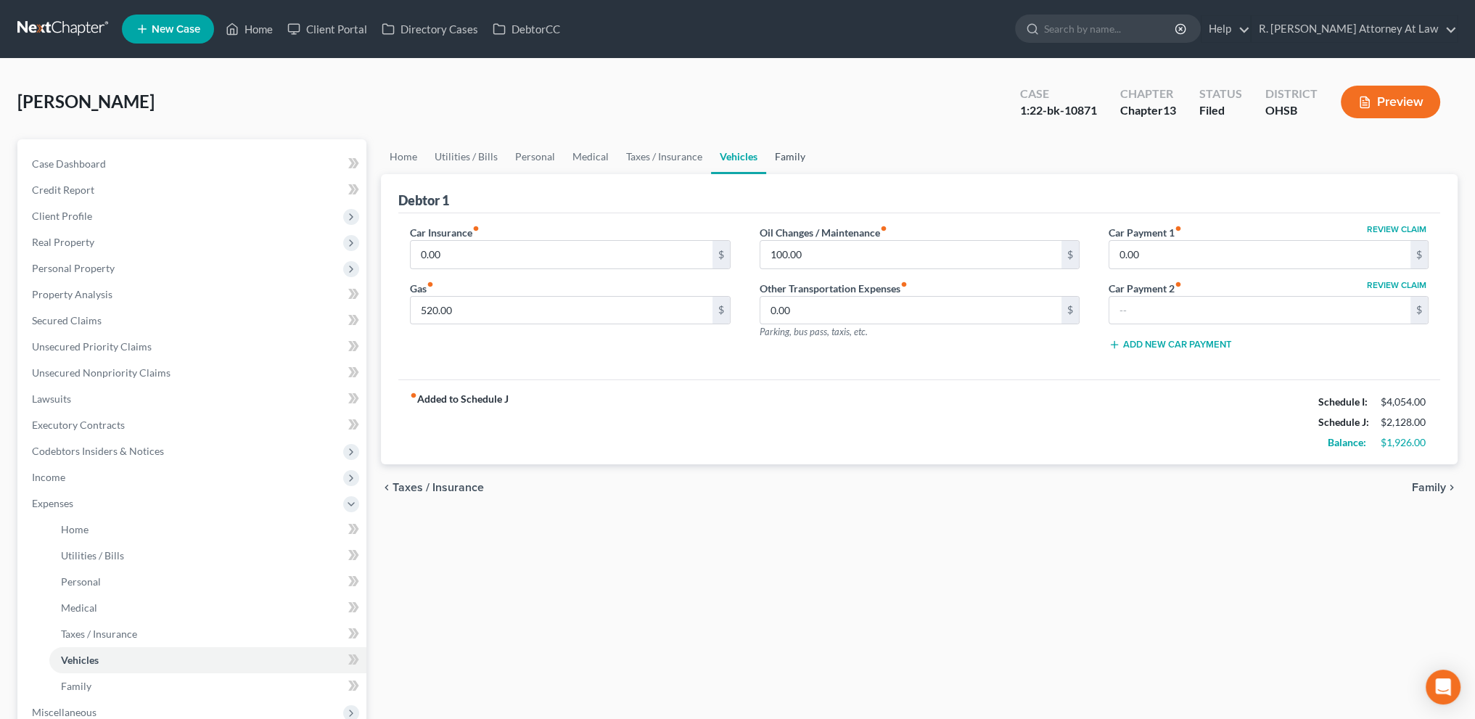
click at [787, 156] on link "Family" at bounding box center [790, 156] width 48 height 35
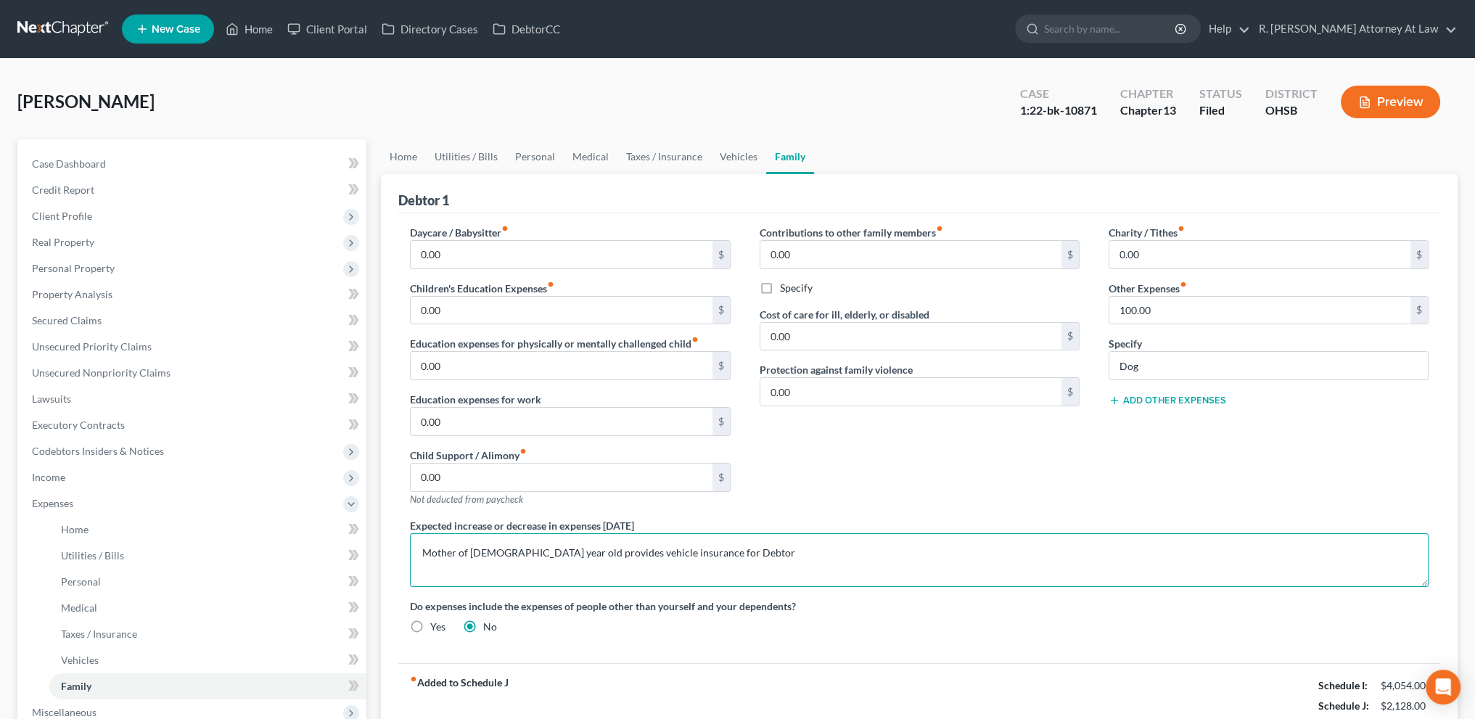
click at [484, 549] on textarea "Mother of [DEMOGRAPHIC_DATA] year old provides vehicle insurance for Debtor" at bounding box center [919, 560] width 1018 height 54
click at [691, 550] on textarea "Mother of son year old provides vehicle insurance for Debtor" at bounding box center [919, 560] width 1018 height 54
type textarea "M"
click at [728, 153] on link "Vehicles" at bounding box center [738, 156] width 55 height 35
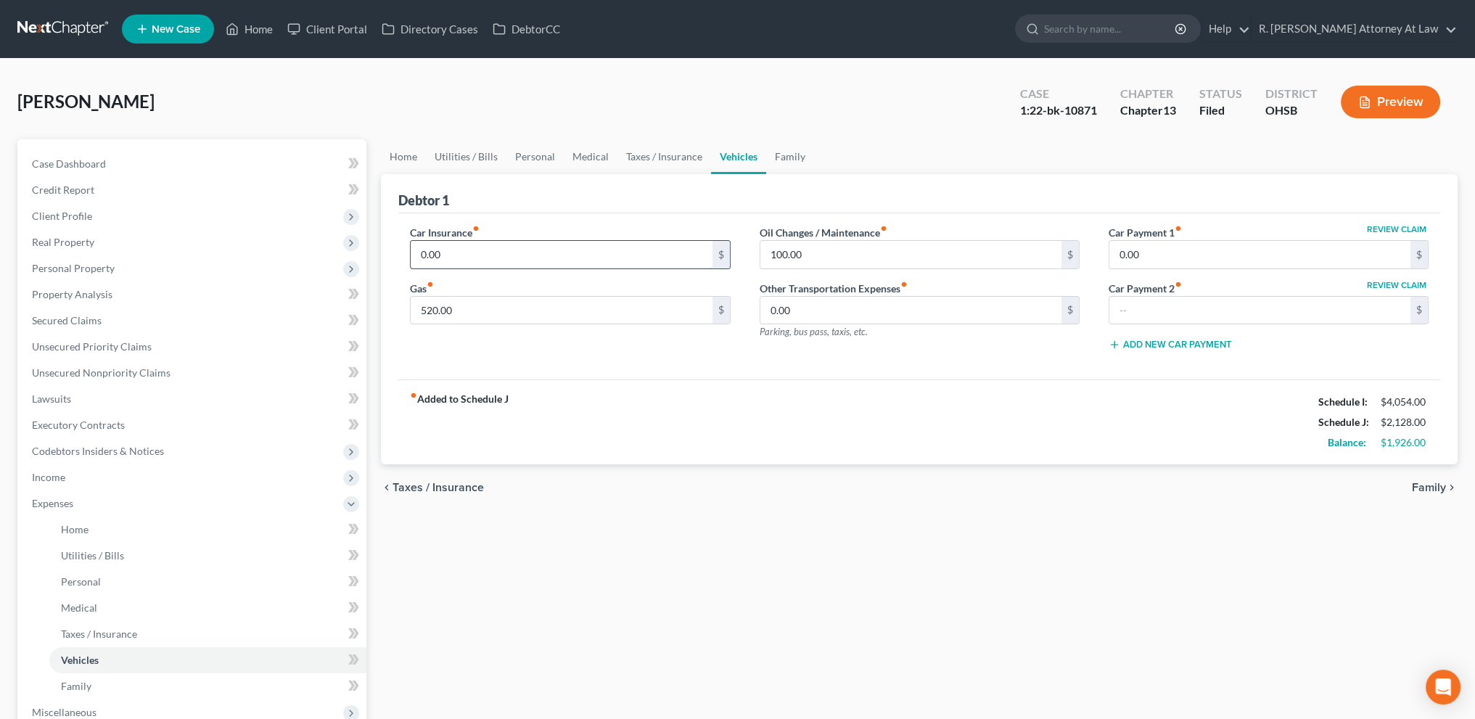
click at [466, 251] on input "0.00" at bounding box center [561, 255] width 301 height 28
type input "2"
type input "150"
click at [534, 155] on link "Personal" at bounding box center [534, 156] width 57 height 35
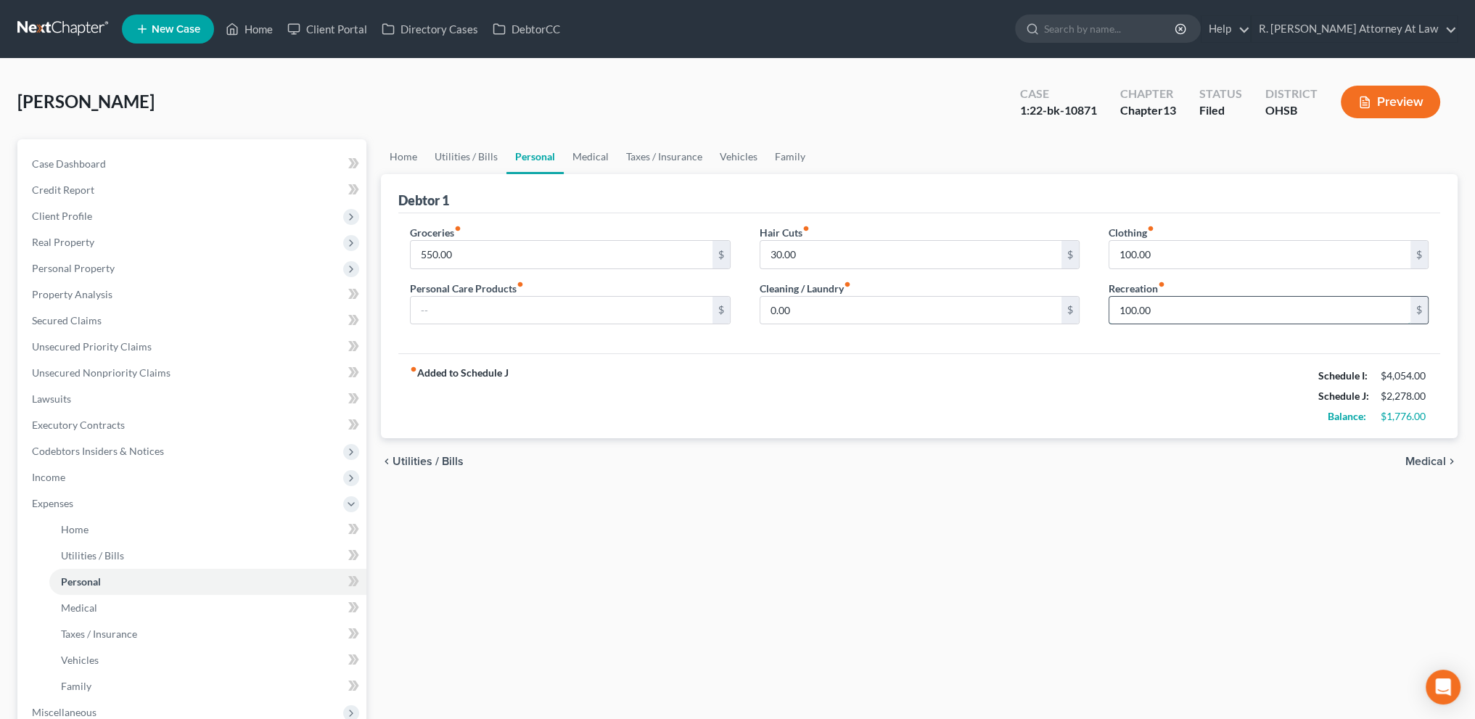
click at [1156, 312] on input "100.00" at bounding box center [1259, 311] width 301 height 28
click at [861, 191] on div "Debtor 1" at bounding box center [919, 193] width 1042 height 39
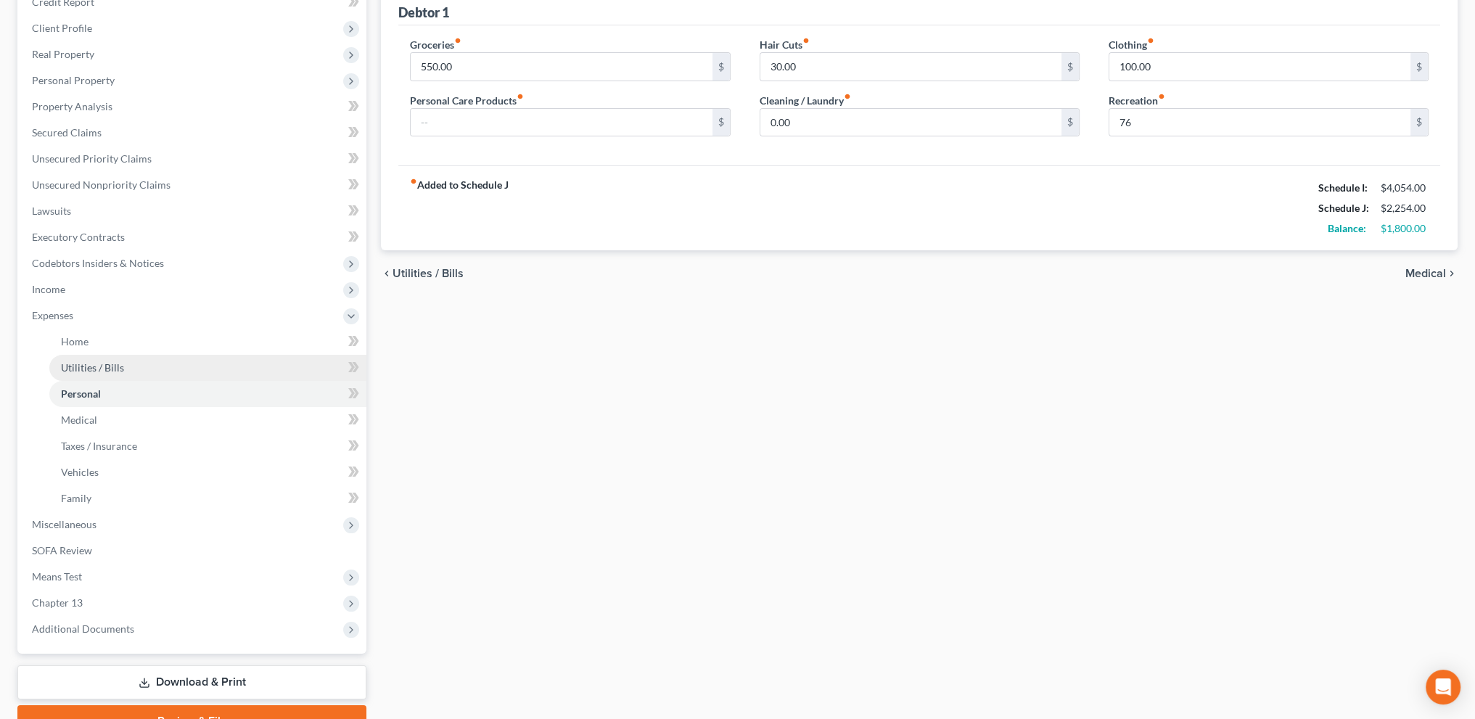
scroll to position [260, 0]
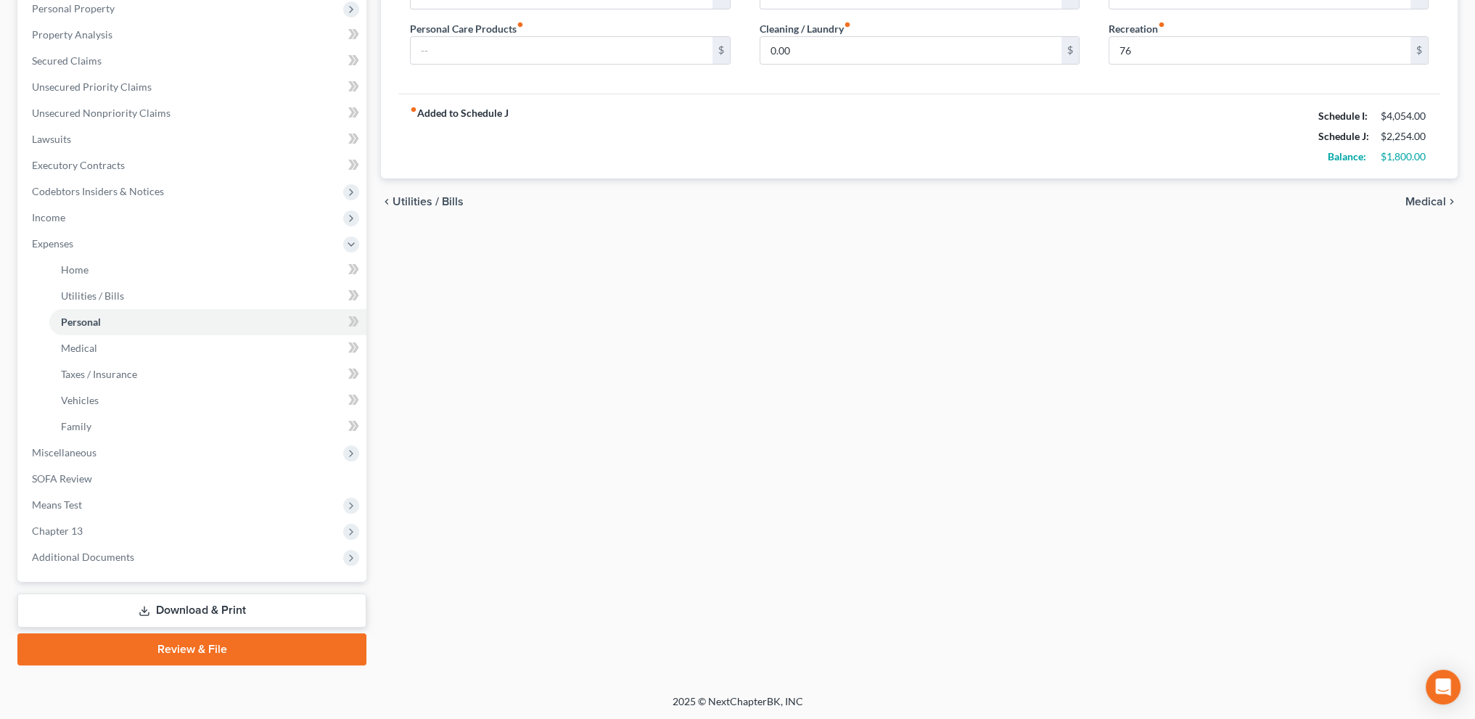
click at [181, 609] on link "Download & Print" at bounding box center [191, 610] width 349 height 34
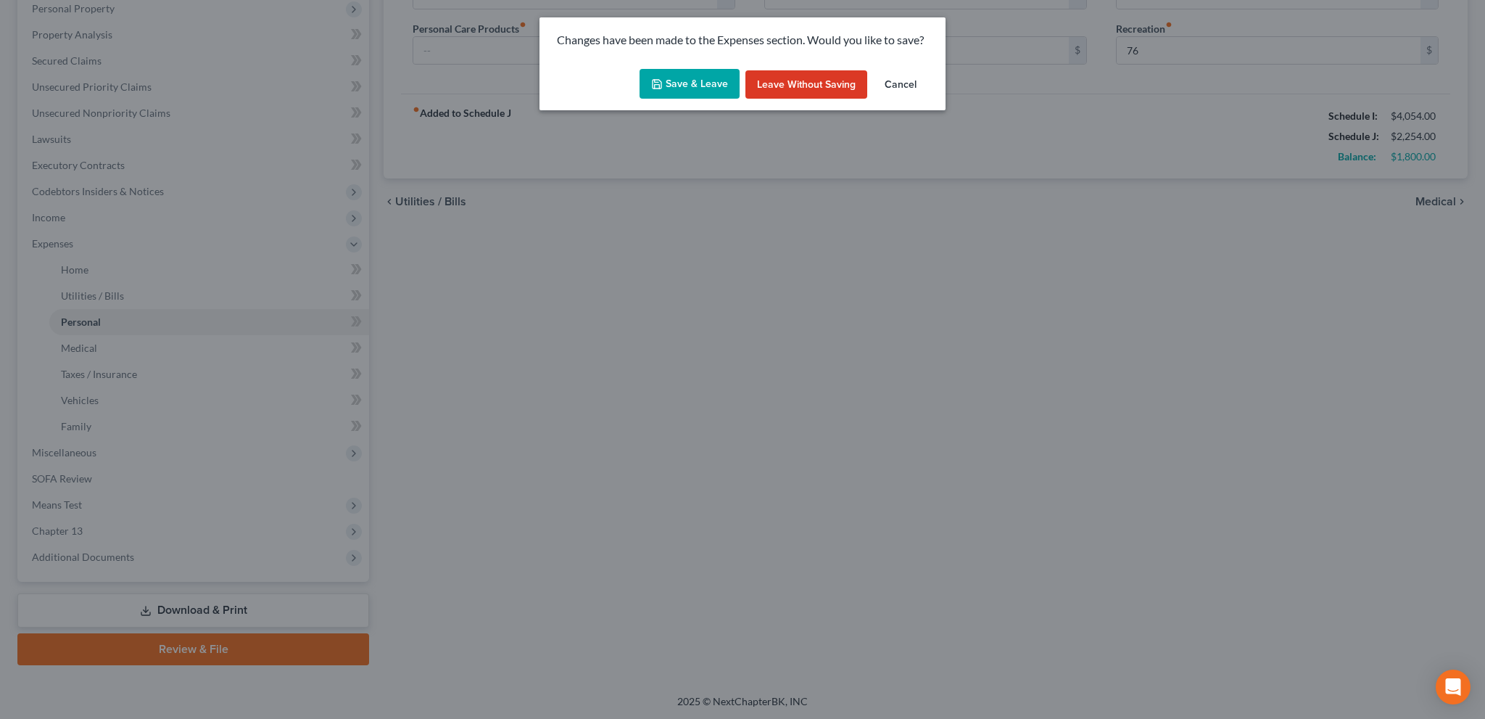
click at [710, 81] on button "Save & Leave" at bounding box center [690, 84] width 100 height 30
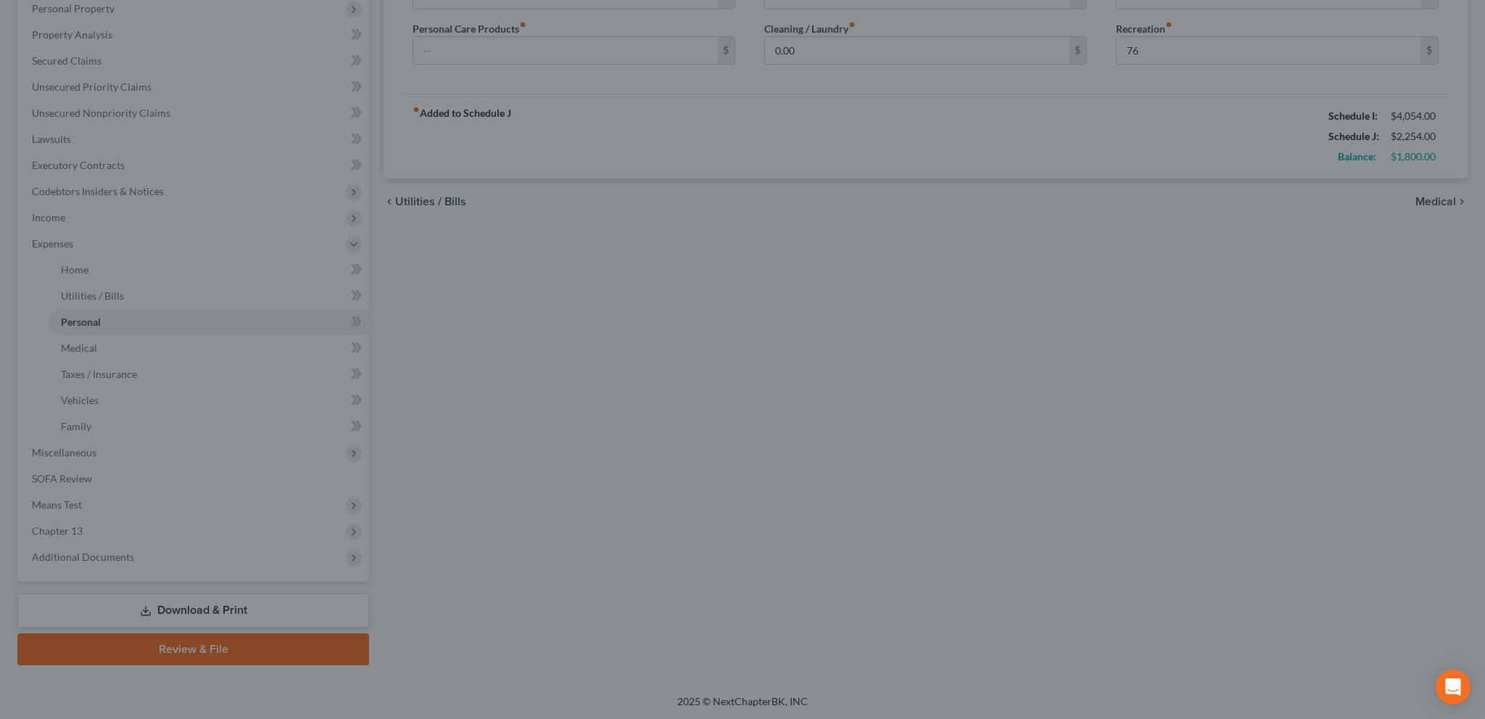
type input "76.00"
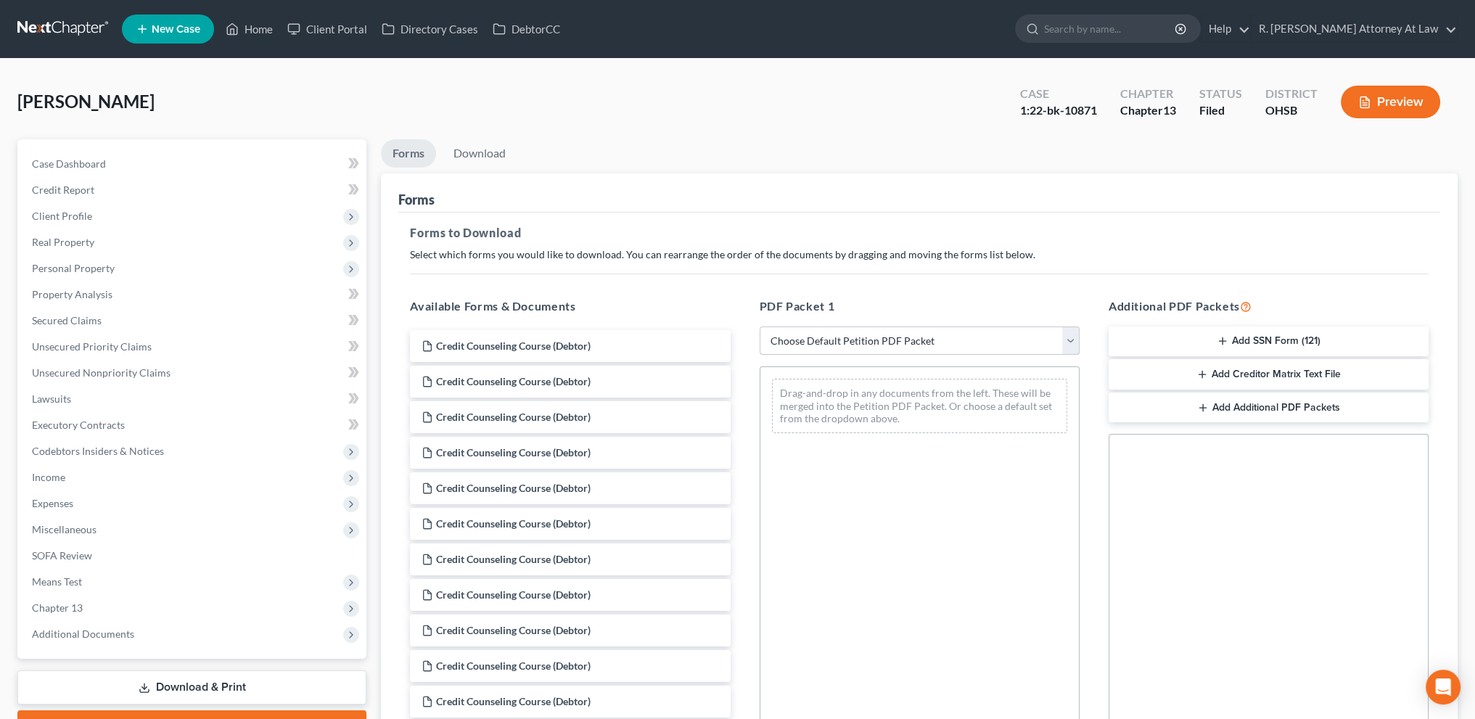
click at [853, 344] on select "Choose Default Petition PDF Packet Complete Bankruptcy Petition (all forms and …" at bounding box center [919, 340] width 320 height 29
select select "2"
click at [759, 326] on select "Choose Default Petition PDF Packet Complete Bankruptcy Petition (all forms and …" at bounding box center [919, 340] width 320 height 29
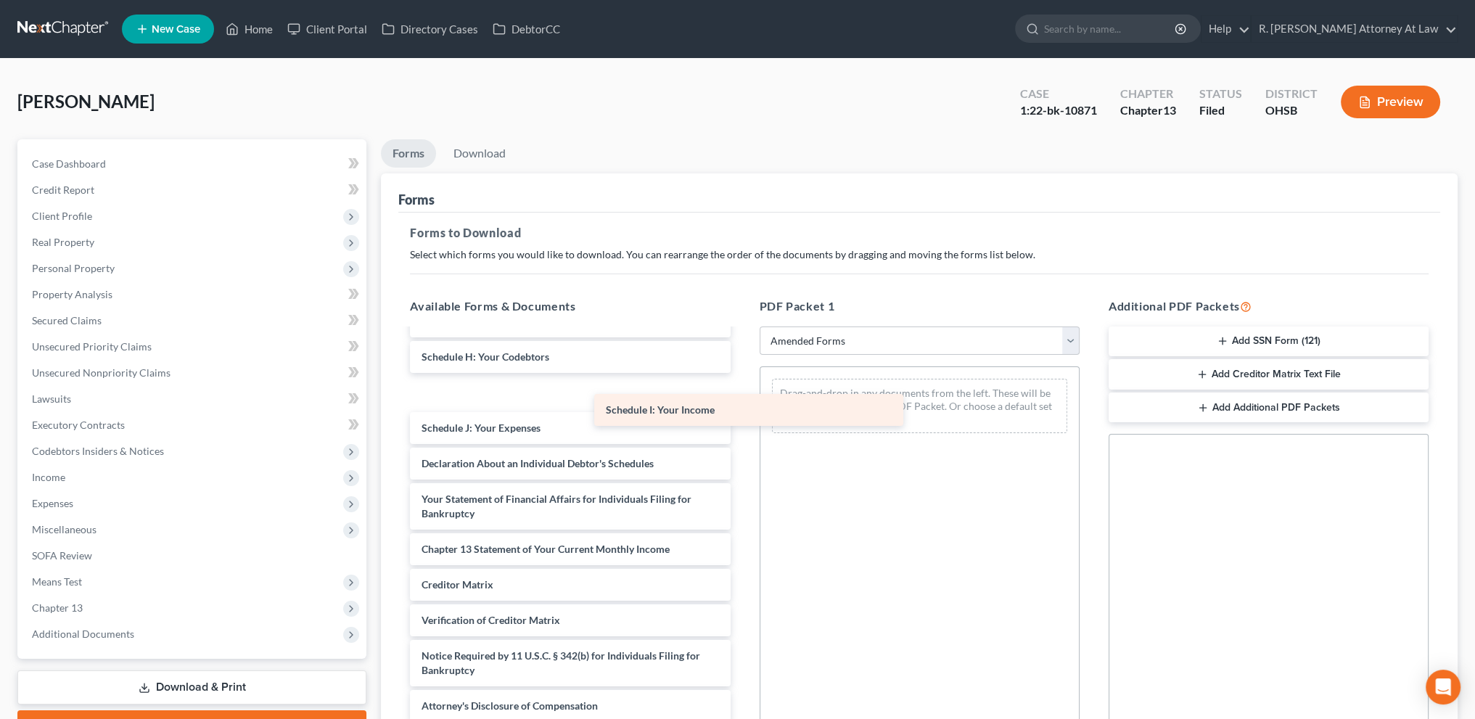
scroll to position [202, 0]
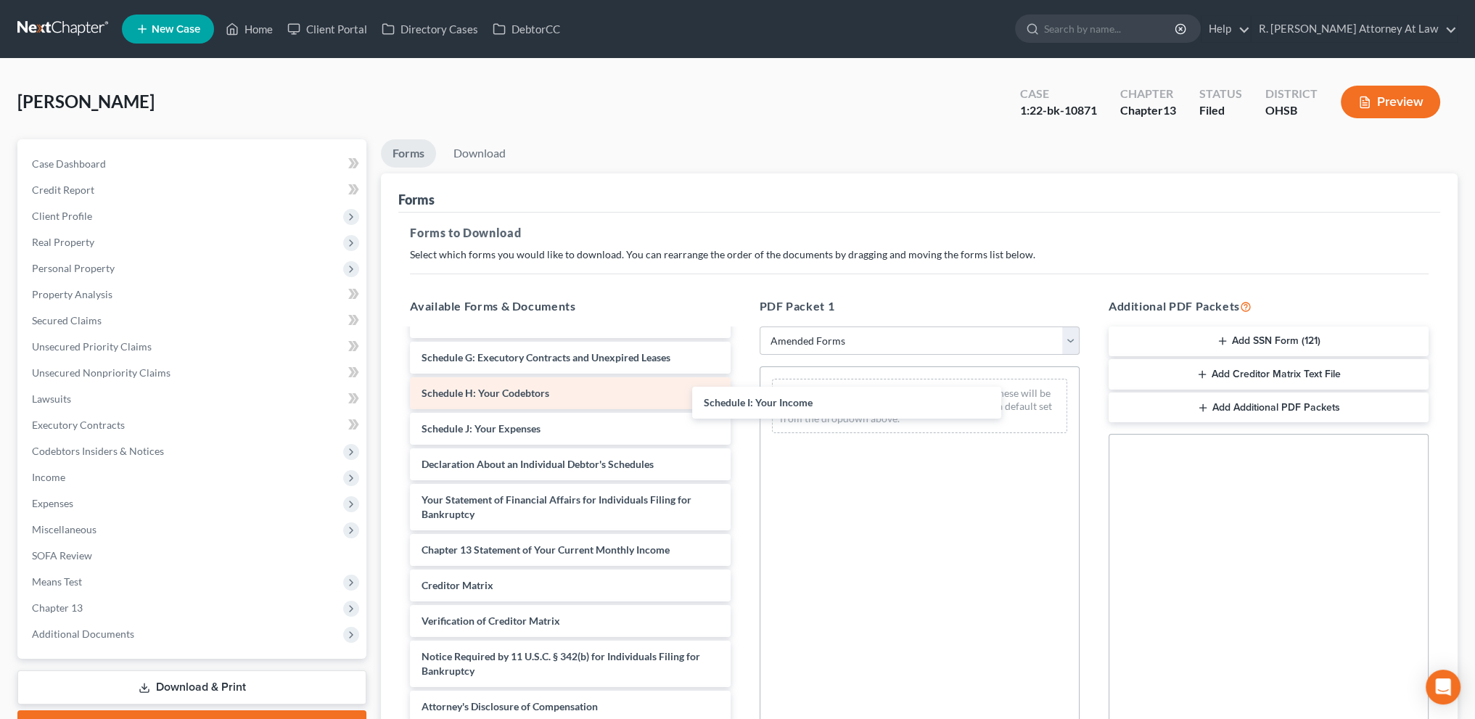
drag, startPoint x: 498, startPoint y: 385, endPoint x: 705, endPoint y: 397, distance: 207.0
click at [741, 395] on div "Schedule I: Your Income Voluntary Petition for Individuals Filing for Bankruptc…" at bounding box center [569, 425] width 343 height 594
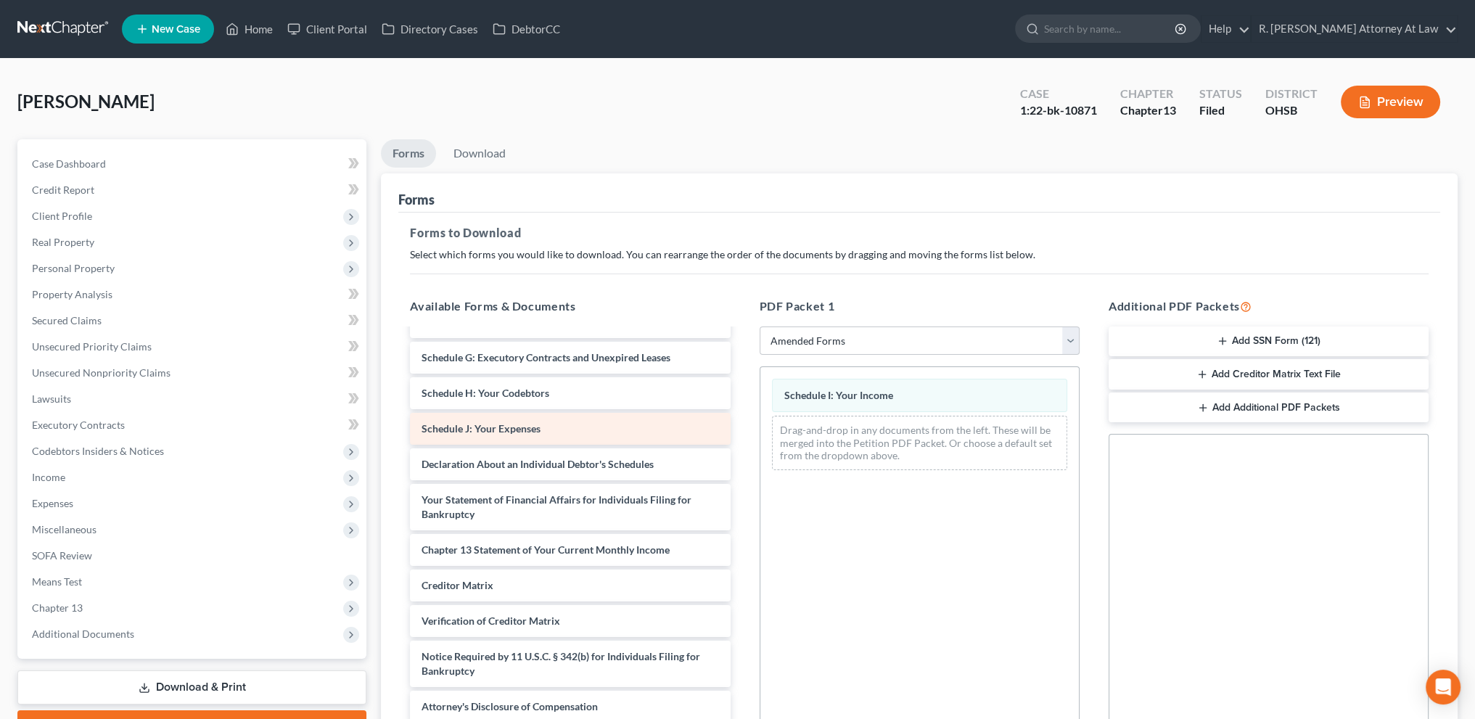
scroll to position [166, 0]
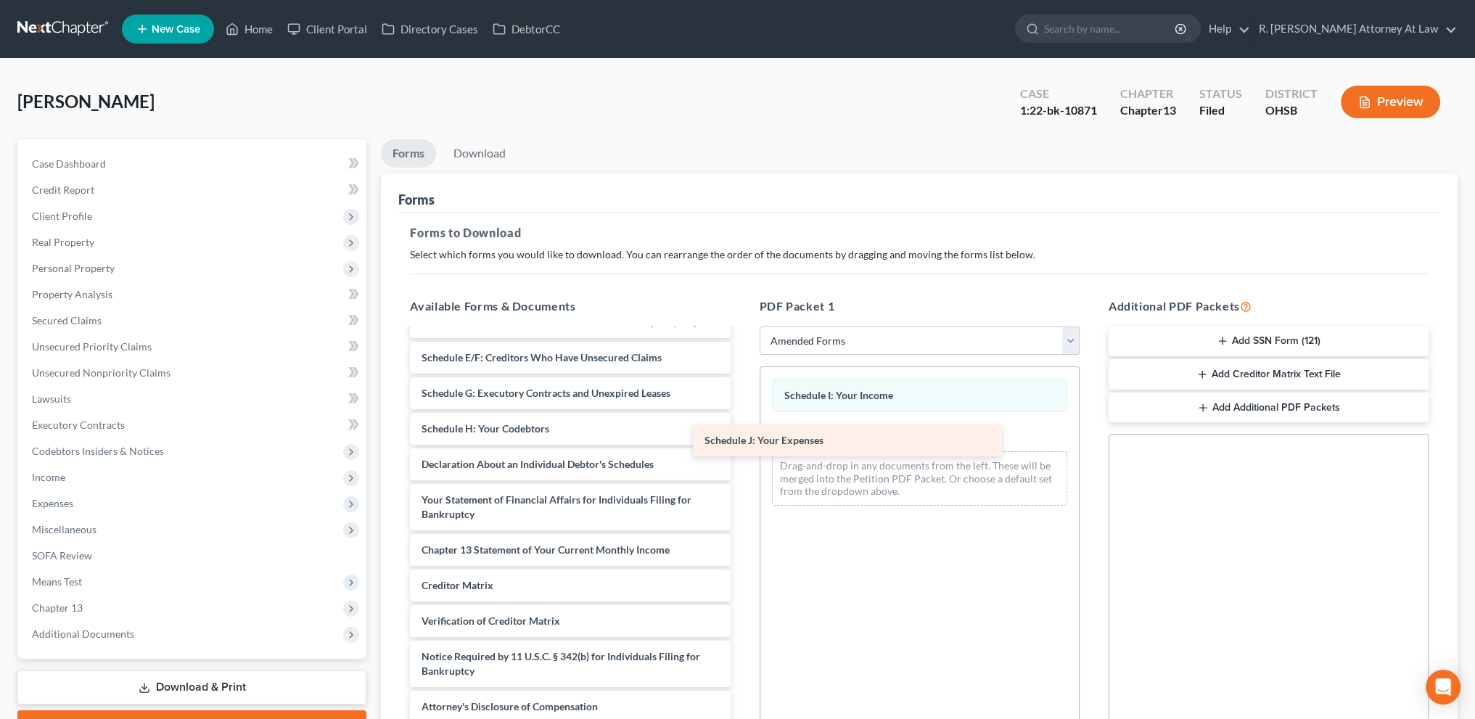
drag, startPoint x: 629, startPoint y: 431, endPoint x: 777, endPoint y: 440, distance: 148.3
click at [741, 443] on div "Schedule J: Your Expenses Voluntary Petition for Individuals Filing for Bankrup…" at bounding box center [569, 443] width 343 height 558
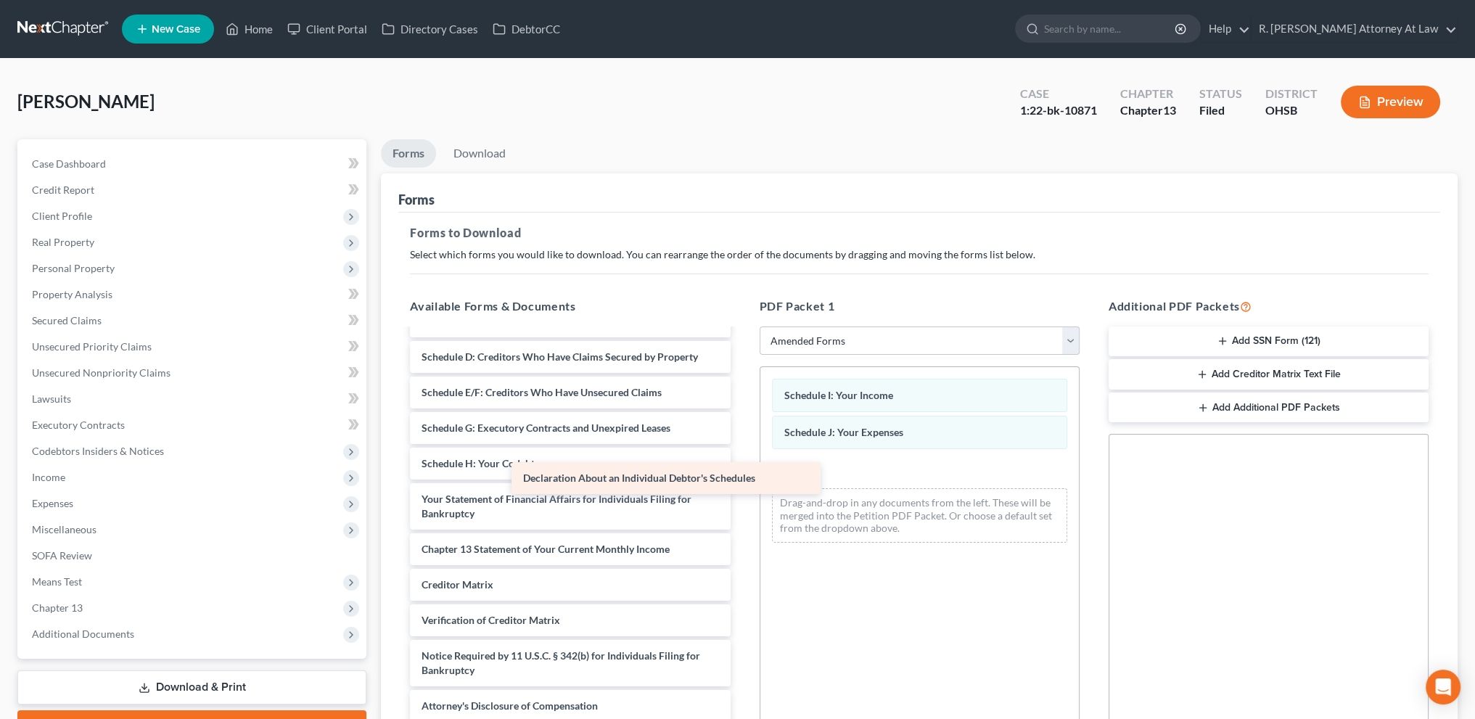
scroll to position [131, 0]
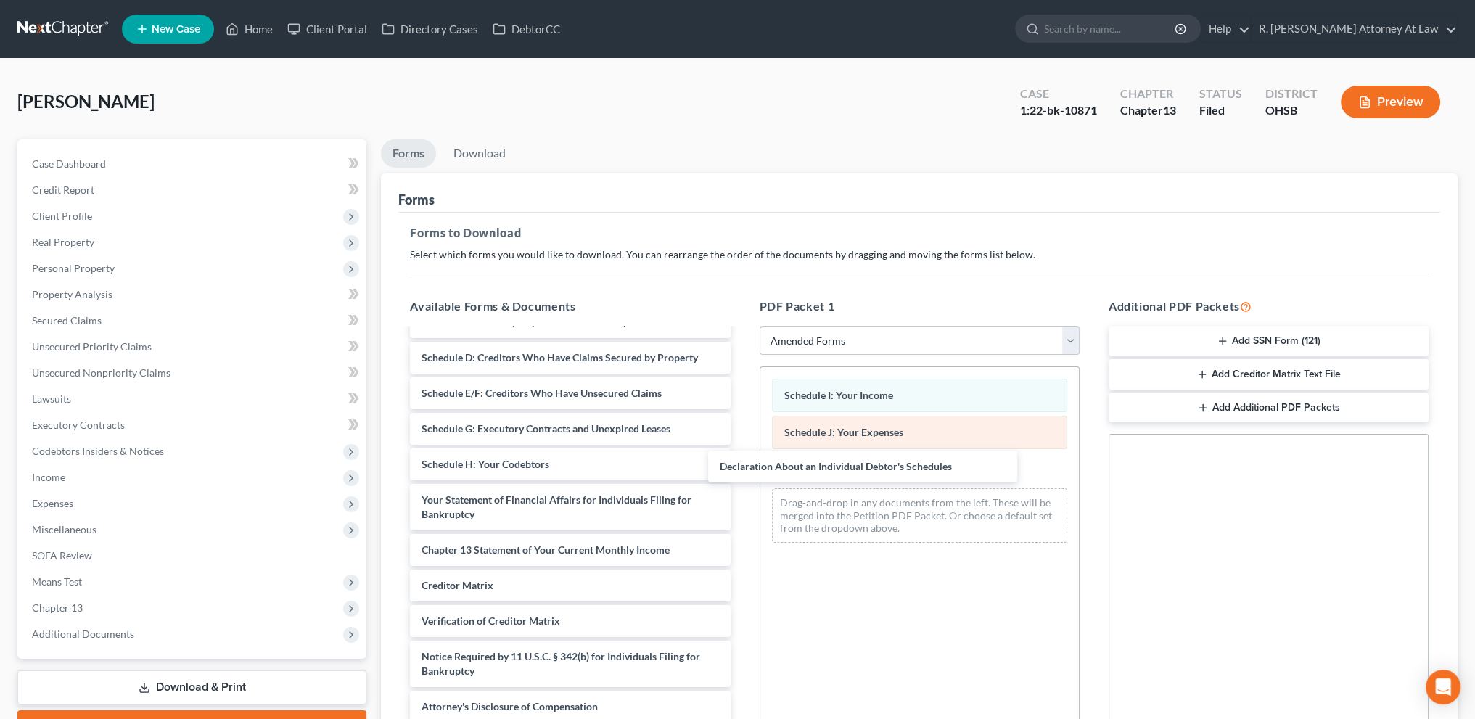
drag, startPoint x: 653, startPoint y: 466, endPoint x: 1028, endPoint y: 432, distance: 376.5
click at [741, 466] on div "Declaration About an Individual Debtor's Schedules Voluntary Petition for Indiv…" at bounding box center [569, 460] width 343 height 523
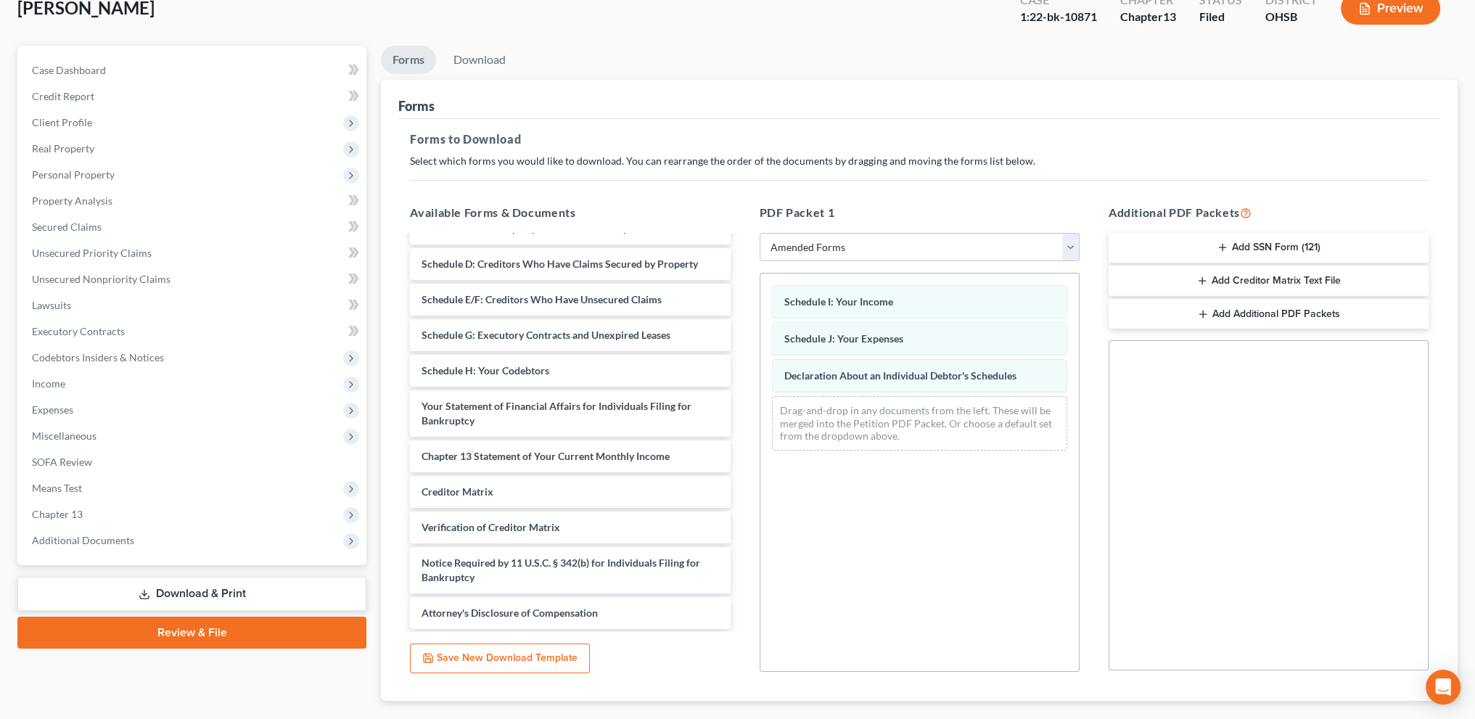
scroll to position [176, 0]
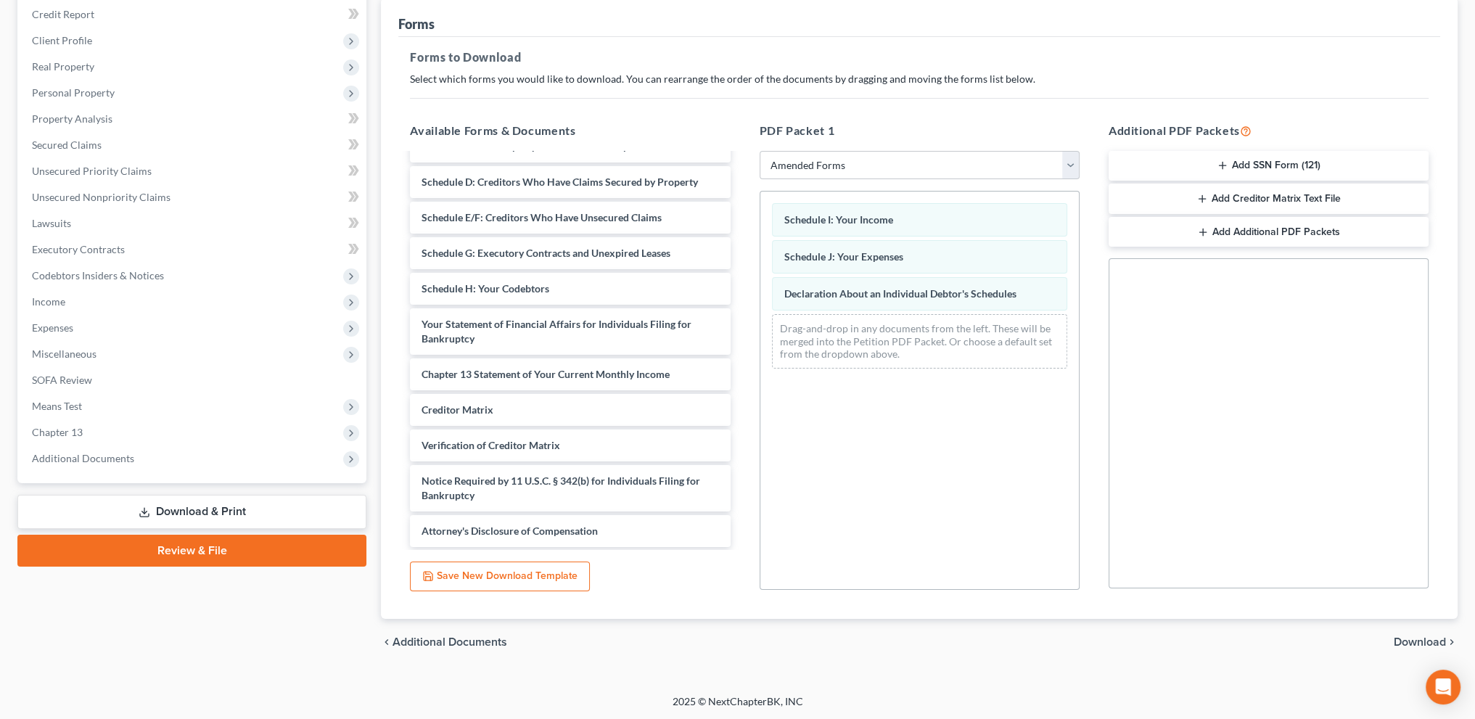
click at [1413, 638] on span "Download" at bounding box center [1419, 642] width 52 height 12
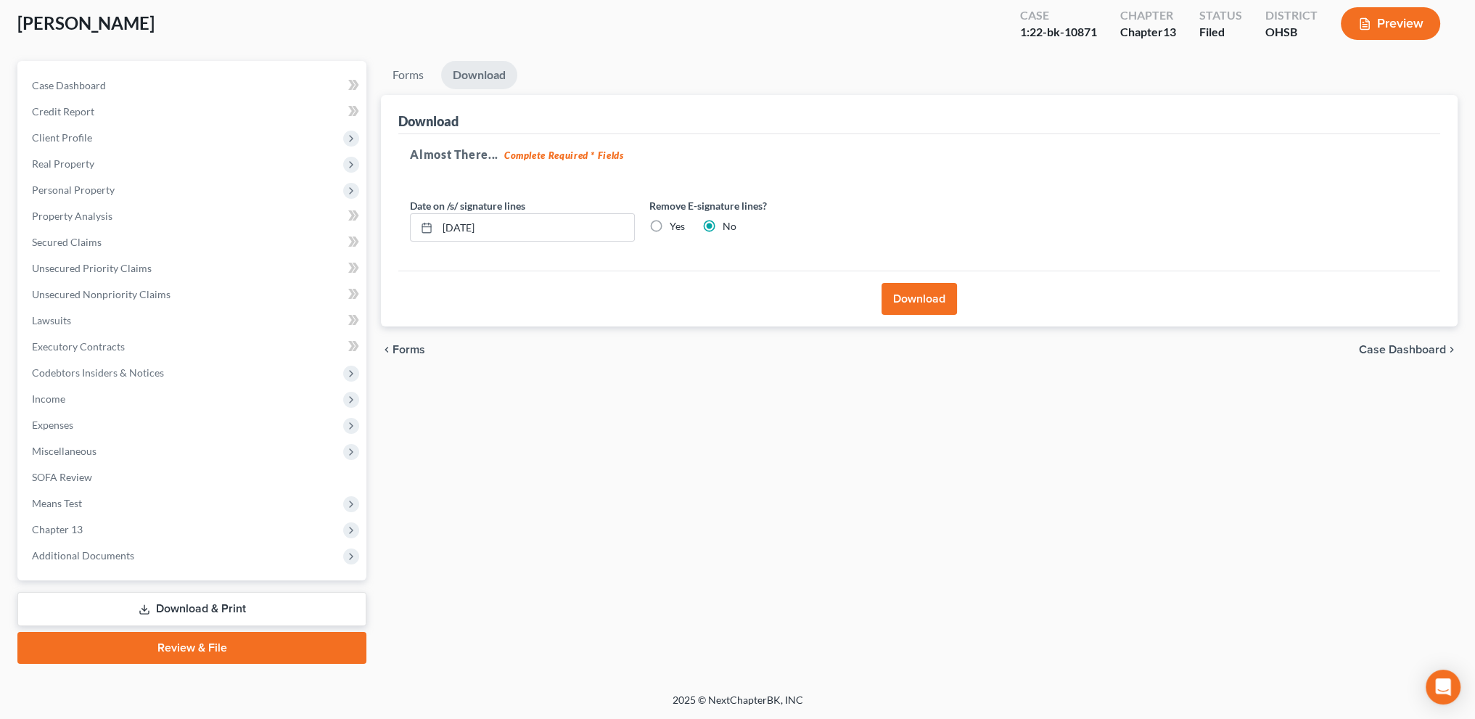
scroll to position [77, 0]
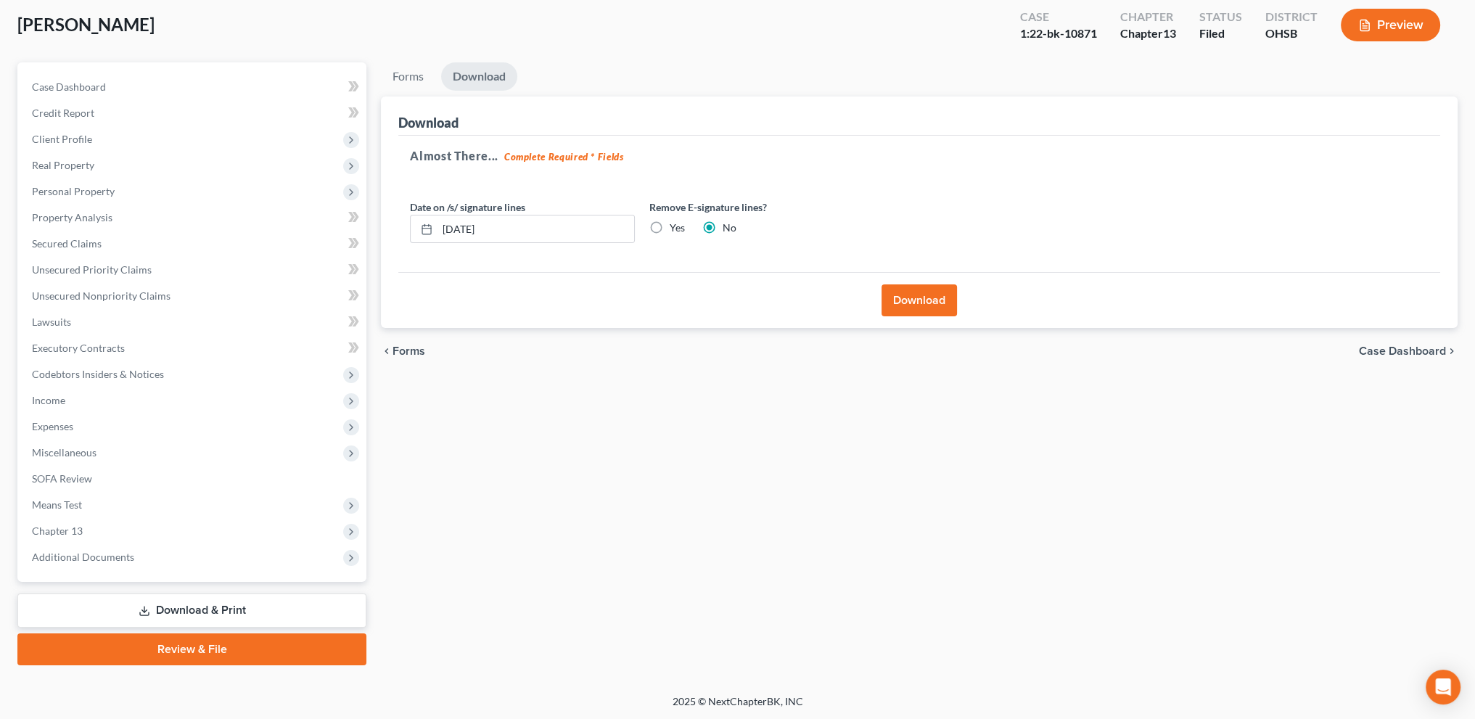
click at [919, 306] on button "Download" at bounding box center [918, 300] width 75 height 32
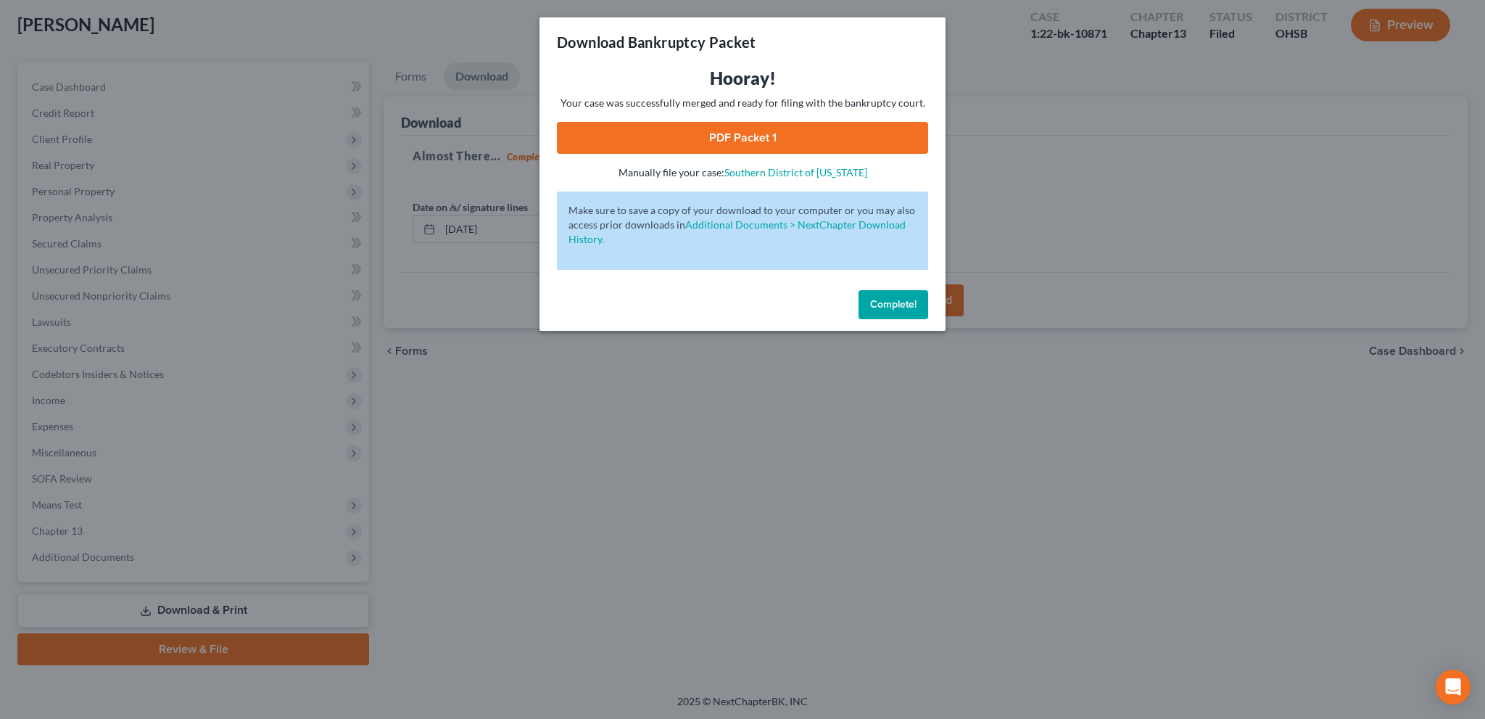
click at [719, 135] on link "PDF Packet 1" at bounding box center [742, 138] width 371 height 32
click at [880, 305] on span "Complete!" at bounding box center [893, 304] width 46 height 12
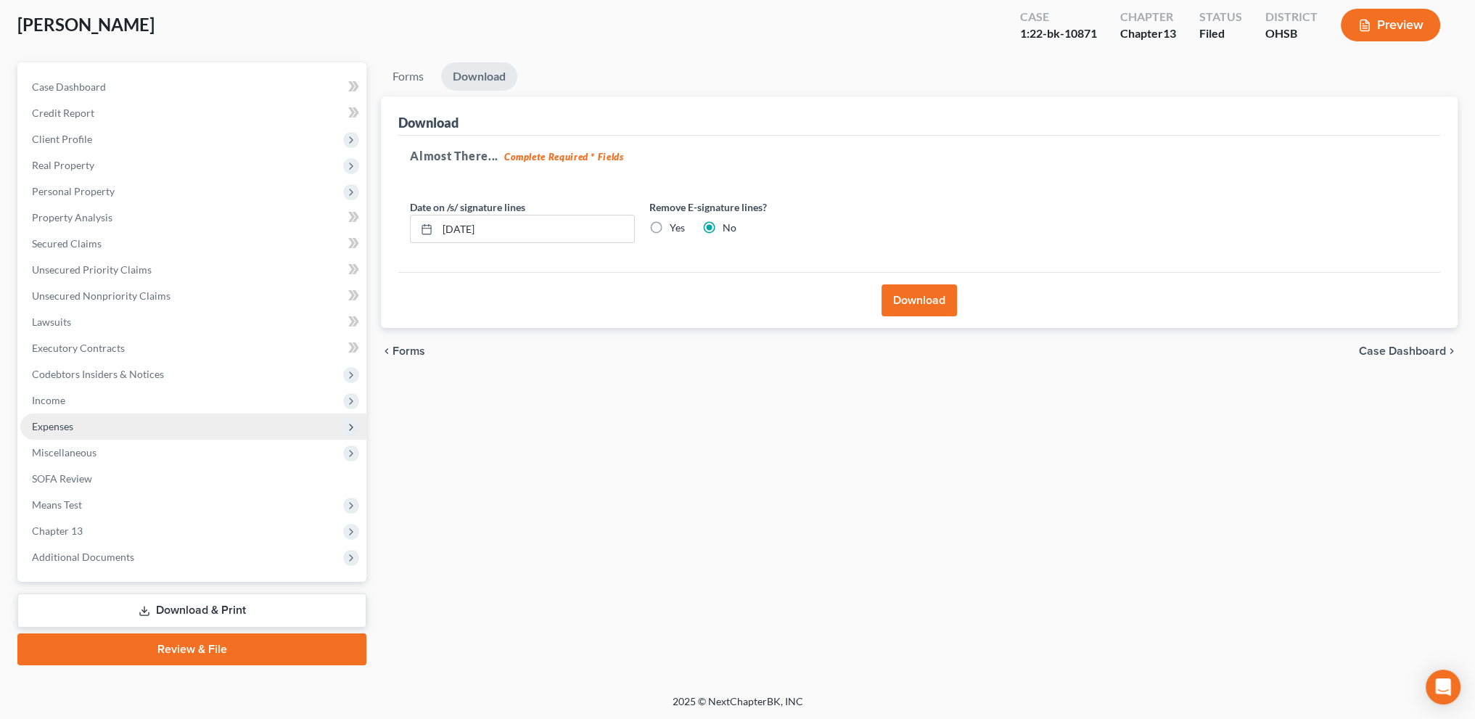
click at [70, 417] on span "Expenses" at bounding box center [193, 426] width 346 height 26
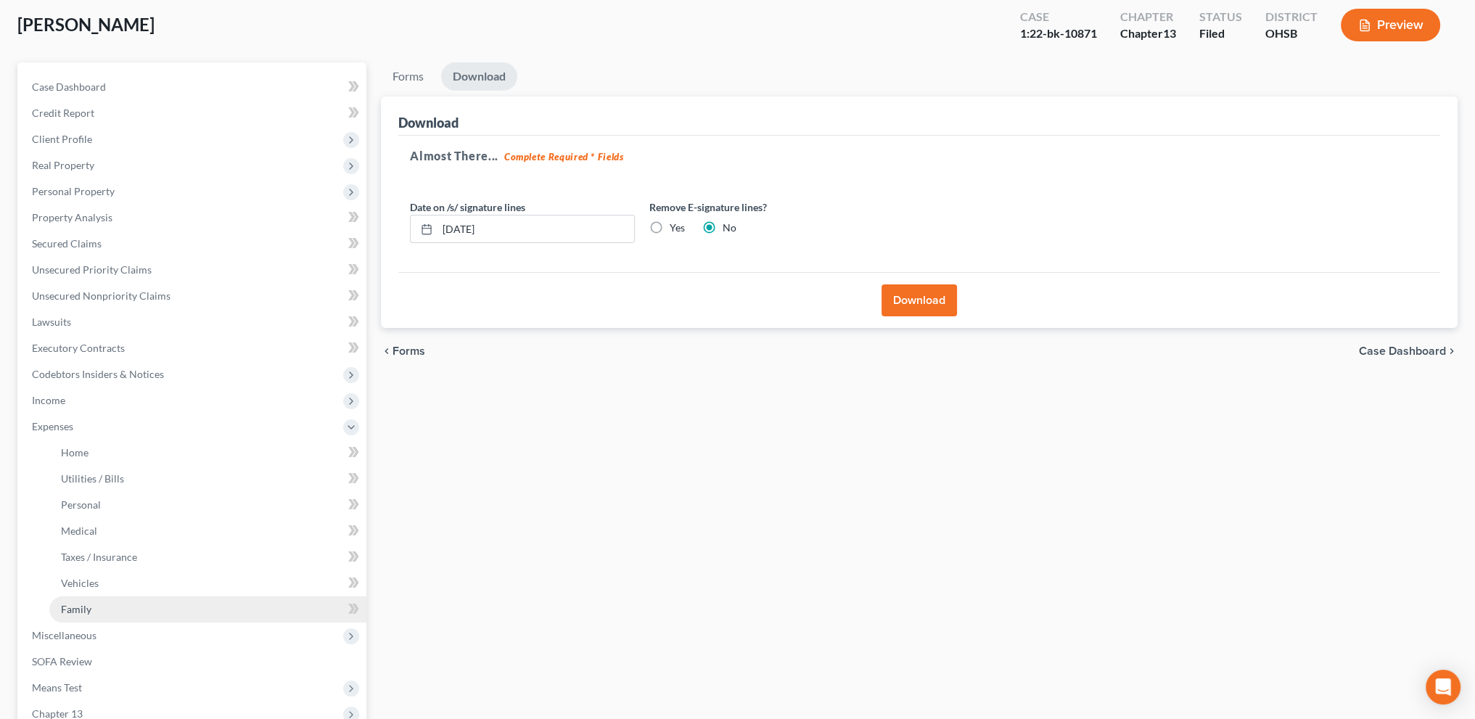
click at [90, 601] on link "Family" at bounding box center [207, 609] width 317 height 26
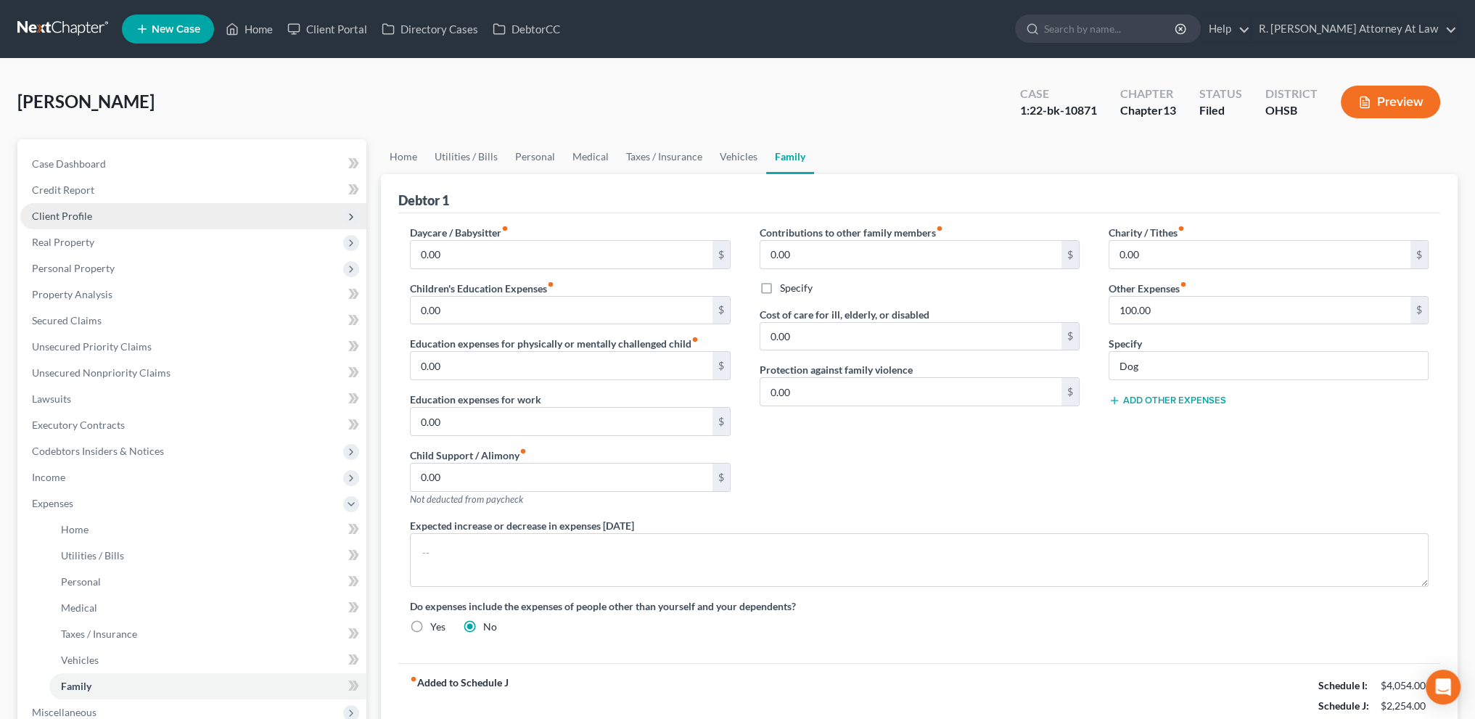
click at [62, 218] on span "Client Profile" at bounding box center [62, 216] width 60 height 12
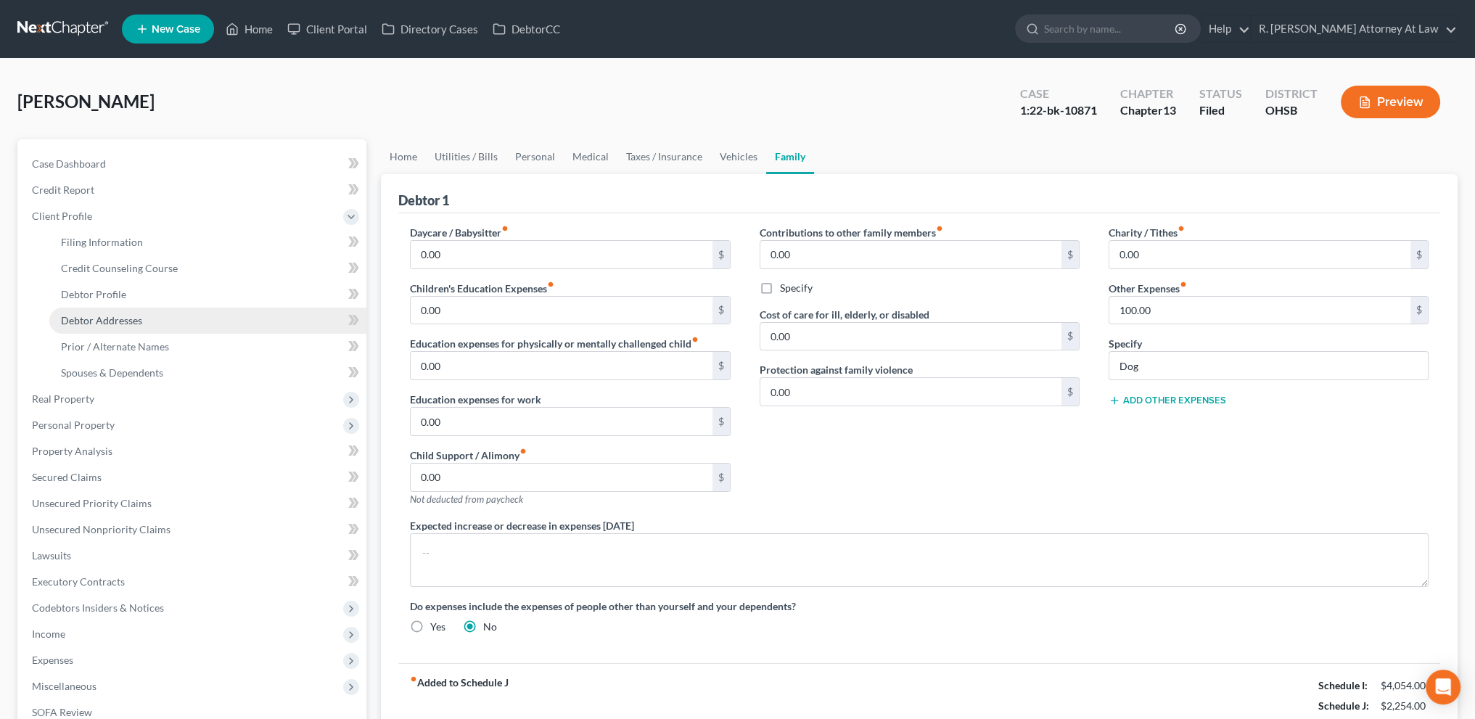
click at [90, 315] on span "Debtor Addresses" at bounding box center [101, 320] width 81 height 12
